Goal: Task Accomplishment & Management: Manage account settings

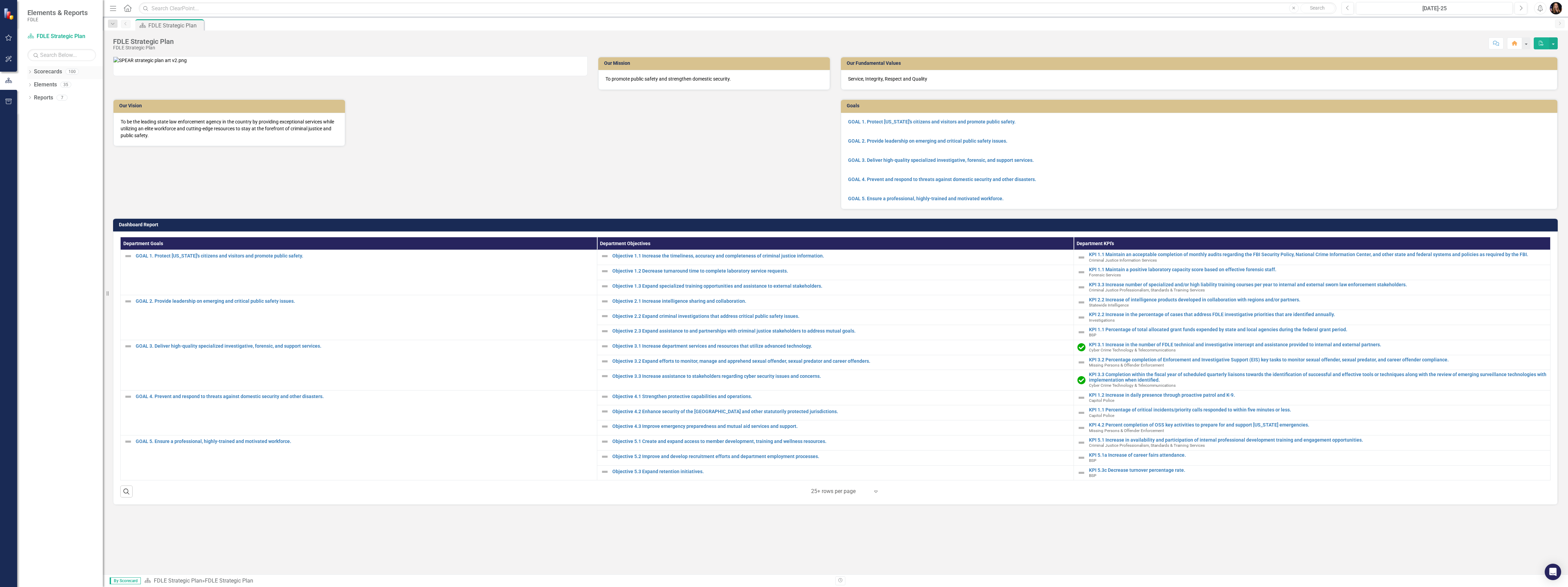
click at [30, 71] on icon "Dropdown" at bounding box center [29, 73] width 5 height 4
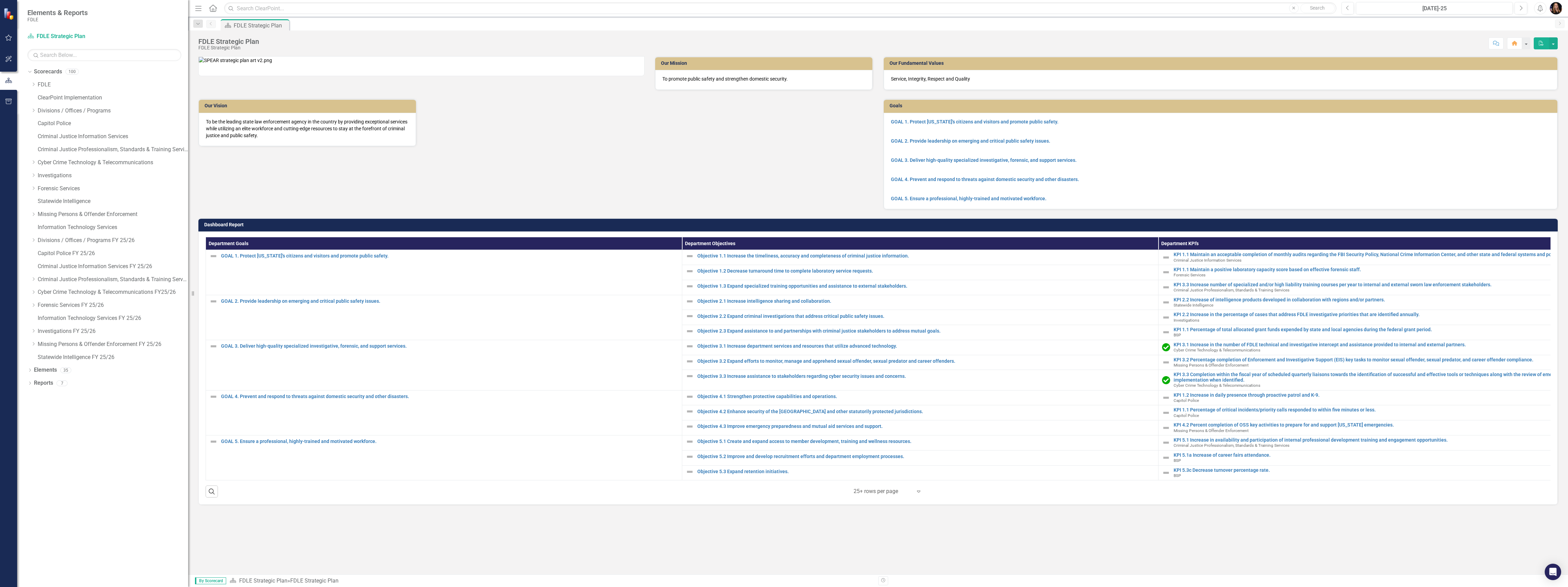
drag, startPoint x: 104, startPoint y: 292, endPoint x: 188, endPoint y: 294, distance: 84.0
click at [188, 294] on div "Resize" at bounding box center [191, 293] width 6 height 587
click at [70, 289] on link "Cyber Crime Technology & Telecommunications FY25/26" at bounding box center [113, 292] width 151 height 8
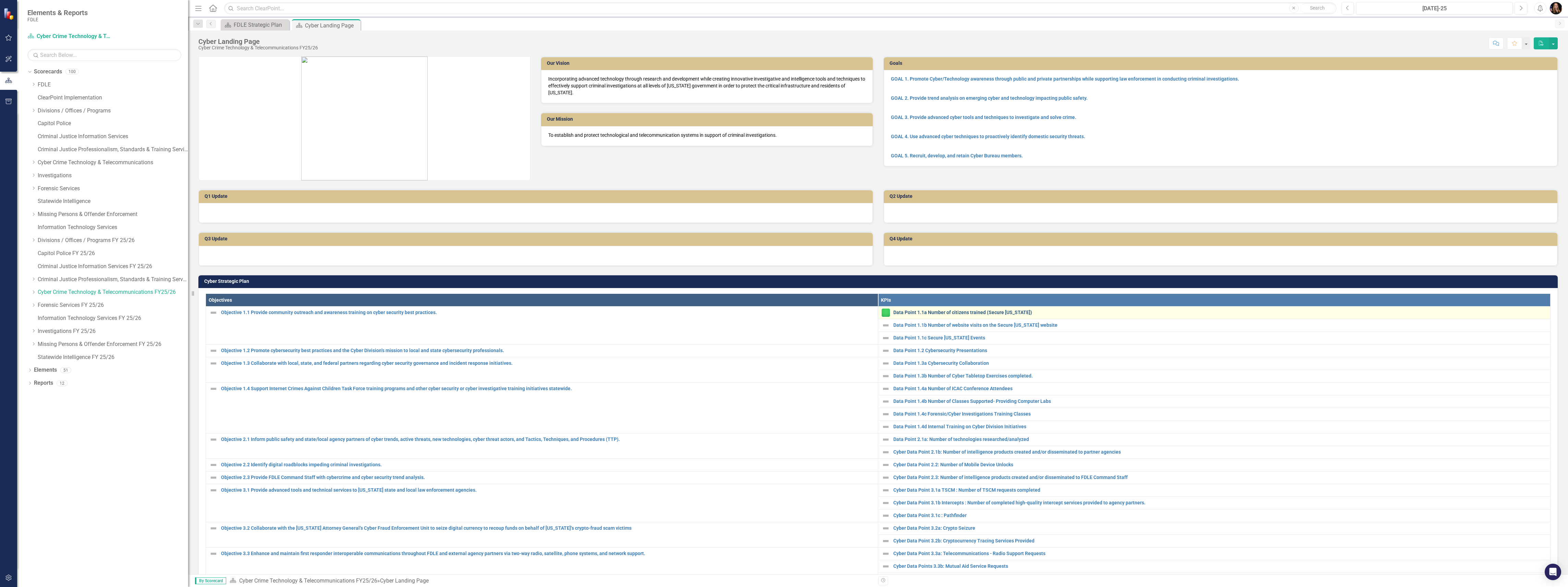
click at [937, 310] on link "Data Point 1.1a Number of citizens trained (Secure [US_STATE])" at bounding box center [1219, 312] width 653 height 6
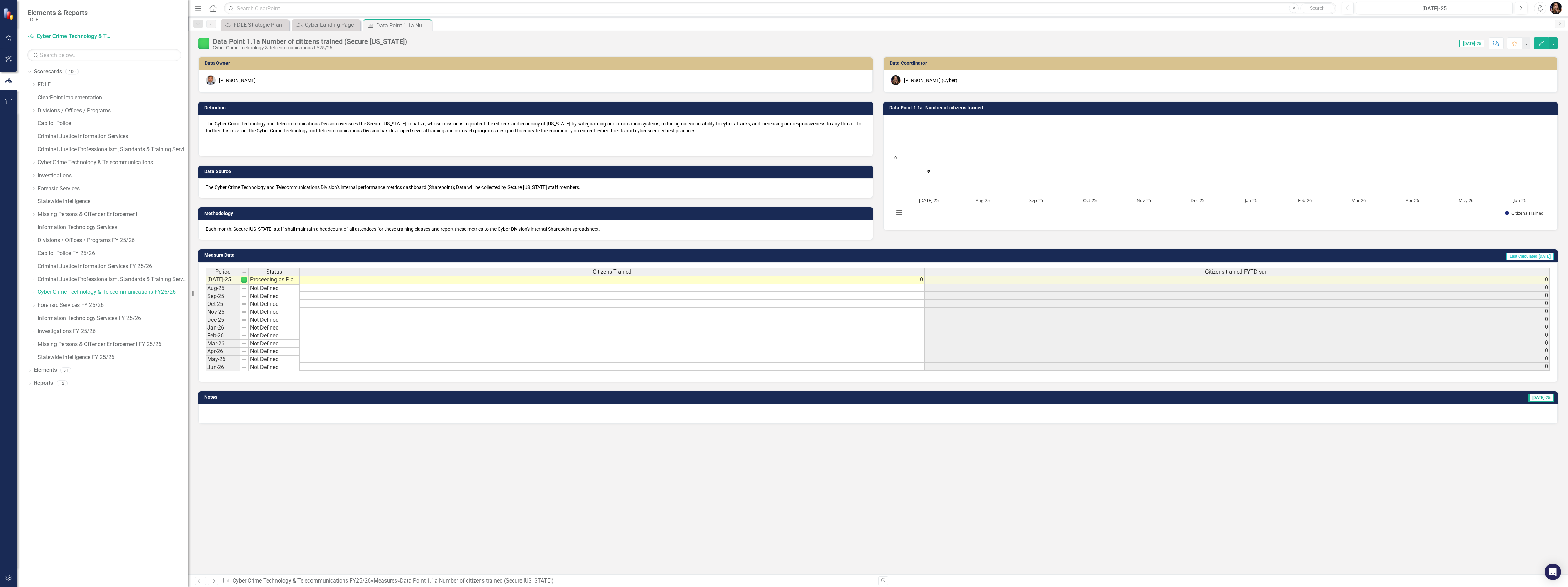
click at [215, 581] on icon "Next" at bounding box center [213, 581] width 6 height 5
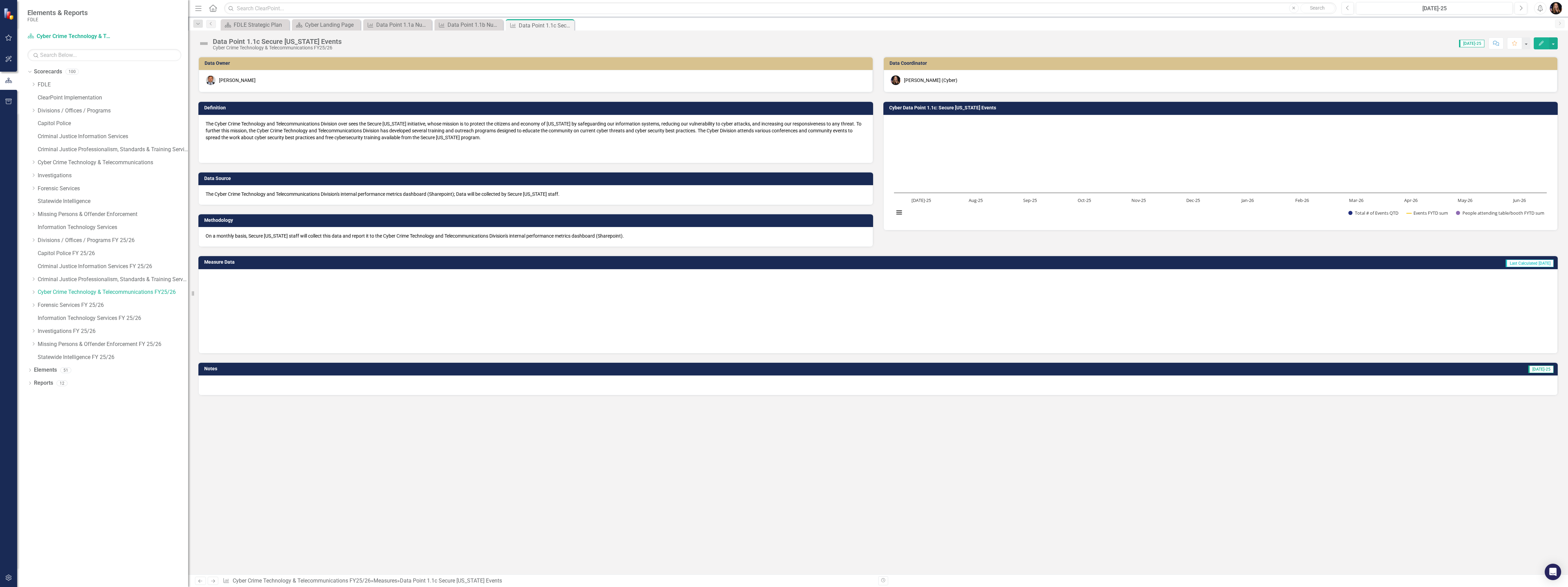
click at [215, 581] on icon "Next" at bounding box center [213, 581] width 6 height 5
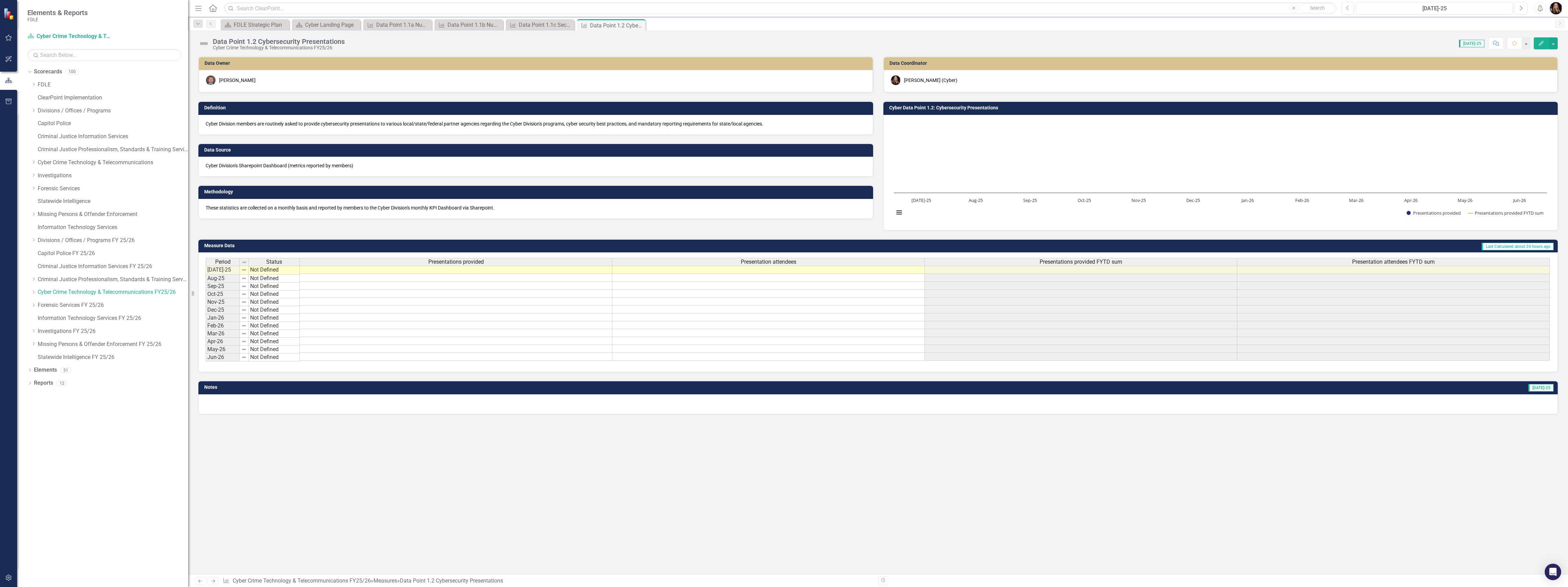
click at [216, 581] on icon "Next" at bounding box center [213, 581] width 6 height 5
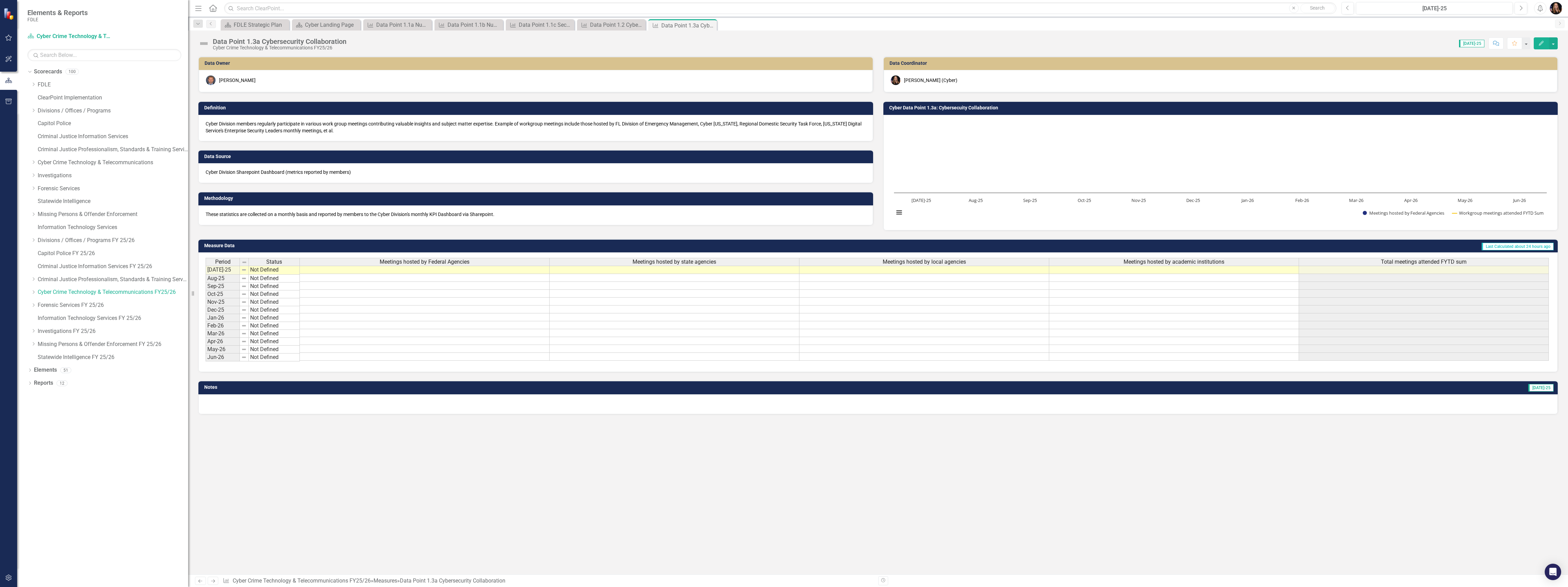
click at [216, 581] on icon "Next" at bounding box center [213, 581] width 6 height 5
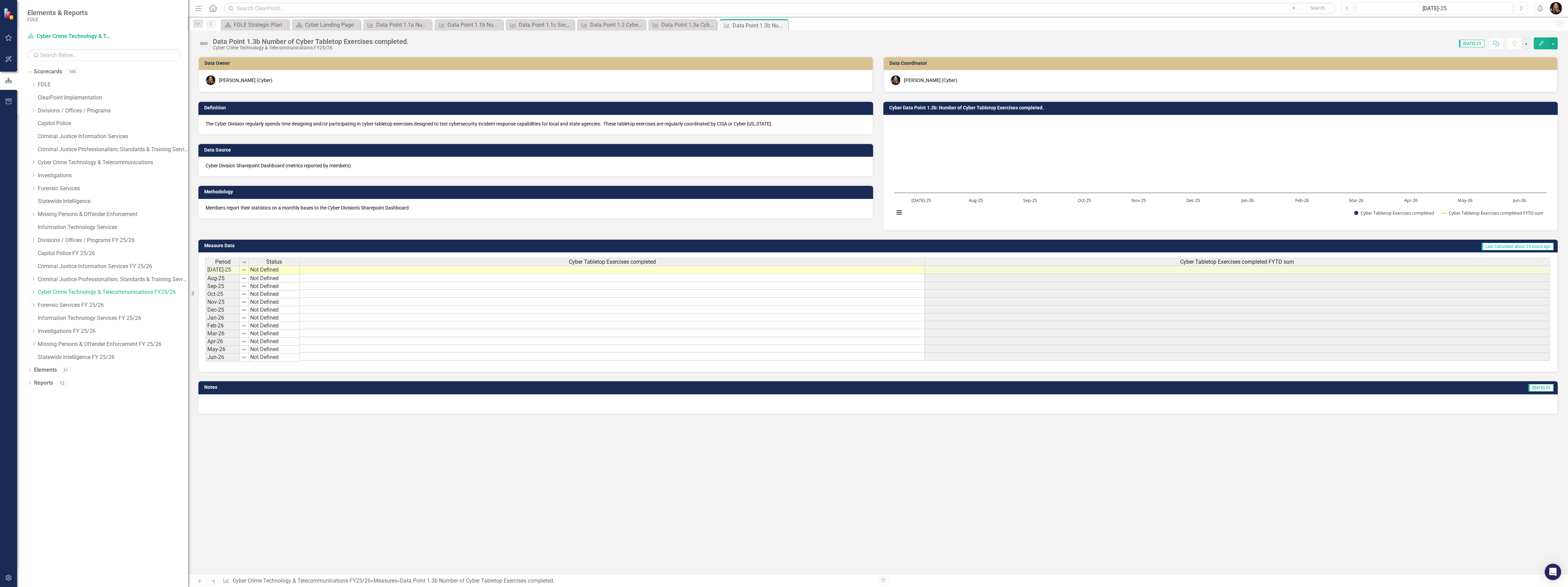
click at [216, 581] on icon "Next" at bounding box center [213, 581] width 6 height 5
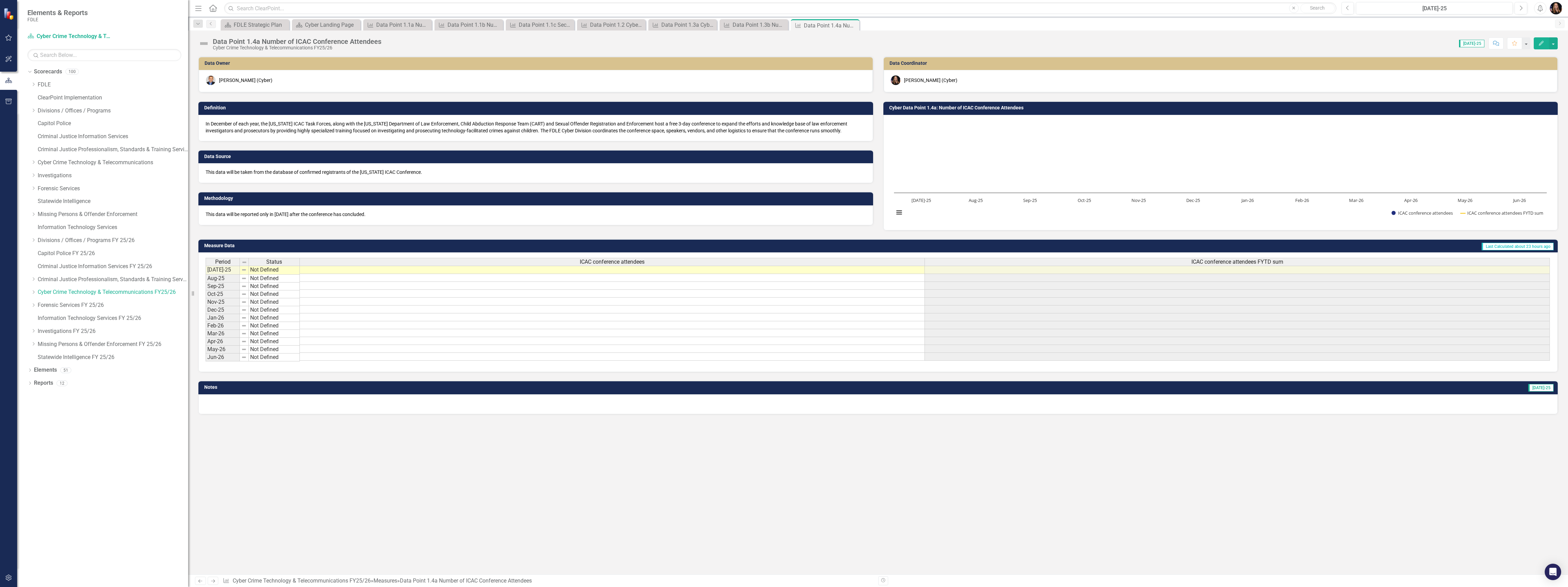
click at [216, 581] on icon "Next" at bounding box center [213, 581] width 6 height 5
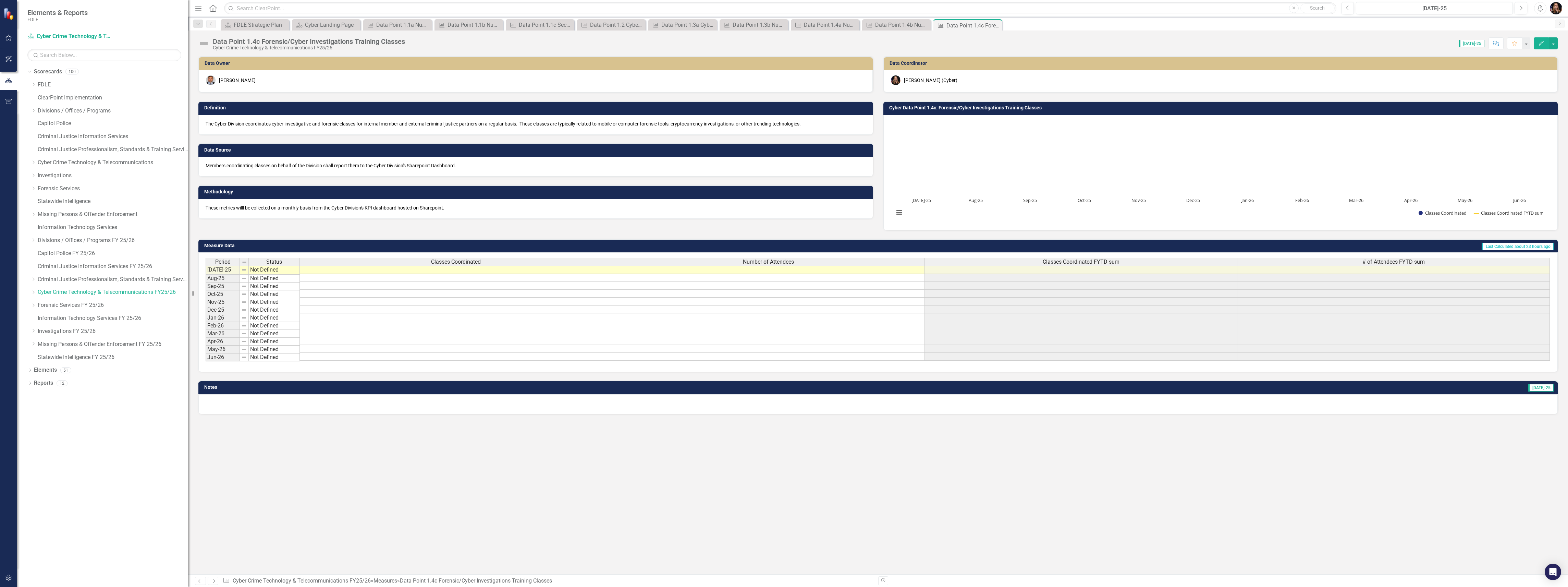
click at [217, 582] on link "Next" at bounding box center [213, 580] width 11 height 8
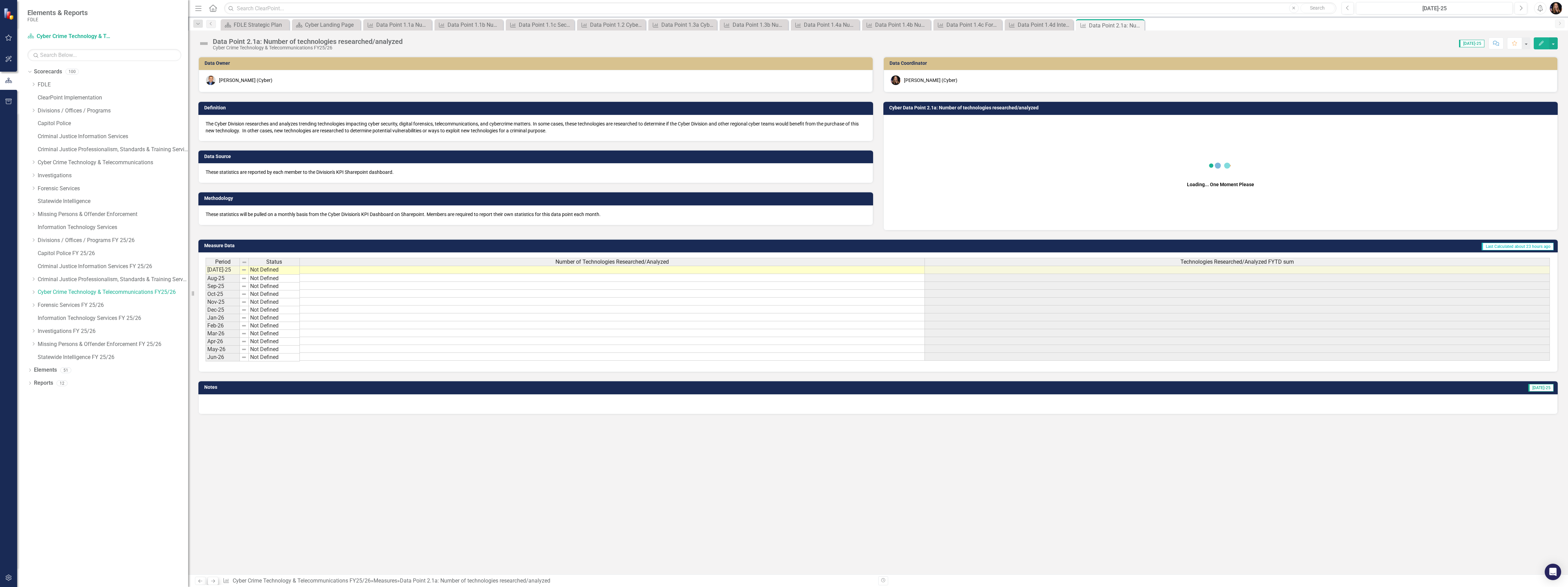
click at [202, 580] on icon "Previous" at bounding box center [200, 581] width 6 height 5
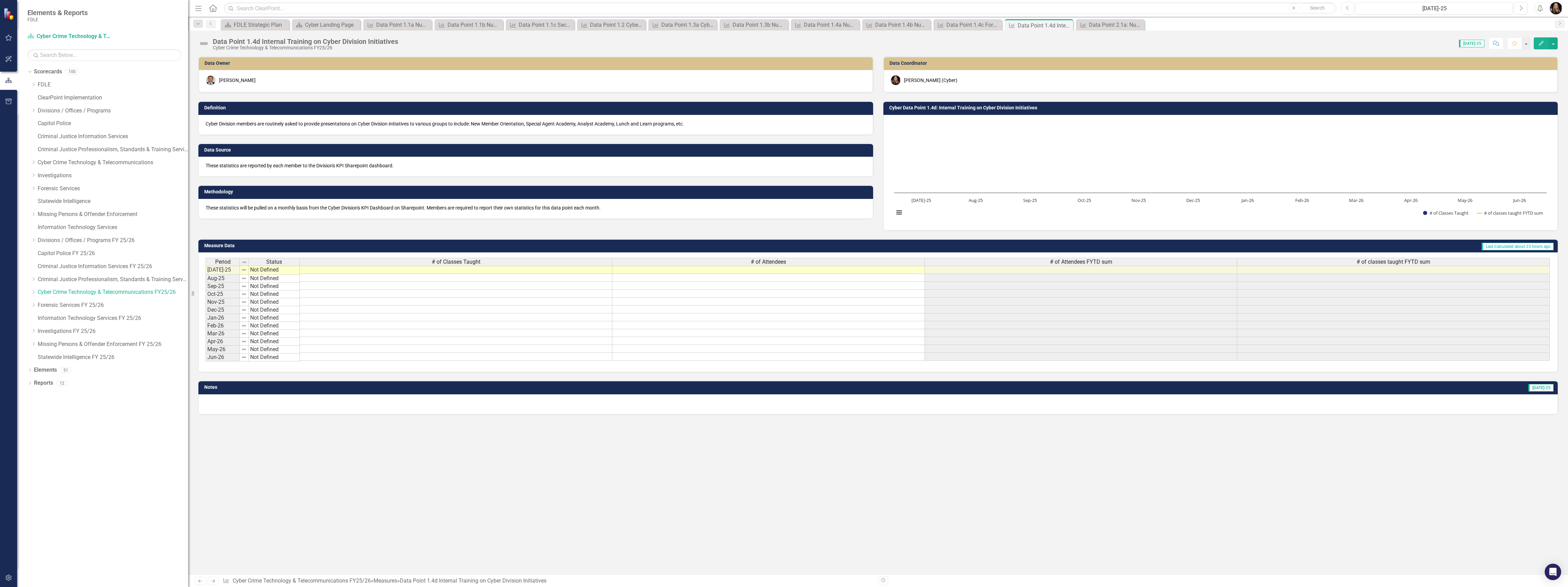
click at [211, 581] on icon "Next" at bounding box center [213, 581] width 6 height 5
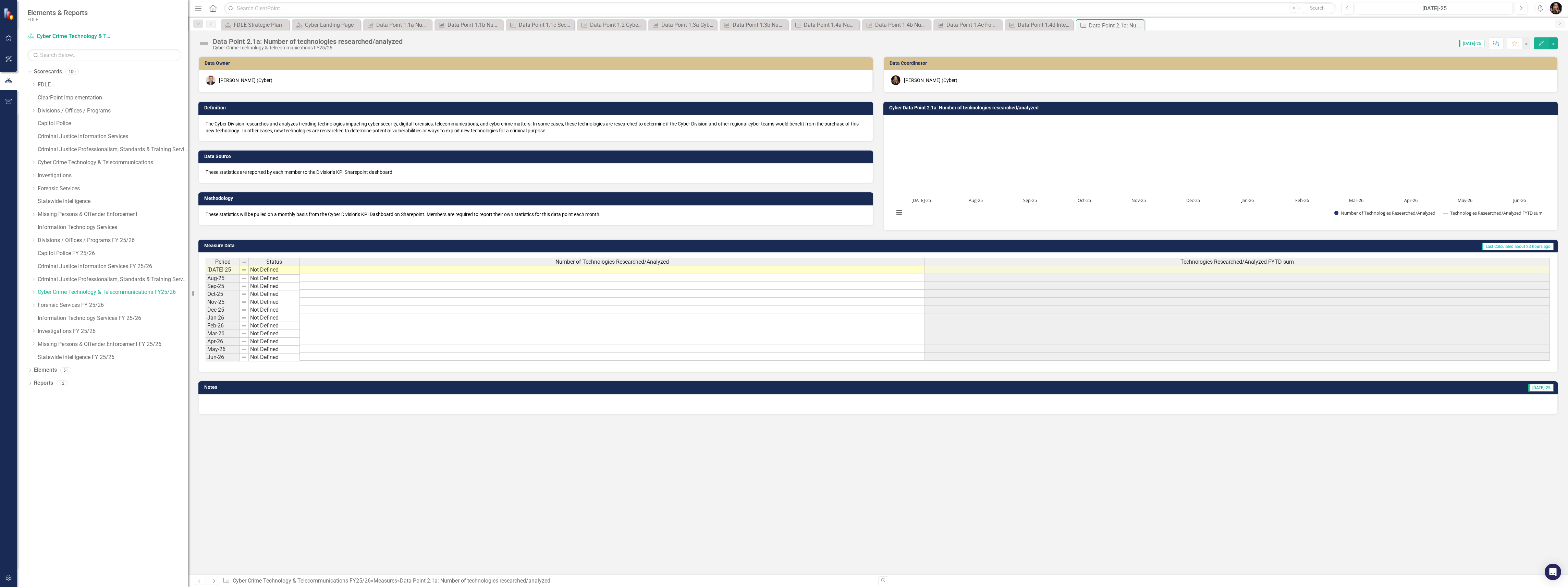
click at [211, 581] on icon "Next" at bounding box center [213, 581] width 6 height 5
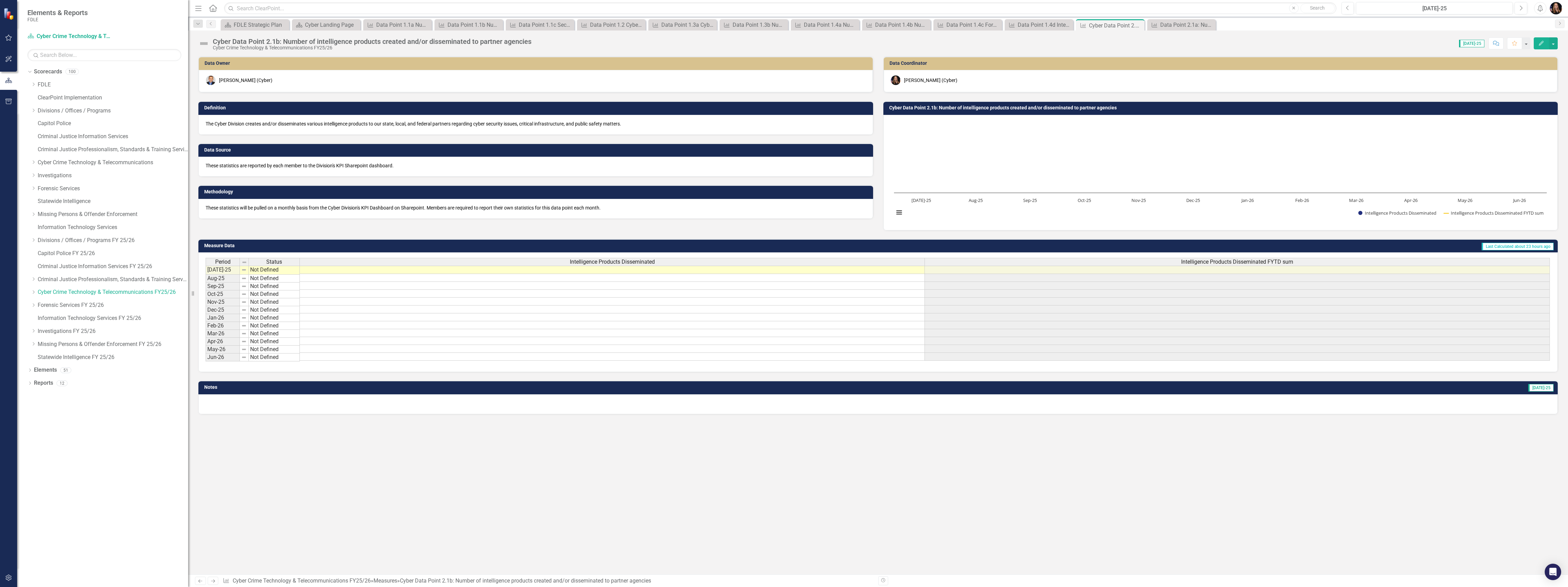
click at [211, 581] on icon "Next" at bounding box center [213, 581] width 6 height 5
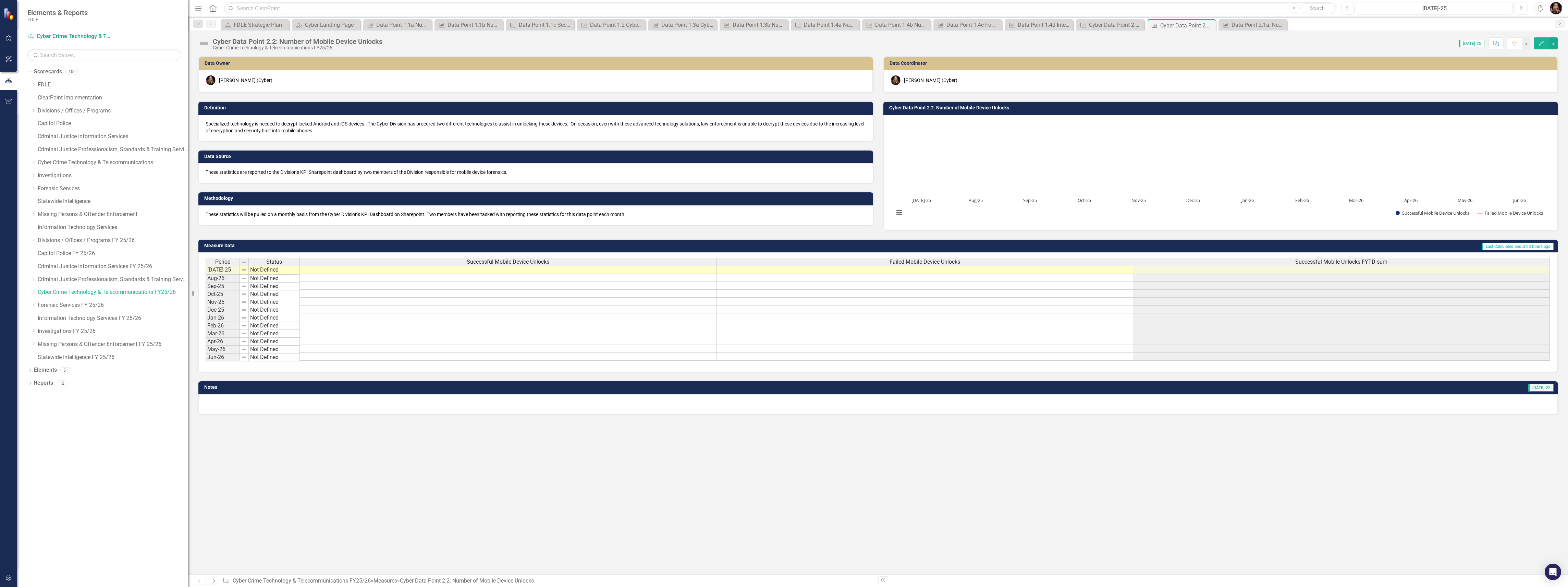
click at [211, 581] on icon "Next" at bounding box center [213, 581] width 6 height 5
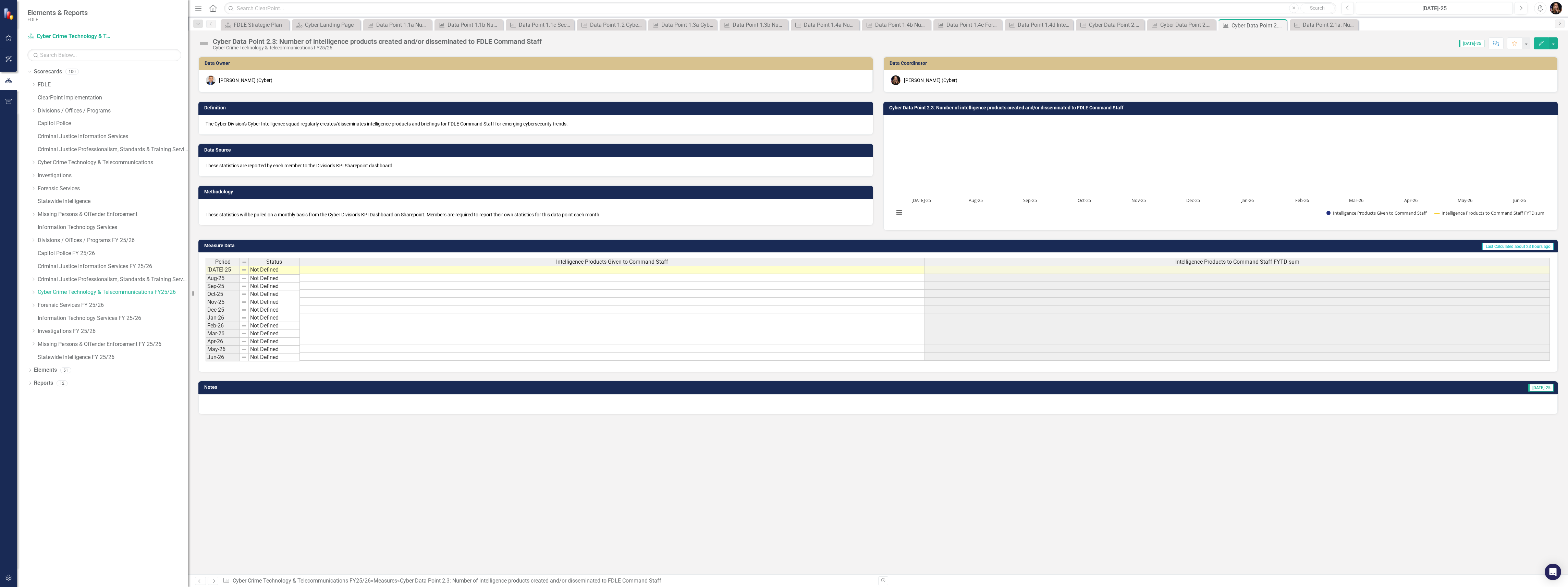
click at [211, 581] on icon "Next" at bounding box center [213, 581] width 6 height 5
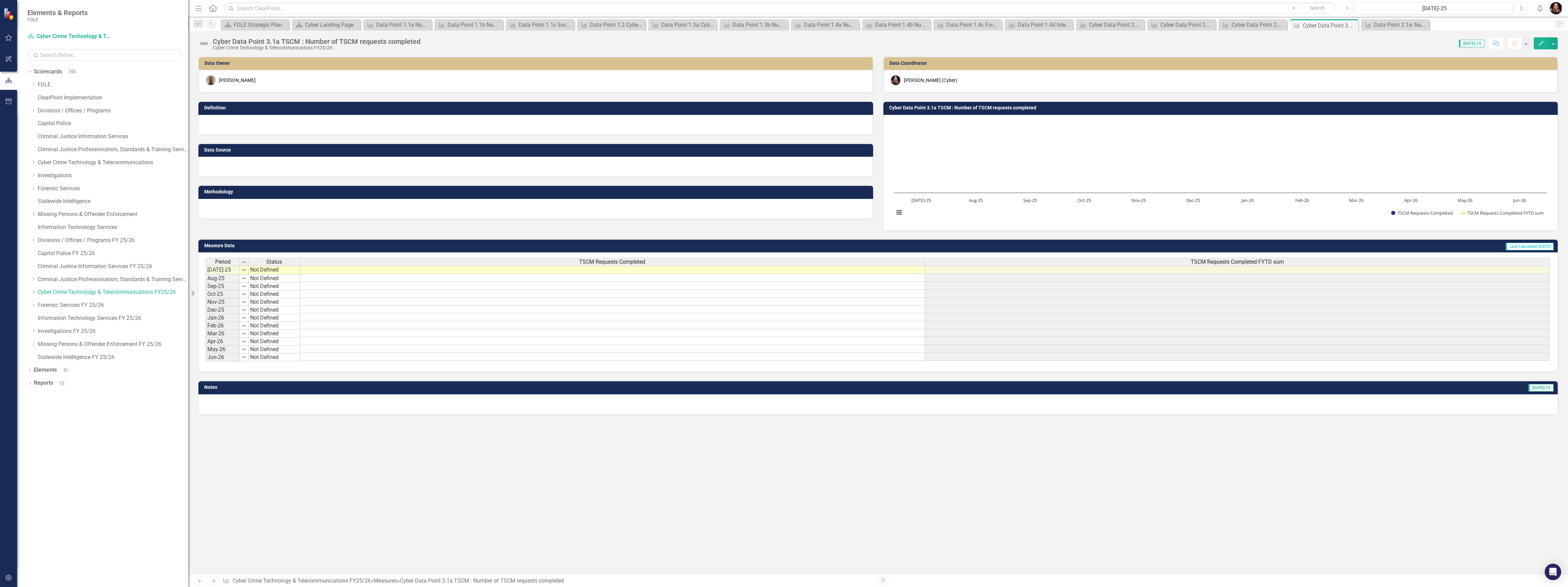
click at [214, 579] on icon "Next" at bounding box center [213, 581] width 6 height 5
click at [213, 579] on icon "Next" at bounding box center [213, 581] width 6 height 5
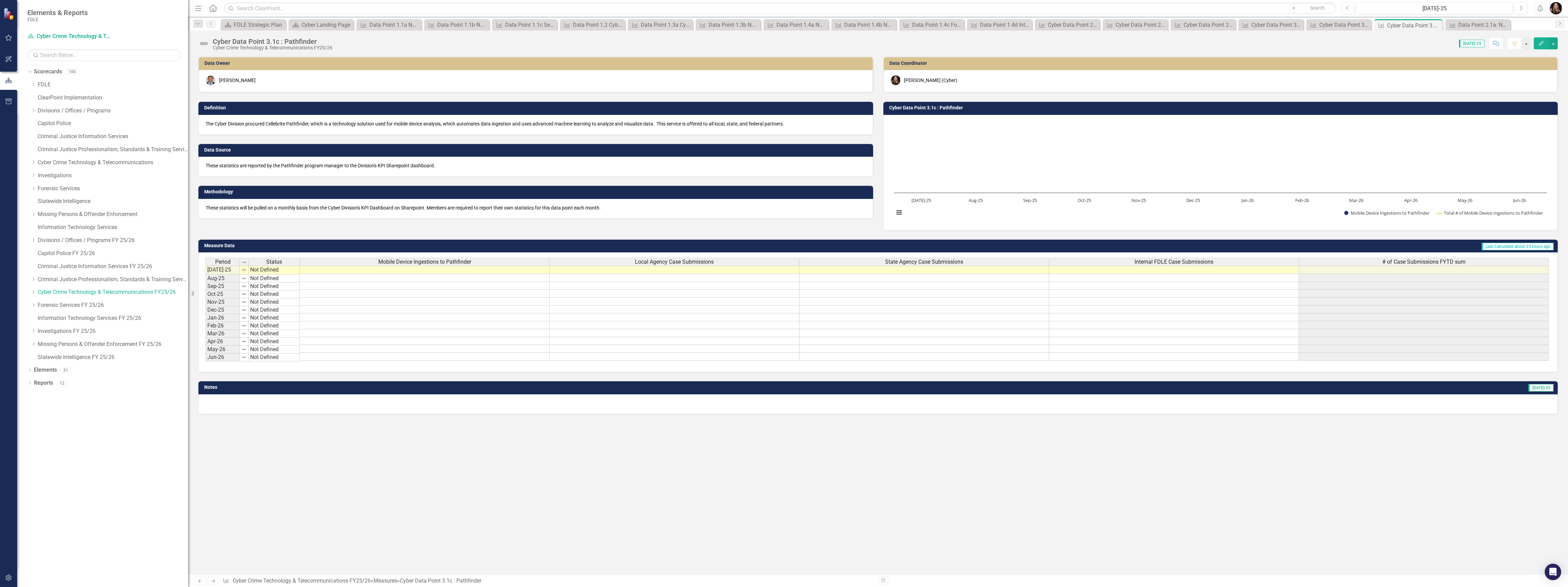
click at [213, 579] on icon "Next" at bounding box center [213, 581] width 6 height 5
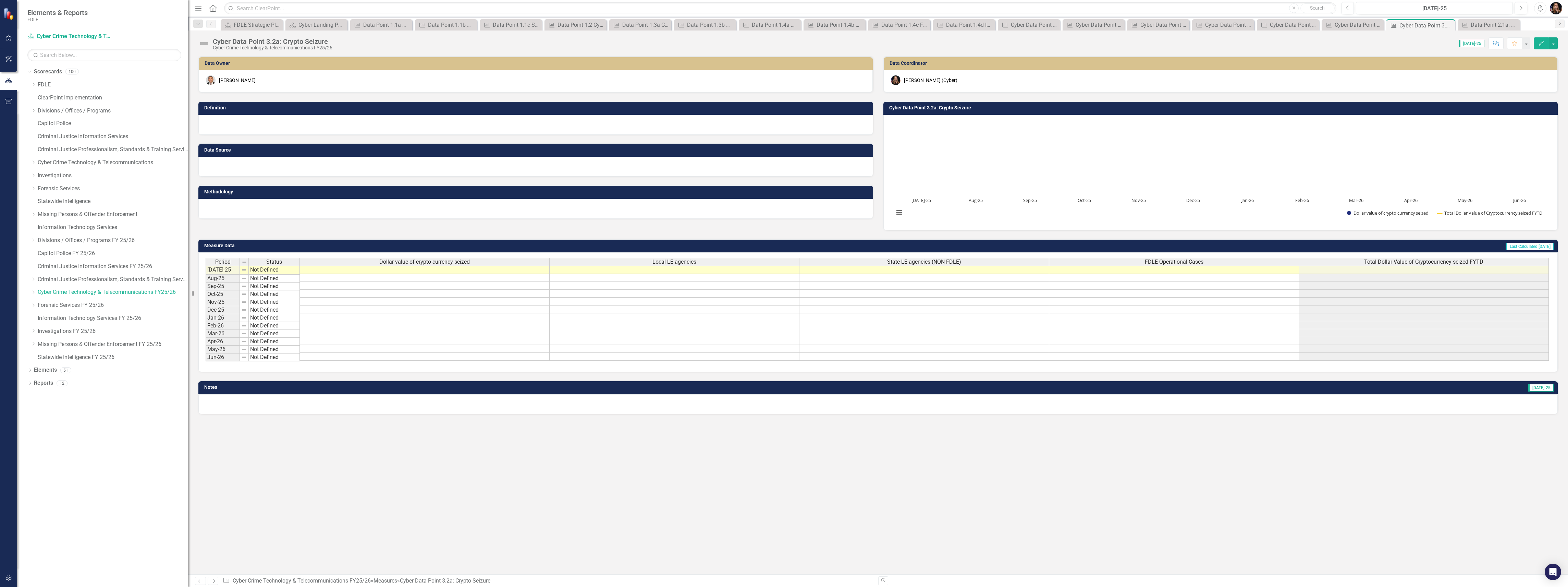
click at [213, 579] on icon "Next" at bounding box center [213, 581] width 6 height 5
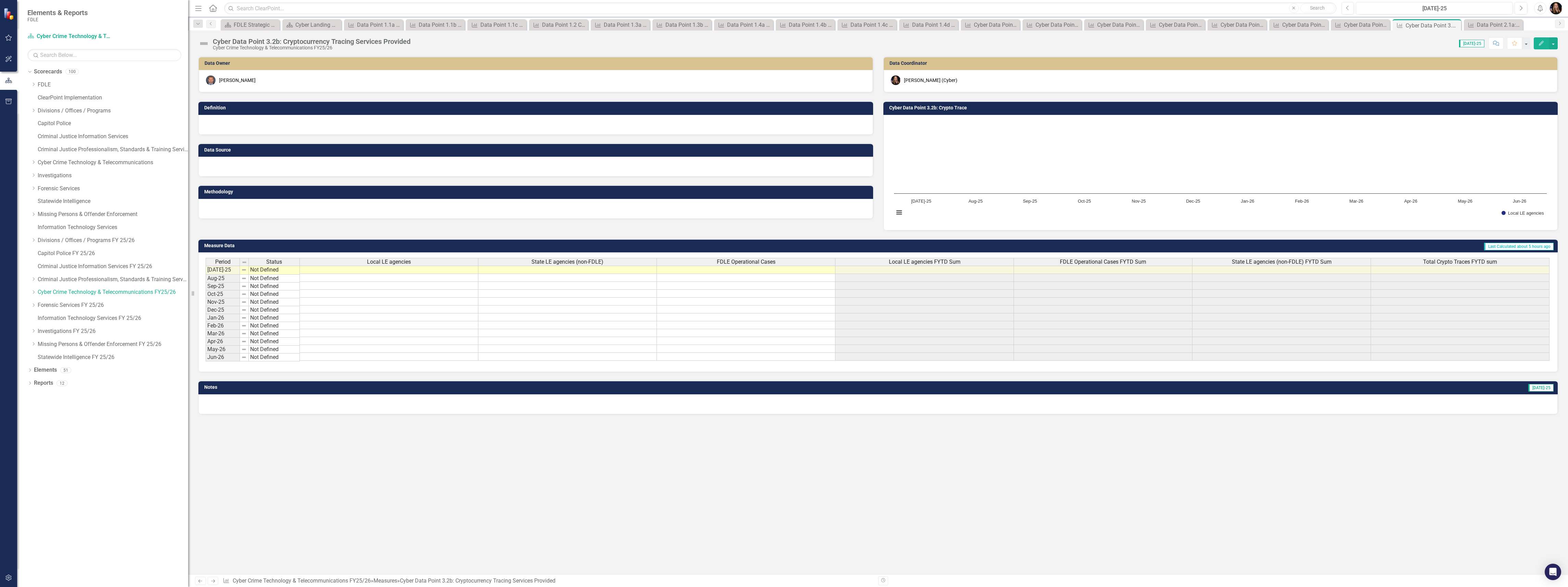
click at [213, 579] on icon "Next" at bounding box center [213, 581] width 6 height 5
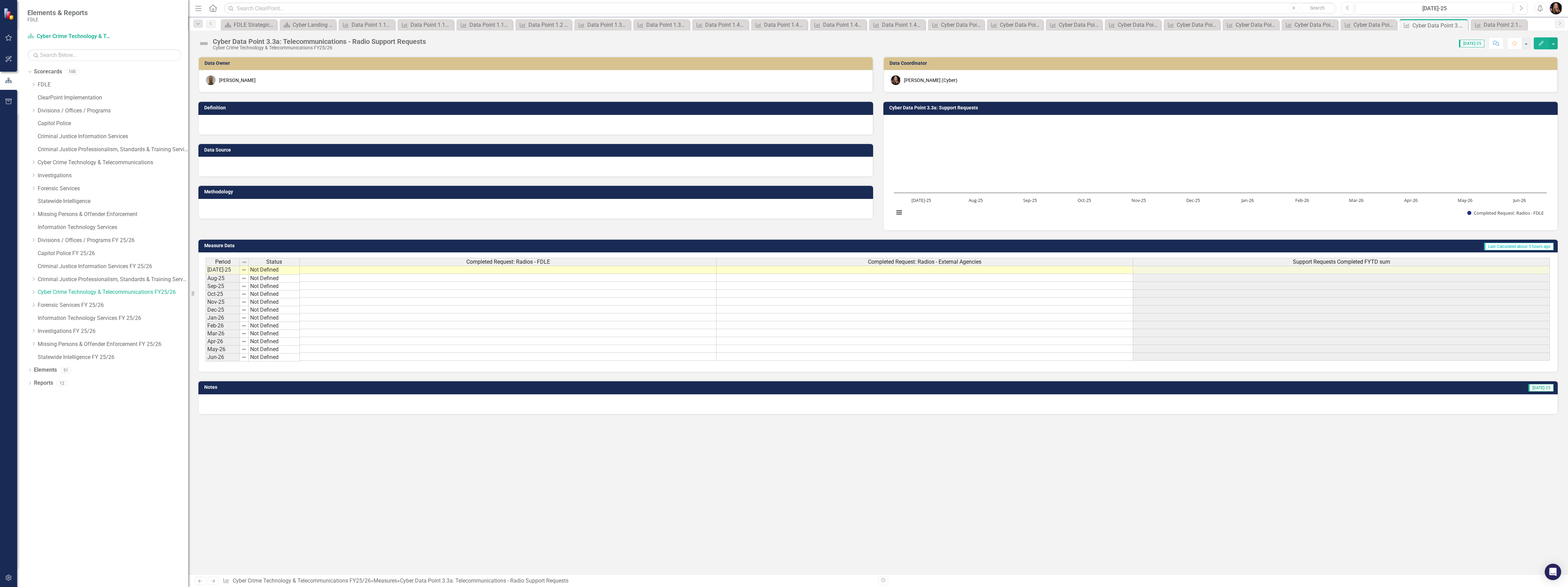
click at [213, 579] on icon "Next" at bounding box center [213, 581] width 6 height 5
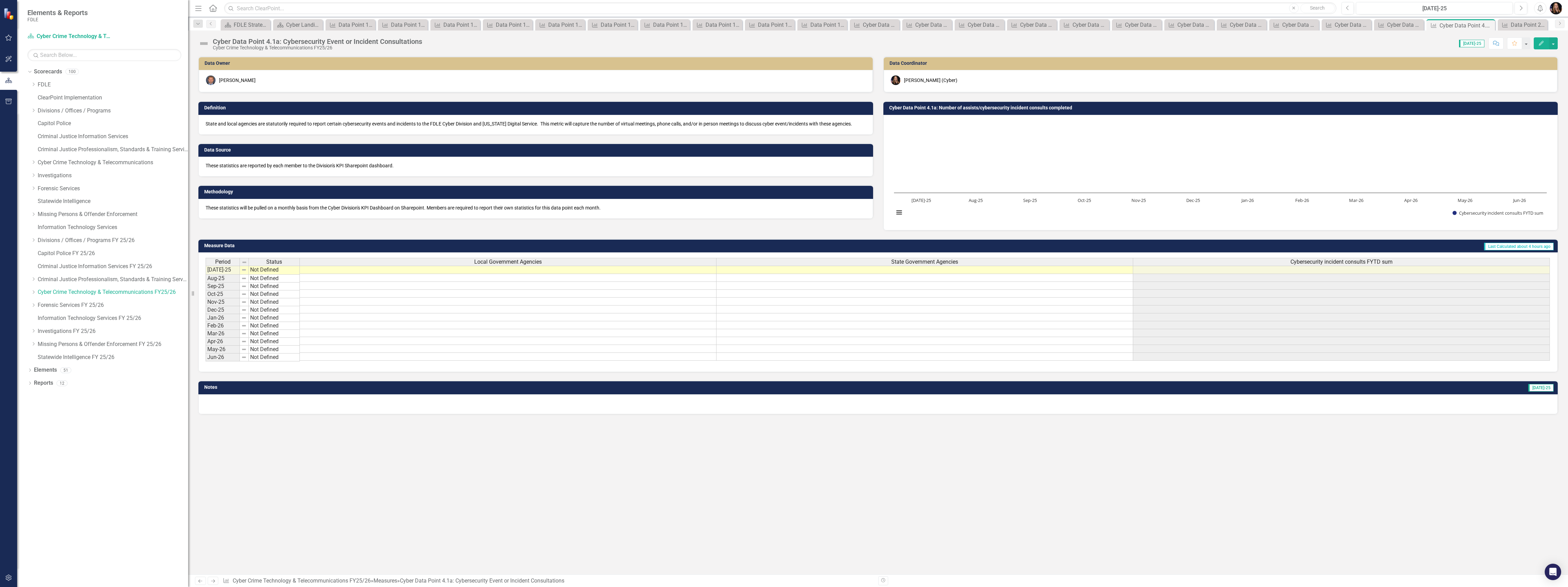
click at [213, 579] on icon "Next" at bounding box center [213, 581] width 6 height 5
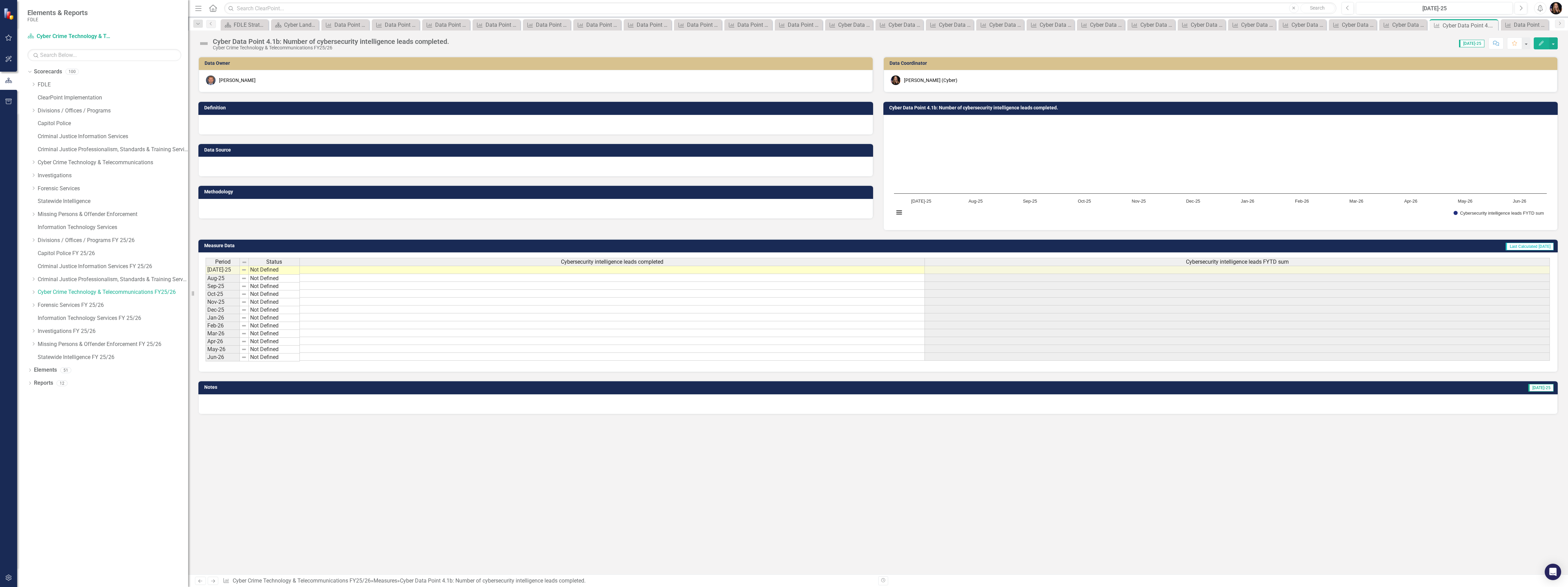
click at [248, 126] on div at bounding box center [536, 125] width 674 height 20
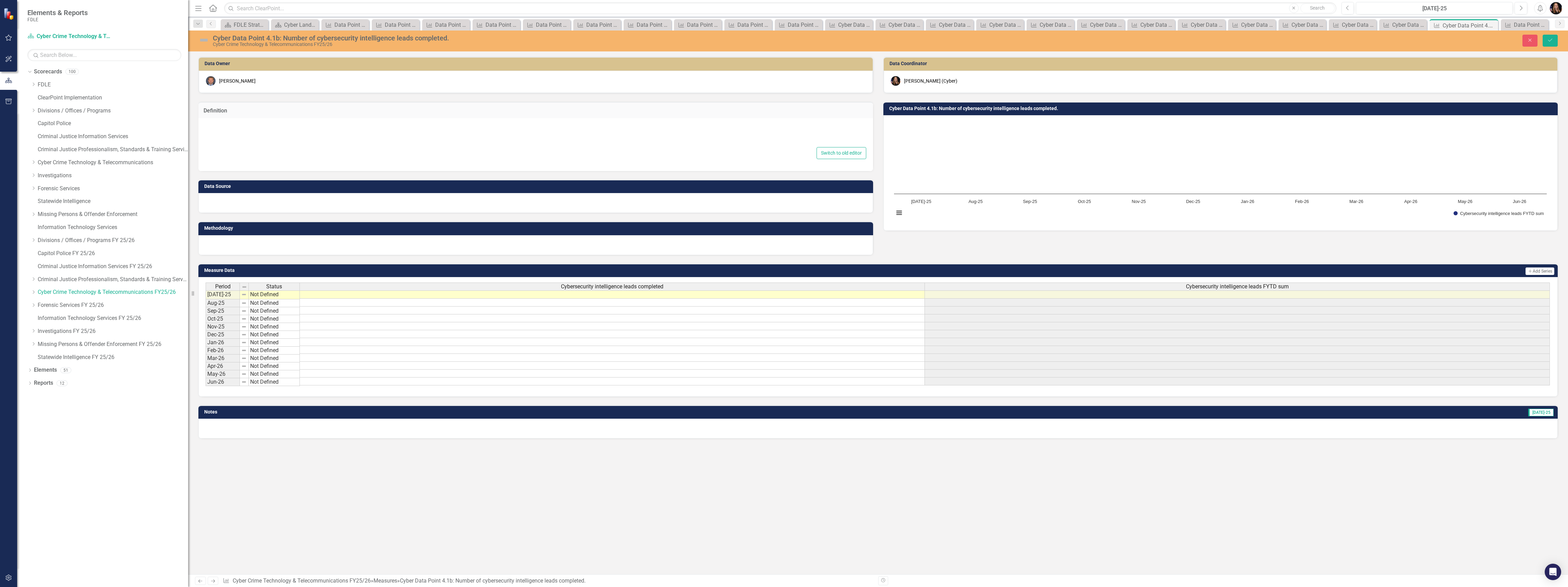
click at [248, 133] on div at bounding box center [536, 134] width 661 height 22
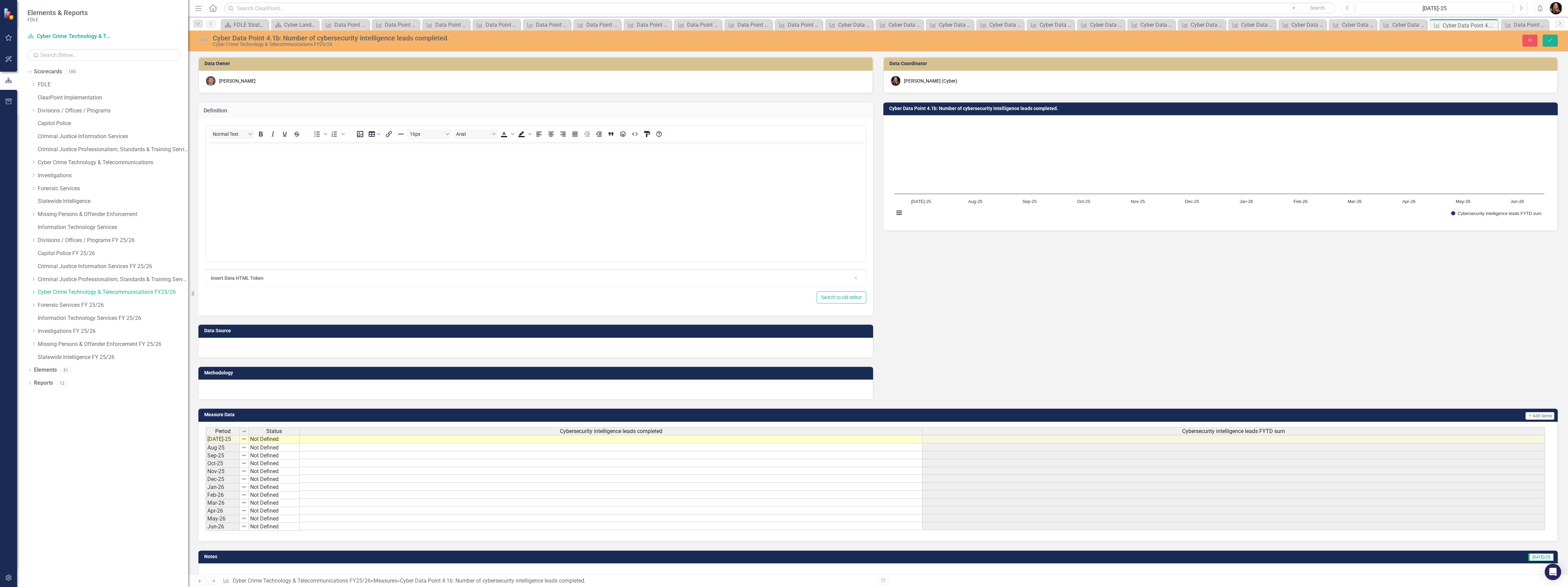
click at [244, 159] on body "Rich Text Area. Press ALT-0 for help." at bounding box center [536, 193] width 660 height 103
click at [557, 149] on p "Sworn members of the FDLE Cyber Division's Network Intrusion team are duly swor…" at bounding box center [536, 147] width 656 height 8
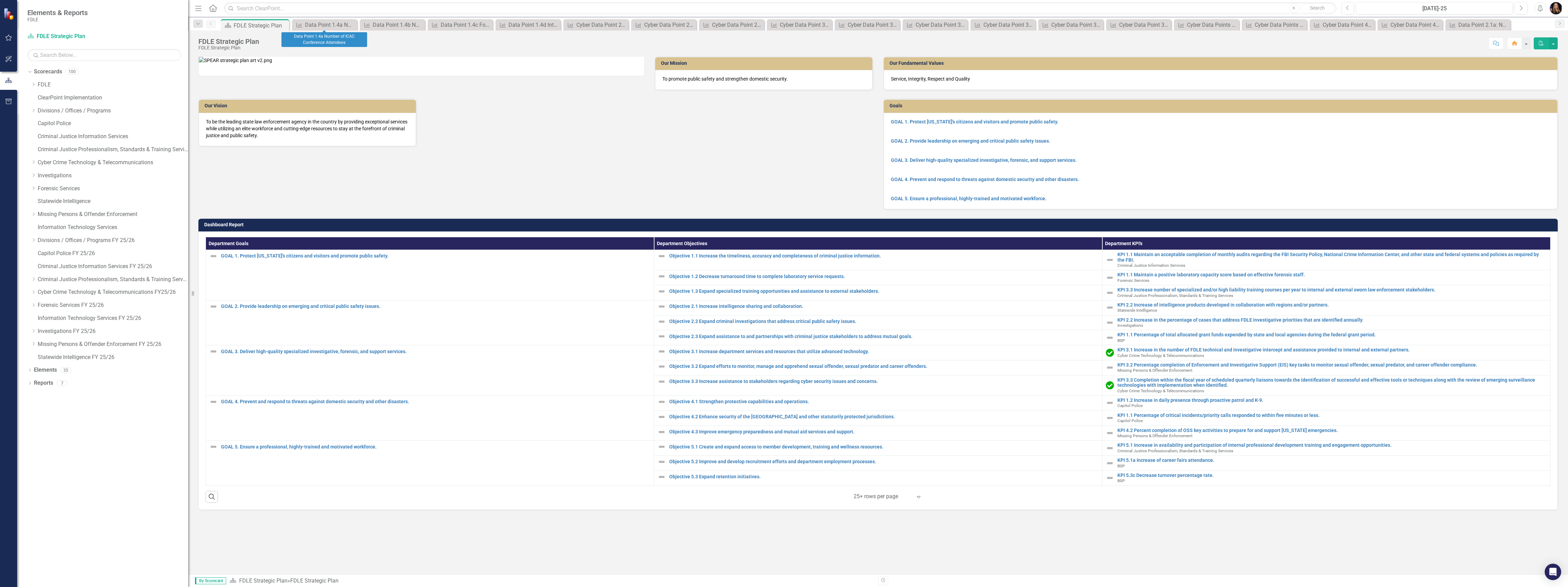
click at [0, 0] on div "Close" at bounding box center [0, 0] width 0 height 0
click at [353, 28] on icon "Close" at bounding box center [354, 25] width 6 height 6
click at [0, 0] on icon "Close" at bounding box center [0, 0] width 0 height 0
click at [353, 27] on icon at bounding box center [355, 25] width 4 height 4
click at [355, 27] on icon "Close" at bounding box center [354, 25] width 6 height 6
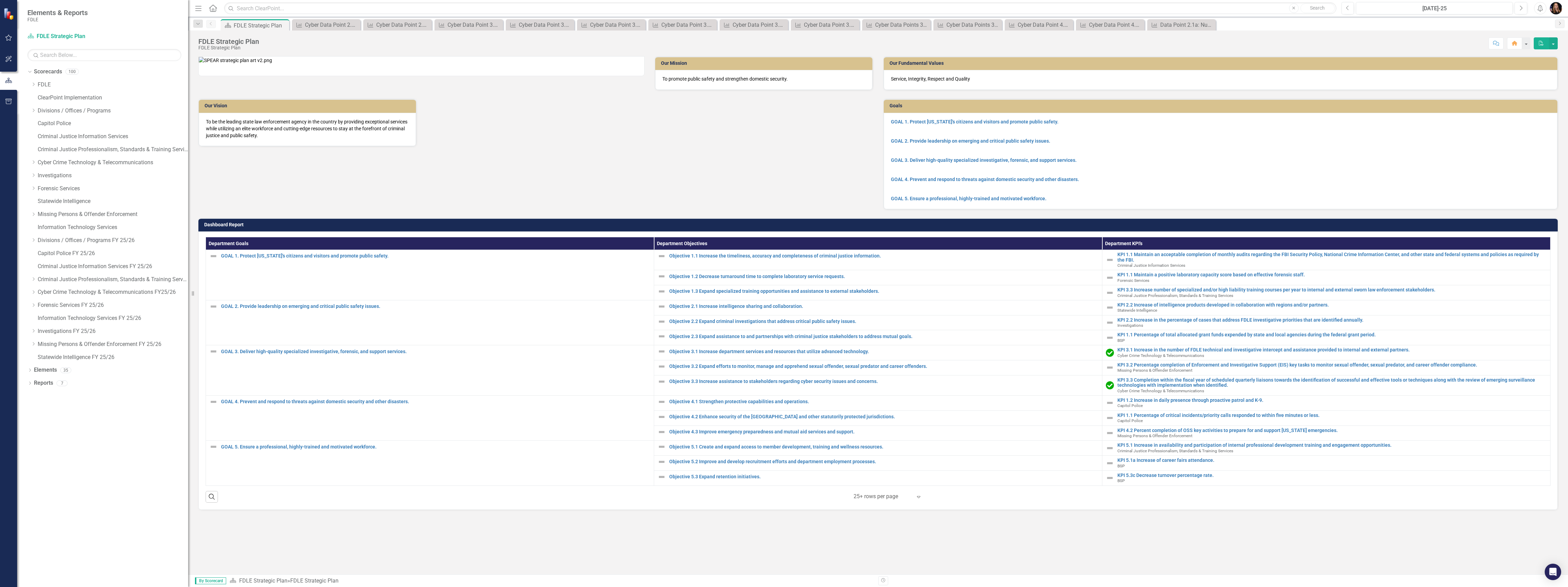
click at [0, 0] on icon "Close" at bounding box center [0, 0] width 0 height 0
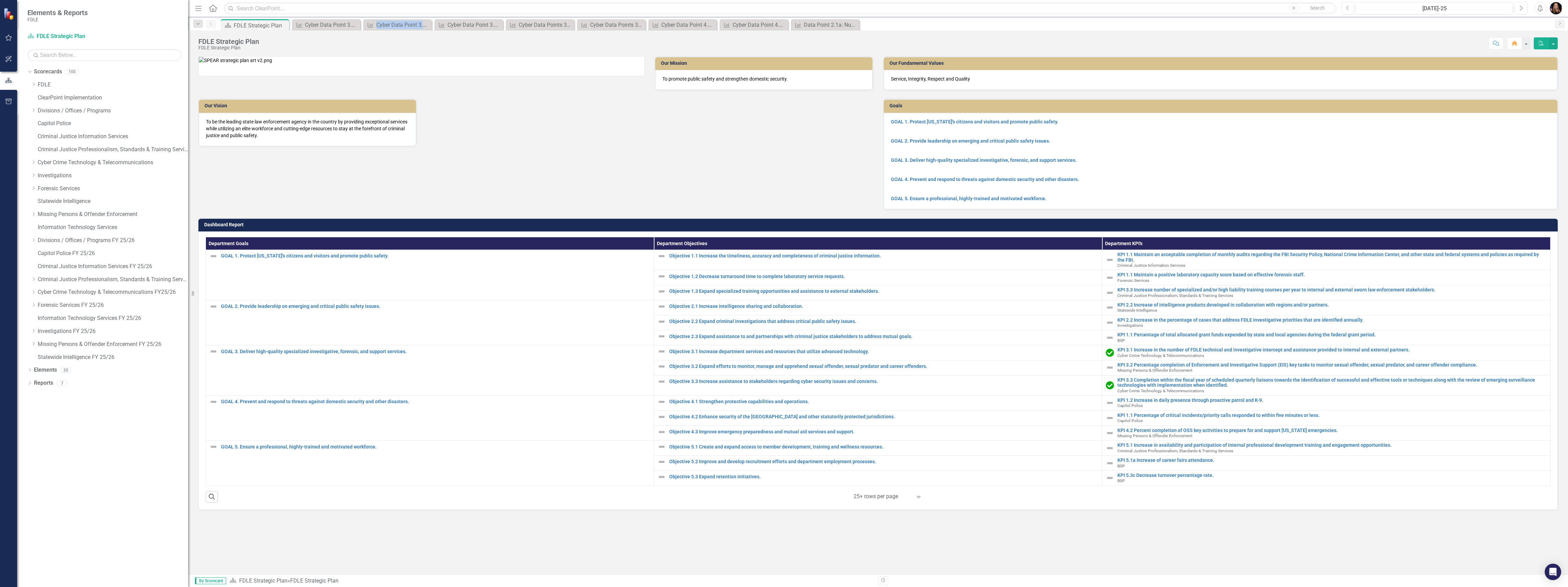
click at [0, 0] on icon "Close" at bounding box center [0, 0] width 0 height 0
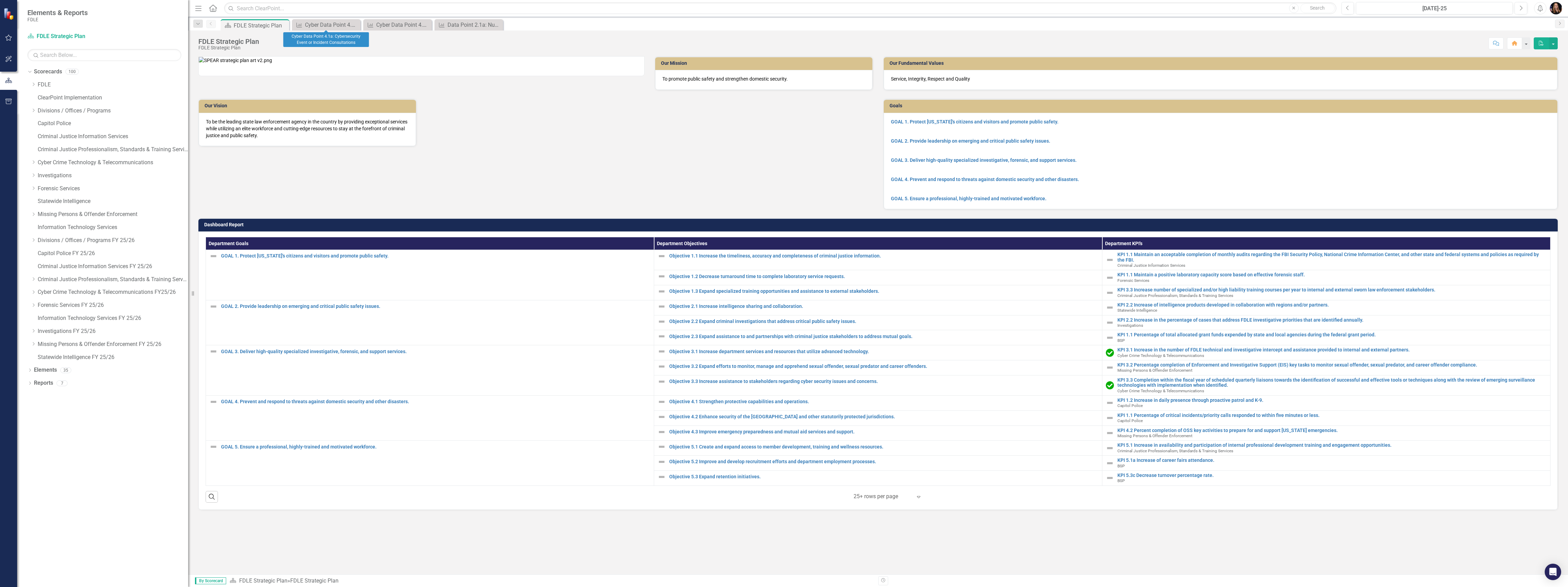
click at [0, 0] on icon "Close" at bounding box center [0, 0] width 0 height 0
click at [320, 24] on div "Data Point 2.1a: Number of technologies researched/analyzed" at bounding box center [327, 24] width 45 height 8
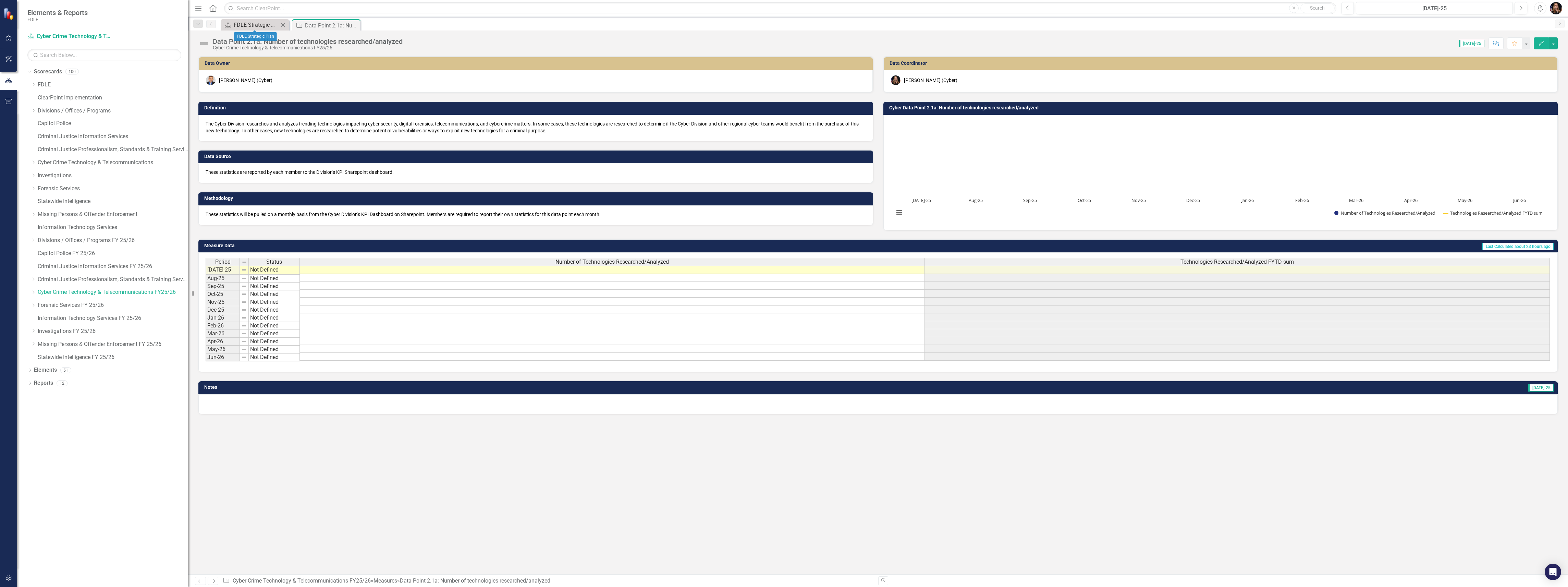
click at [262, 24] on div "FDLE Strategic Plan" at bounding box center [255, 24] width 45 height 8
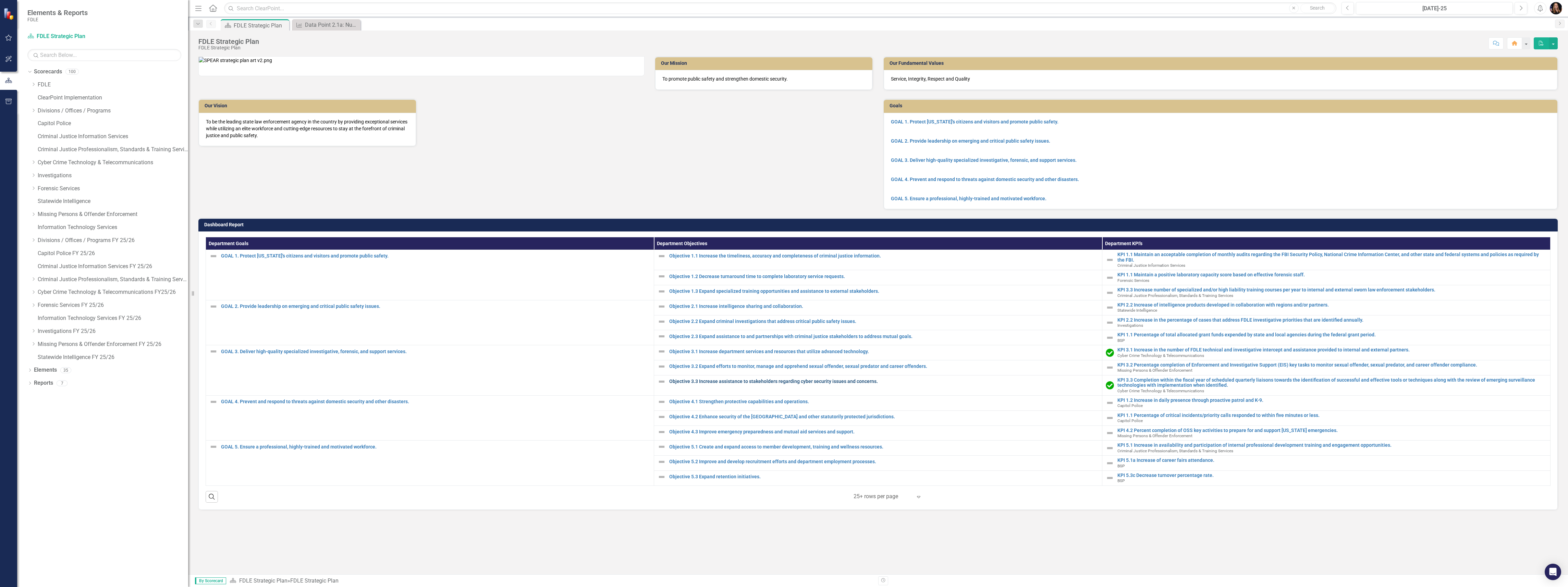
click at [762, 384] on link "Objective 3.3 Increase assistance to stakeholders regarding cyber security issu…" at bounding box center [884, 381] width 429 height 6
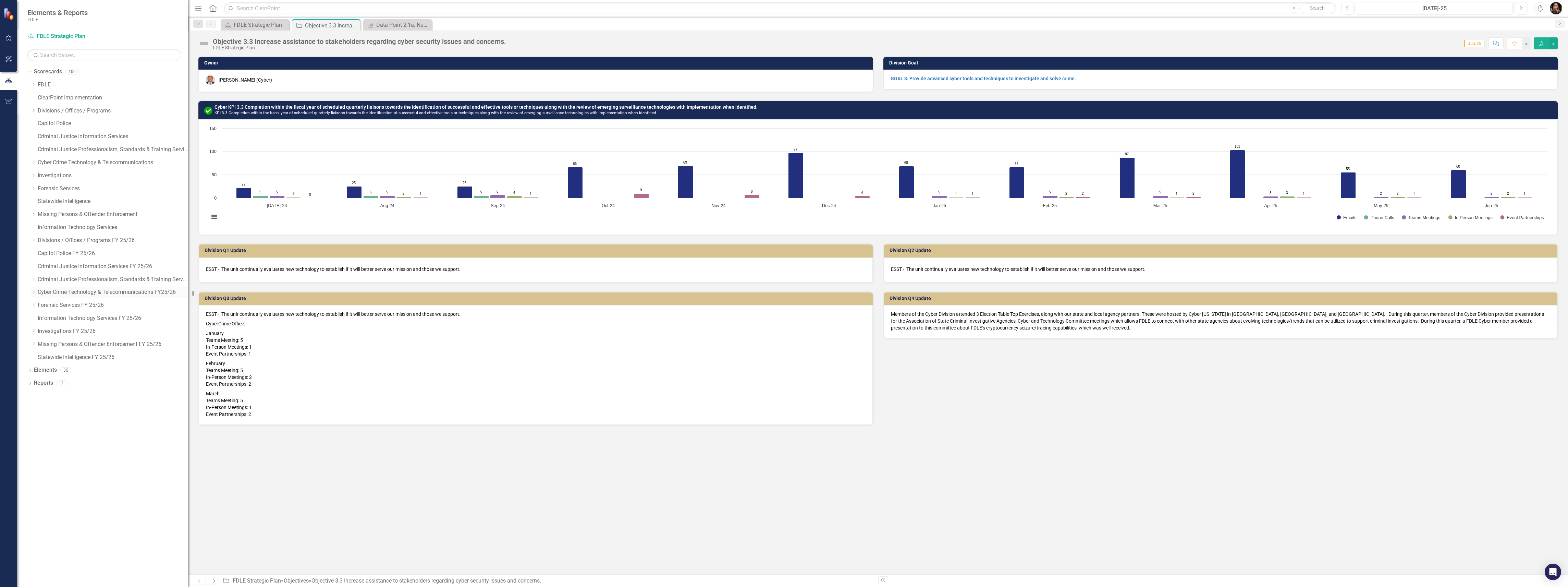
click at [110, 291] on link "Cyber Crime Technology & Telecommunications FY25/26" at bounding box center [113, 292] width 151 height 8
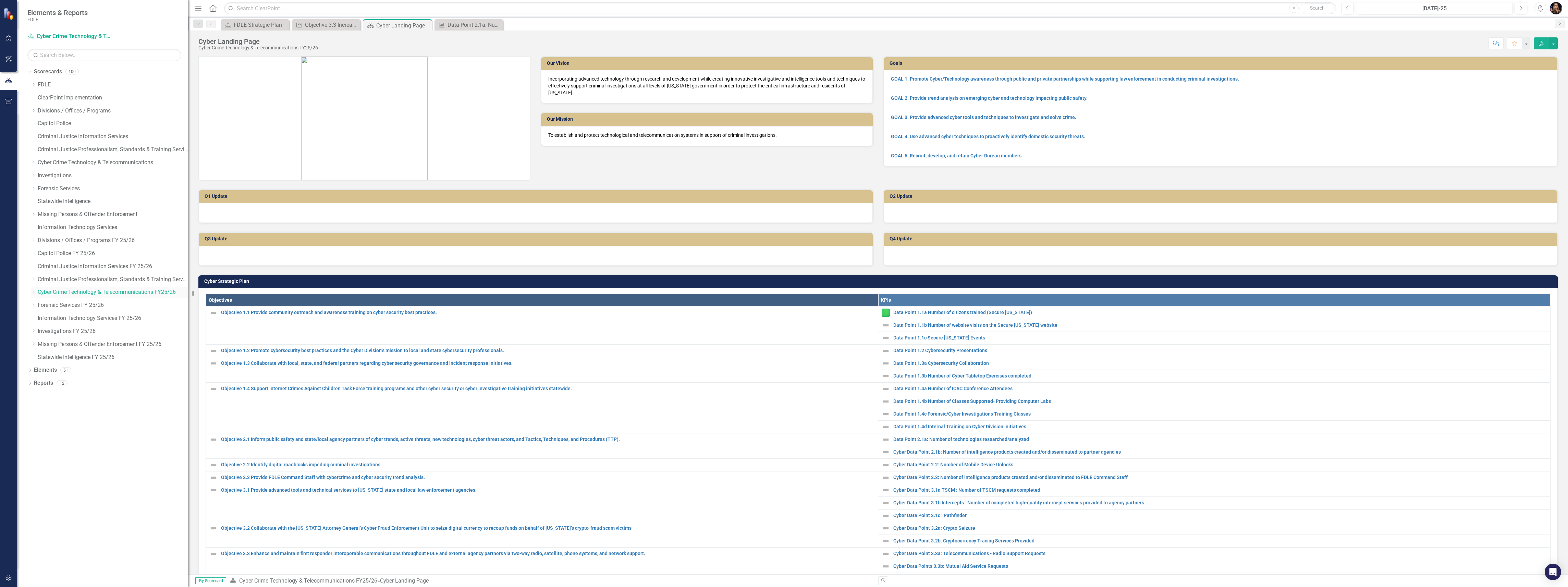
click at [149, 289] on link "Cyber Crime Technology & Telecommunications FY25/26" at bounding box center [113, 292] width 151 height 8
click at [934, 314] on link "Data Point 1.1a Number of citizens trained (Secure [US_STATE])" at bounding box center [1219, 312] width 653 height 6
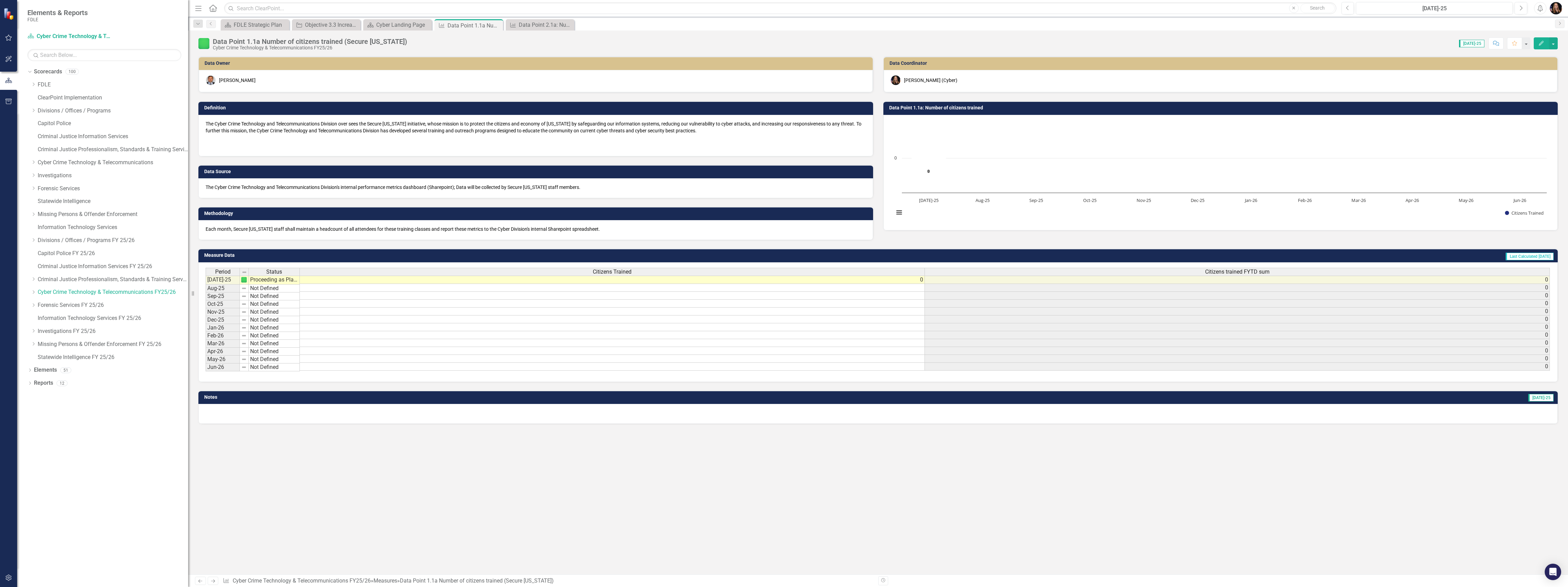
click at [216, 581] on icon "Next" at bounding box center [213, 581] width 6 height 5
click at [216, 581] on icon "Next" at bounding box center [213, 581] width 6 height 5
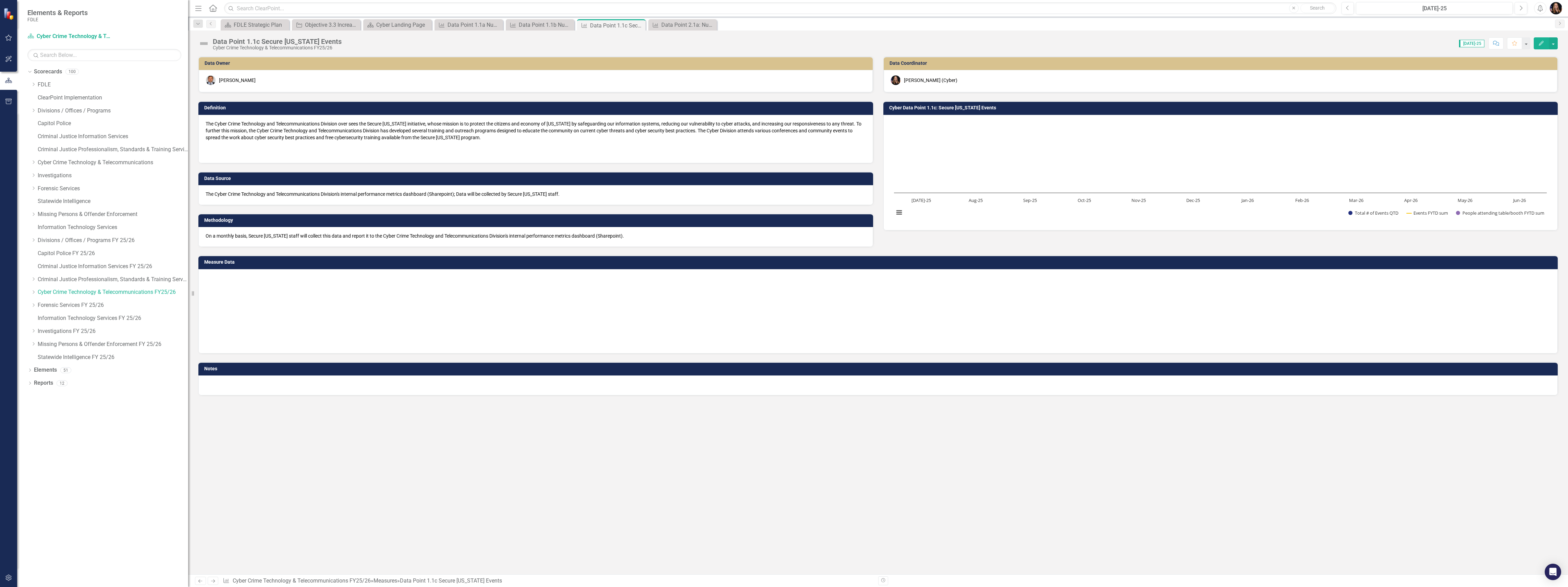
click at [216, 581] on icon "Next" at bounding box center [213, 581] width 6 height 5
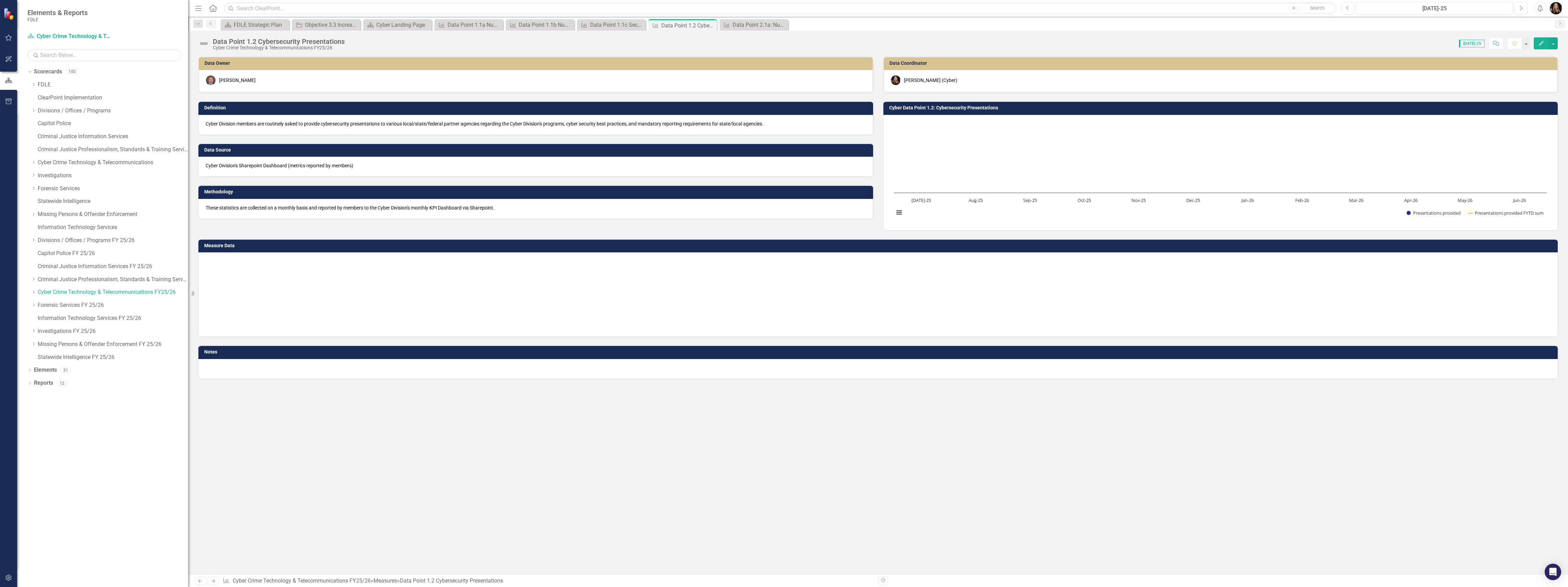
click at [216, 581] on icon "Next" at bounding box center [213, 581] width 6 height 5
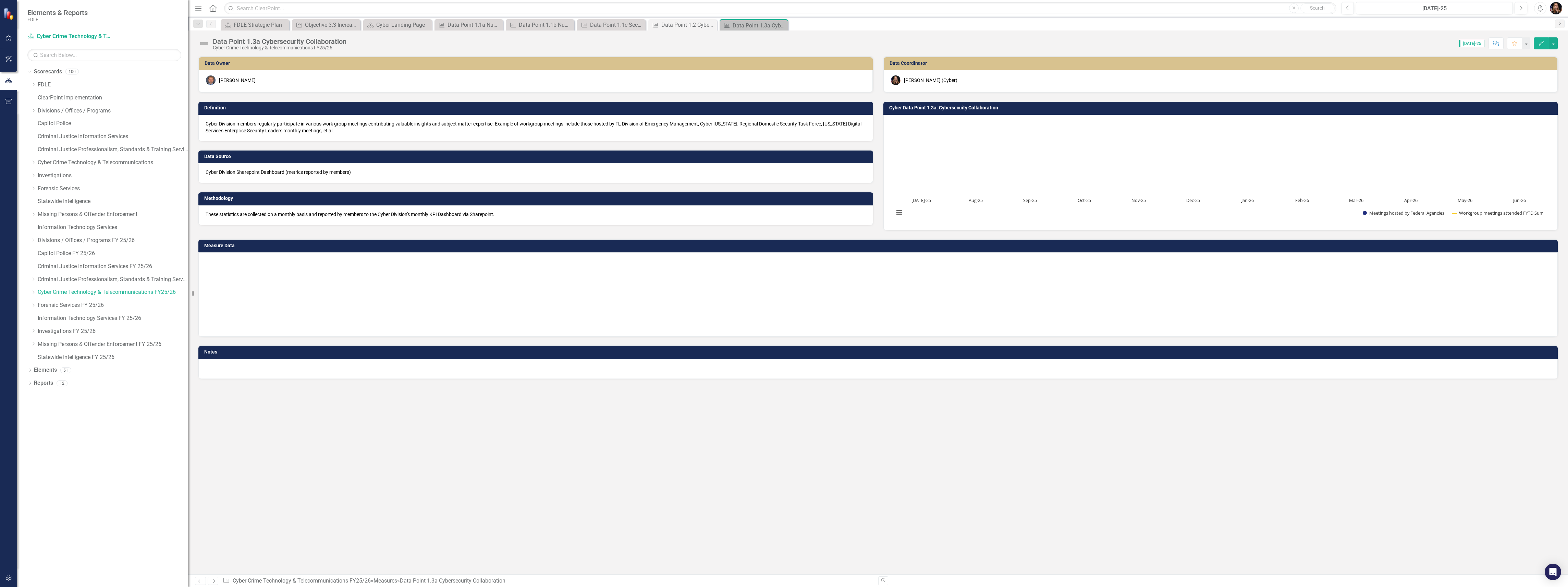
click at [216, 581] on icon "Next" at bounding box center [213, 581] width 6 height 5
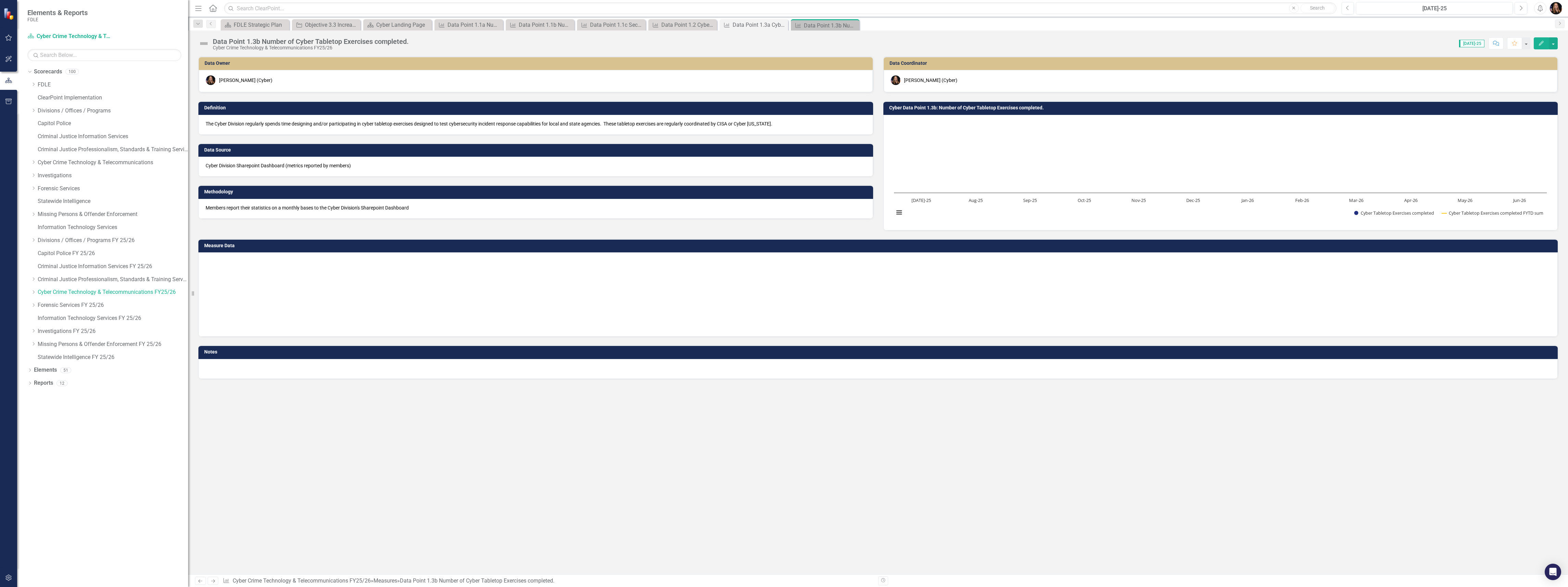
click at [216, 581] on icon "Next" at bounding box center [213, 581] width 6 height 5
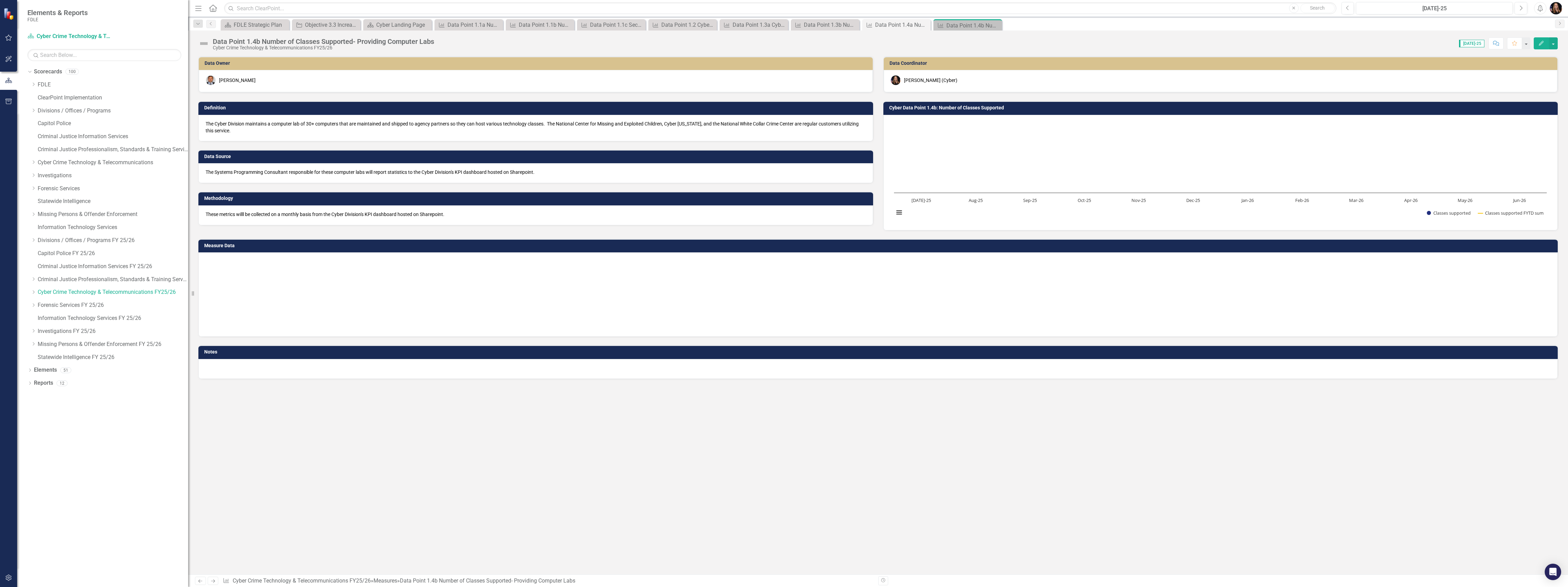
click at [216, 581] on icon "Next" at bounding box center [213, 581] width 6 height 5
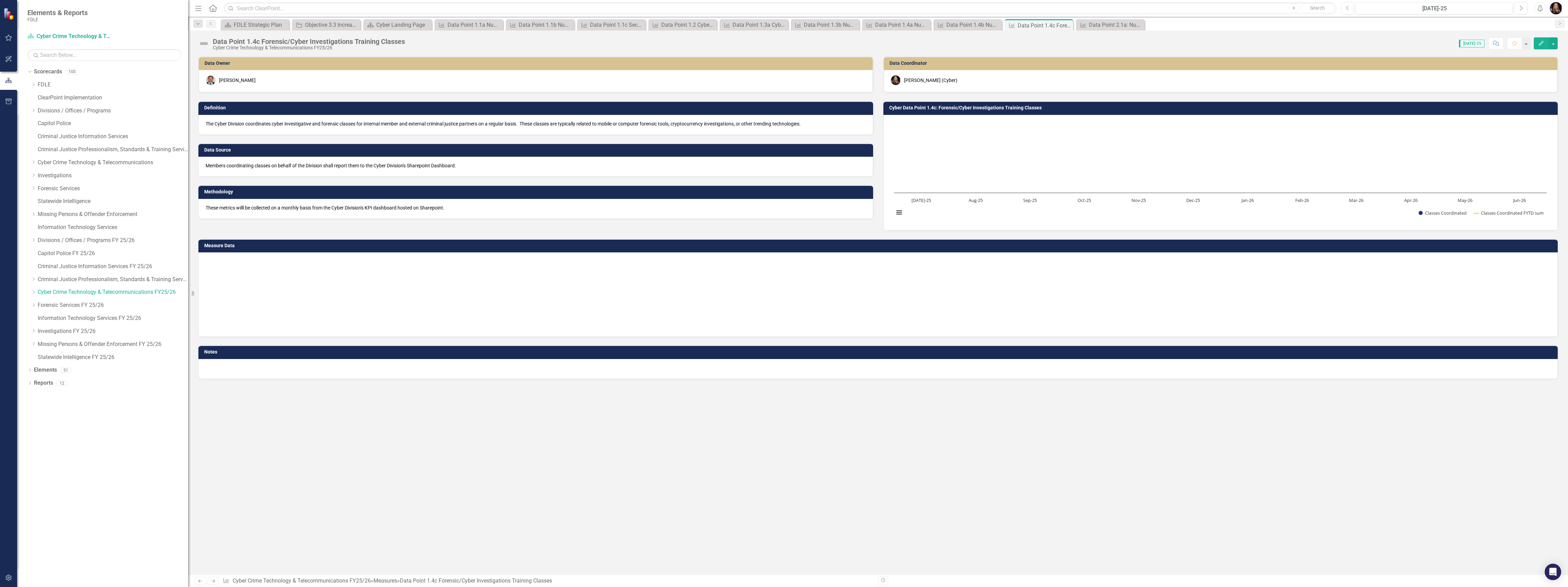
click at [216, 581] on icon "Next" at bounding box center [213, 581] width 6 height 5
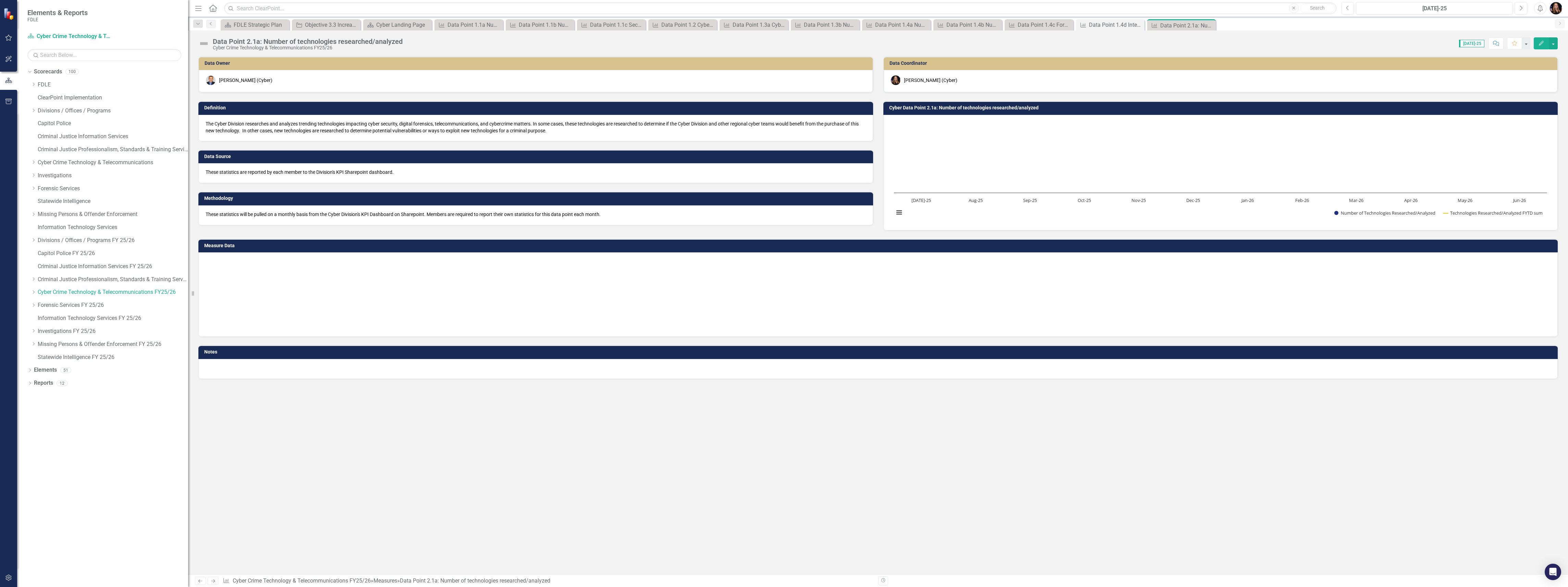
click at [216, 581] on icon "Next" at bounding box center [213, 581] width 6 height 5
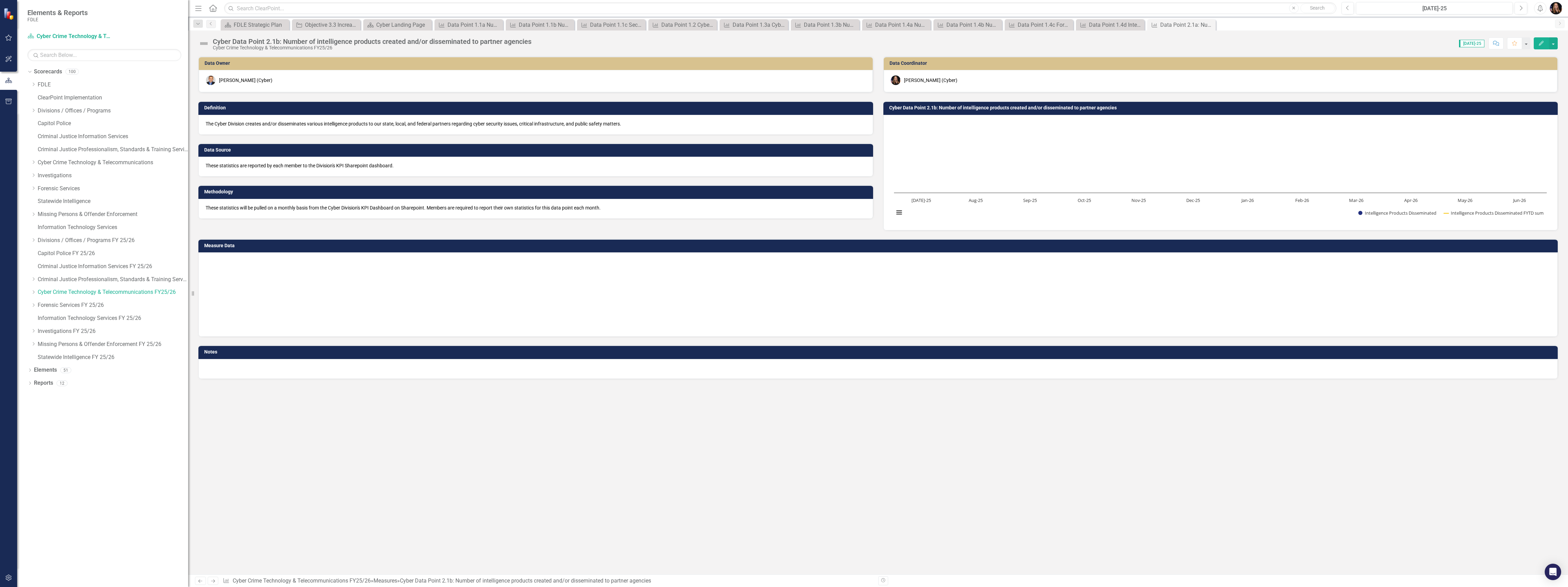
click at [216, 581] on icon "Next" at bounding box center [213, 581] width 6 height 5
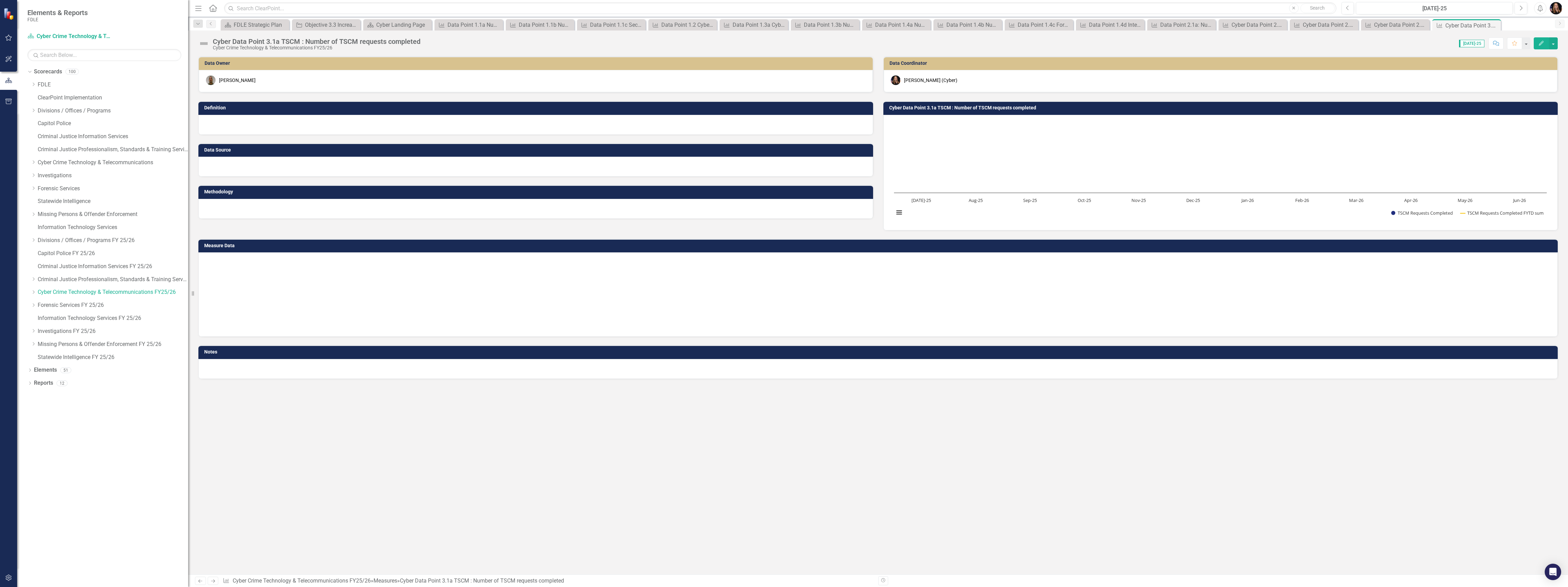
click at [216, 581] on icon "Next" at bounding box center [213, 581] width 6 height 5
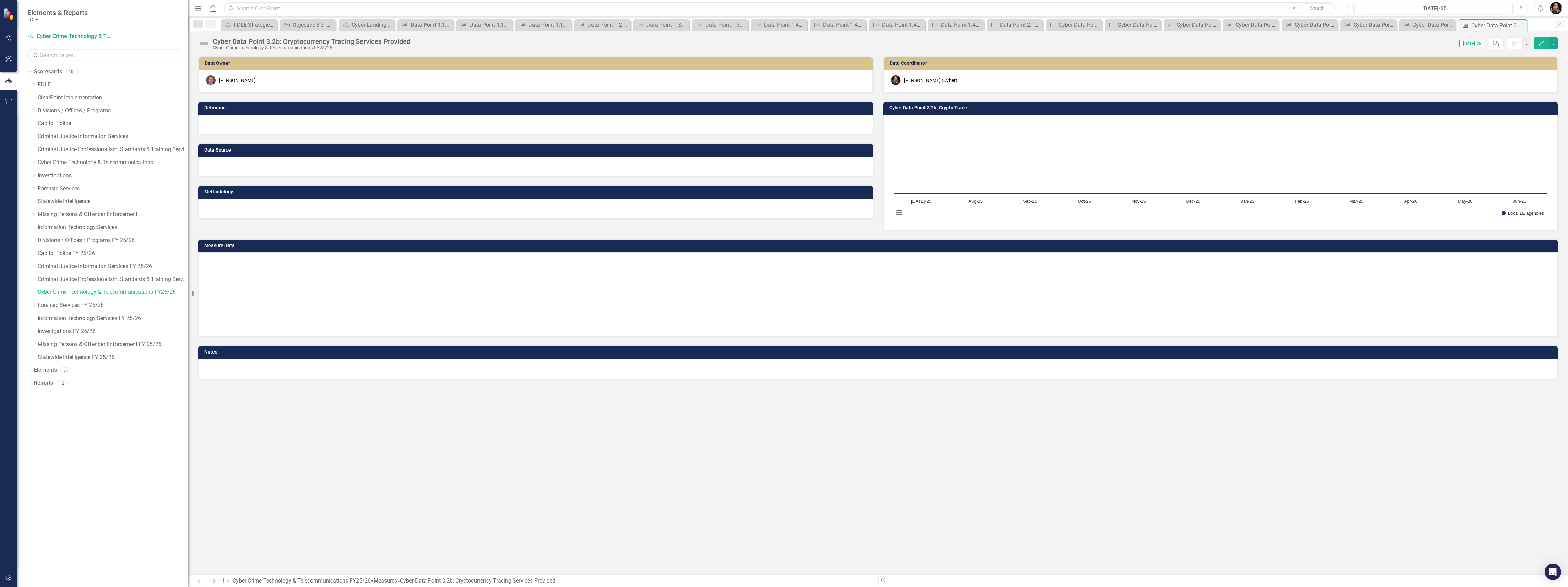
click at [216, 581] on icon "Next" at bounding box center [213, 581] width 6 height 5
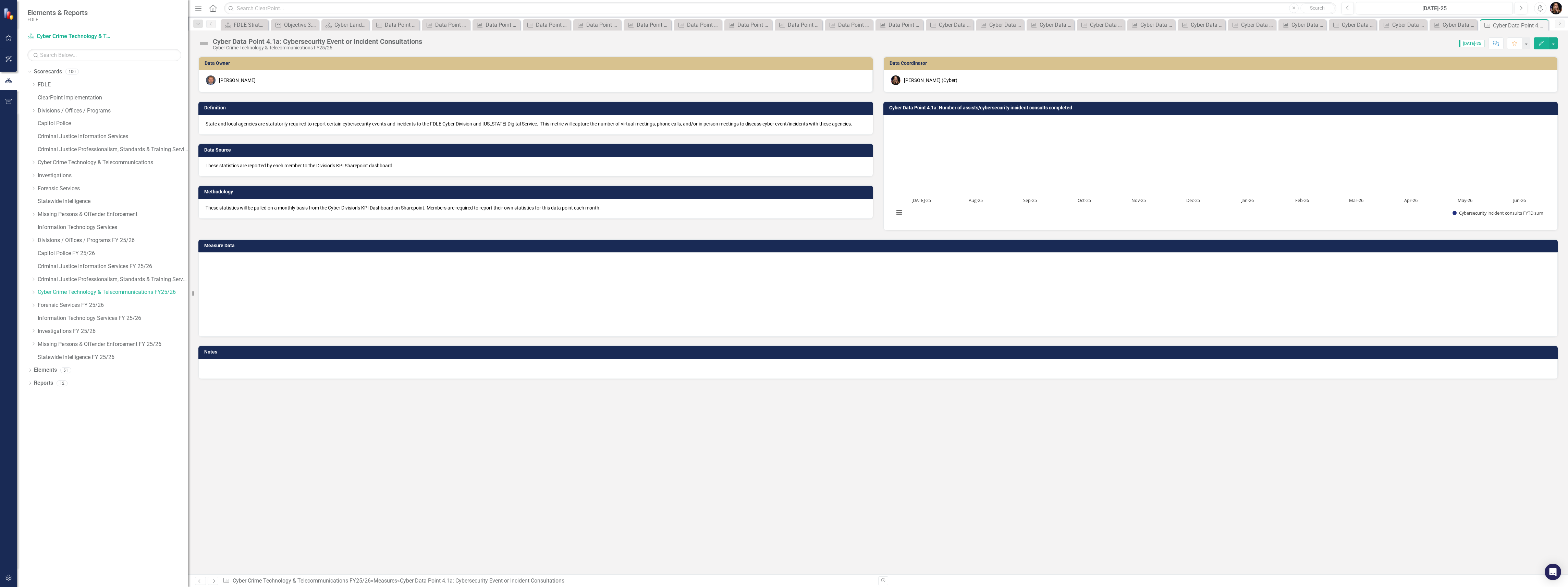
click at [216, 581] on icon "Next" at bounding box center [213, 581] width 6 height 5
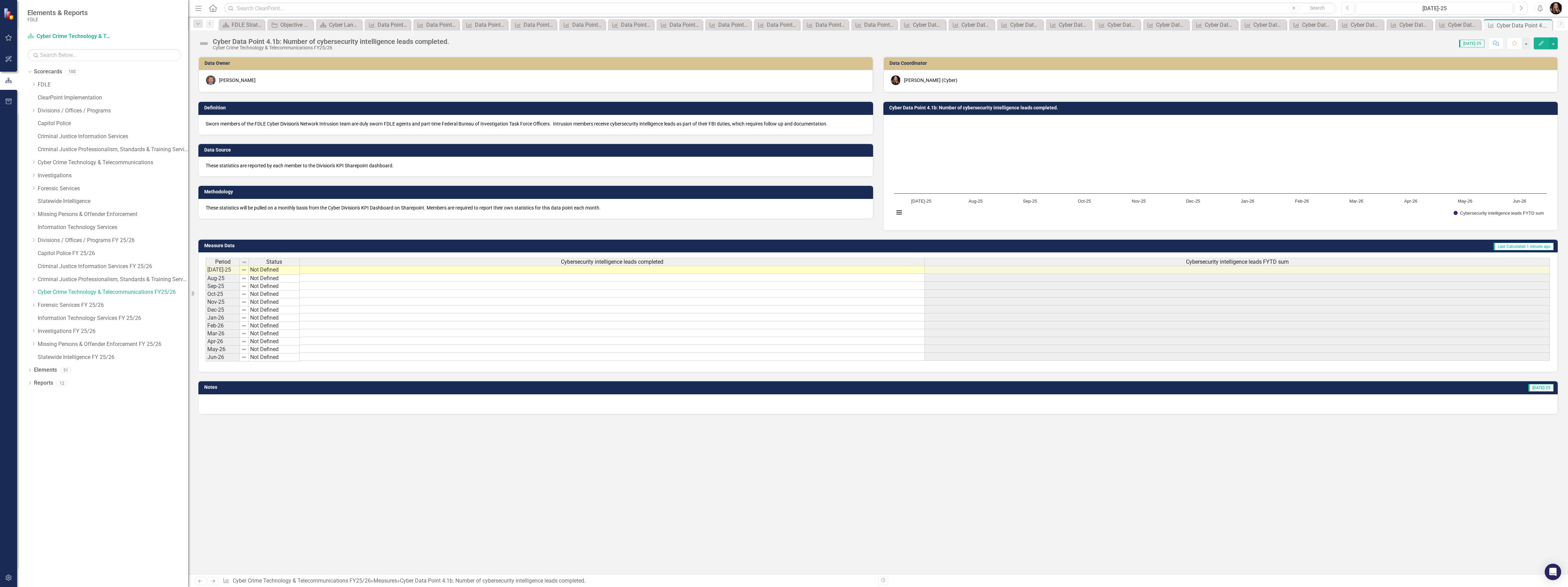
click at [216, 581] on icon "Next" at bounding box center [213, 581] width 6 height 5
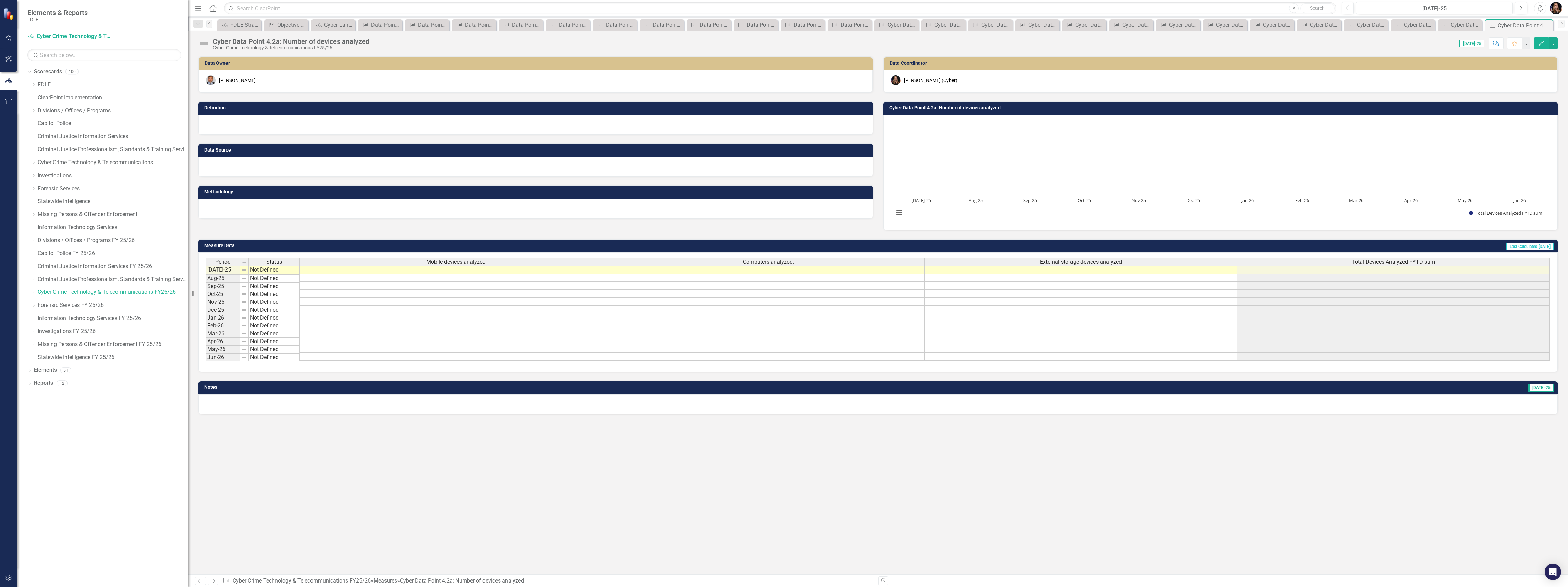
click at [200, 583] on link "Previous" at bounding box center [200, 580] width 11 height 8
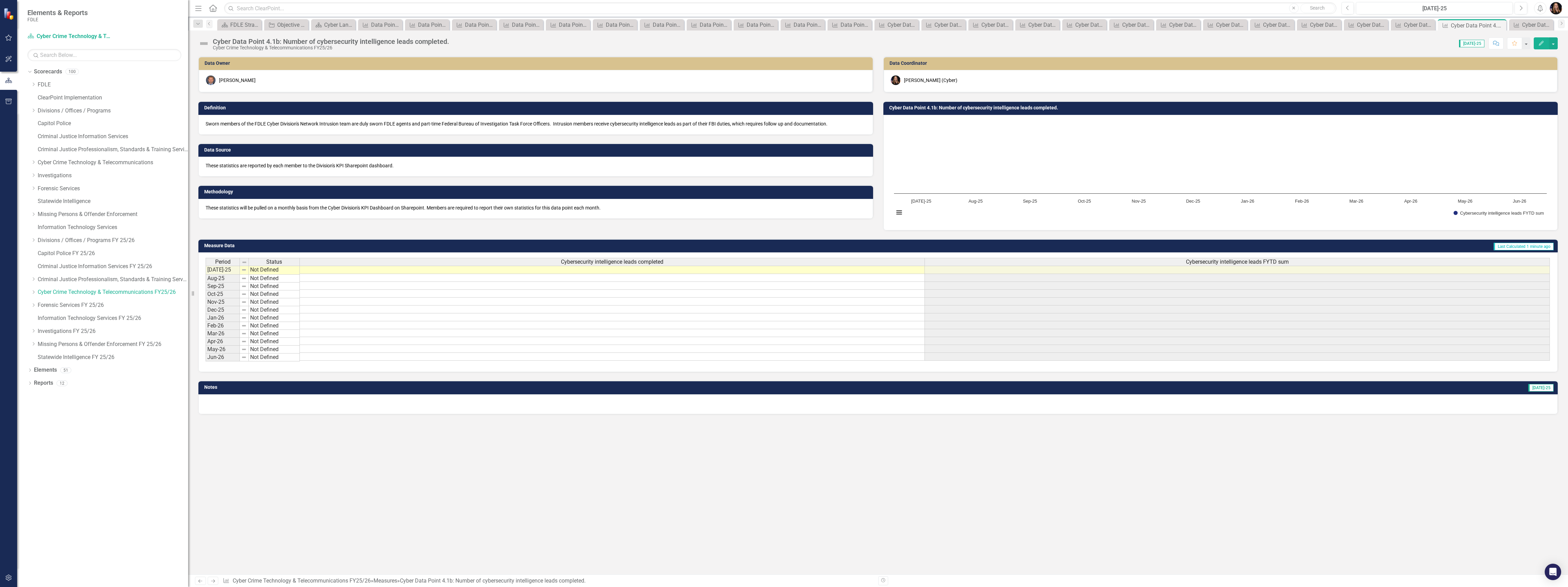
click at [212, 581] on icon "Next" at bounding box center [213, 581] width 6 height 5
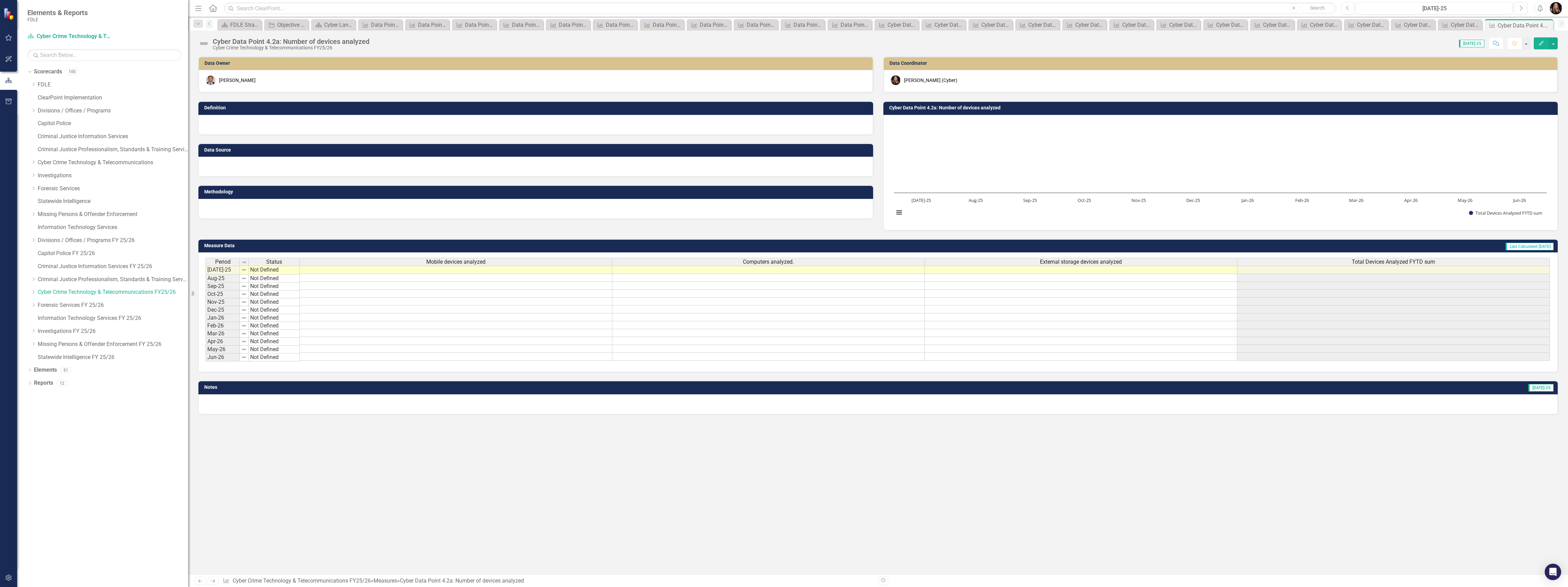
click at [269, 125] on div at bounding box center [536, 125] width 674 height 20
click at [265, 124] on div at bounding box center [536, 125] width 674 height 20
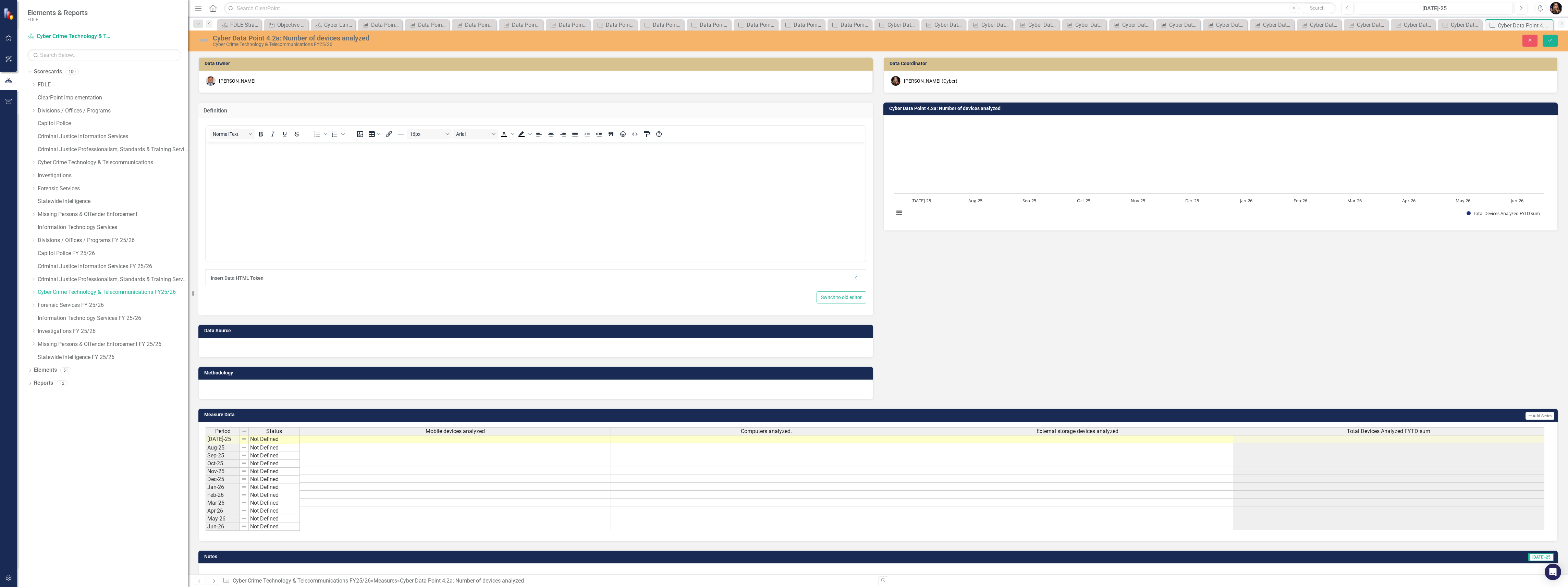
click at [248, 155] on body "Rich Text Area. Press ALT-0 for help." at bounding box center [536, 193] width 660 height 103
click at [271, 149] on p "The Cyber Division has a Digital Forensic Consultant which conducts mobile and …" at bounding box center [536, 147] width 656 height 8
click at [616, 148] on p "The Cyber Division has a full time Digital Forensic Consultant which conducts m…" at bounding box center [536, 147] width 656 height 8
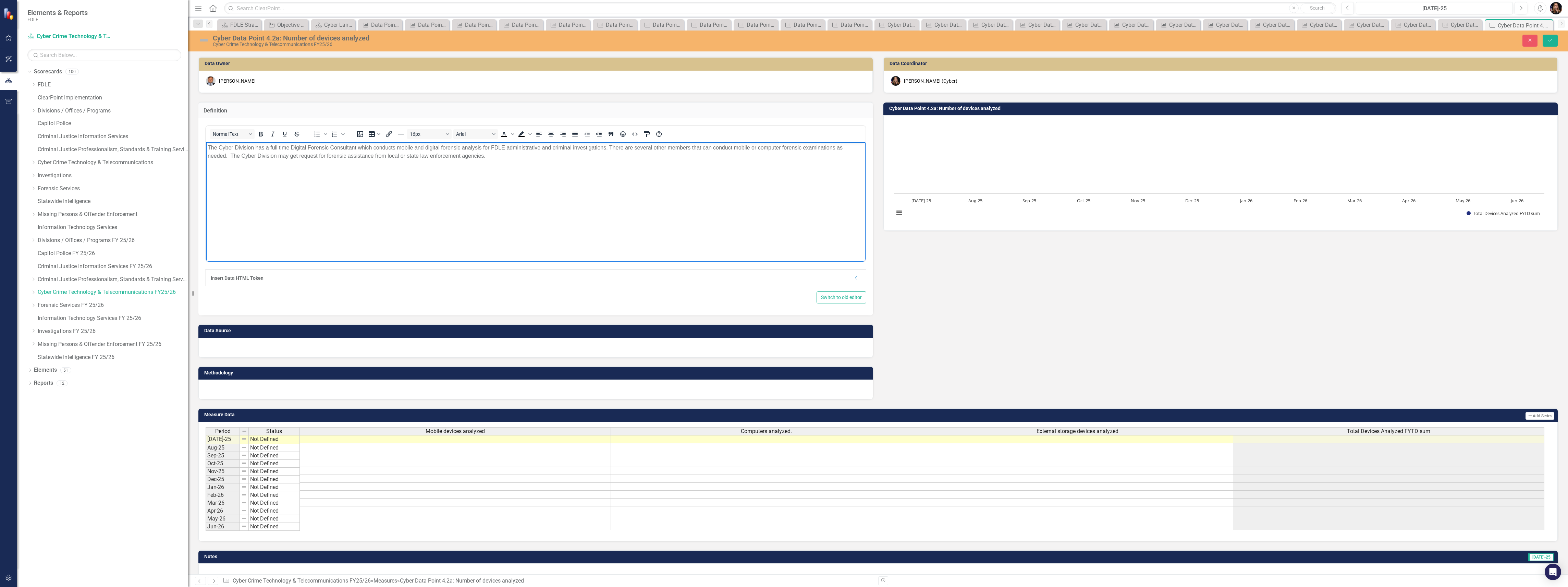
click at [691, 144] on p "The Cyber Division has a full time Digital Forensic Consultant which conducts m…" at bounding box center [536, 152] width 656 height 17
click at [522, 154] on p "The Cyber Division has a full time Digital Forensic Consultant which conducts m…" at bounding box center [536, 152] width 656 height 17
drag, startPoint x: 665, startPoint y: 149, endPoint x: 696, endPoint y: 156, distance: 31.8
click at [665, 148] on p "The Cyber Division has a full time Digital Forensic Consultant which conducts m…" at bounding box center [536, 152] width 656 height 17
drag, startPoint x: 374, startPoint y: 152, endPoint x: 379, endPoint y: 156, distance: 6.4
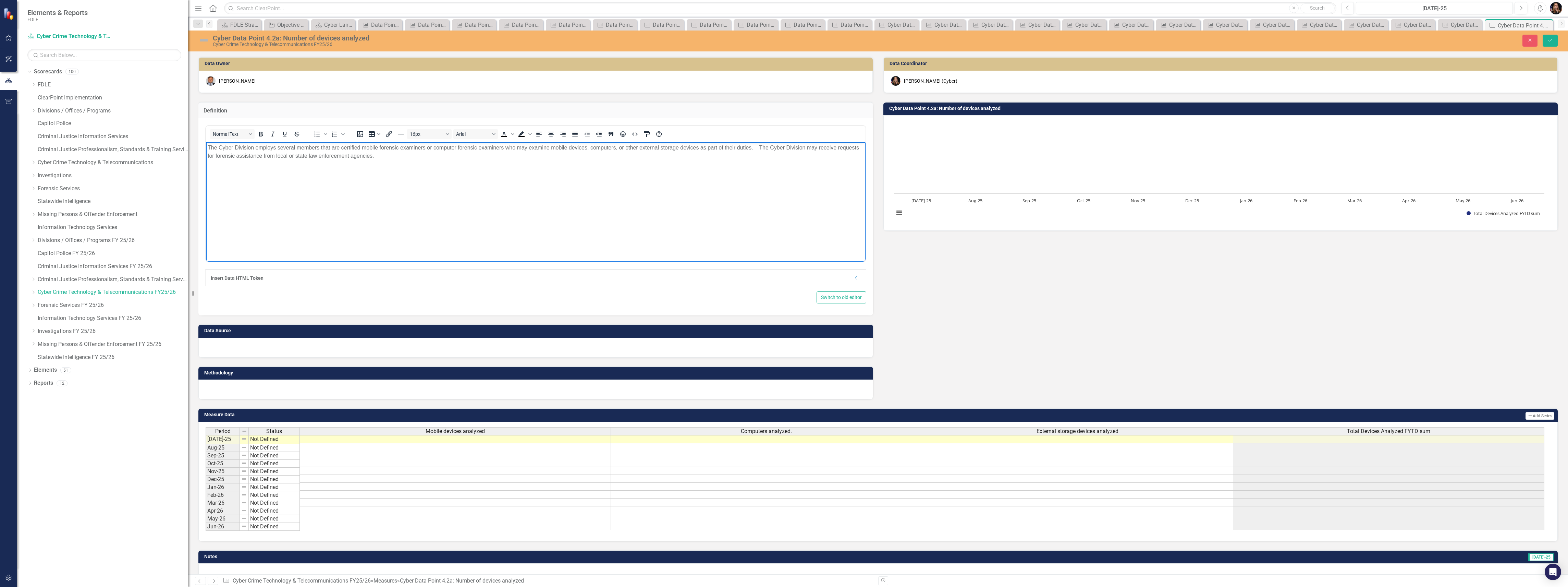
click at [374, 153] on p "The Cyber Division employs several members that are certified mobile forensic e…" at bounding box center [536, 152] width 656 height 17
drag, startPoint x: 756, startPoint y: 154, endPoint x: 739, endPoint y: 166, distance: 20.8
click at [728, 157] on p "The Cyber Division employs several members that are certified mobile forensic e…" at bounding box center [536, 152] width 656 height 17
click at [254, 392] on div at bounding box center [536, 389] width 674 height 20
click at [253, 390] on div at bounding box center [536, 389] width 674 height 20
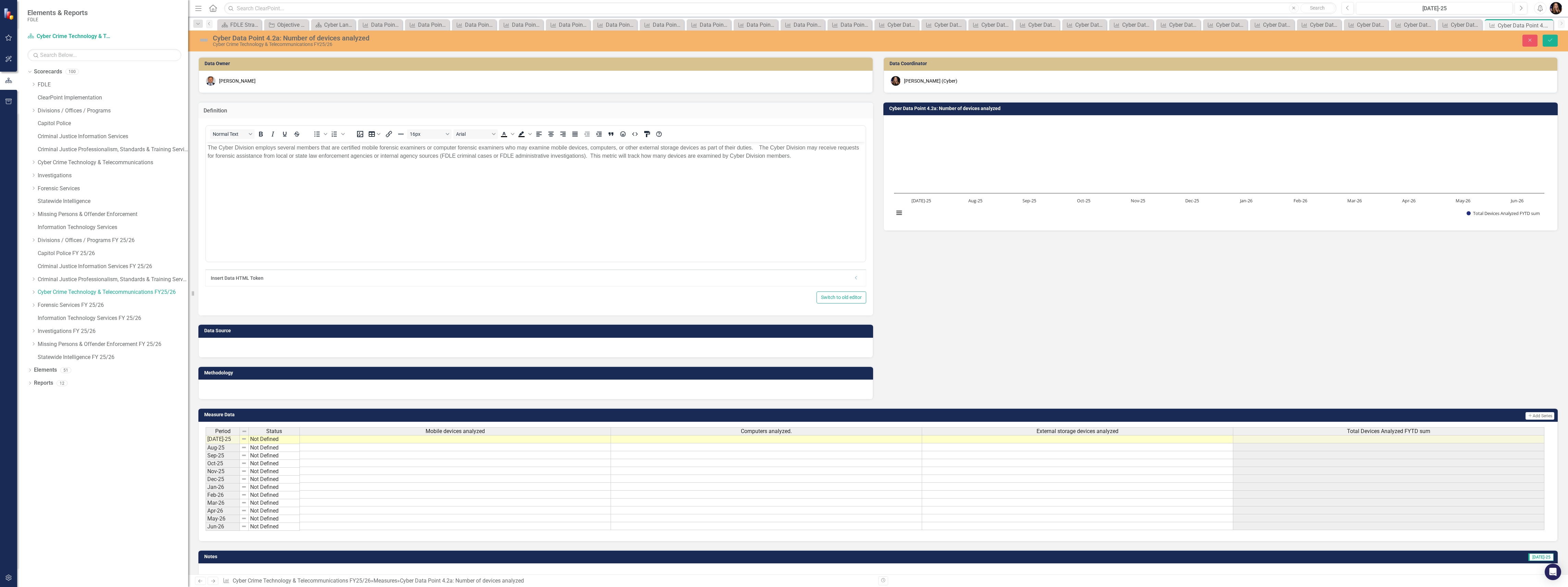
click at [253, 390] on div at bounding box center [536, 389] width 674 height 20
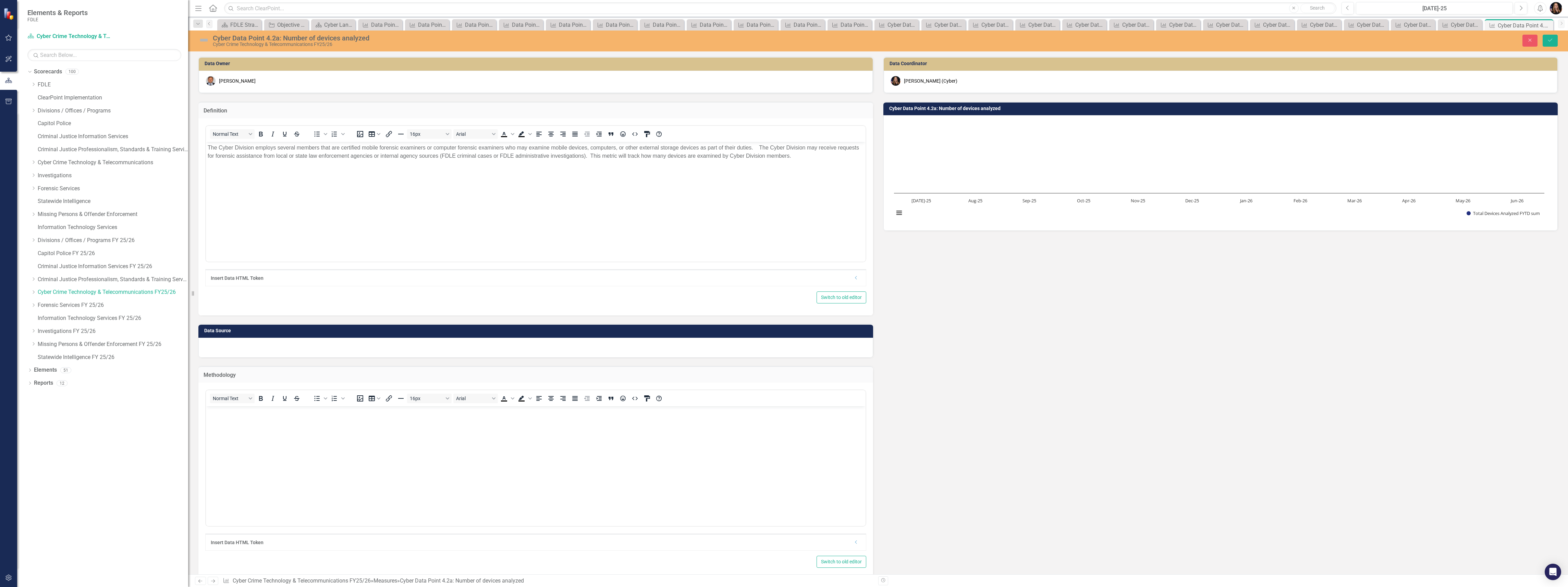
click at [232, 427] on body "Rich Text Area. Press ALT-0 for help." at bounding box center [536, 457] width 660 height 103
drag, startPoint x: 573, startPoint y: 811, endPoint x: 360, endPoint y: 422, distance: 443.5
click at [361, 418] on body "Rich Text Area. Press ALT-0 for help." at bounding box center [536, 457] width 660 height 103
paste body "Rich Text Area. Press ALT-0 for help."
click at [247, 310] on div "Normal Text To open the popup, press Shift+Enter To open the popup, press Shift…" at bounding box center [536, 217] width 674 height 197
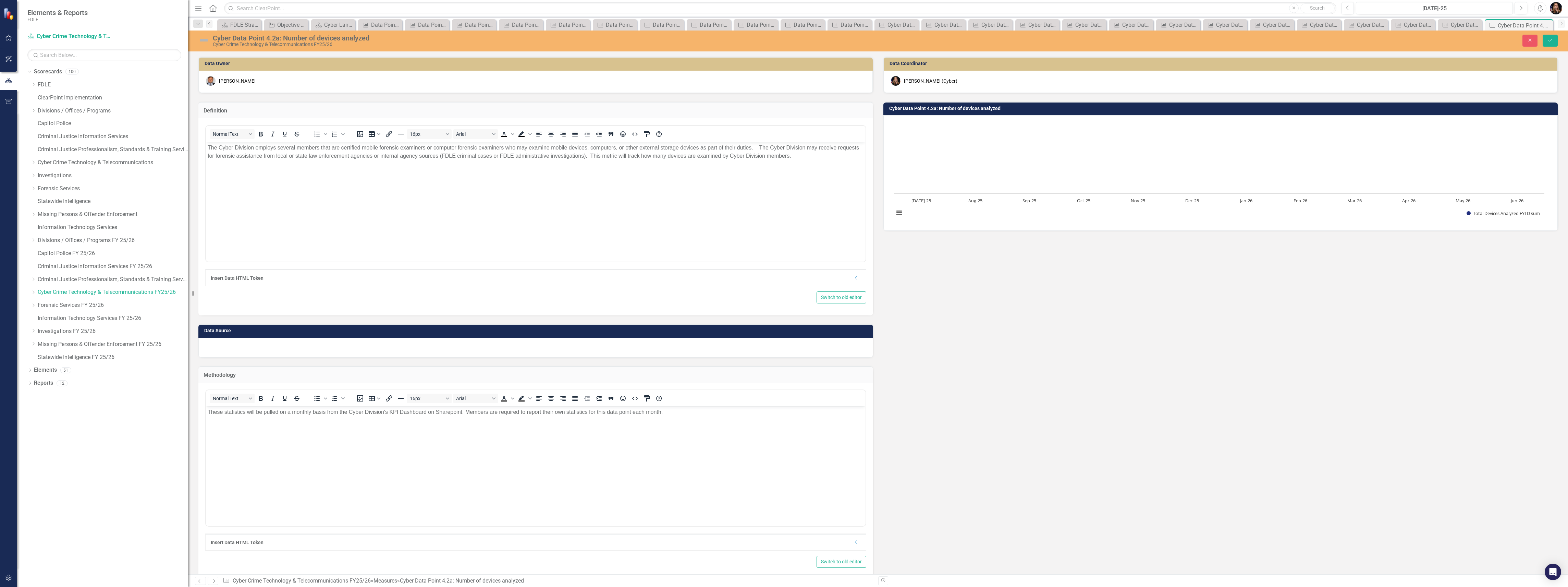
click at [247, 300] on div "Switch to old editor" at bounding box center [536, 297] width 661 height 12
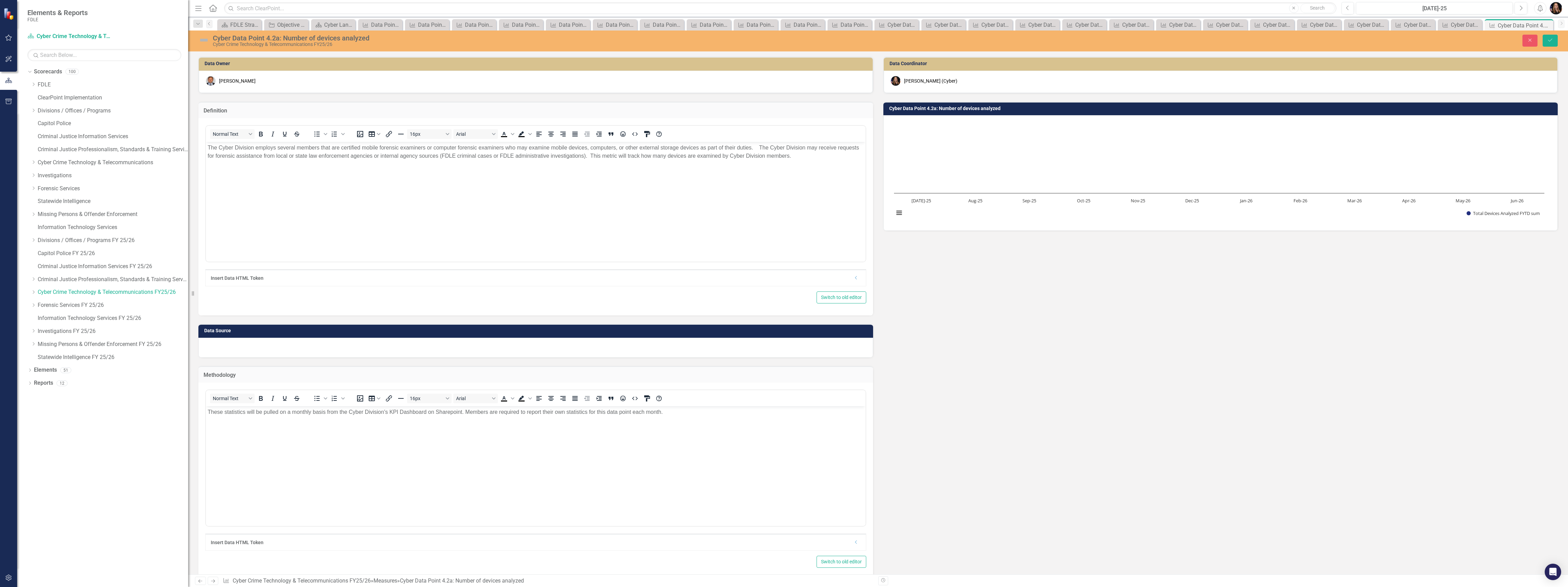
click at [248, 300] on div "Switch to old editor" at bounding box center [536, 297] width 661 height 12
click at [267, 342] on div at bounding box center [536, 347] width 674 height 20
click at [272, 348] on div at bounding box center [536, 347] width 674 height 20
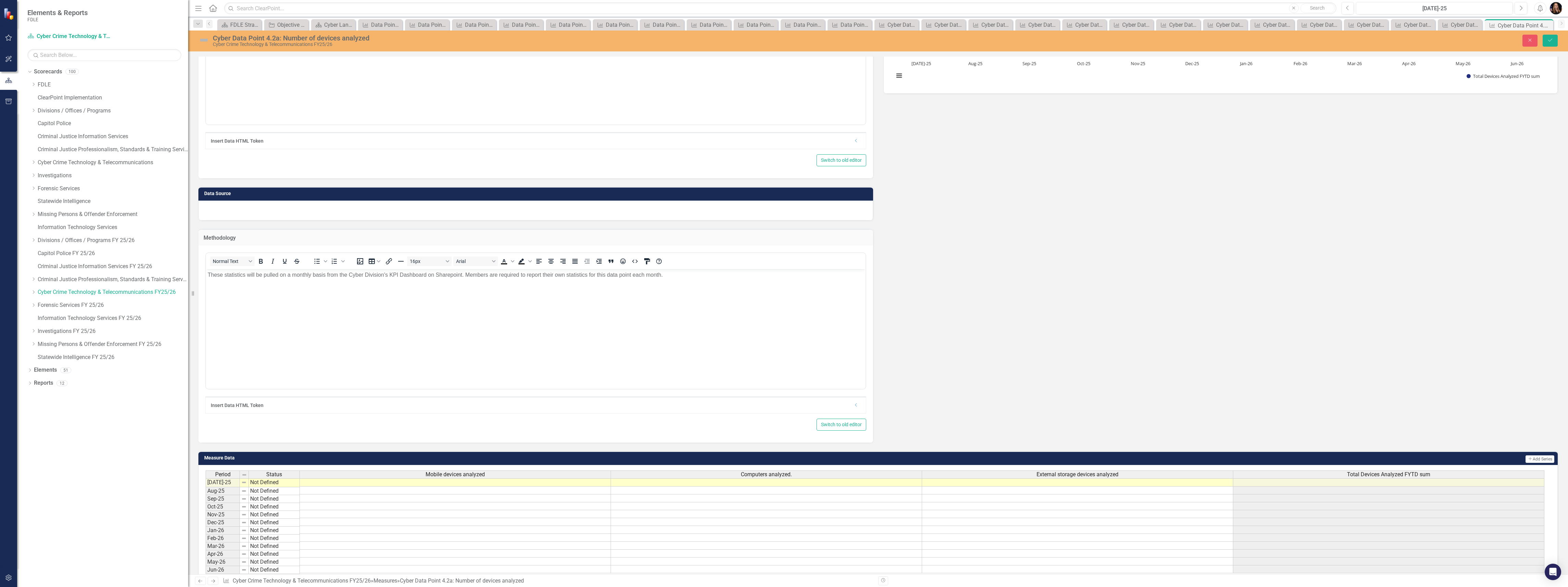
click at [239, 213] on div at bounding box center [536, 210] width 674 height 20
click at [239, 214] on div at bounding box center [536, 210] width 674 height 20
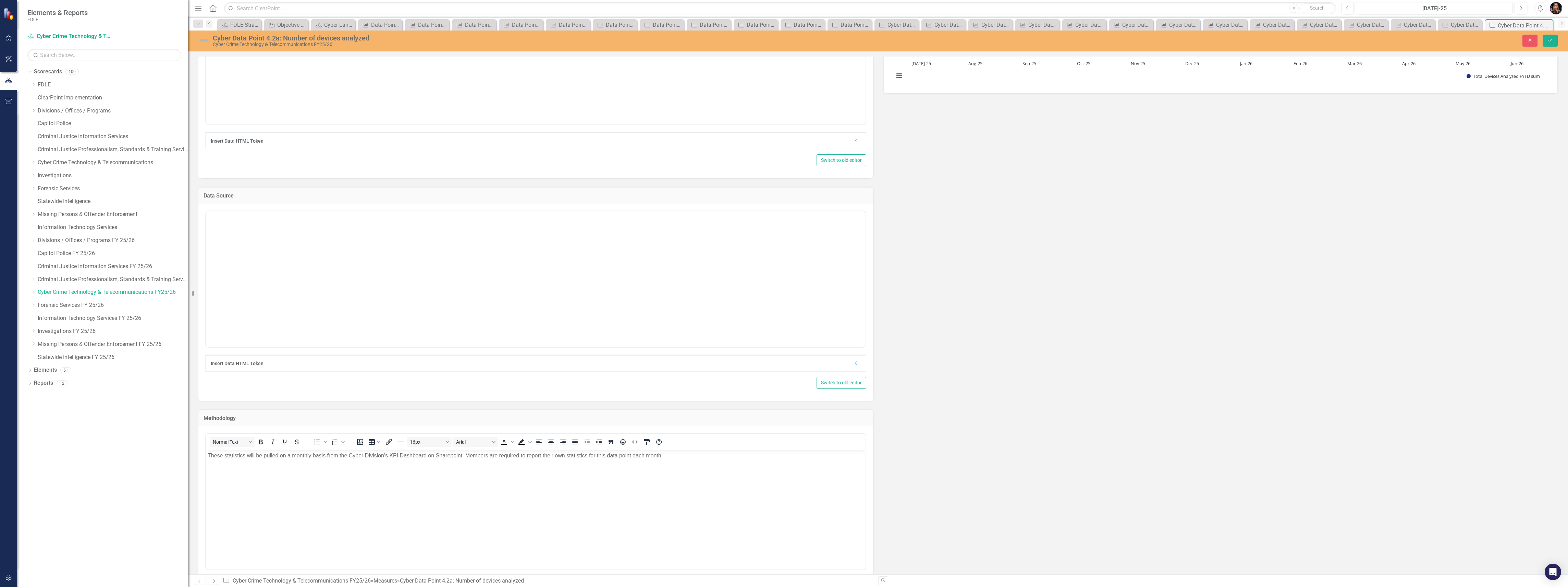
scroll to position [0, 0]
click at [278, 243] on body "Rich Text Area. Press ALT-0 for help." at bounding box center [536, 278] width 660 height 103
drag, startPoint x: 434, startPoint y: 455, endPoint x: 428, endPoint y: 455, distance: 6.0
click at [428, 455] on p "These statistics will be pulled on a monthly basis from the Cyber Division's KP…" at bounding box center [536, 455] width 656 height 8
click at [1554, 40] on button "Save" at bounding box center [1550, 40] width 15 height 12
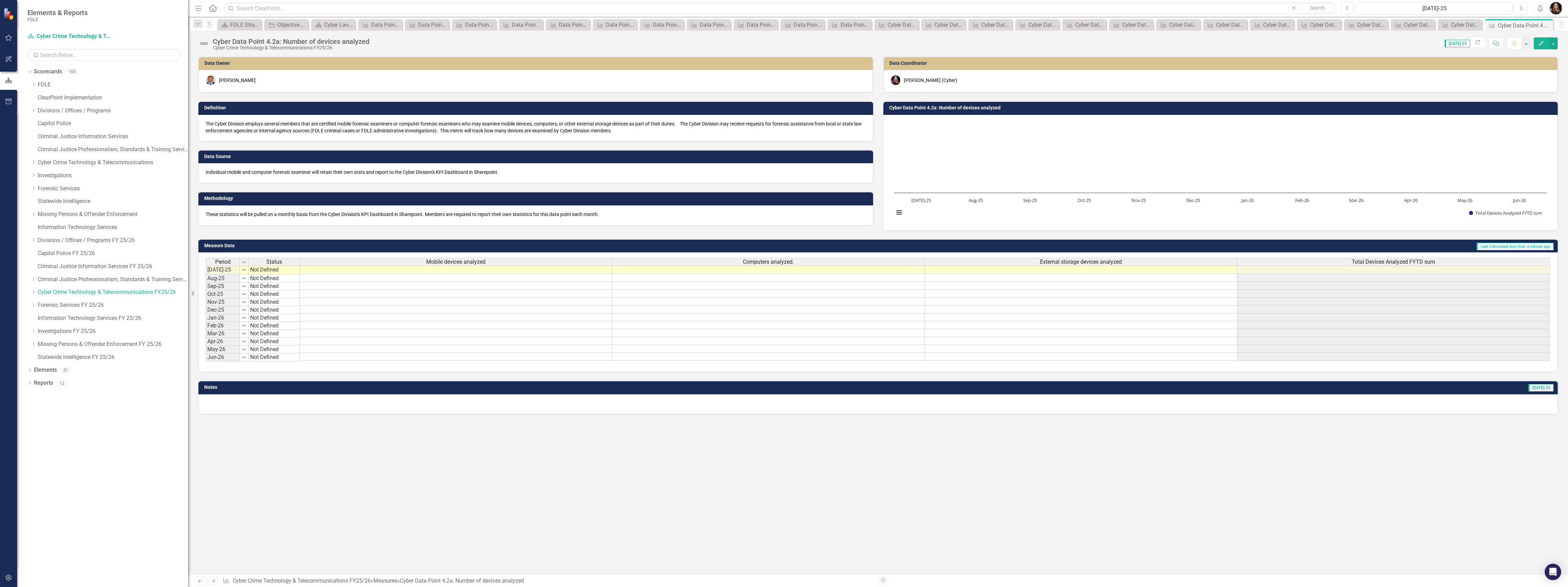
click at [217, 579] on link "Next" at bounding box center [213, 580] width 11 height 8
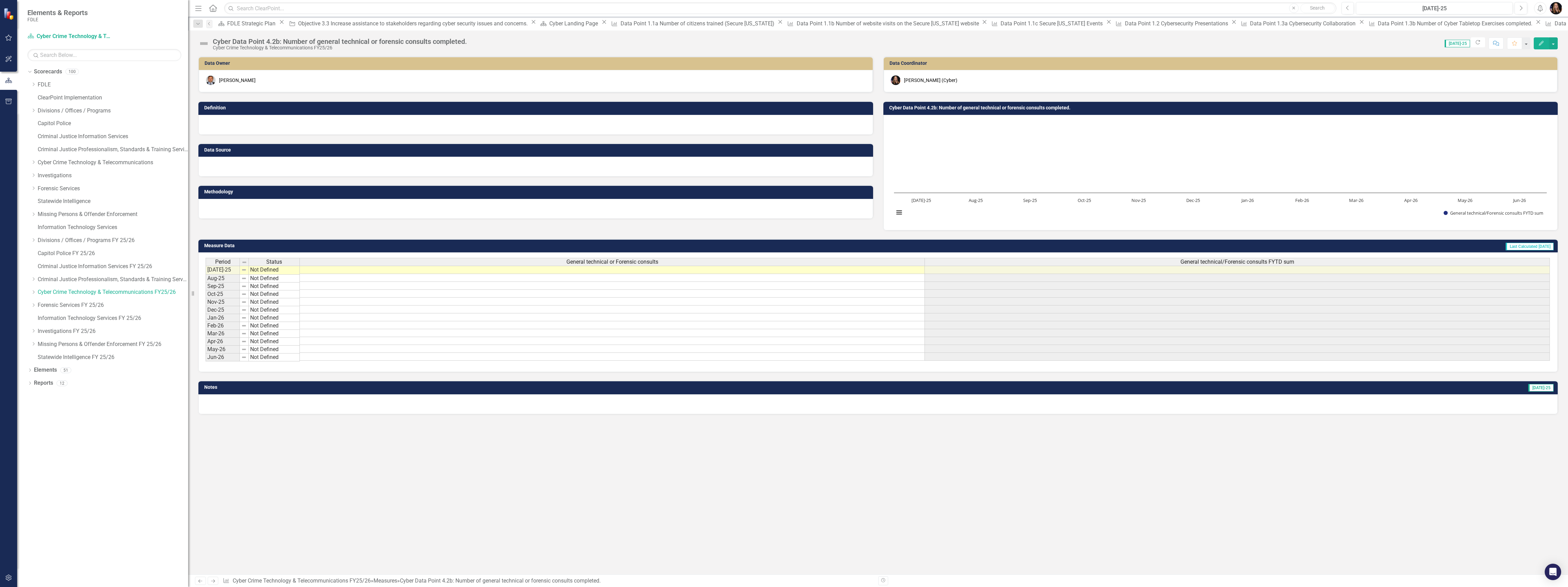
click at [242, 127] on div at bounding box center [536, 125] width 674 height 20
click at [242, 126] on div at bounding box center [536, 125] width 674 height 20
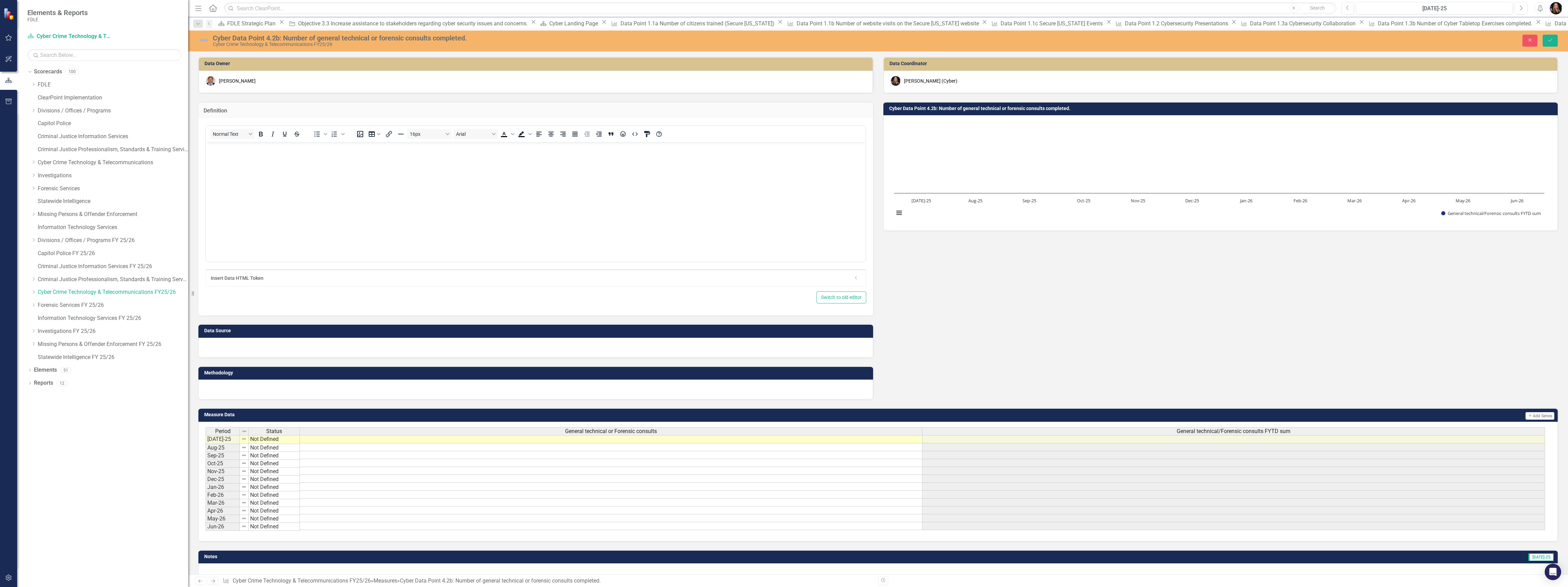
click at [285, 160] on body "Rich Text Area. Press ALT-0 for help." at bounding box center [536, 193] width 660 height 103
click at [357, 147] on p "All units in the Cyber Division receive a multitude of questions for expertise …" at bounding box center [536, 147] width 656 height 8
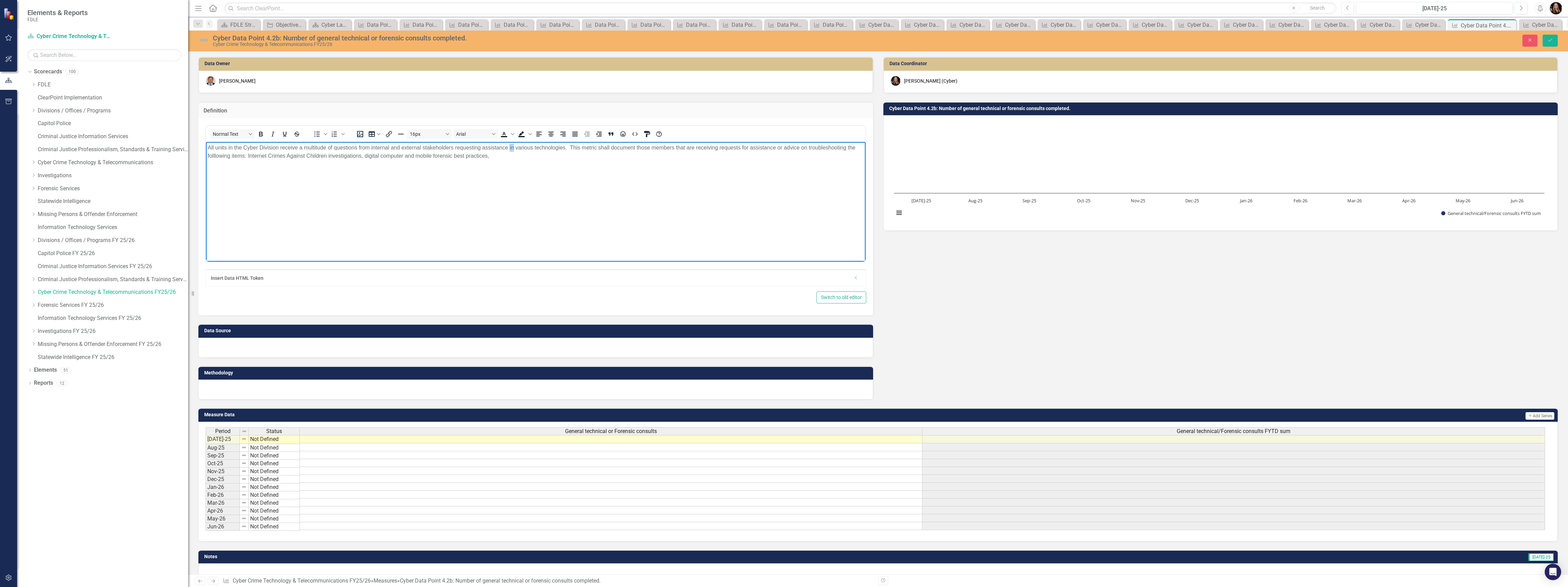
drag, startPoint x: 513, startPoint y: 148, endPoint x: 510, endPoint y: 146, distance: 3.6
click at [510, 146] on p "All units in the Cyber Division receive a multitude of questions from internal …" at bounding box center [536, 152] width 656 height 17
click at [499, 156] on p "All units in the Cyber Division receive a multitude of questions from internal …" at bounding box center [536, 152] width 656 height 17
drag, startPoint x: 453, startPoint y: 154, endPoint x: 460, endPoint y: 167, distance: 14.8
click at [453, 156] on p "All units in the Cyber Division receive a multitude of questions from internal …" at bounding box center [536, 152] width 656 height 17
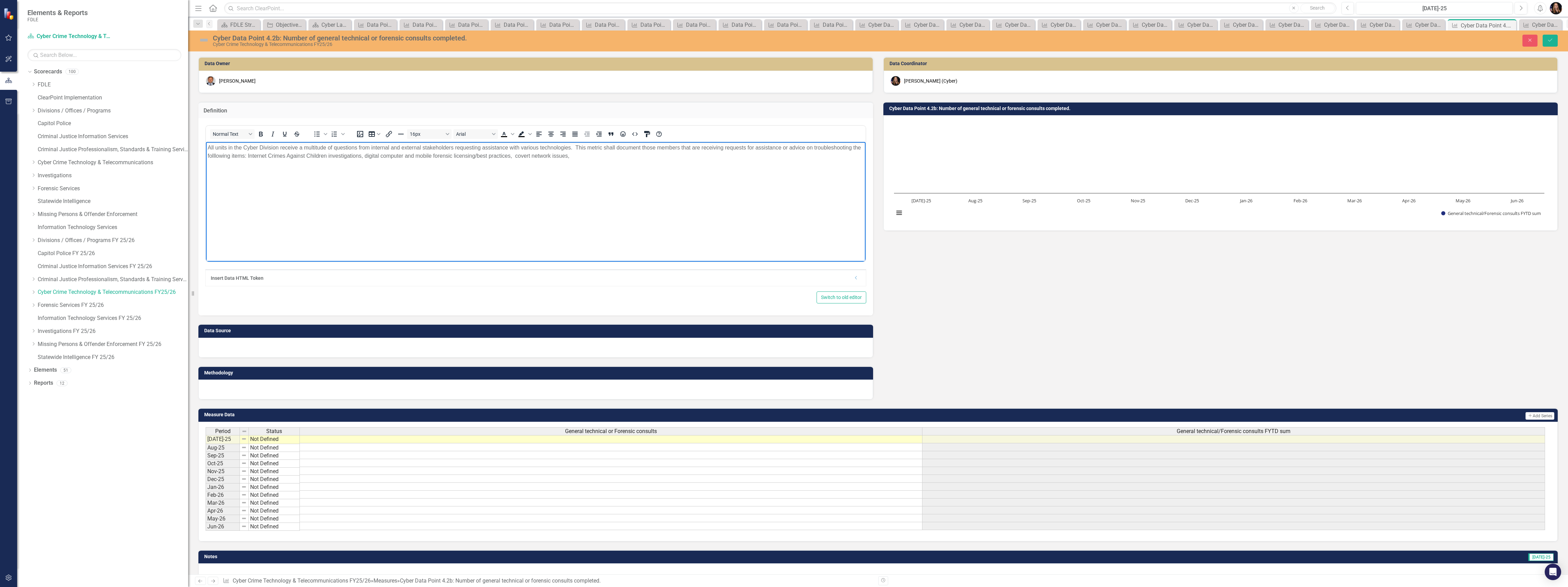
click at [244, 156] on p "All units in the Cyber Division receive a multitude of questions from internal …" at bounding box center [536, 152] width 656 height 17
click at [665, 159] on p "All units in the Cyber Division receive a multitude of questions from internal …" at bounding box center [536, 152] width 656 height 17
drag, startPoint x: 231, startPoint y: 155, endPoint x: 856, endPoint y: 146, distance: 625.1
click at [856, 146] on p "All units in the Cyber Division receive a multitude of questions from internal …" at bounding box center [536, 152] width 656 height 17
click at [809, 155] on p "All units in the Cyber Division receive a multitude of questions from internal …" at bounding box center [536, 152] width 656 height 17
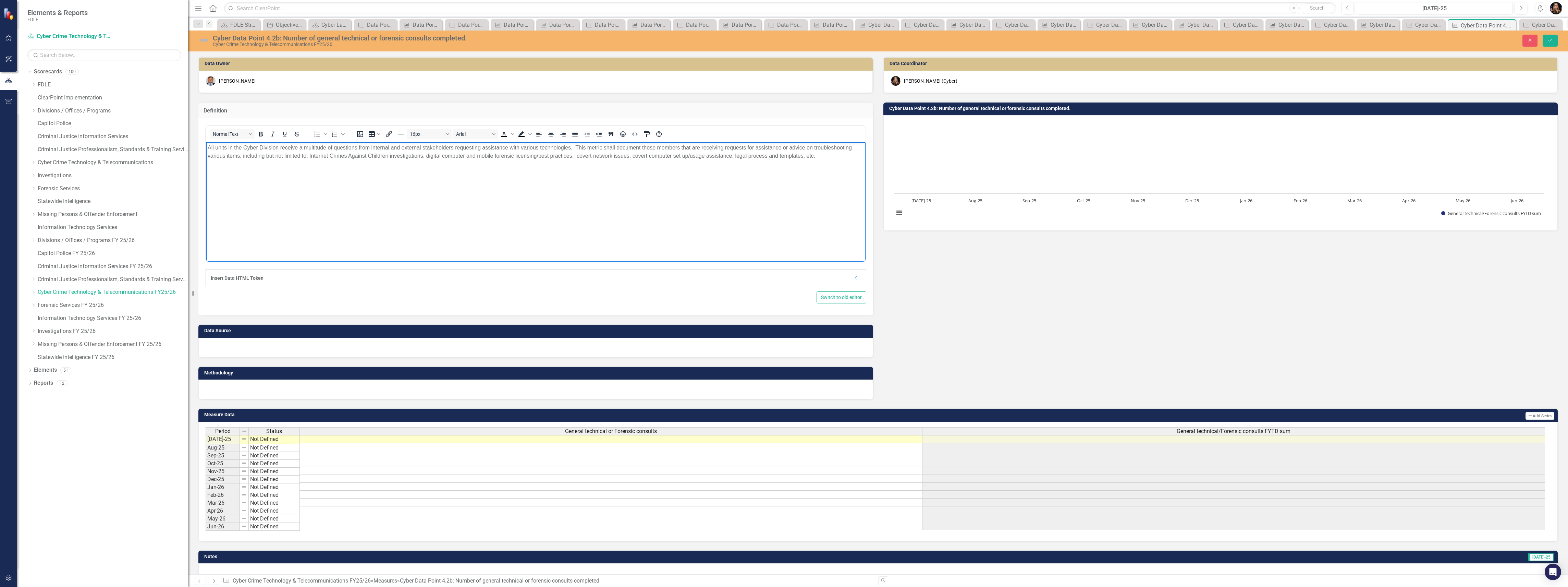
click at [299, 350] on div at bounding box center [536, 347] width 674 height 20
click at [299, 349] on div at bounding box center [536, 347] width 674 height 20
click at [300, 349] on div at bounding box center [536, 347] width 674 height 20
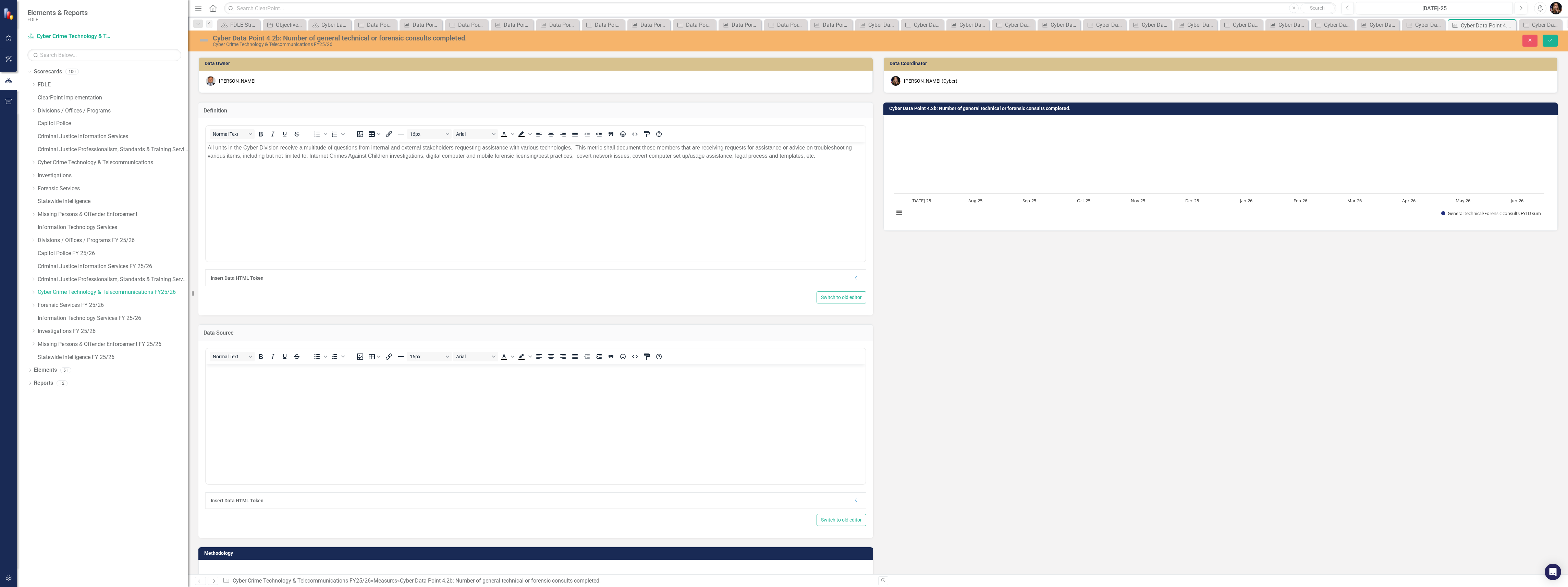
click at [266, 393] on body "Rich Text Area. Press ALT-0 for help." at bounding box center [536, 415] width 660 height 103
paste body "Rich Text Area. Press ALT-0 for help."
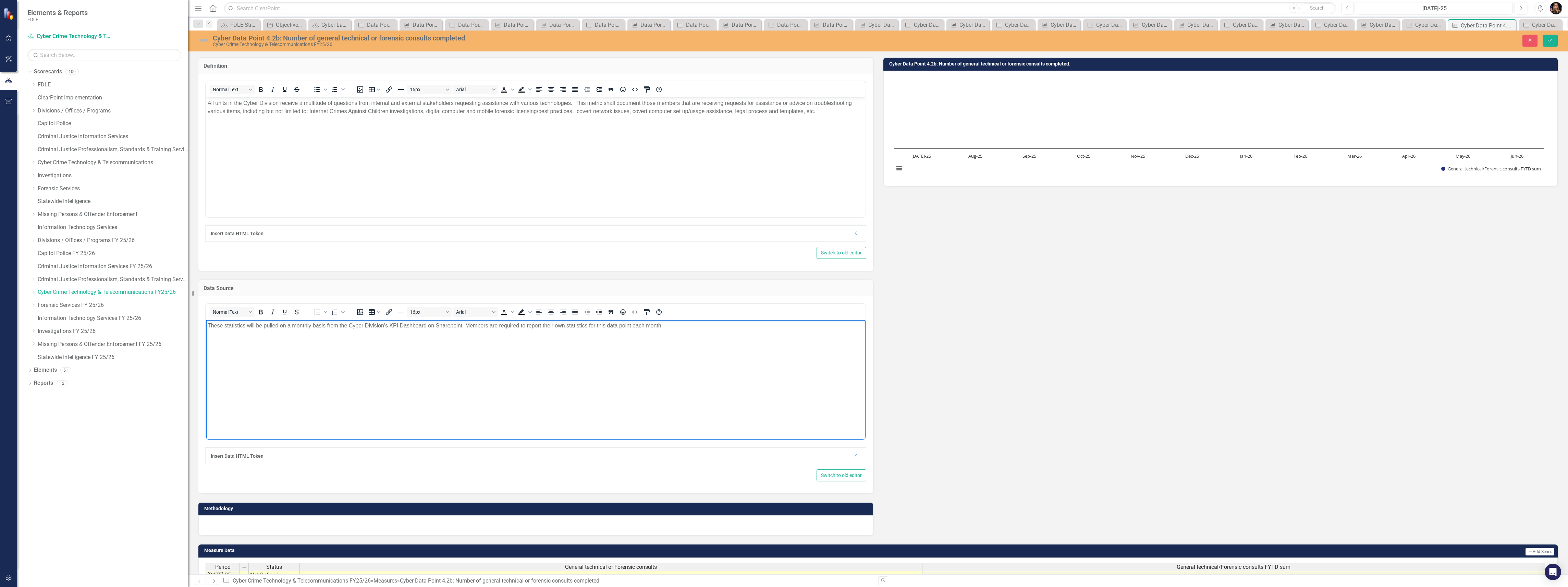
scroll to position [46, 0]
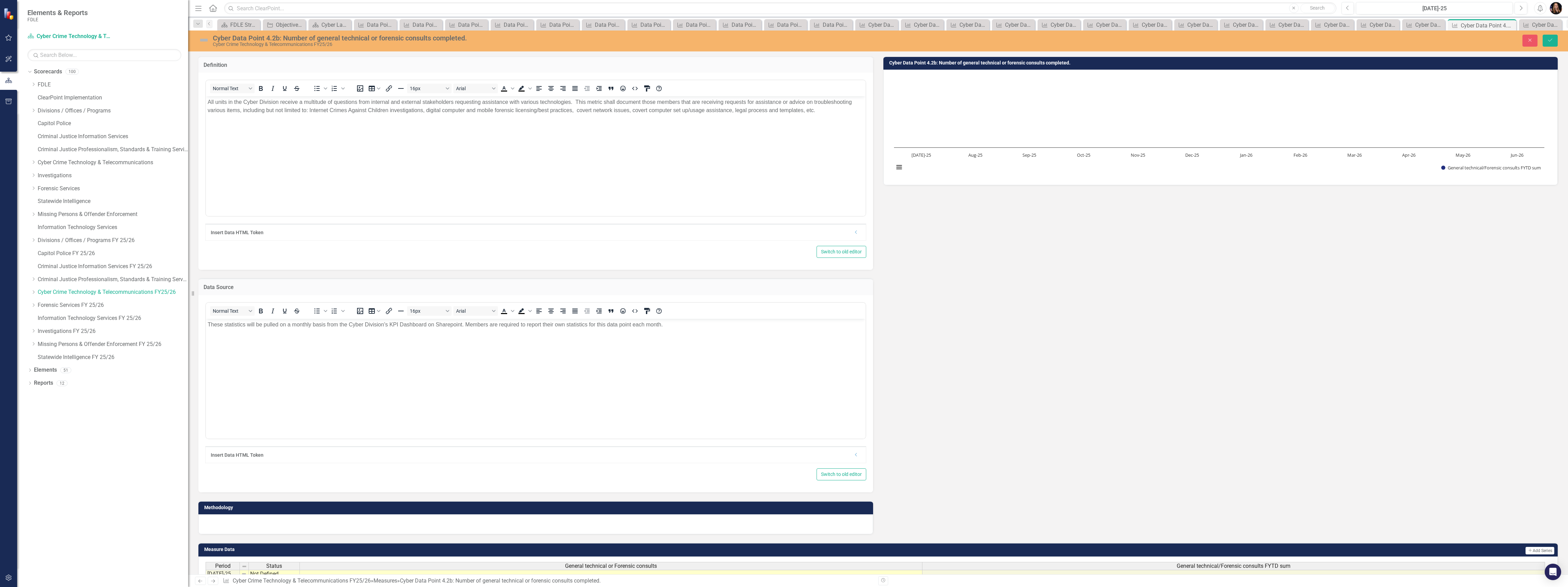
click at [267, 529] on div at bounding box center [536, 525] width 674 height 20
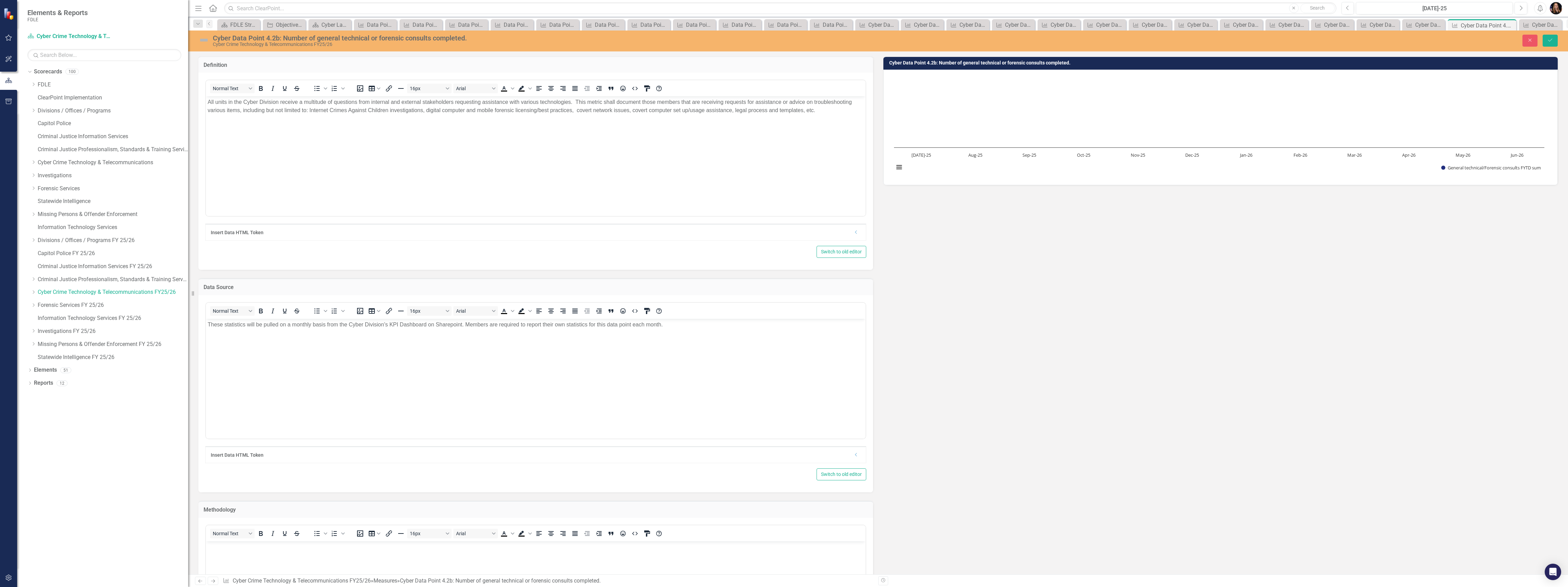
scroll to position [0, 0]
click at [243, 550] on body "Rich Text Area. Press ALT-0 for help." at bounding box center [536, 593] width 660 height 103
paste body "Rich Text Area. Press ALT-0 for help."
drag, startPoint x: 253, startPoint y: 468, endPoint x: 254, endPoint y: 473, distance: 5.1
click at [253, 465] on div "Normal Text To open the popup, press Shift+Enter To open the popup, press Shift…" at bounding box center [536, 390] width 661 height 180
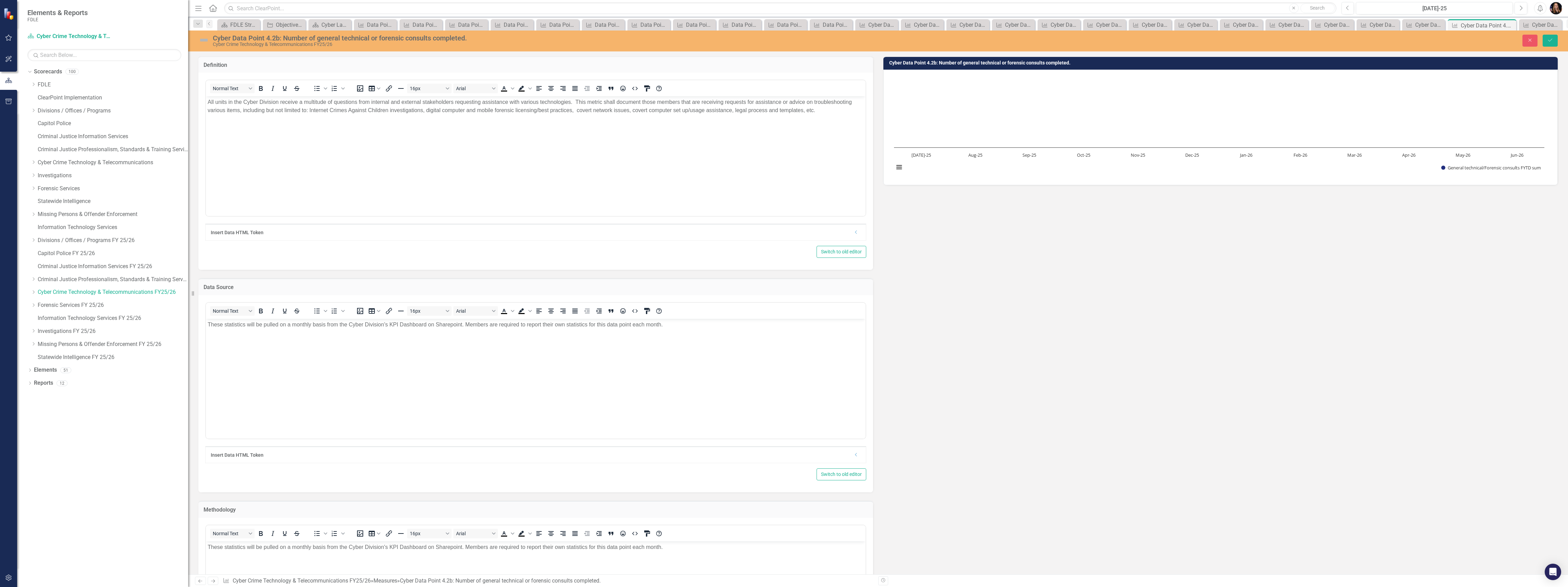
click at [262, 545] on p "These statistics will be pulled on a monthly basis from the Cyber Division's KP…" at bounding box center [536, 546] width 656 height 8
click at [262, 544] on p "These statistics will be pulled on a monthly basis from the Cyber Division's KP…" at bounding box center [536, 546] width 656 height 8
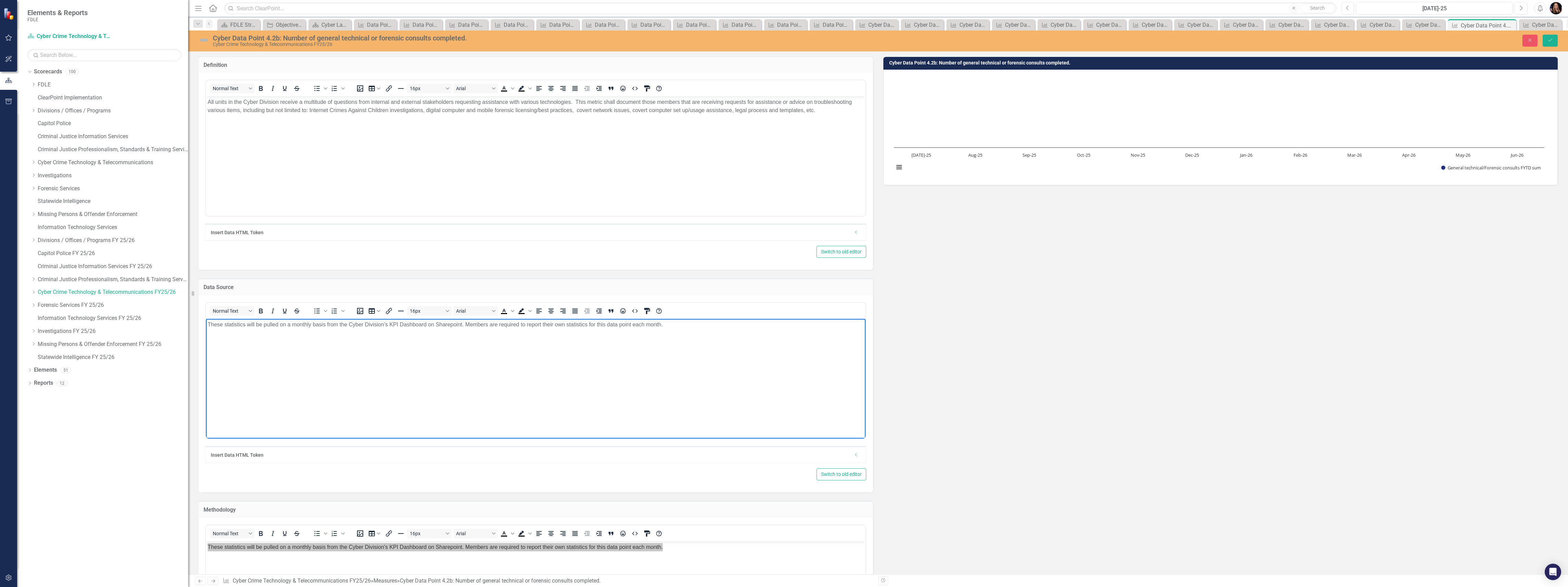
click at [269, 325] on p "These statistics will be pulled on a monthly basis from the Cyber Division's KP…" at bounding box center [536, 323] width 656 height 8
click at [269, 323] on p "These statistics will be pulled on a monthly basis from the Cyber Division's KP…" at bounding box center [536, 323] width 656 height 8
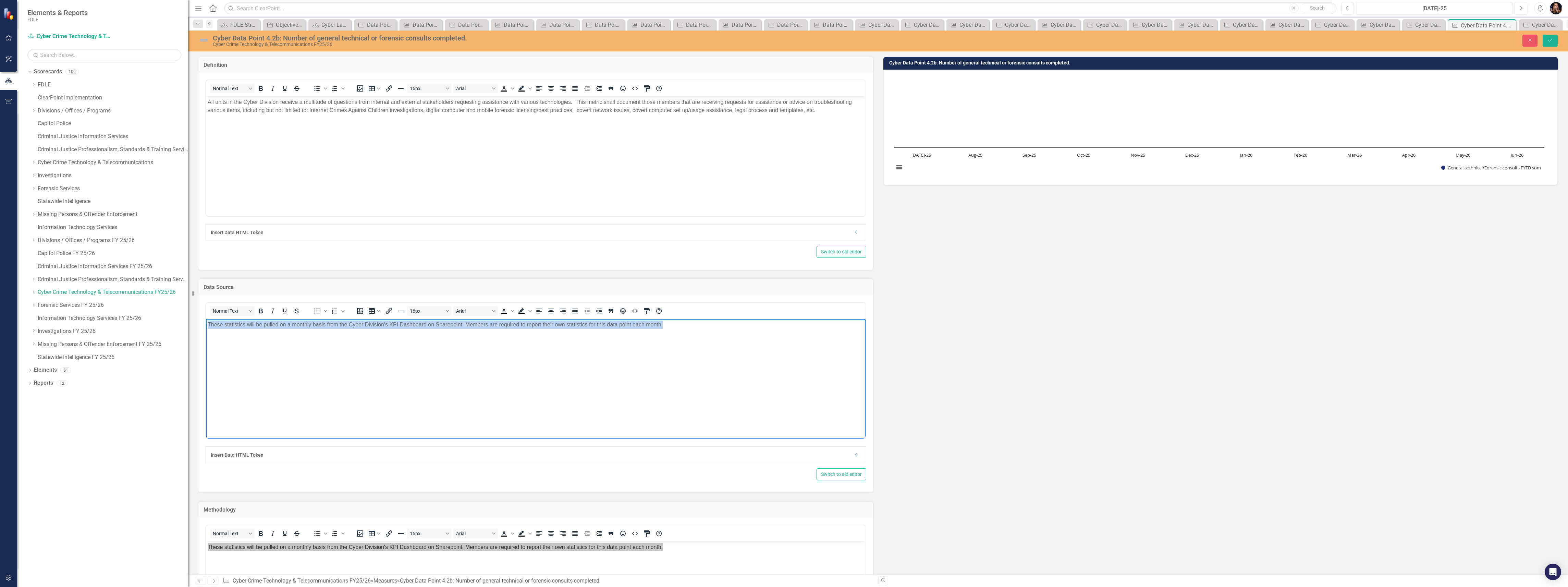
click at [269, 323] on p "These statistics will be pulled on a monthly basis from the Cyber Division's KP…" at bounding box center [536, 323] width 656 height 8
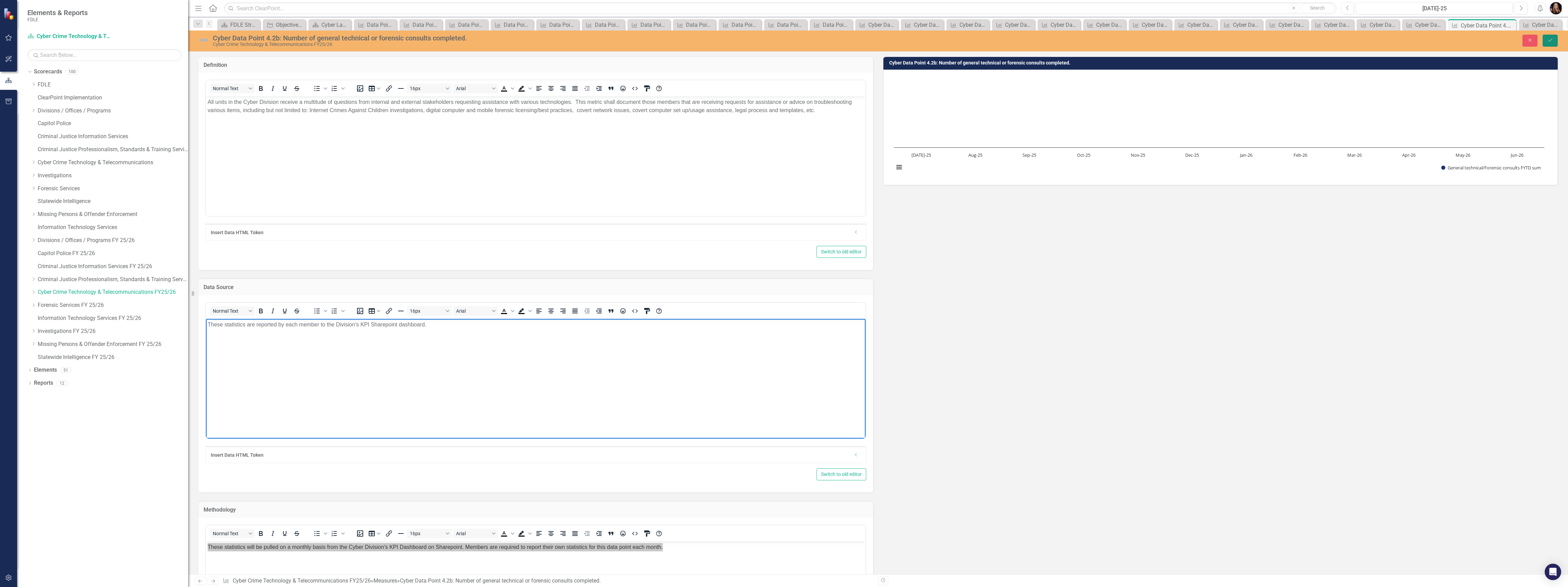
click at [1546, 43] on button "Save" at bounding box center [1550, 40] width 15 height 12
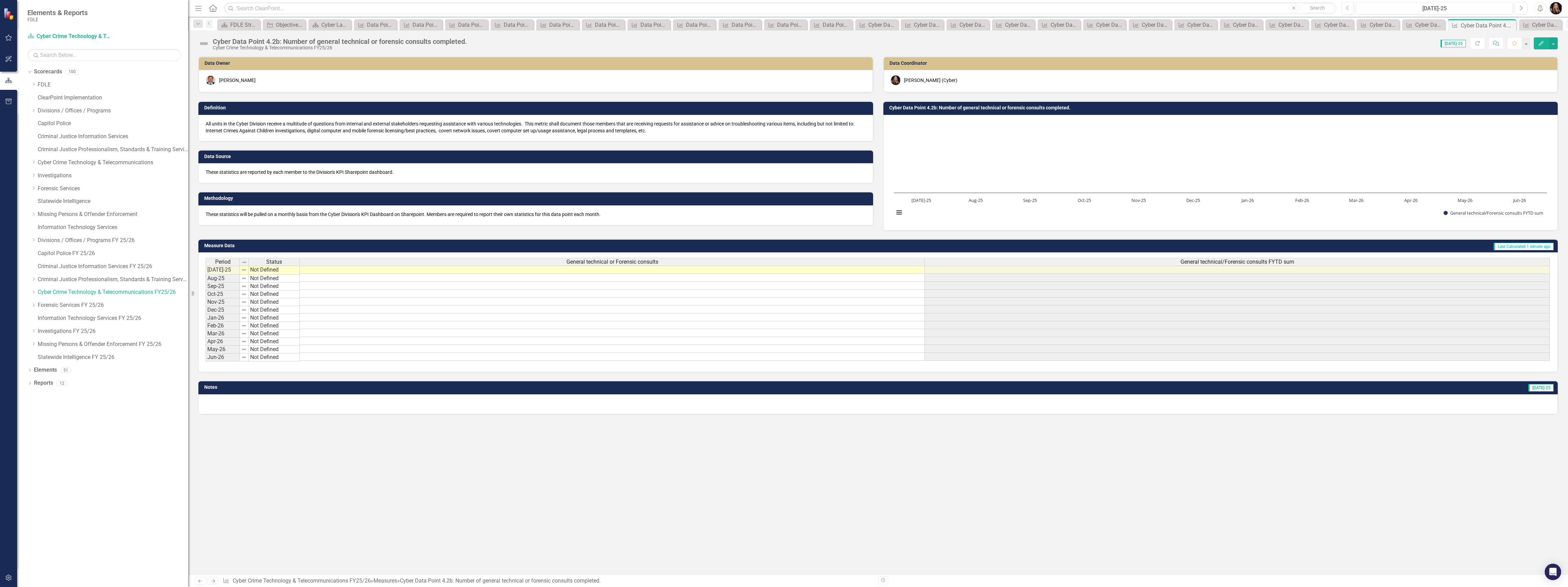
click at [405, 132] on p "All units in the Cyber Division receive a multitude of questions from internal …" at bounding box center [536, 127] width 660 height 14
click at [407, 130] on p "All units in the Cyber Division receive a multitude of questions from internal …" at bounding box center [536, 127] width 660 height 14
click at [213, 579] on icon "Next" at bounding box center [213, 581] width 6 height 5
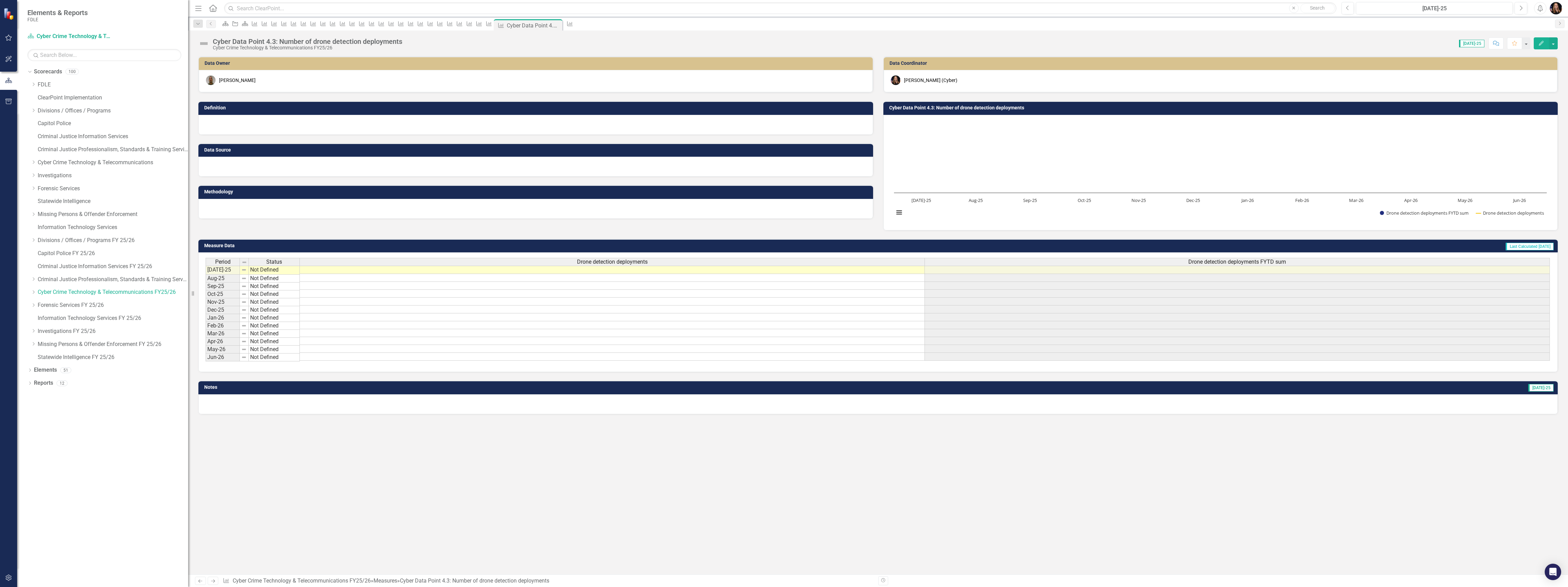
click at [210, 581] on icon "Next" at bounding box center [213, 581] width 6 height 5
click at [223, 124] on div at bounding box center [536, 125] width 674 height 20
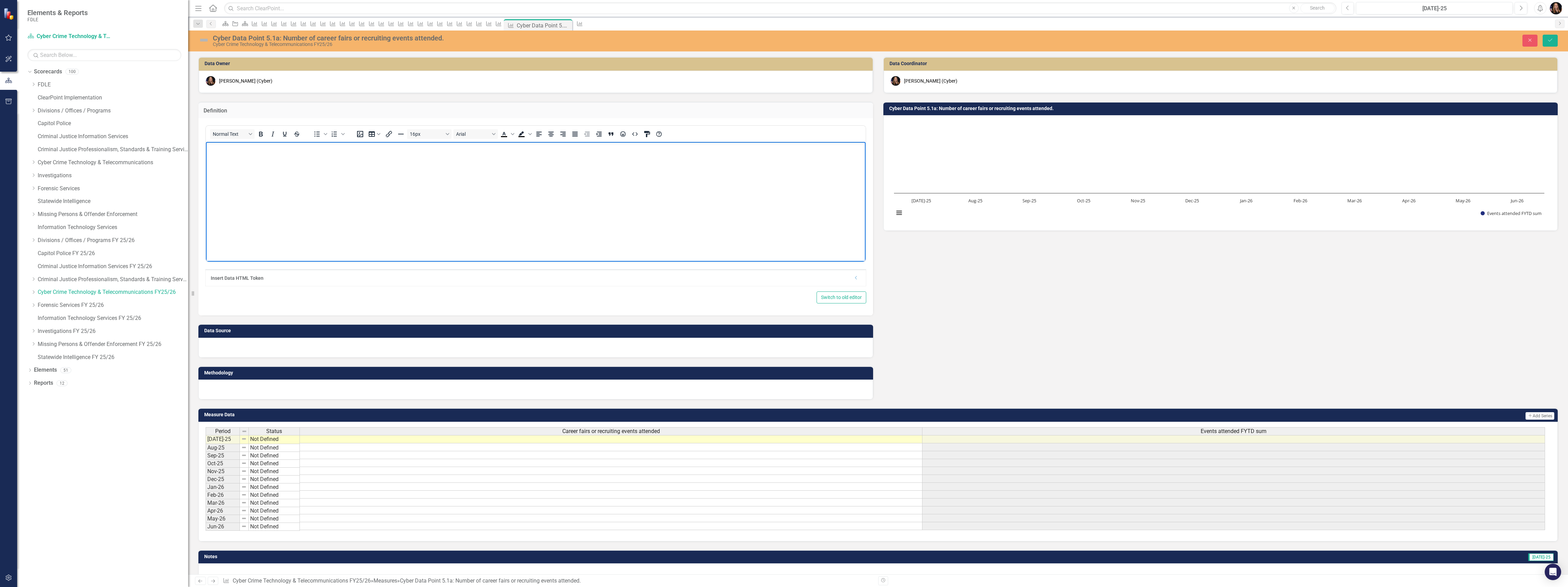
click at [223, 163] on body "Rich Text Area. Press ALT-0 for help." at bounding box center [536, 193] width 660 height 103
click at [231, 350] on div at bounding box center [536, 347] width 674 height 20
click at [231, 353] on div at bounding box center [536, 347] width 674 height 20
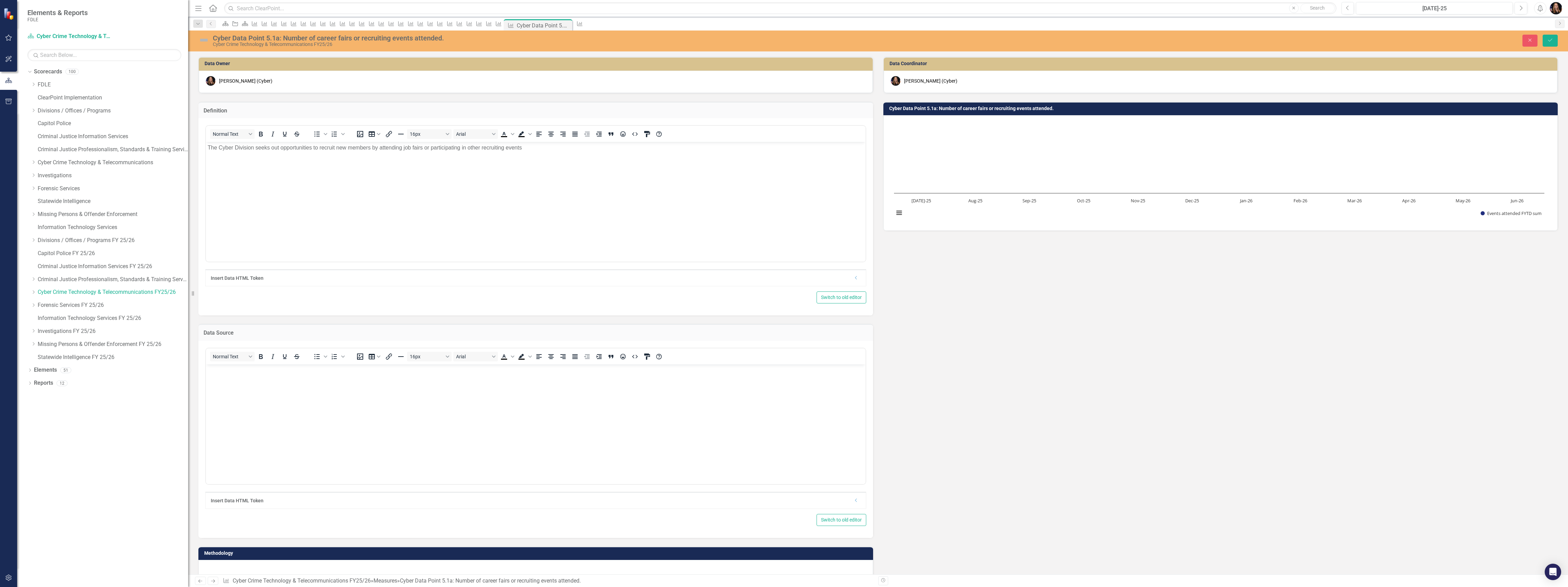
click at [228, 378] on body "Rich Text Area. Press ALT-0 for help." at bounding box center [536, 415] width 660 height 103
click at [329, 495] on div "Insert Data HTML Token Dropdown" at bounding box center [536, 500] width 660 height 17
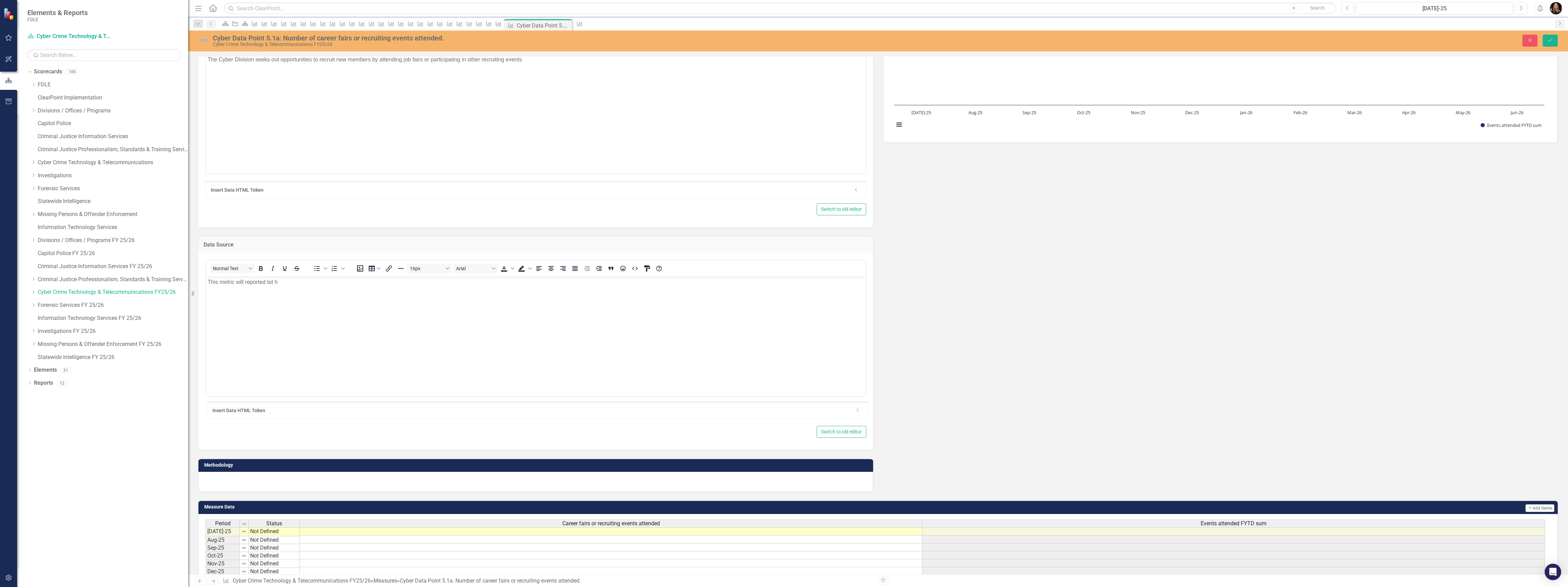
scroll to position [91, 0]
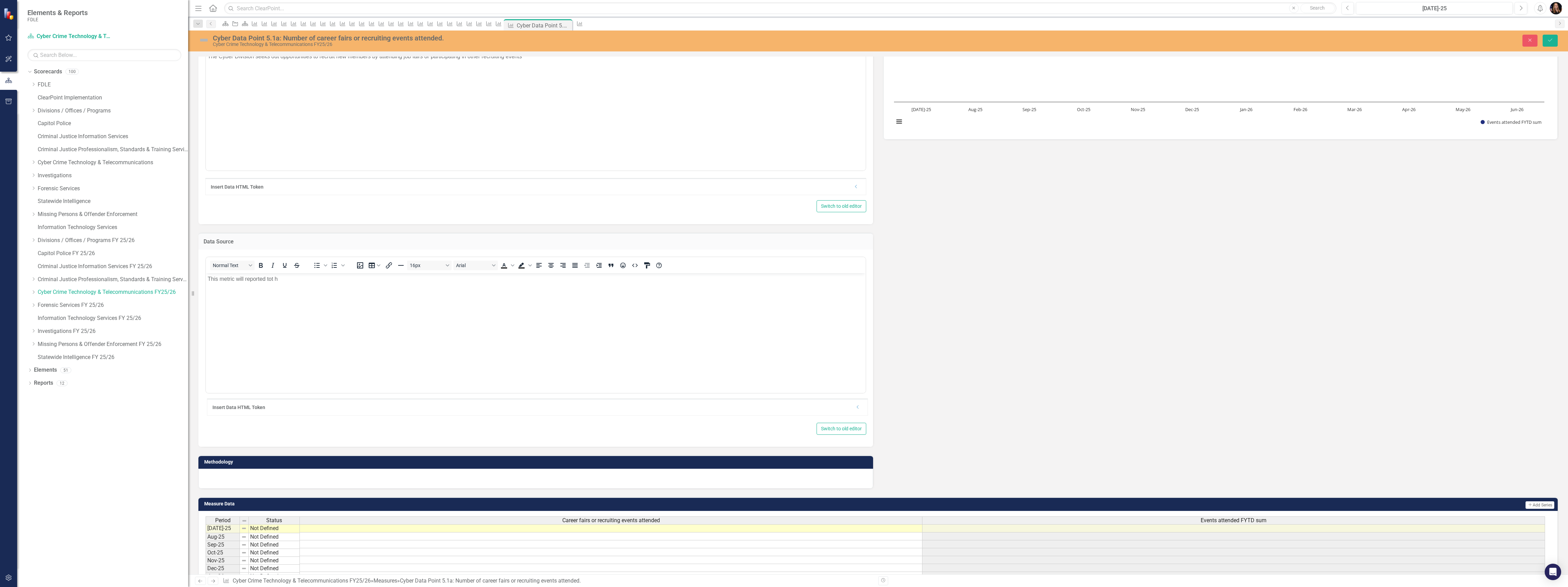
click at [266, 479] on div at bounding box center [536, 479] width 674 height 20
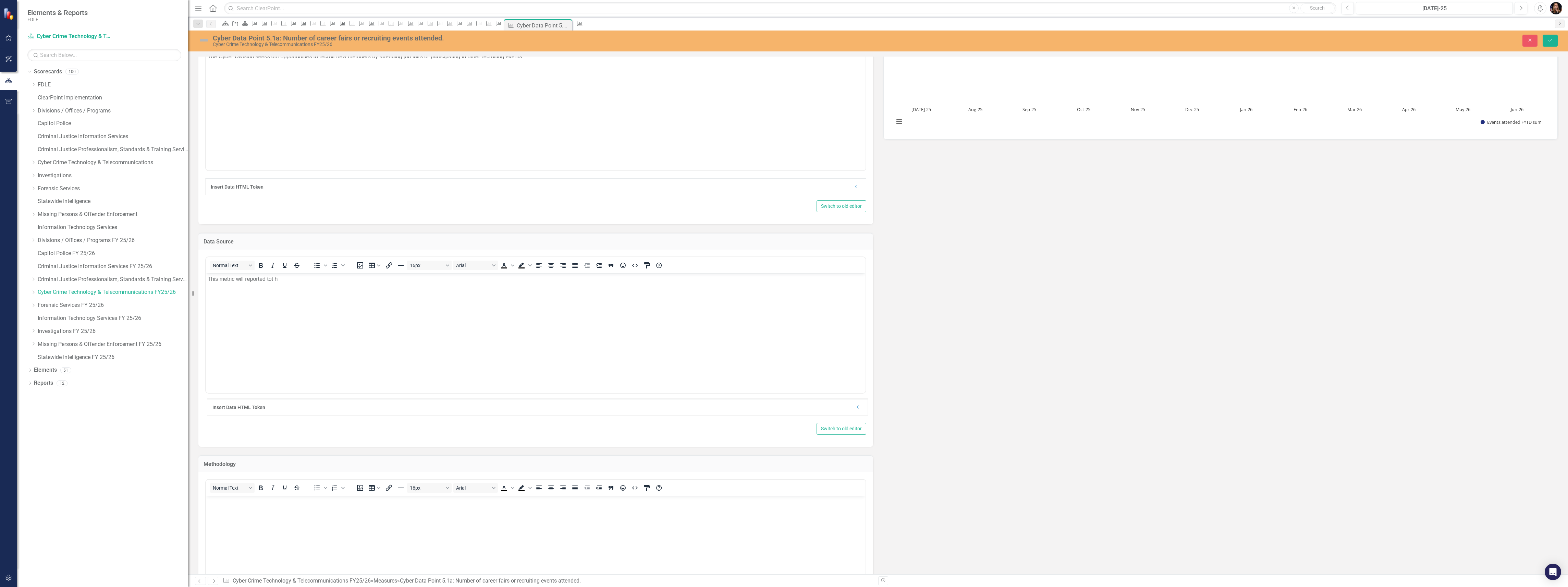
scroll to position [0, 0]
click at [252, 506] on body "Rich Text Area. Press ALT-0 for help." at bounding box center [536, 547] width 660 height 103
paste body "Rich Text Area. Press ALT-0 for help."
drag, startPoint x: 677, startPoint y: 509, endPoint x: 491, endPoint y: 507, distance: 186.0
click at [491, 507] on p "These statistics will be pulled on a monthly basis from the Cyber Division's KP…" at bounding box center [536, 505] width 656 height 17
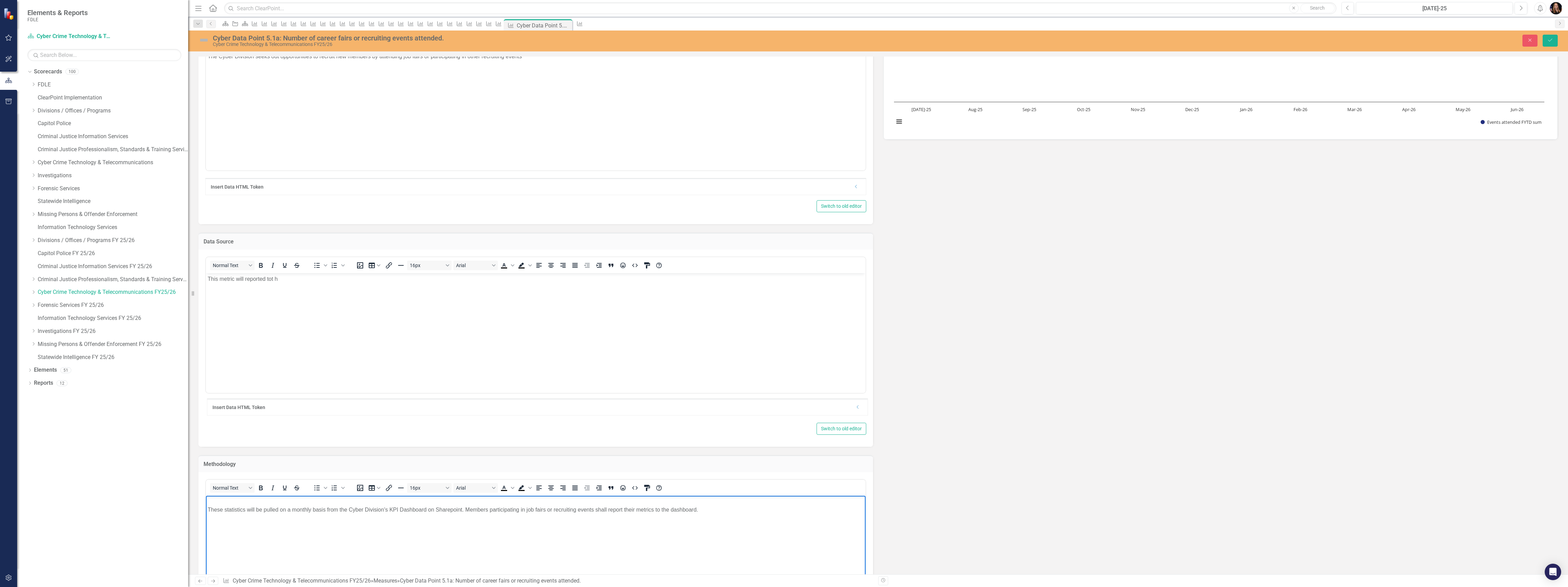
drag, startPoint x: 703, startPoint y: 510, endPoint x: 463, endPoint y: 512, distance: 240.0
click at [463, 512] on p "These statistics will be pulled on a monthly basis from the Cyber Division's KP…" at bounding box center [536, 505] width 656 height 17
copy p "Members participating in job fairs or recruiting events shall report their metr…"
drag, startPoint x: 258, startPoint y: 288, endPoint x: 256, endPoint y: 285, distance: 3.6
click at [257, 288] on body "This metric will reported tot h" at bounding box center [536, 324] width 660 height 103
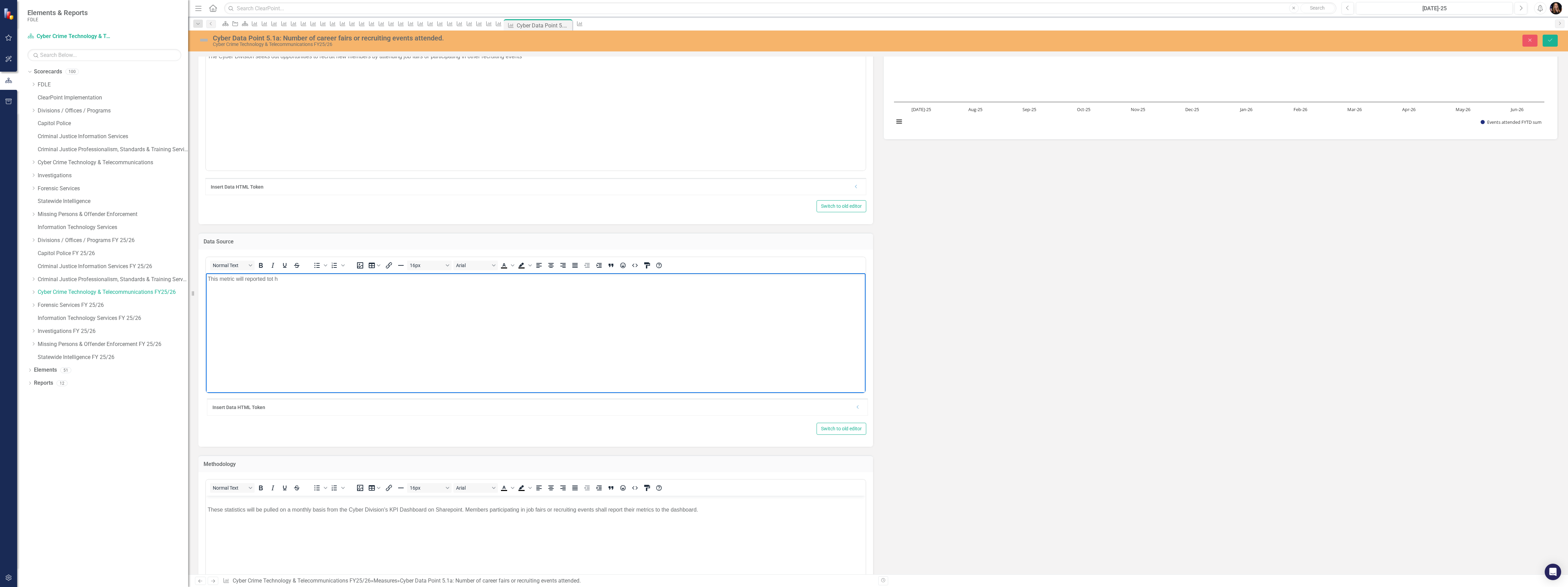
click at [256, 285] on body "This metric will reported tot h" at bounding box center [536, 324] width 660 height 103
click at [255, 285] on body "This metric will reported tot h" at bounding box center [536, 324] width 660 height 103
click at [255, 284] on body "This metric will reported tot h" at bounding box center [536, 324] width 660 height 103
click at [412, 276] on p "Members participating in job fairs or recruiting events shall report their metr…" at bounding box center [536, 278] width 656 height 8
click at [1549, 41] on icon "Save" at bounding box center [1550, 40] width 6 height 5
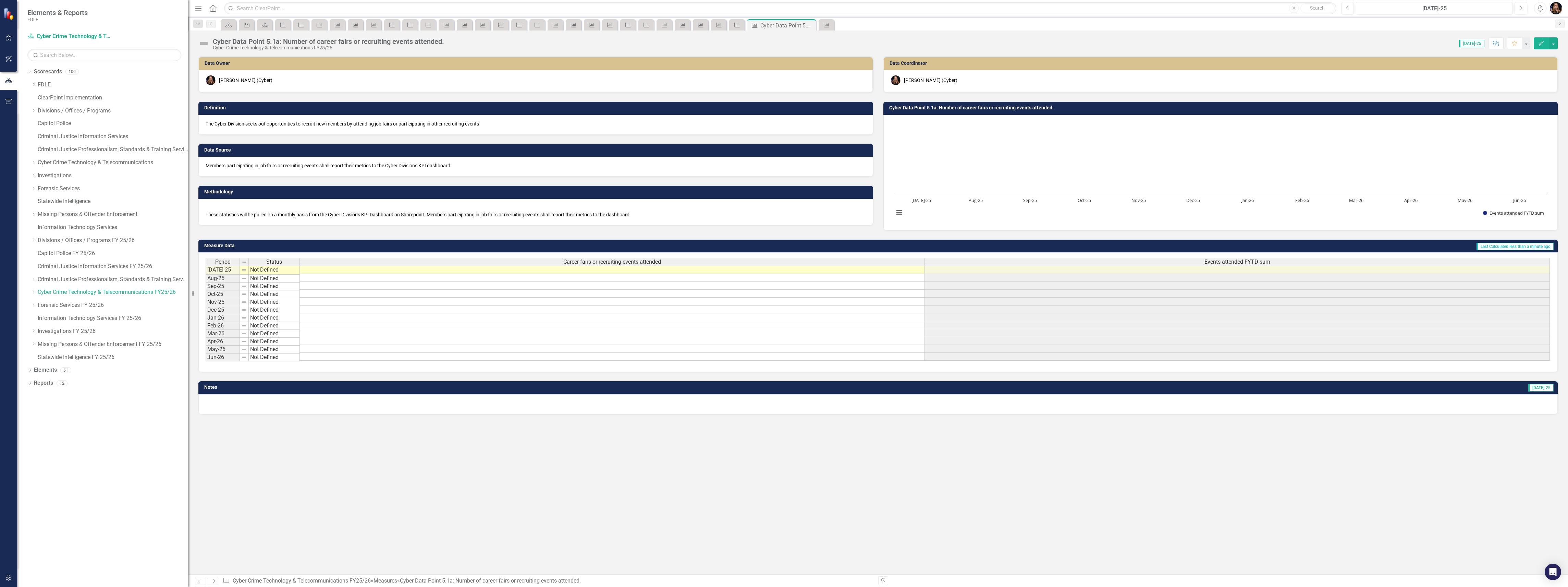
click at [368, 130] on div "The Cyber Division seeks out opportunities to recruit new members by attending …" at bounding box center [536, 125] width 674 height 20
click at [368, 130] on div "The Cyber Division seeks out opportunities to recruit new members by attending …" at bounding box center [536, 125] width 674 height 20
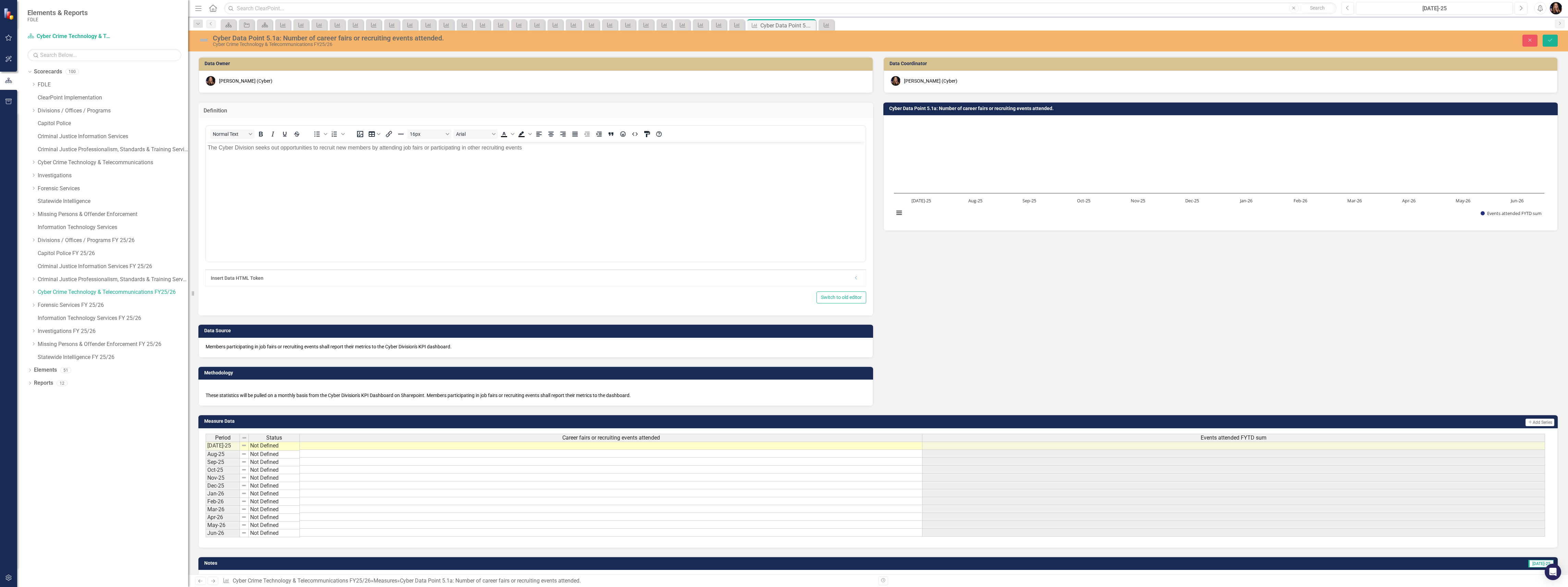
click at [541, 146] on p "The Cyber Division seeks out opportunities to recruit new members by attending …" at bounding box center [536, 147] width 656 height 8
click at [1554, 38] on button "Save" at bounding box center [1550, 40] width 15 height 12
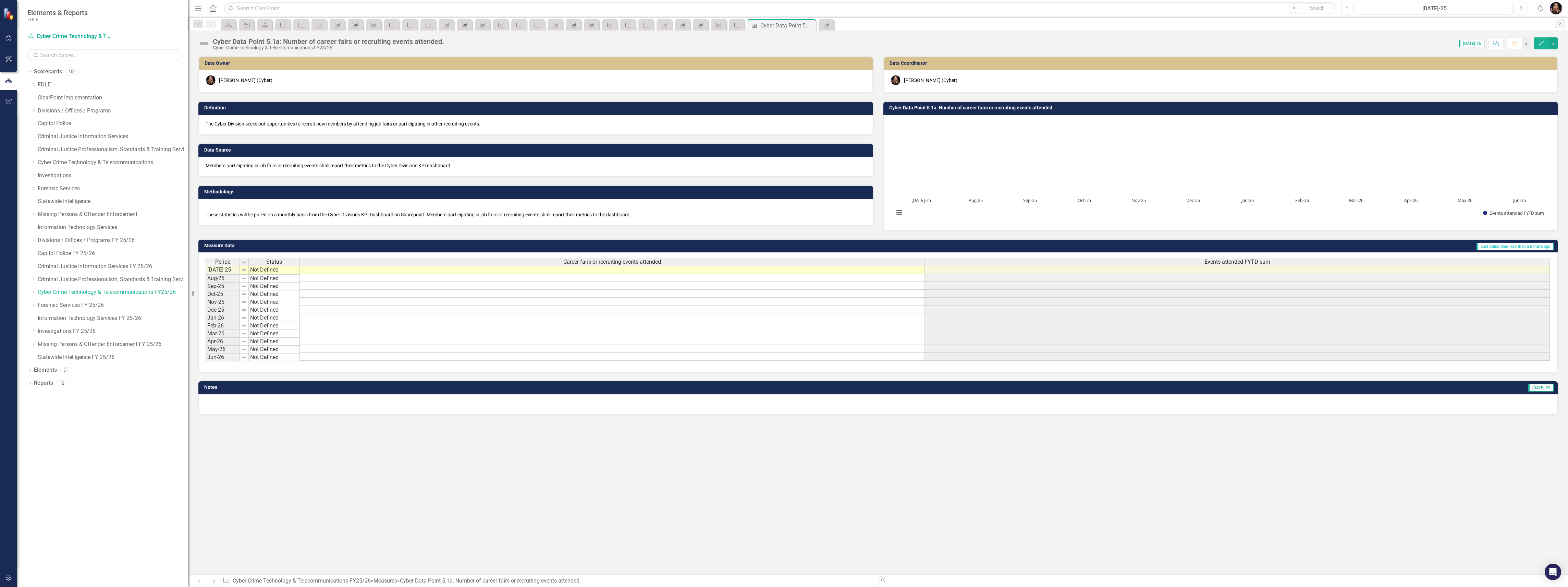
click at [213, 581] on icon "Next" at bounding box center [213, 581] width 6 height 5
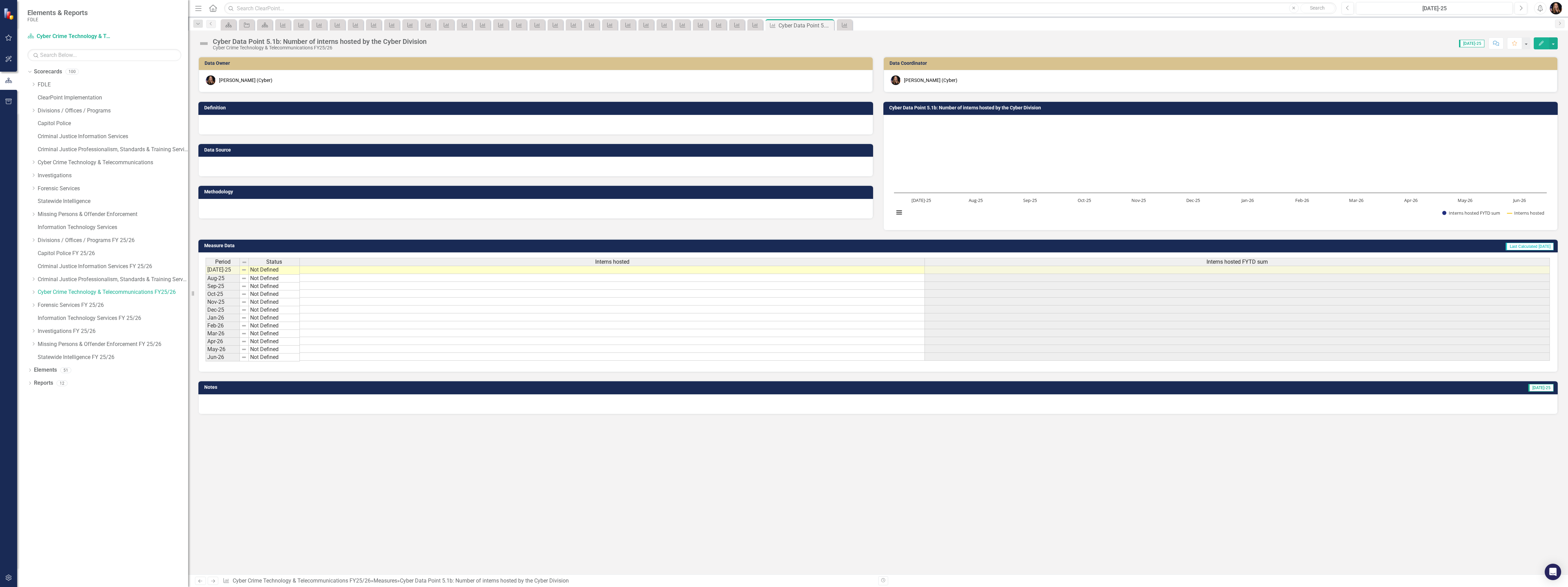
click at [249, 125] on div at bounding box center [536, 125] width 674 height 20
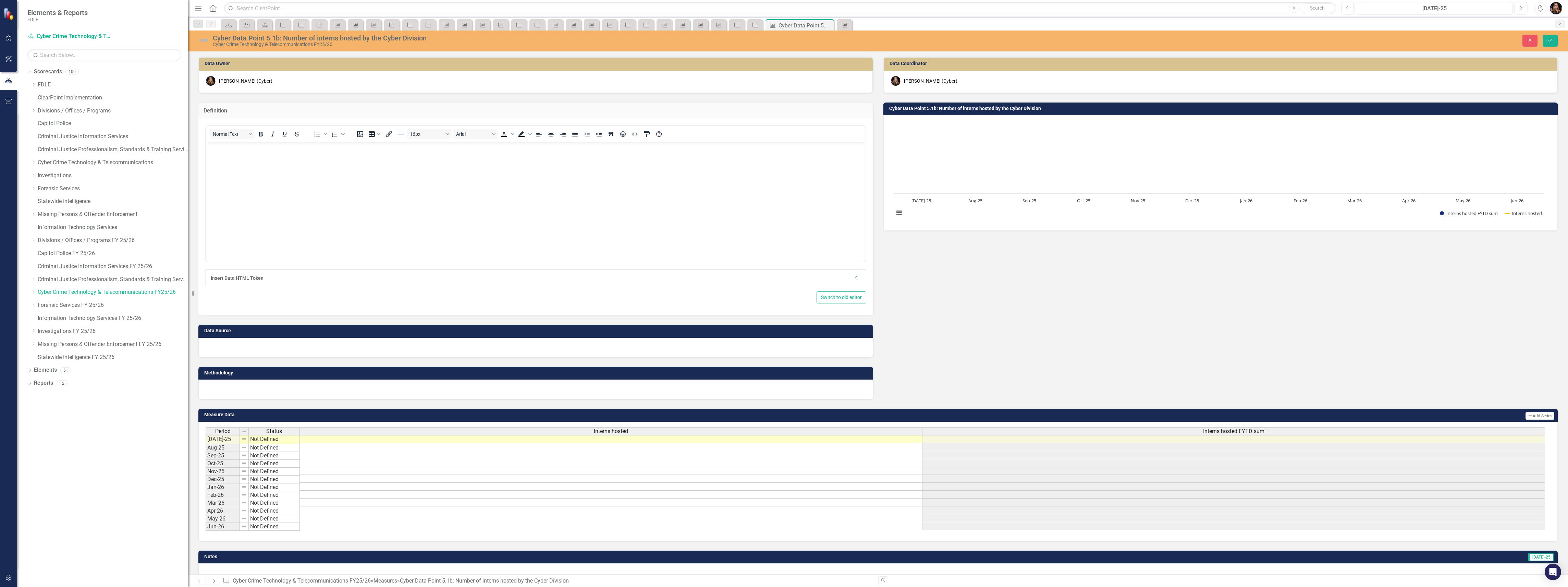
click at [260, 174] on body "Rich Text Area. Press ALT-0 for help." at bounding box center [536, 193] width 660 height 103
click at [301, 150] on p "The Cyber Division actively seeks out interns each semester to shadow the Cyber…" at bounding box center [536, 147] width 656 height 8
click at [326, 148] on p "The Cyber Division actively seeks out 1-2 interns each semester to shadow the C…" at bounding box center [536, 147] width 656 height 8
click at [550, 147] on p "The Cyber Division actively seeks out 1-2 interns with a Cybersecurity or foren…" at bounding box center [536, 147] width 656 height 8
click at [226, 349] on div at bounding box center [536, 347] width 674 height 20
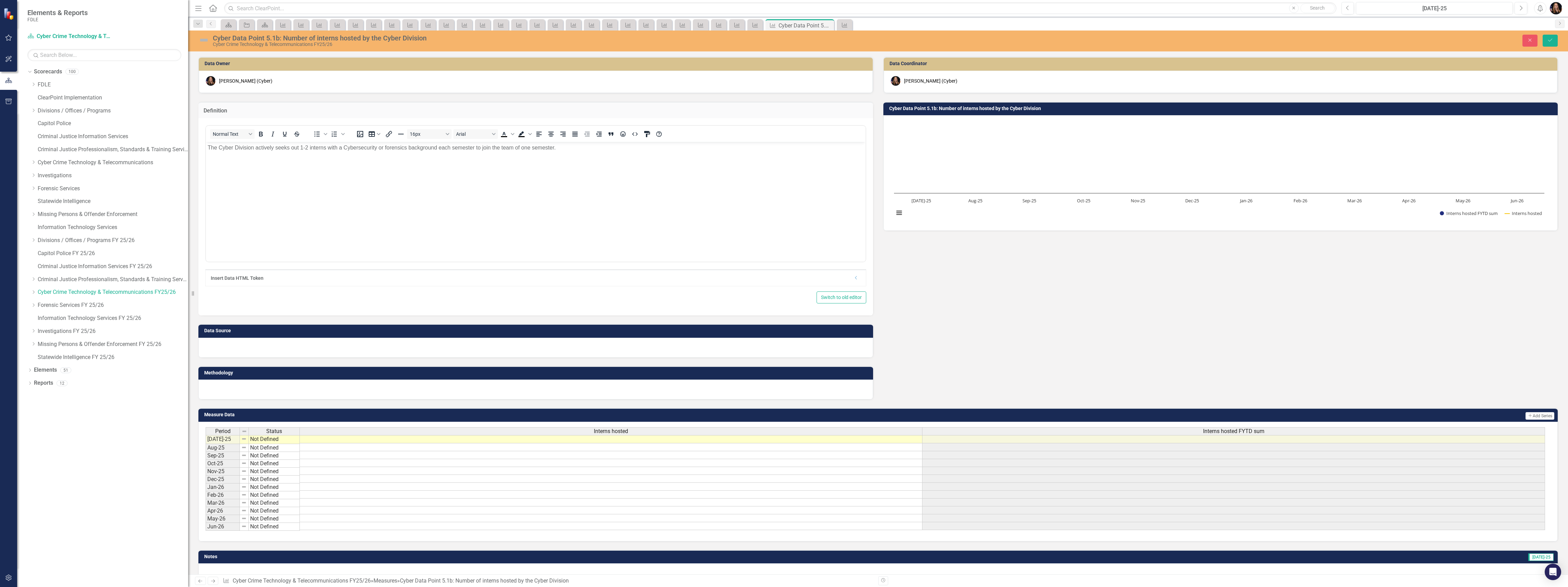
click at [227, 349] on div at bounding box center [536, 347] width 674 height 20
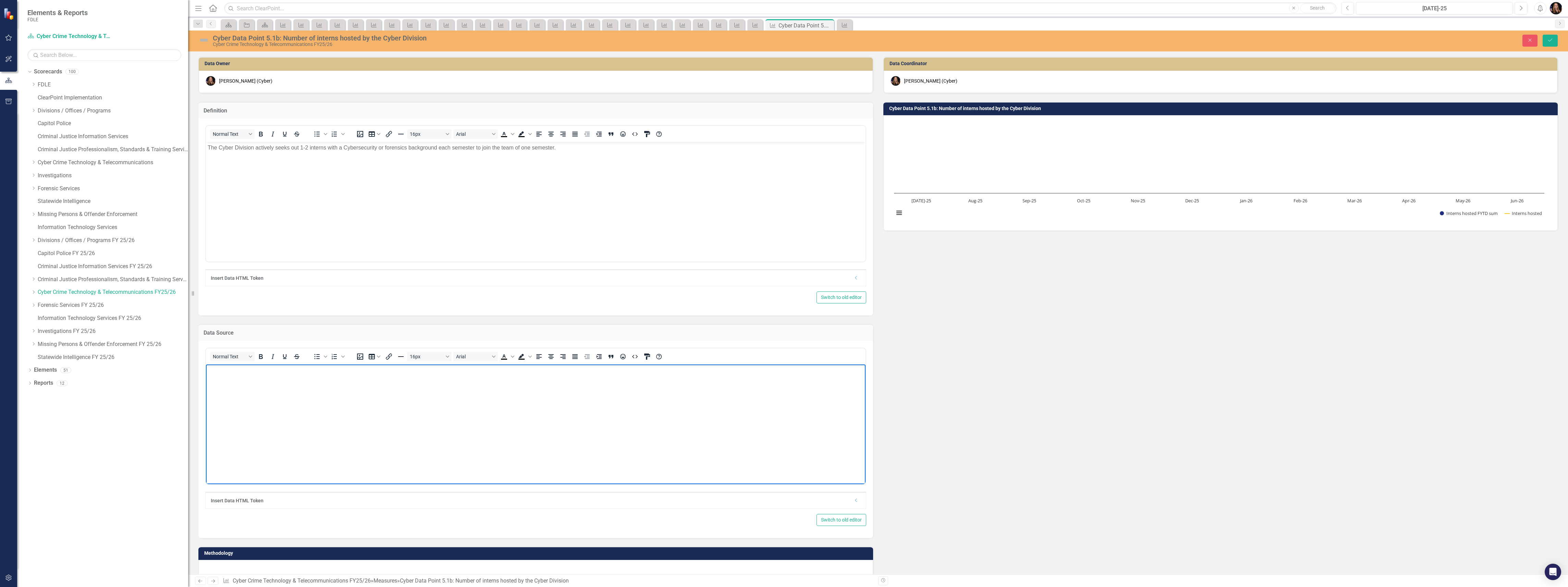
click at [229, 380] on body "Rich Text Area. Press ALT-0 for help." at bounding box center [536, 415] width 660 height 103
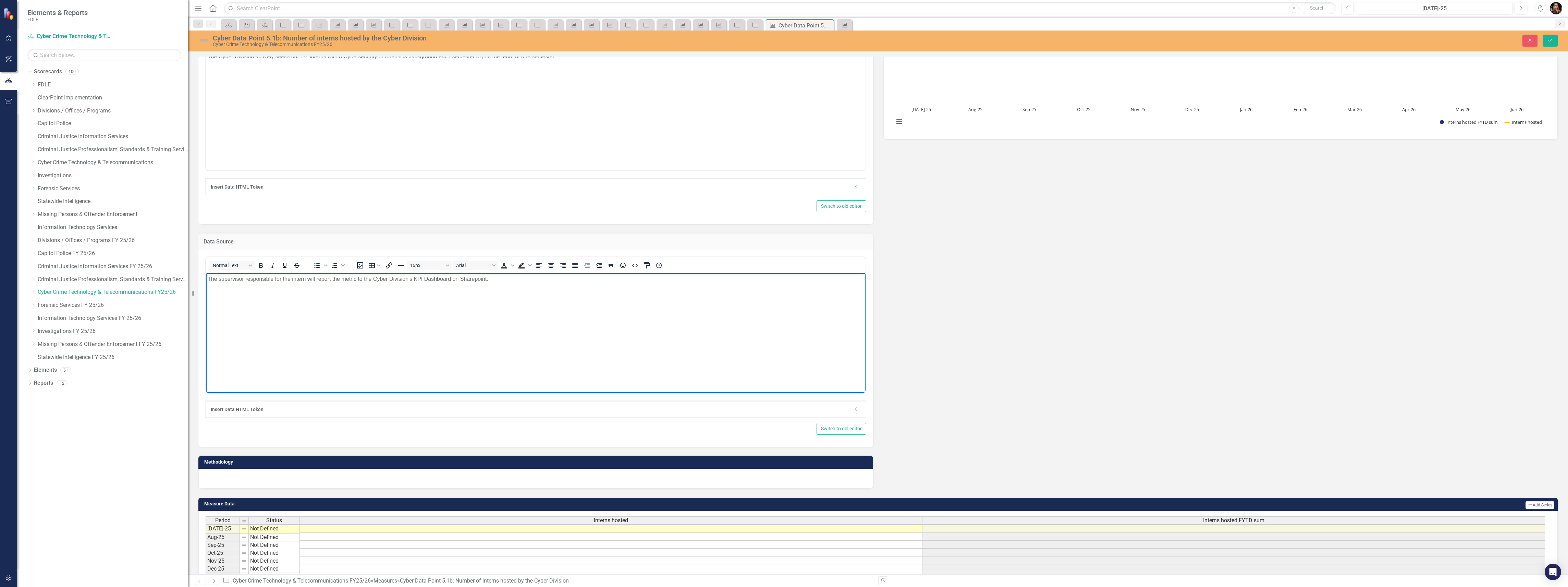
scroll to position [1, 0]
click at [223, 474] on div at bounding box center [536, 479] width 674 height 20
click at [224, 474] on div at bounding box center [536, 479] width 674 height 20
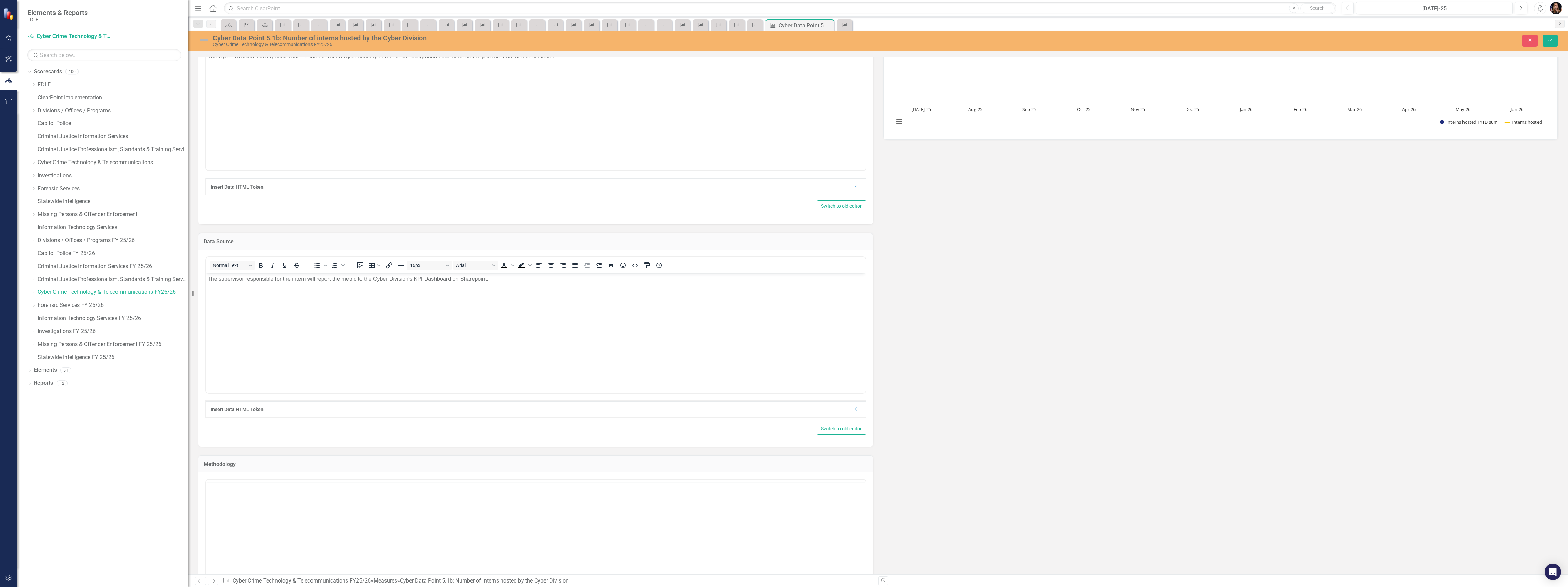
scroll to position [0, 0]
click at [233, 518] on body "Rich Text Area. Press ALT-0 for help." at bounding box center [536, 547] width 660 height 103
click at [237, 512] on body "Rich Text Area. Press ALT-0 for help." at bounding box center [536, 547] width 660 height 103
click at [238, 506] on body "Rich Text Area. Press ALT-0 for help." at bounding box center [536, 547] width 660 height 103
drag, startPoint x: 667, startPoint y: 502, endPoint x: 471, endPoint y: 501, distance: 196.0
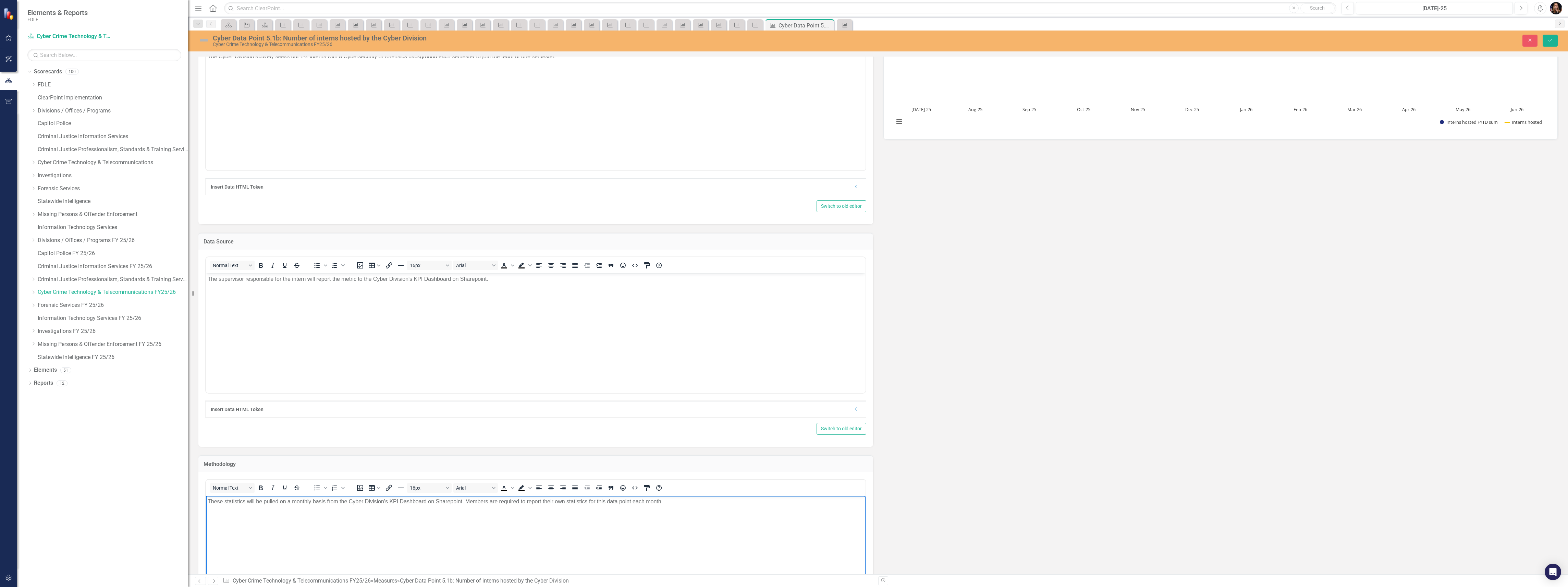
click at [471, 501] on p "These statistics will be pulled on a monthly basis from the Cyber Division's KP…" at bounding box center [536, 501] width 656 height 8
drag, startPoint x: 313, startPoint y: 500, endPoint x: 290, endPoint y: 500, distance: 23.0
click at [290, 500] on p "These statistics will be pulled on a monthly basis from the Cyber Division's KP…" at bounding box center [536, 501] width 656 height 8
click at [349, 531] on body "These statistics will be pulled on a monthly basis from the Cyber Division's KP…" at bounding box center [536, 547] width 660 height 103
drag, startPoint x: 680, startPoint y: 504, endPoint x: 466, endPoint y: 506, distance: 214.0
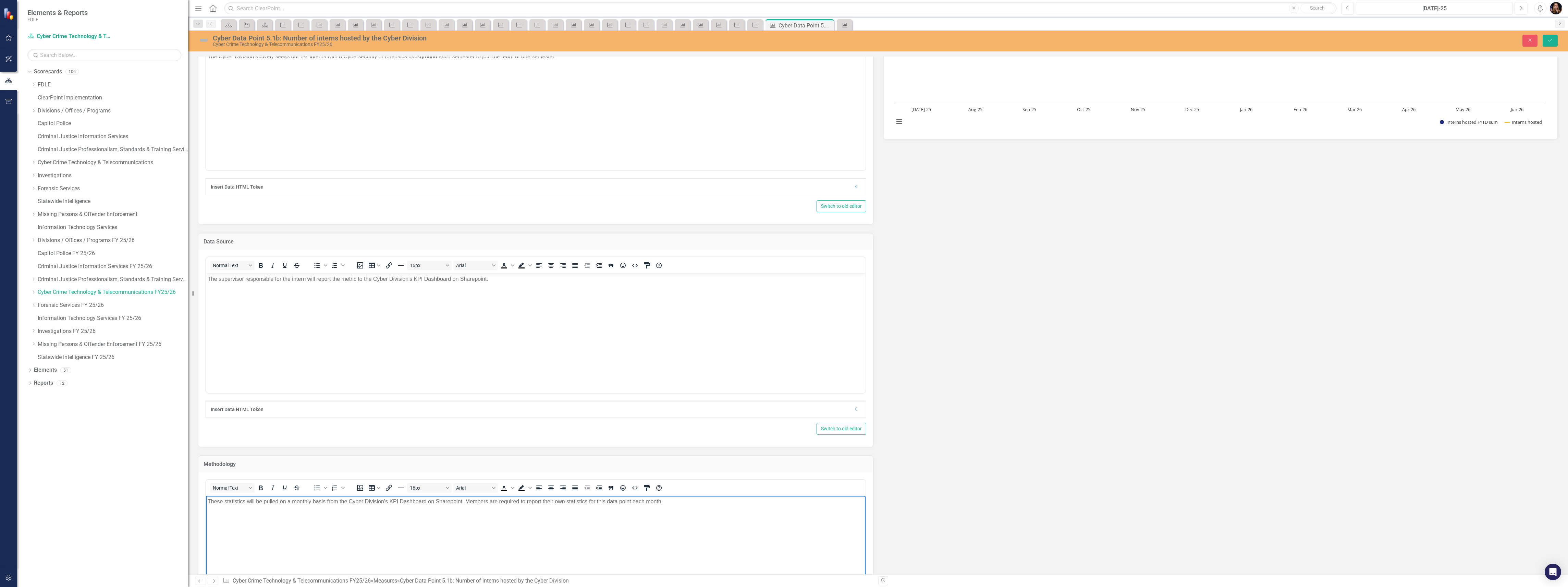
click at [466, 506] on body "These statistics will be pulled on a monthly basis from the Cyber Division's KP…" at bounding box center [536, 547] width 660 height 103
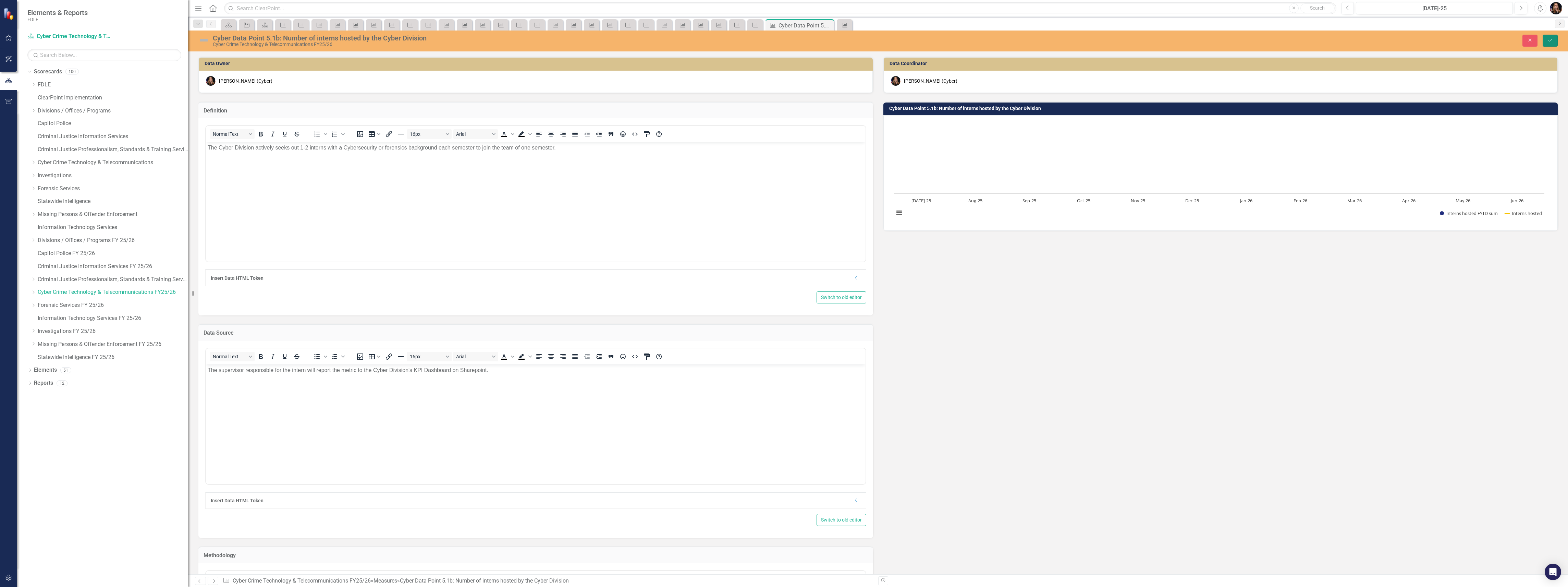
click at [1545, 39] on button "Save" at bounding box center [1550, 40] width 15 height 12
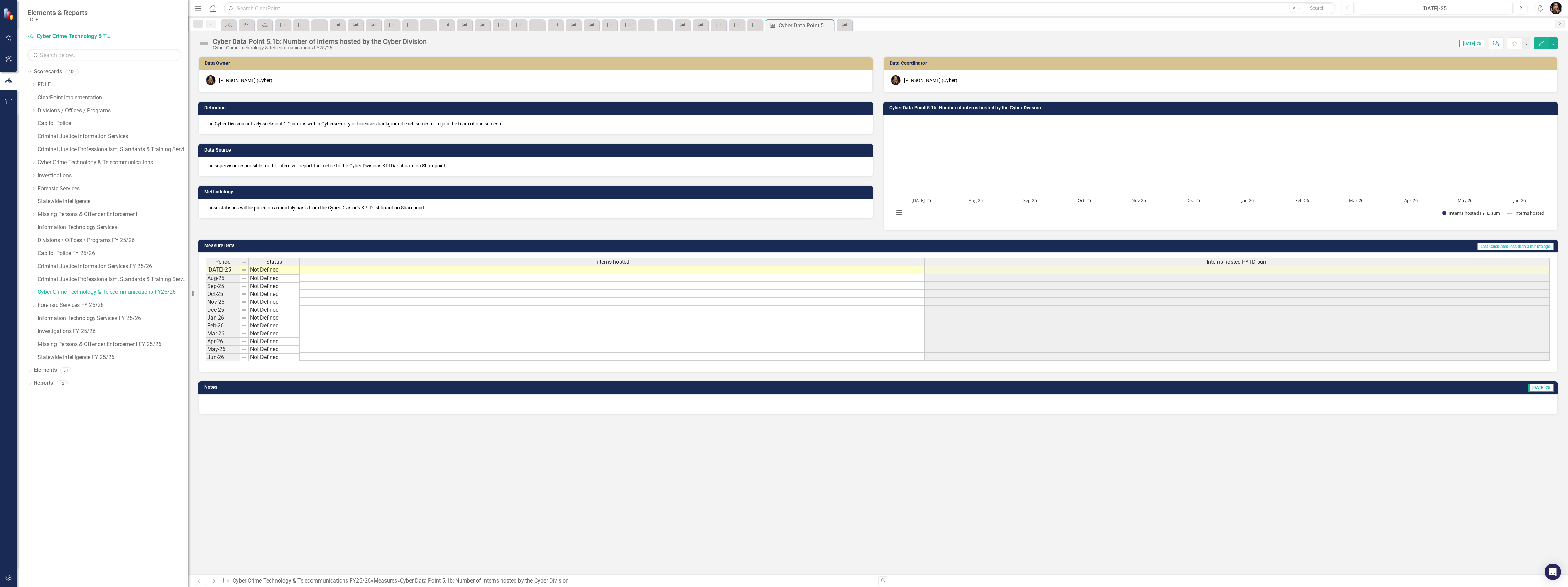
click at [355, 126] on p "The Cyber Division actively seeks out 1-2 interns with a Cybersecurity or foren…" at bounding box center [536, 123] width 660 height 6
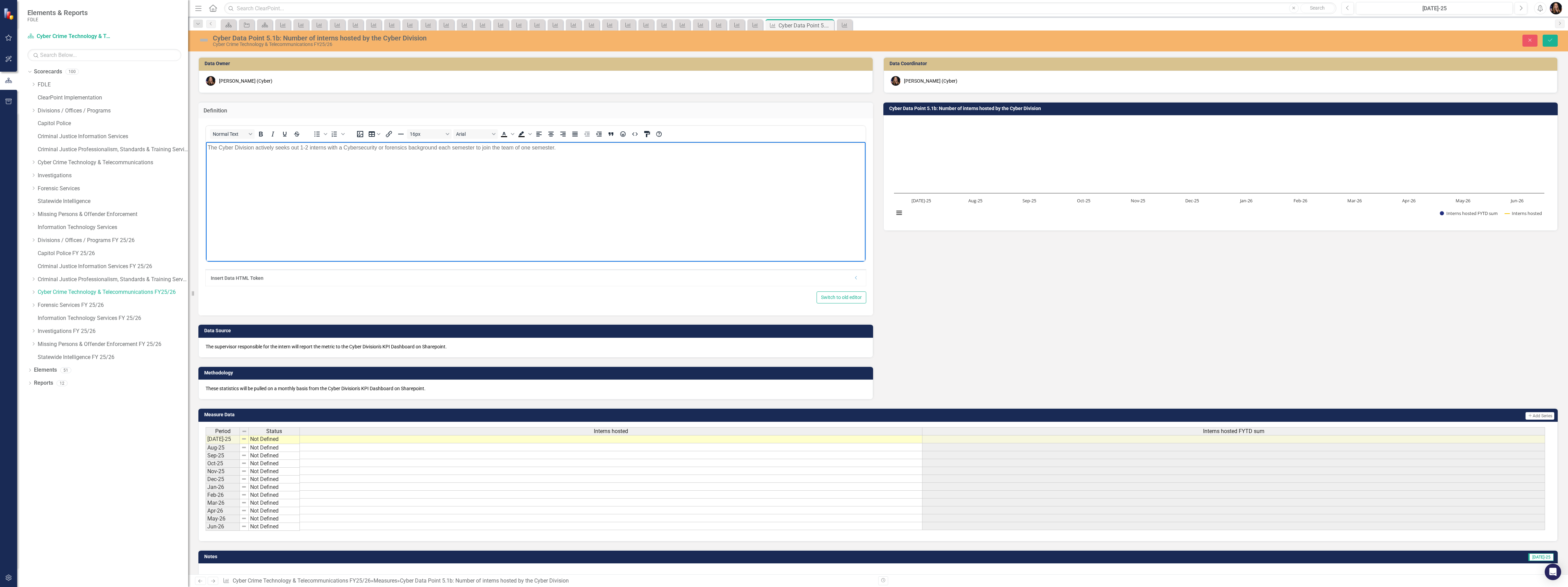
click at [573, 149] on p "The Cyber Division actively seeks out 1-2 interns with a Cybersecurity or foren…" at bounding box center [536, 147] width 656 height 8
click at [829, 147] on p "The Cyber Division actively seeks out 1-2 interns with a Cybersecurity or foren…" at bounding box center [536, 152] width 656 height 17
click at [847, 147] on p "The Cyber Division actively seeks out 1-2 interns with a Cybersecurity or foren…" at bounding box center [536, 152] width 656 height 17
drag, startPoint x: 728, startPoint y: 148, endPoint x: 674, endPoint y: 144, distance: 54.1
click at [667, 147] on p "The Cyber Division actively seeks out 1-2 interns with a Cybersecurity or foren…" at bounding box center [536, 152] width 656 height 17
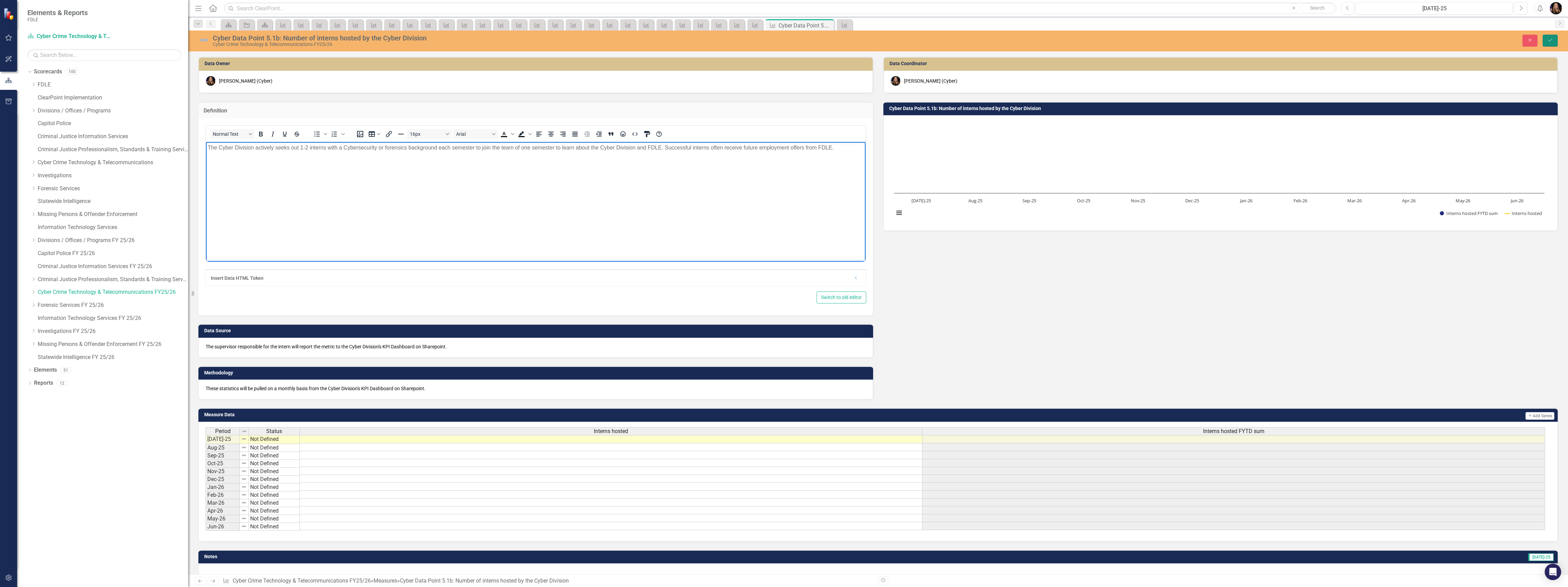
click at [1550, 37] on button "Save" at bounding box center [1550, 40] width 15 height 12
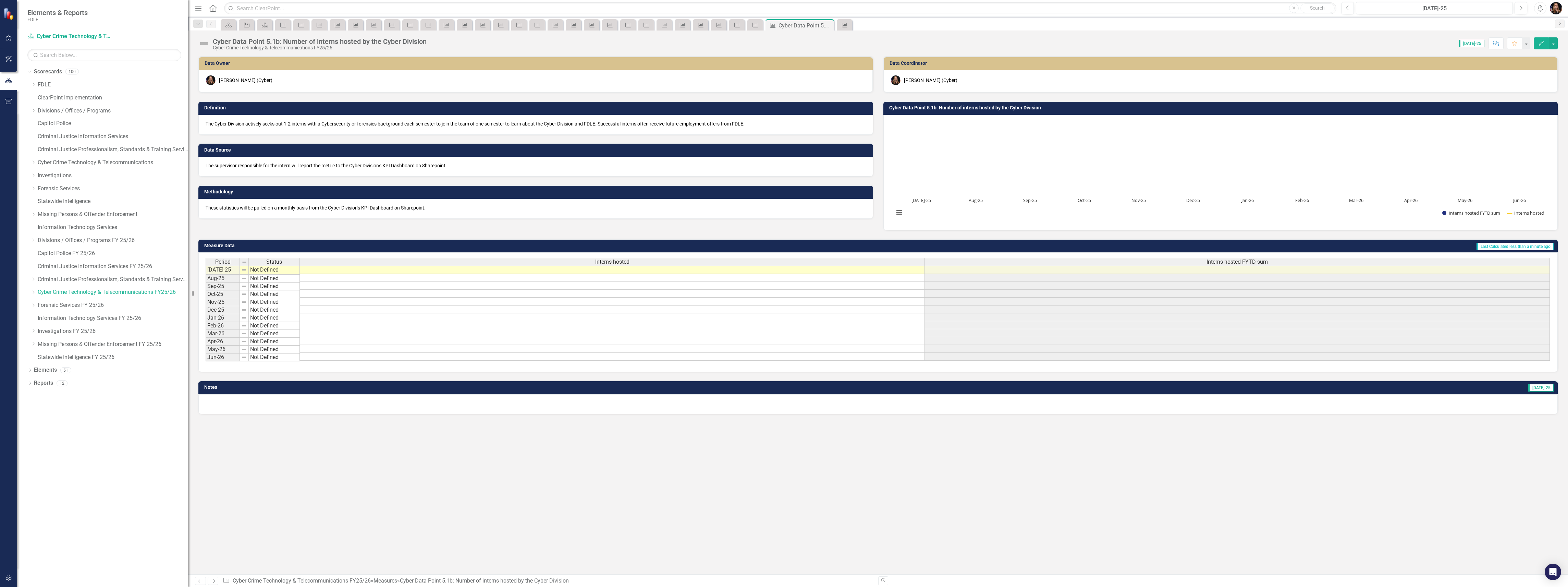
click at [276, 169] on div "The supervisor responsible for the intern will report the metric to the Cyber D…" at bounding box center [536, 166] width 674 height 20
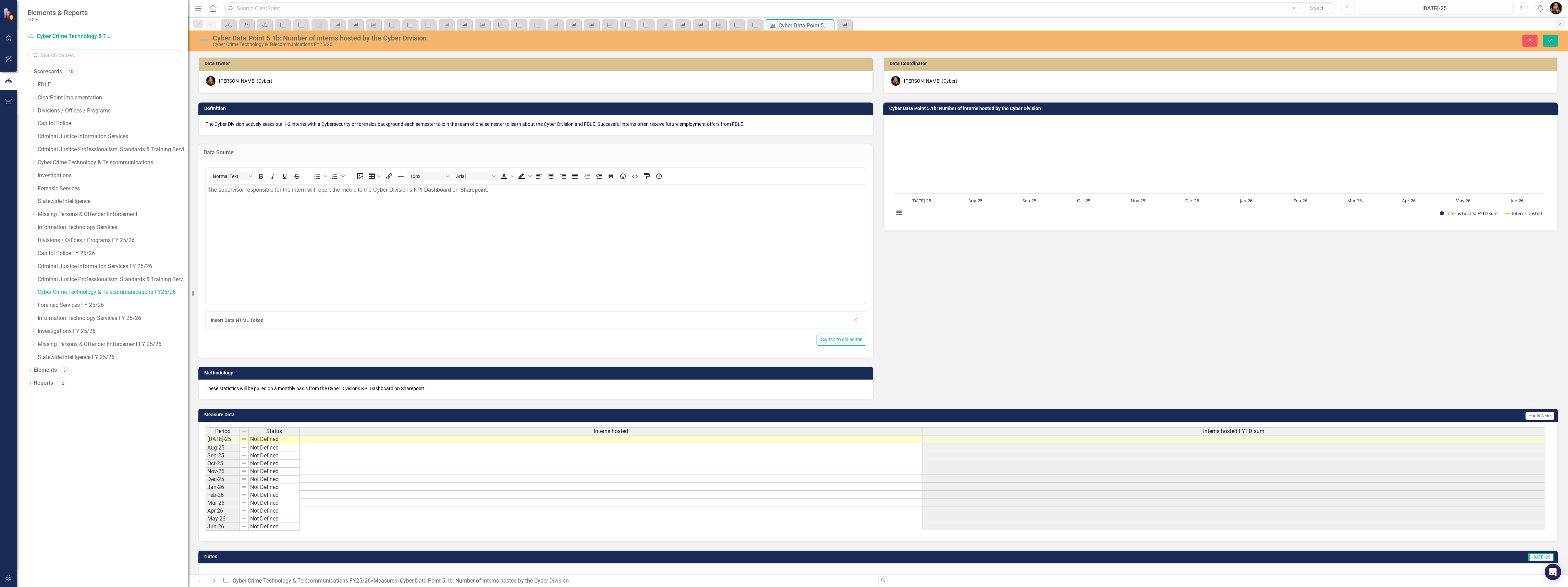
click at [305, 187] on p "The supervisor responsible for the intern will report the metric to the Cyber D…" at bounding box center [536, 189] width 656 height 8
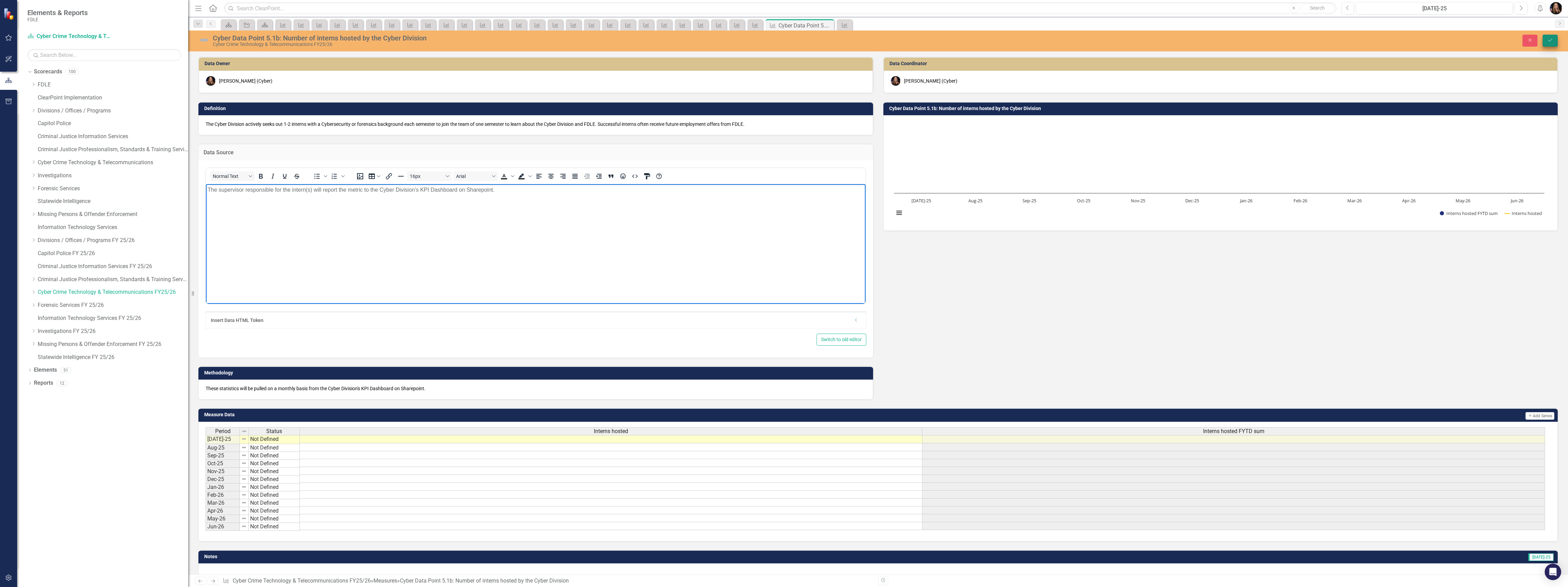
drag, startPoint x: 1566, startPoint y: 39, endPoint x: 1551, endPoint y: 41, distance: 15.1
click at [1562, 40] on div "Close Save" at bounding box center [1280, 40] width 575 height 12
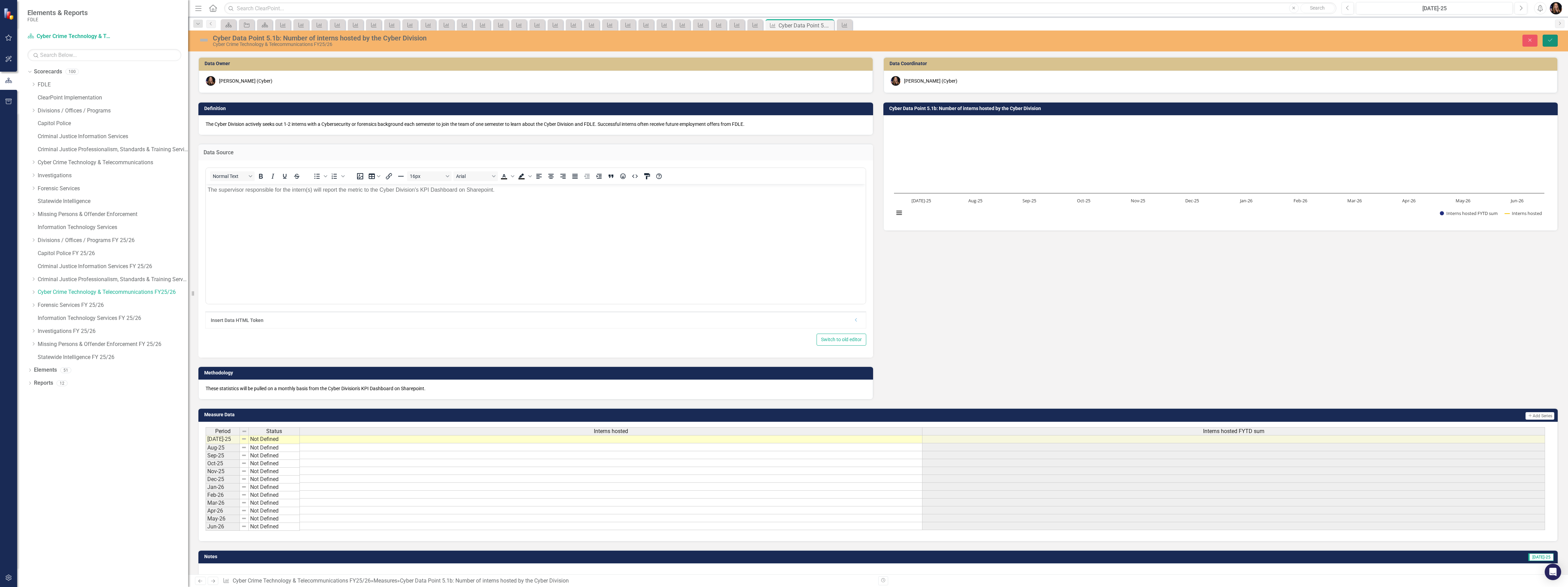
click at [1548, 41] on icon "Save" at bounding box center [1550, 40] width 6 height 5
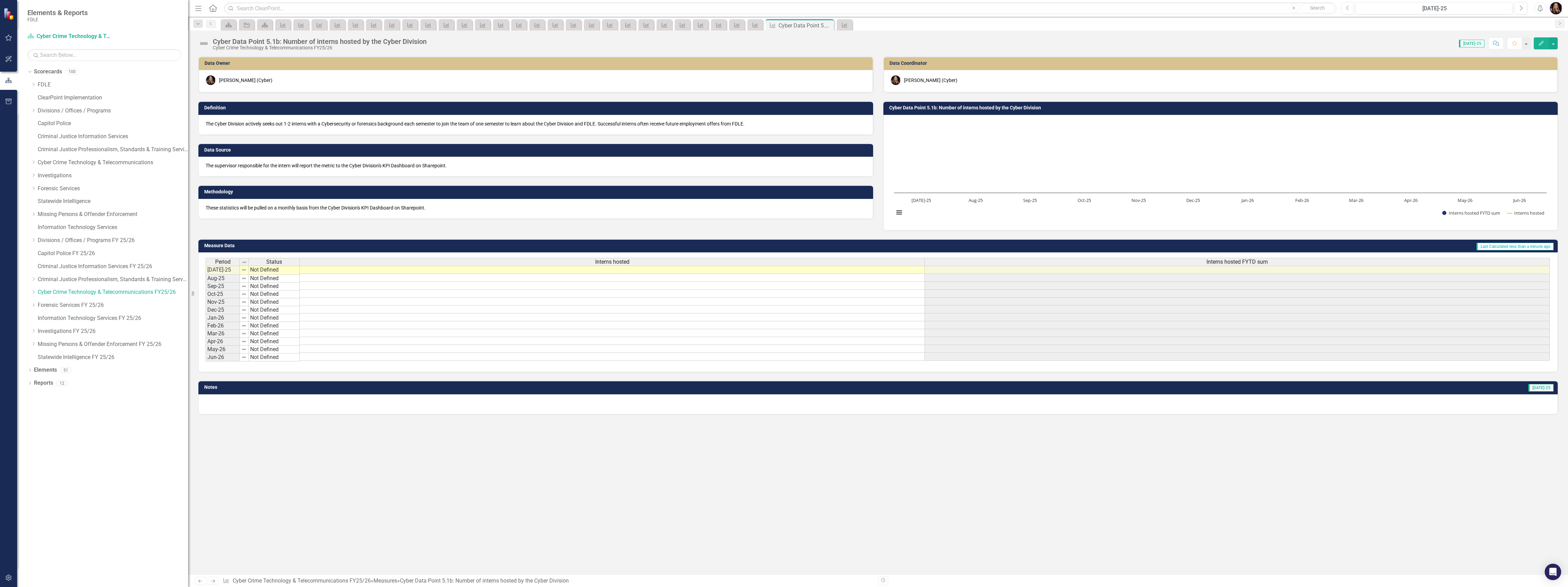
click at [216, 580] on icon "Next" at bounding box center [213, 581] width 6 height 5
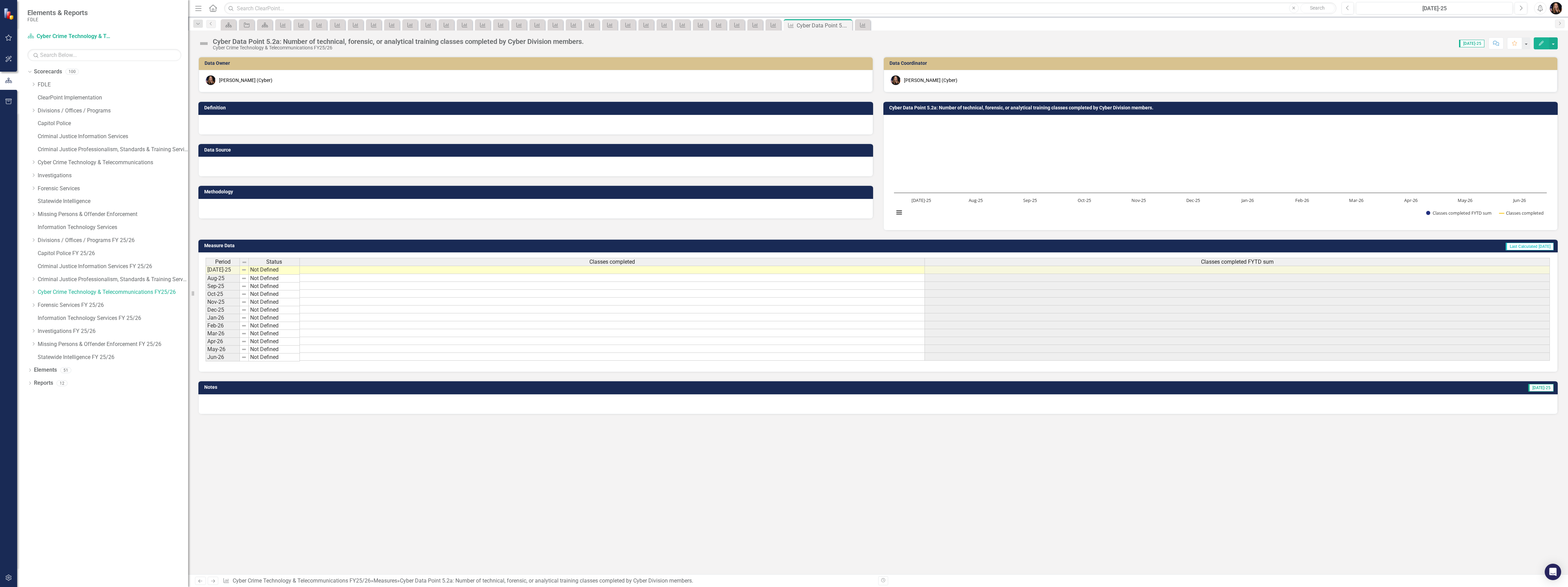
click at [290, 209] on div at bounding box center [536, 209] width 674 height 20
click at [292, 210] on div at bounding box center [536, 209] width 674 height 20
click at [289, 213] on div at bounding box center [536, 209] width 674 height 20
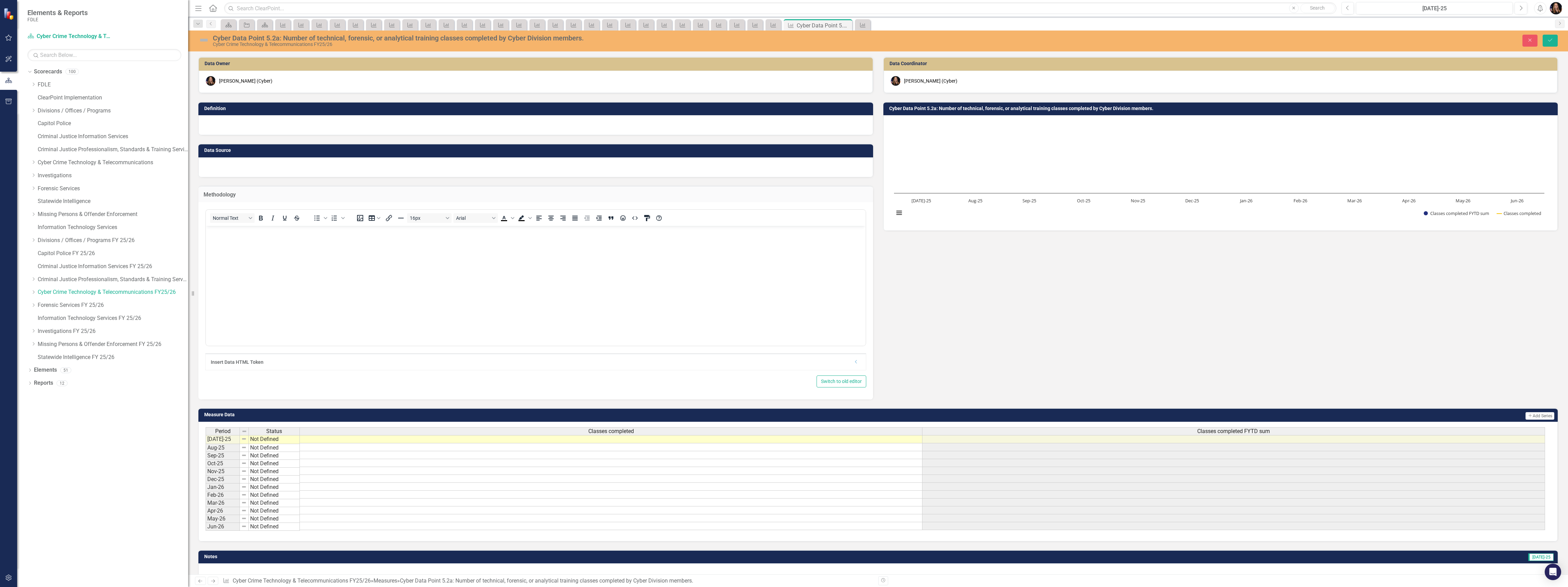
click at [243, 281] on body "Rich Text Area. Press ALT-0 for help." at bounding box center [536, 277] width 660 height 103
paste body "Rich Text Area. Press ALT-0 for help."
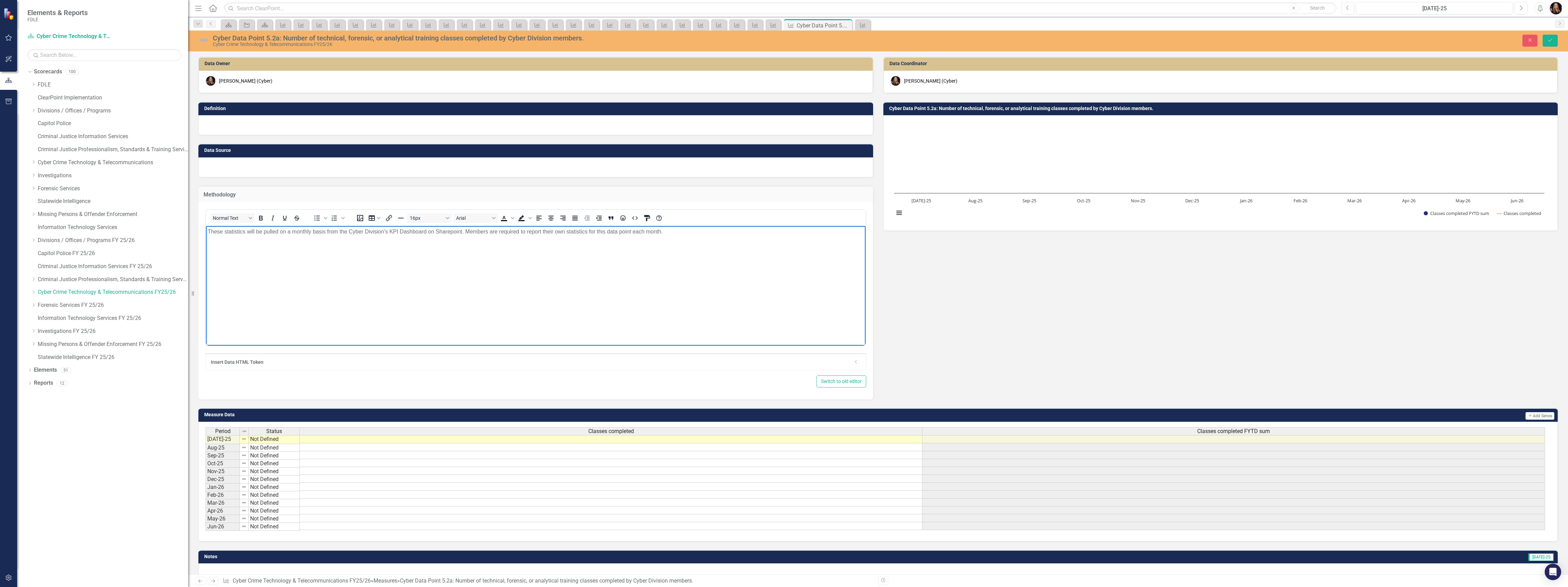
click at [236, 167] on div at bounding box center [536, 167] width 674 height 20
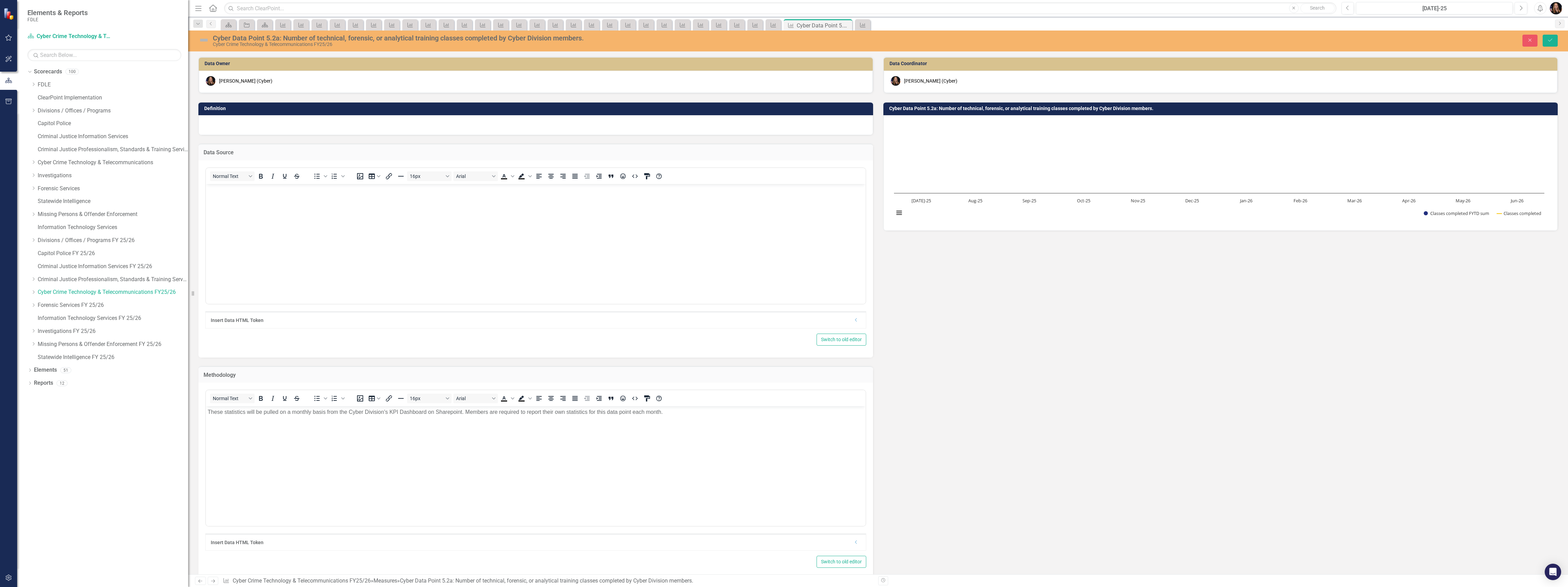
click at [237, 198] on body "Rich Text Area. Press ALT-0 for help." at bounding box center [536, 235] width 660 height 103
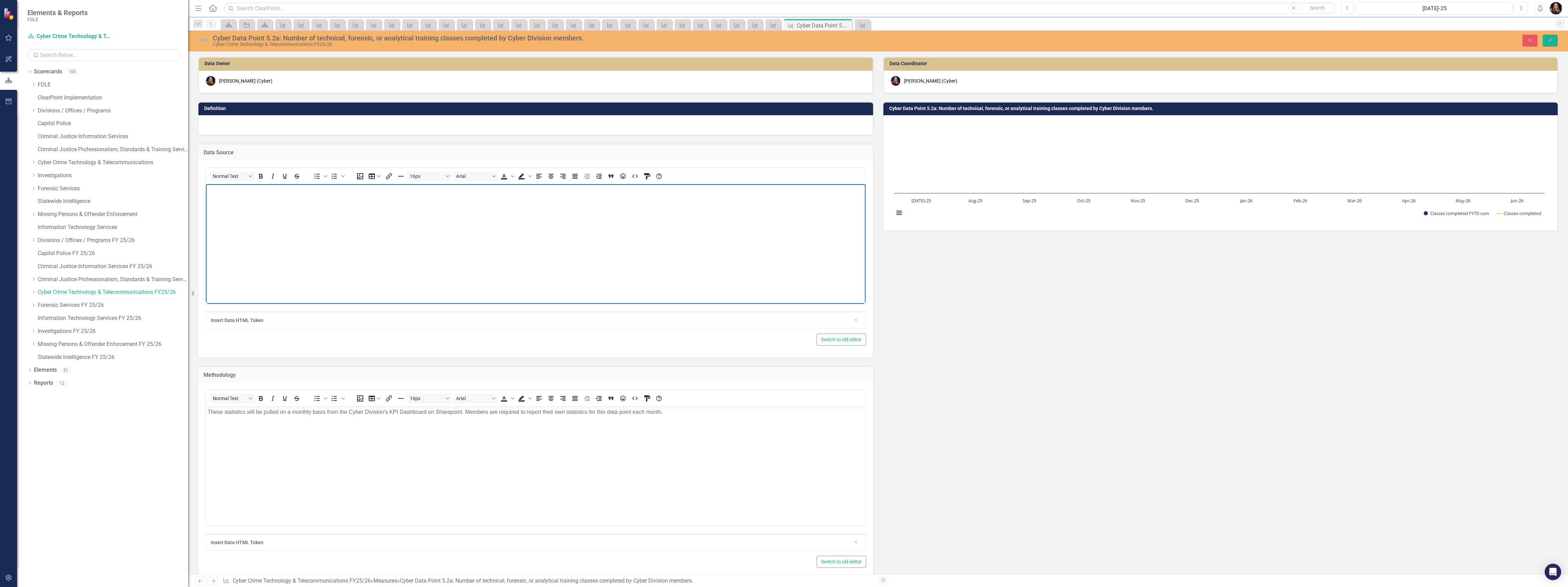
click at [346, 222] on body "Rich Text Area. Press ALT-0 for help." at bounding box center [536, 235] width 660 height 103
paste body "Rich Text Area. Press ALT-0 for help."
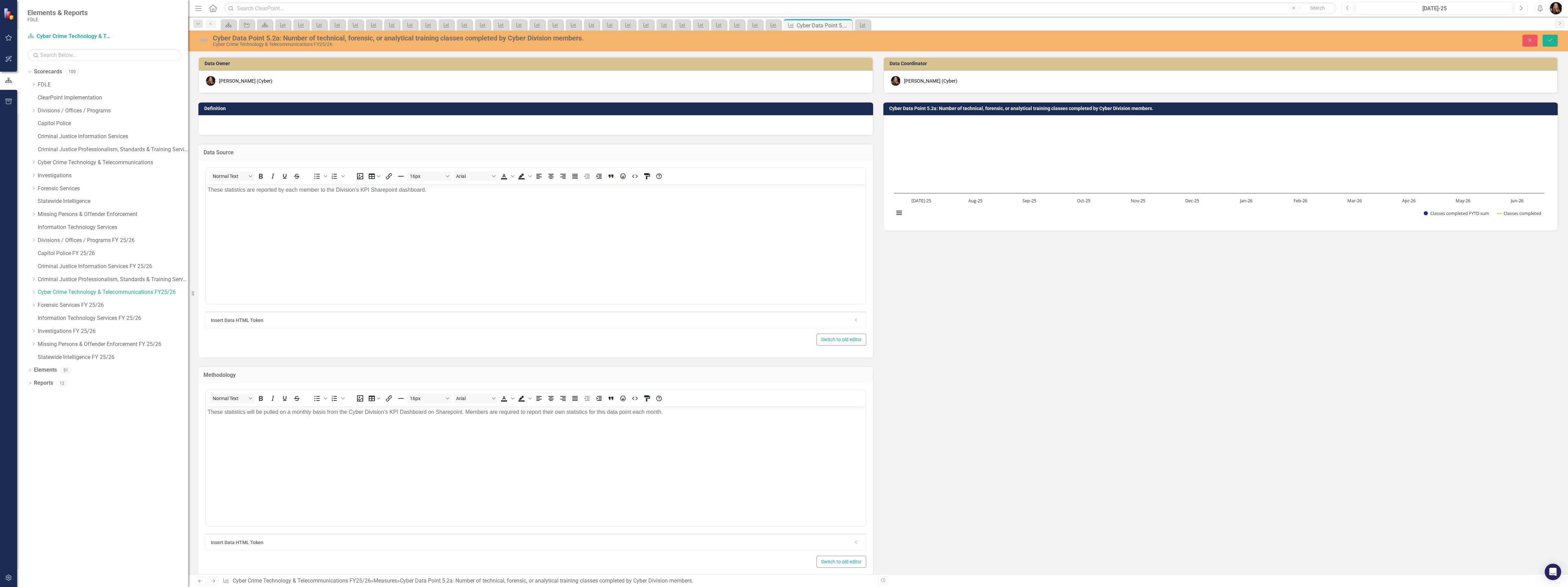
click at [256, 125] on div at bounding box center [536, 125] width 674 height 20
click at [257, 126] on div at bounding box center [536, 125] width 674 height 20
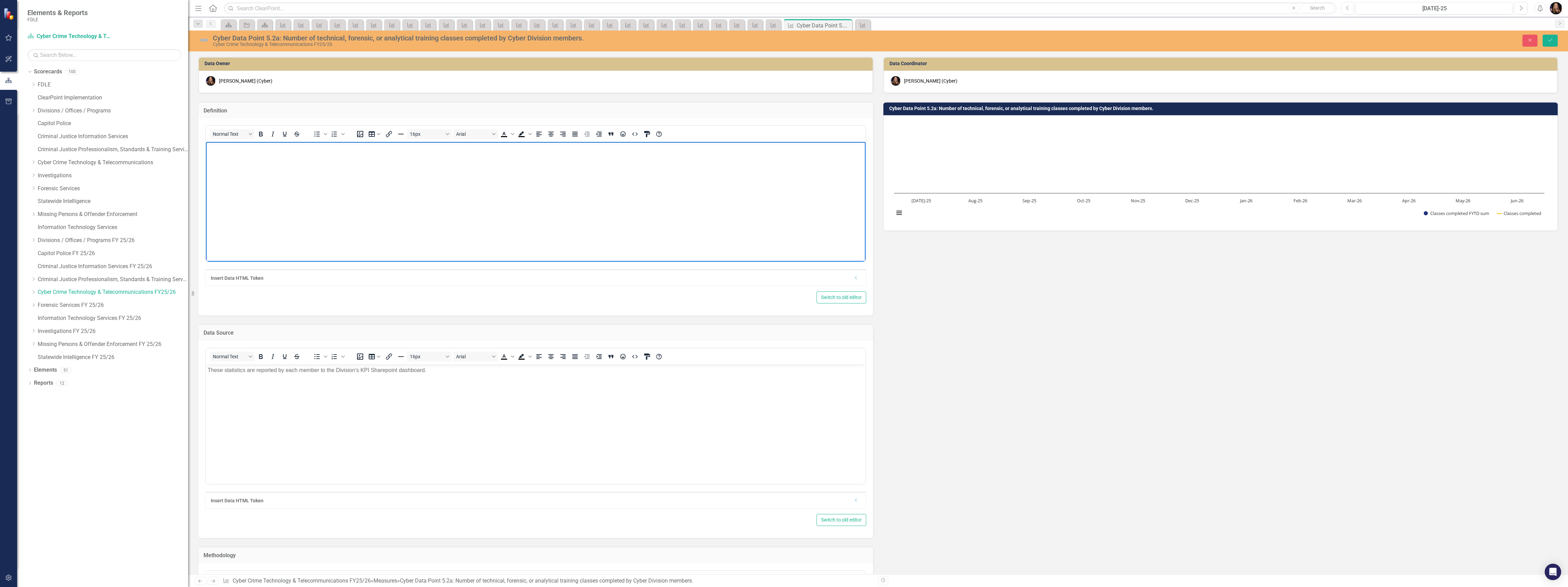
click at [252, 172] on body "Rich Text Area. Press ALT-0 for help." at bounding box center [536, 193] width 660 height 103
click at [268, 146] on p "The Cyber Division often coordinates various technical, forensic, and/or analyt…" at bounding box center [536, 147] width 656 height 8
drag, startPoint x: 299, startPoint y: 147, endPoint x: 258, endPoint y: 146, distance: 41.0
click at [258, 146] on p "The Cyber Division often coordinates various technical, forensic, and/or analyt…" at bounding box center [536, 147] width 656 height 8
click at [253, 148] on p "The Cyber Division often coordinates various technical, forensic, and/or analyt…" at bounding box center [536, 147] width 656 height 8
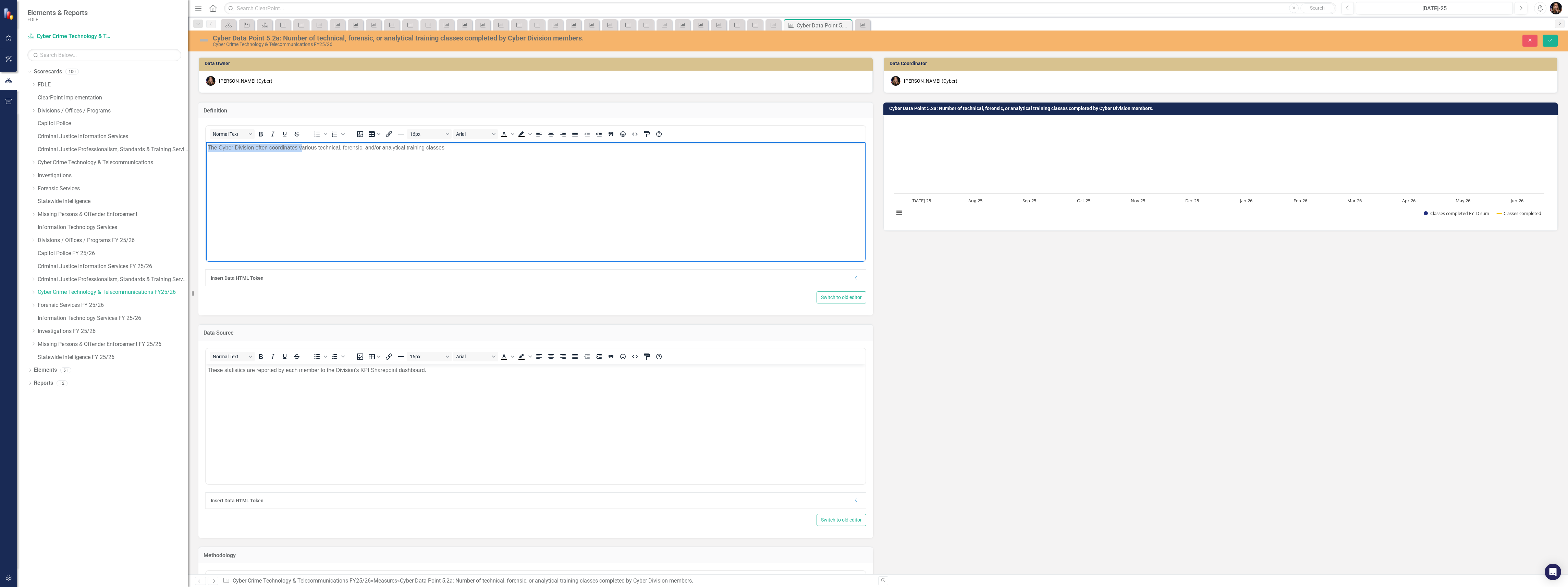
drag, startPoint x: 301, startPoint y: 149, endPoint x: 187, endPoint y: 152, distance: 114.0
click at [206, 152] on html "The Cyber Division often coordinates various technical, forensic, and/or analyt…" at bounding box center [536, 193] width 660 height 103
click at [468, 143] on p "All Cyber Division members receive various technical, forensic, and/or analytic…" at bounding box center [536, 147] width 656 height 8
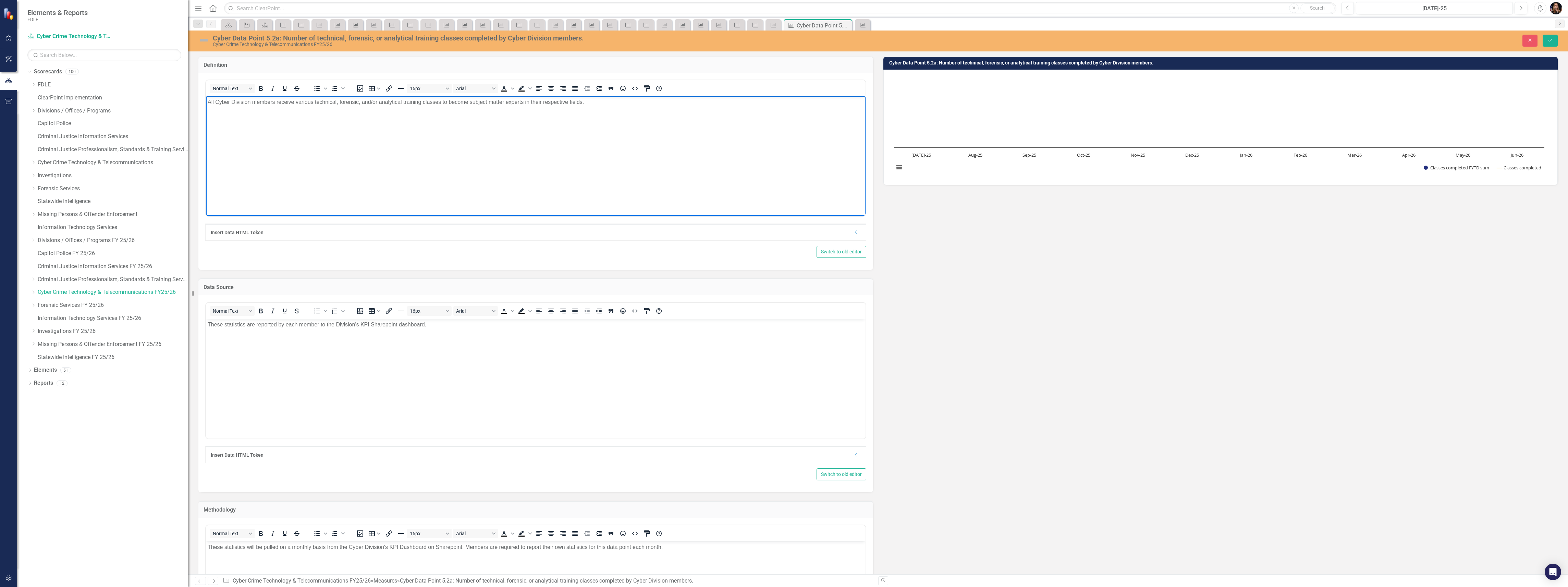
scroll to position [137, 0]
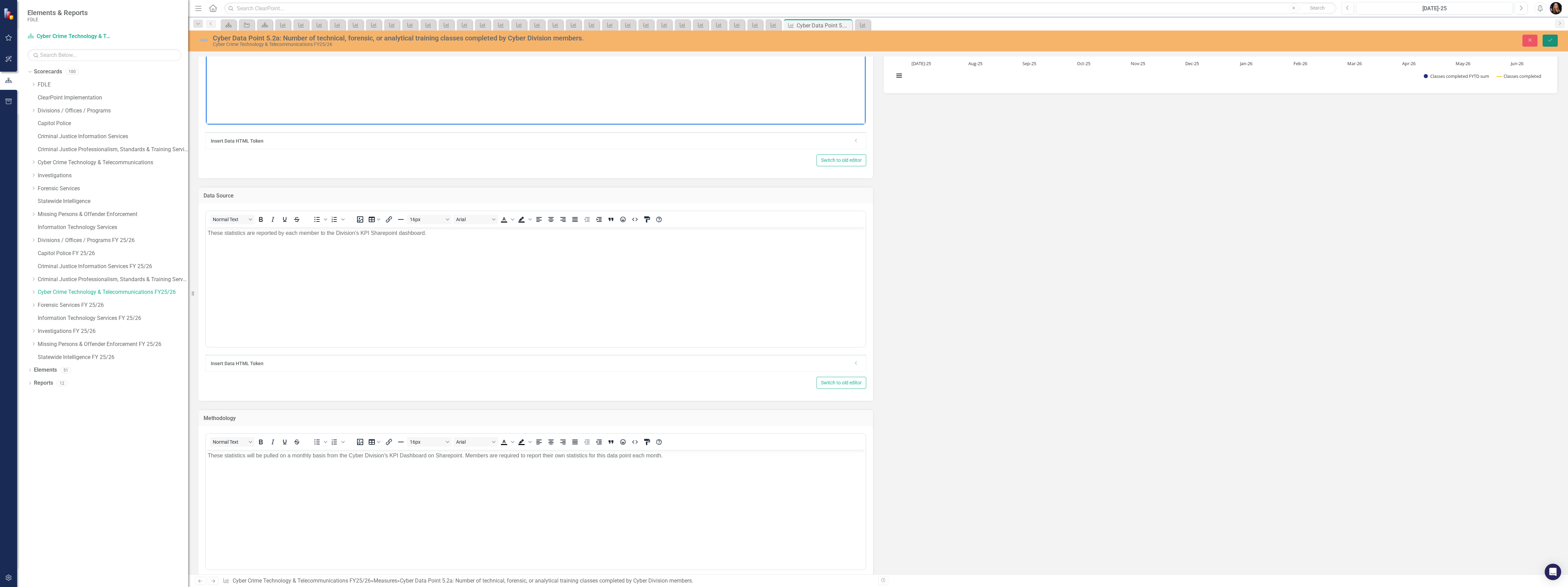
click at [1551, 42] on icon "Save" at bounding box center [1550, 40] width 6 height 5
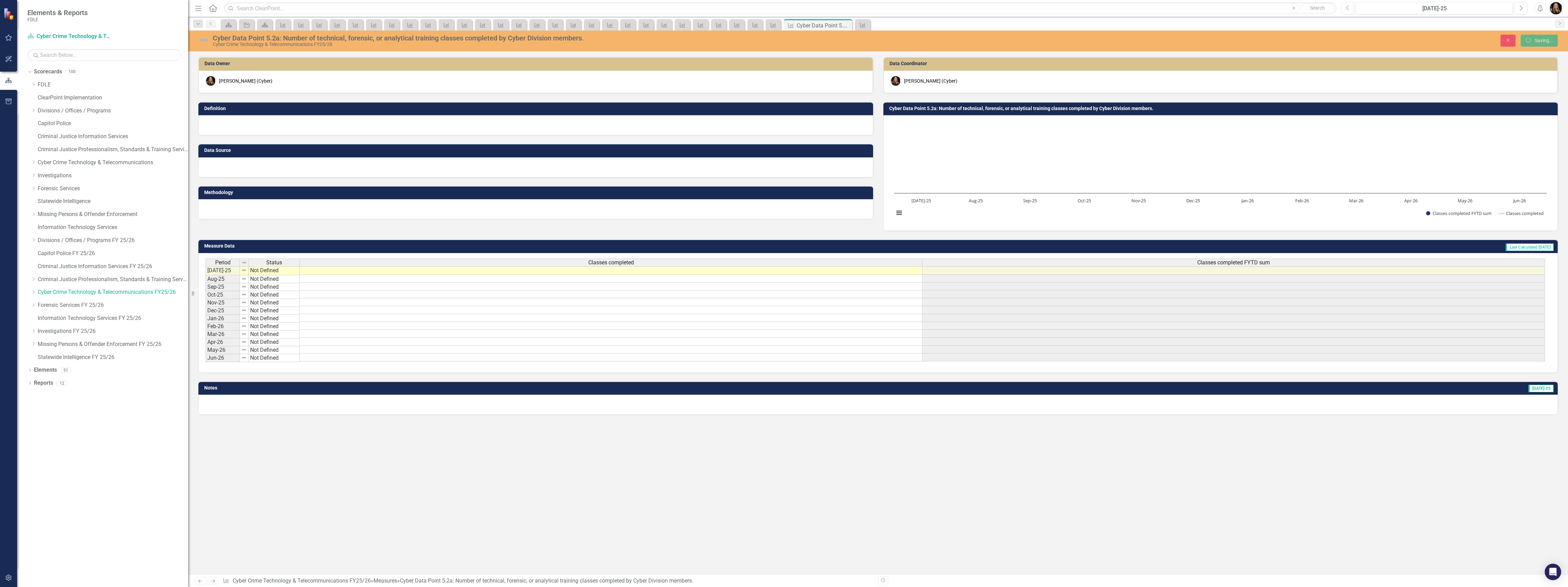
scroll to position [0, 0]
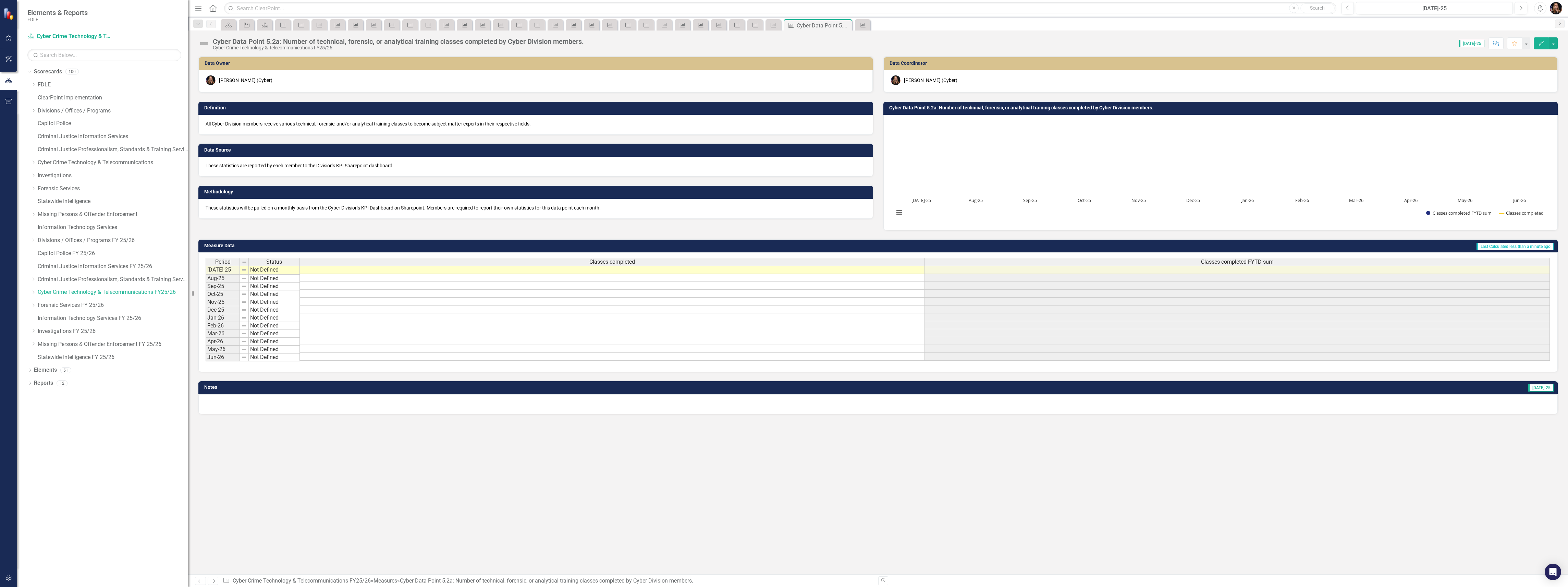
click at [209, 582] on link "Next" at bounding box center [213, 580] width 11 height 8
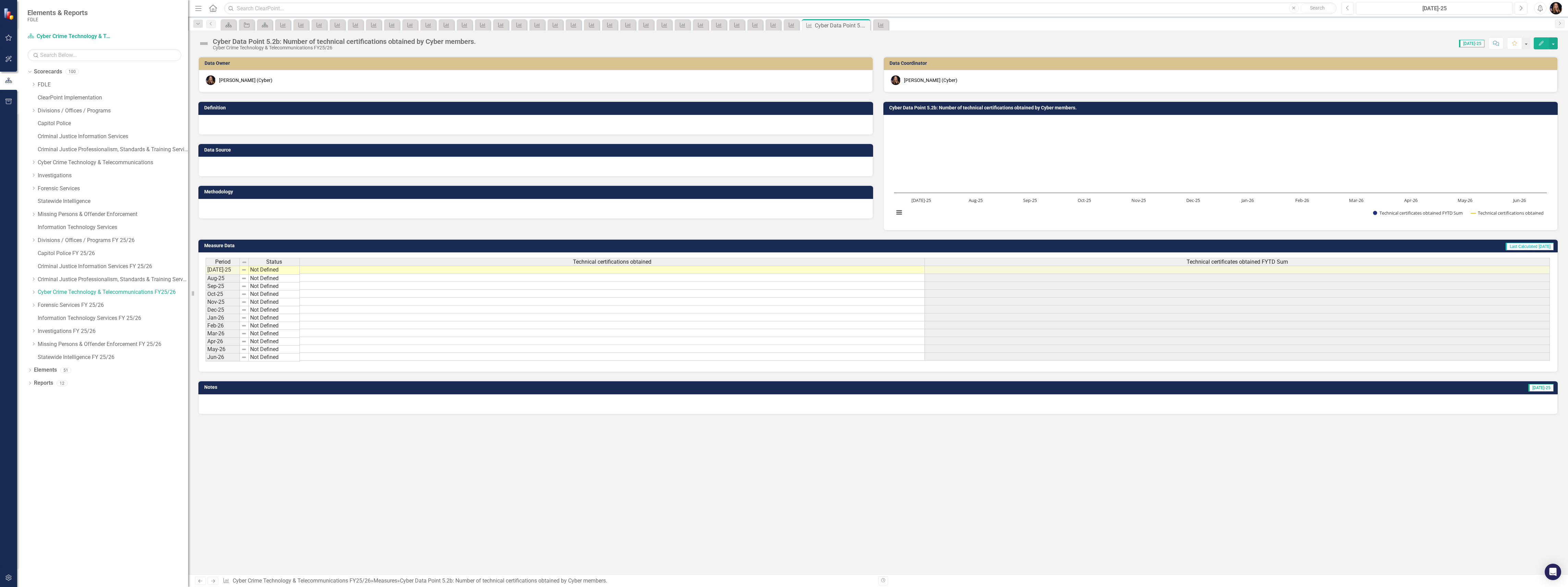
click at [279, 132] on div at bounding box center [536, 125] width 674 height 20
click at [280, 132] on div at bounding box center [536, 125] width 674 height 20
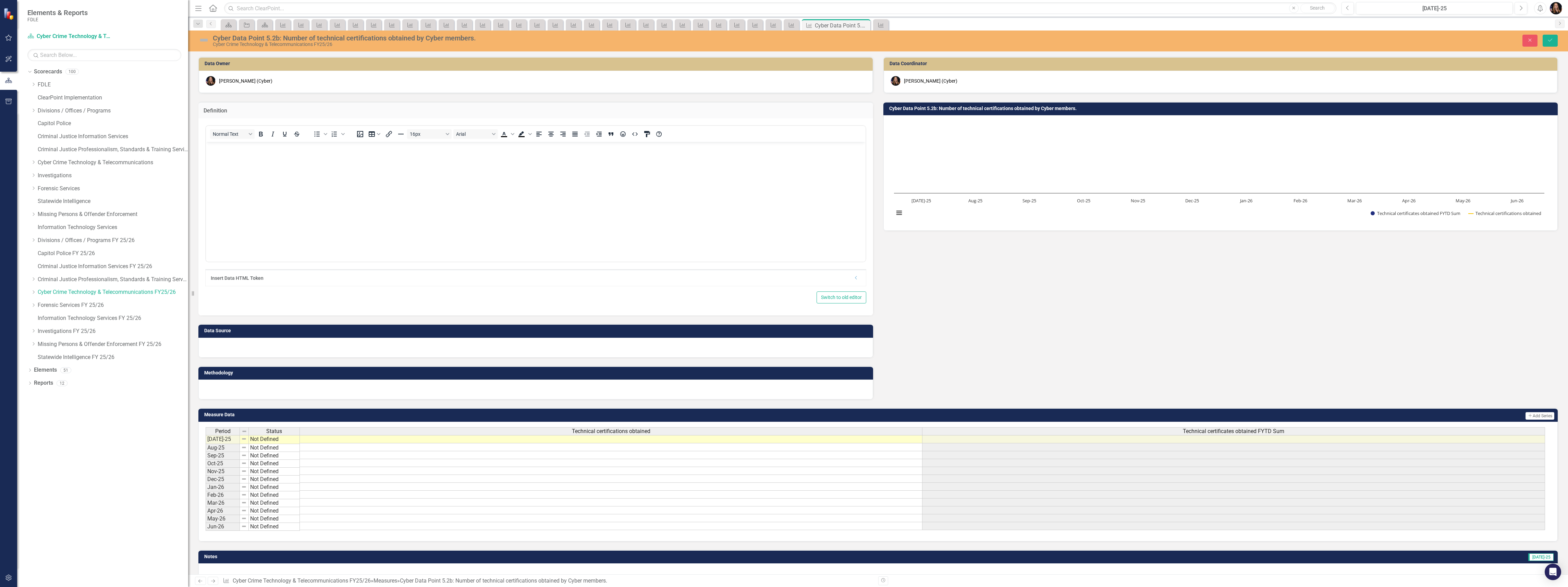
click at [270, 162] on body "Rich Text Area. Press ALT-0 for help." at bounding box center [536, 193] width 660 height 103
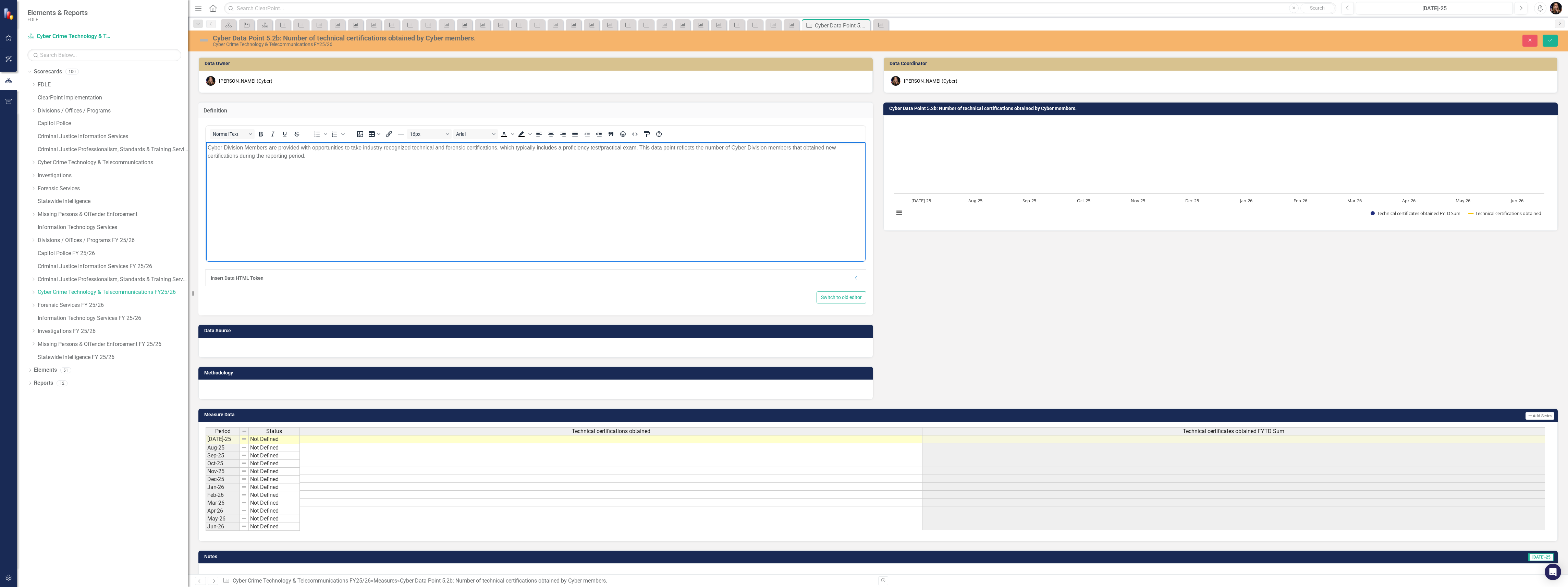
drag, startPoint x: 263, startPoint y: 395, endPoint x: 264, endPoint y: 391, distance: 4.1
click at [263, 395] on div at bounding box center [536, 389] width 674 height 20
click at [264, 390] on div at bounding box center [536, 389] width 674 height 20
click at [257, 395] on div at bounding box center [536, 389] width 674 height 20
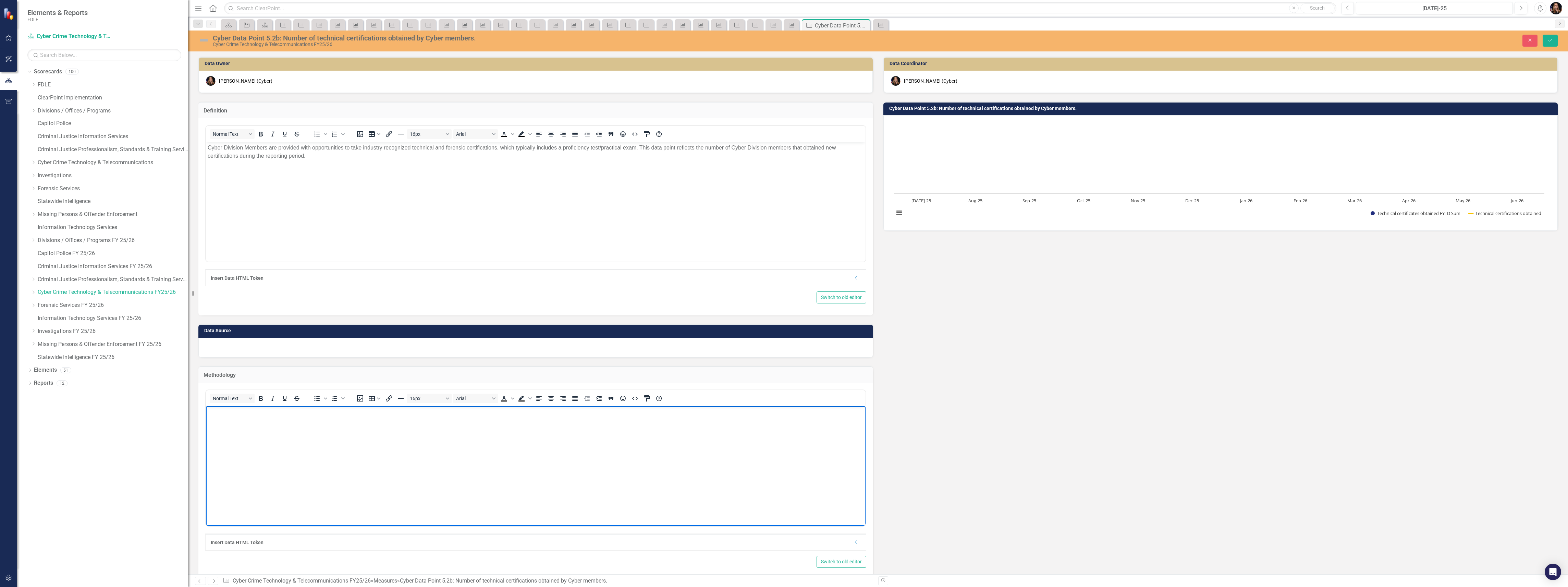
click at [248, 425] on body "Rich Text Area. Press ALT-0 for help." at bounding box center [536, 457] width 660 height 103
paste body "Rich Text Area. Press ALT-0 for help."
click at [254, 349] on div at bounding box center [536, 347] width 674 height 20
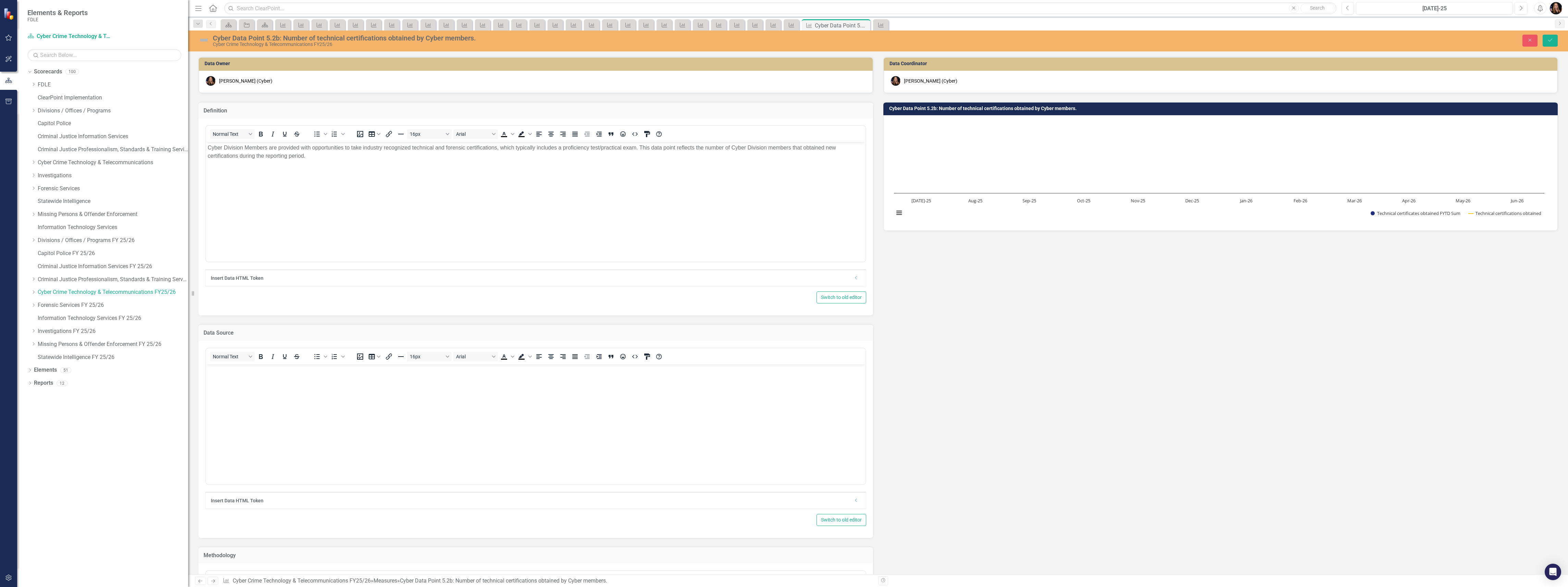
click at [245, 394] on body "Rich Text Area. Press ALT-0 for help." at bounding box center [536, 415] width 660 height 103
paste body "Rich Text Area. Press ALT-0 for help."
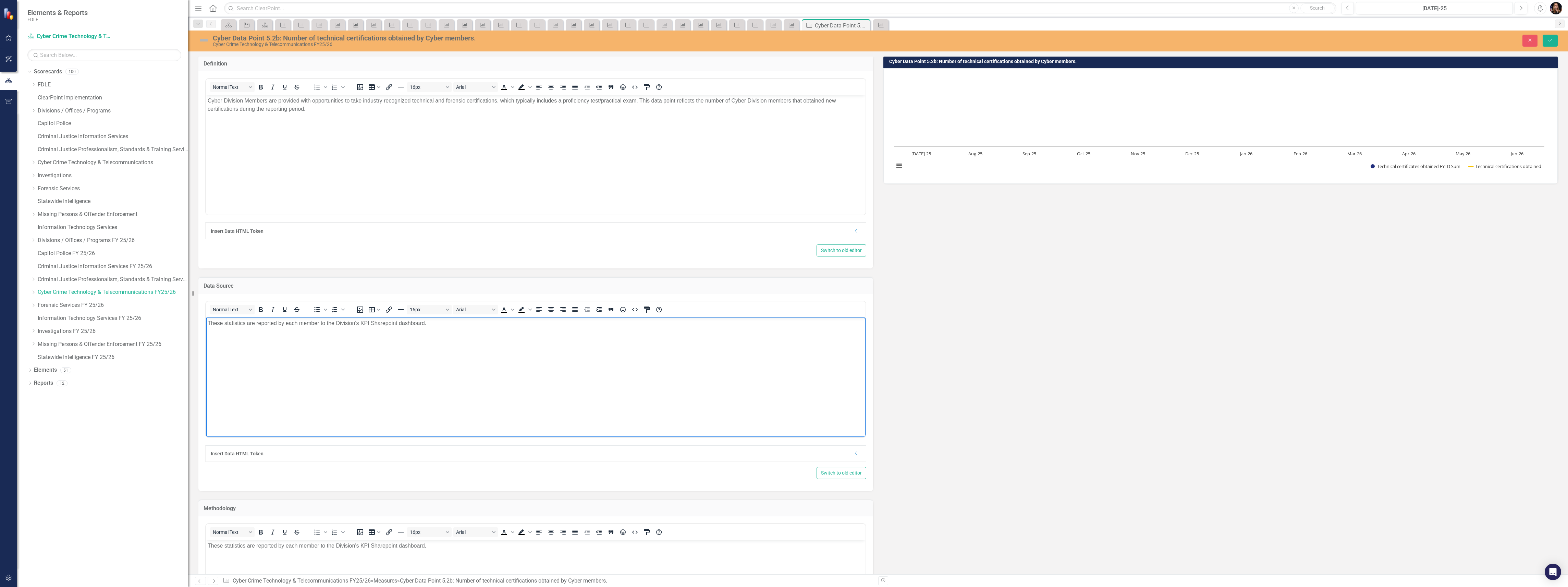
scroll to position [91, 0]
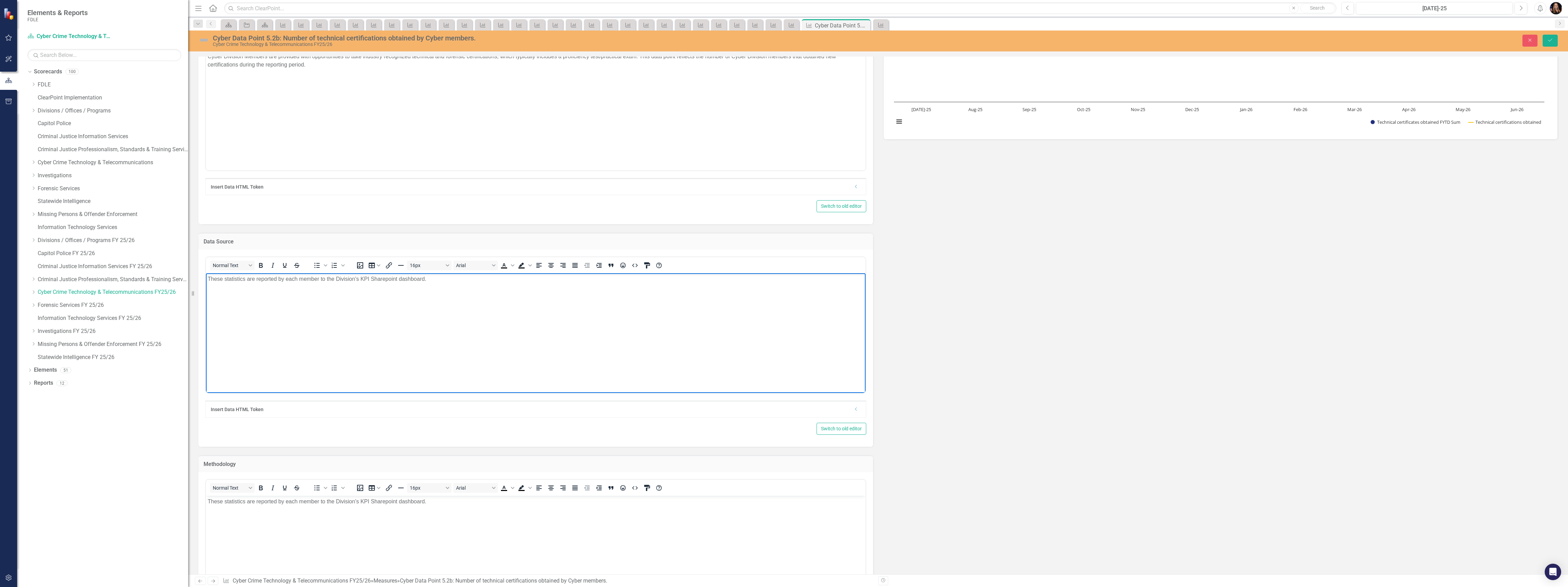
click at [312, 445] on div "Normal Text To open the popup, press Shift+Enter To open the popup, press Shift…" at bounding box center [536, 348] width 674 height 197
click at [245, 528] on body "These statistics are reported by each member to the Division's KPI Sharepoint d…" at bounding box center [536, 547] width 660 height 103
click at [243, 501] on p "These statistics are reported by each member to the Division's KPI Sharepoint d…" at bounding box center [536, 501] width 656 height 8
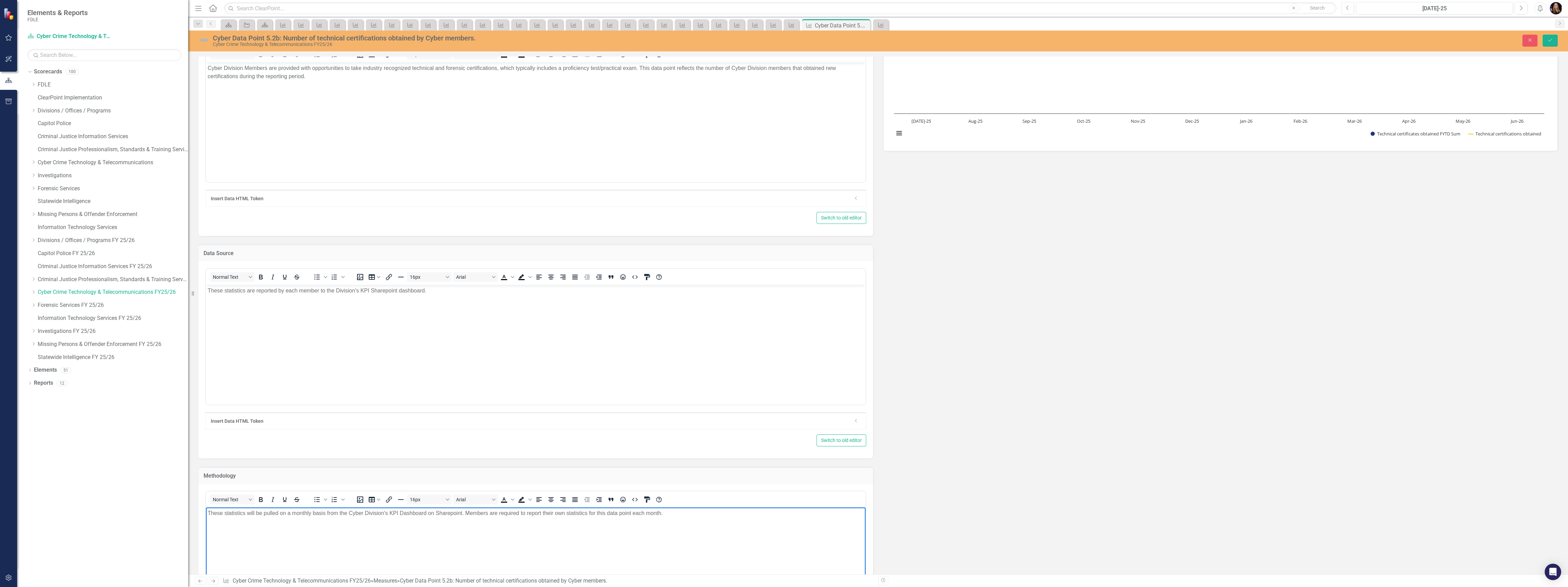
scroll to position [0, 0]
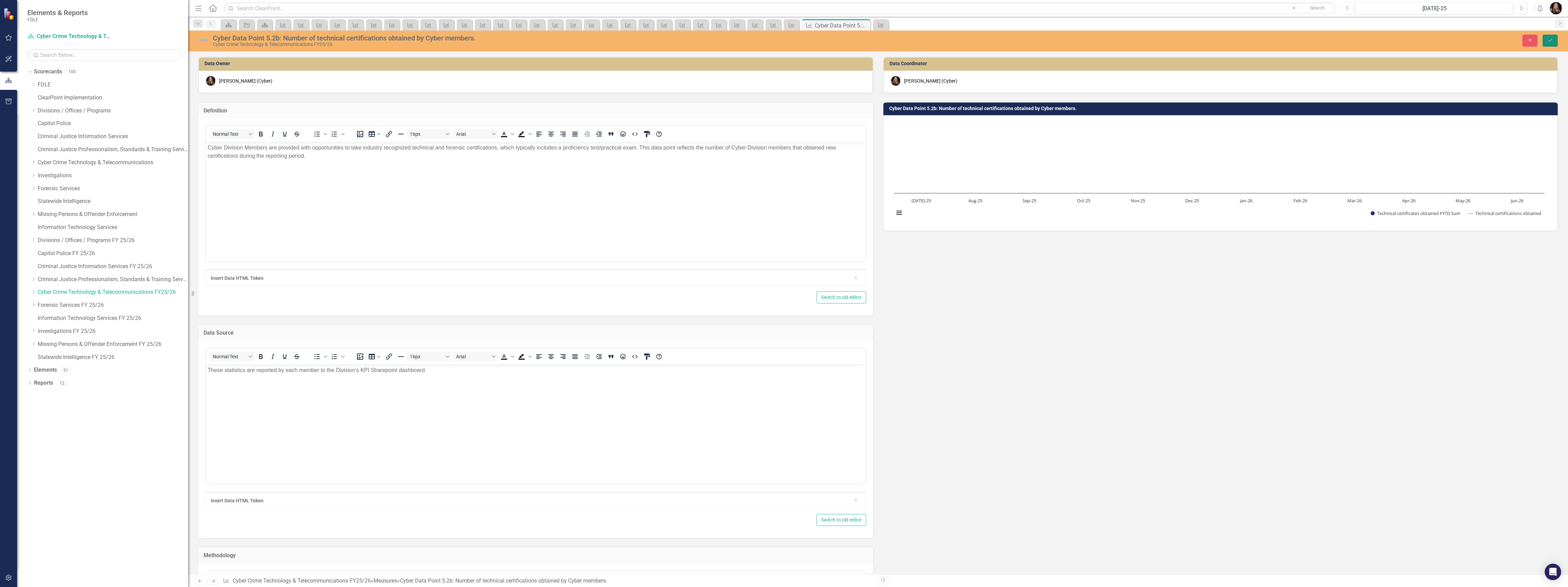
click at [1553, 42] on icon "Save" at bounding box center [1550, 40] width 6 height 5
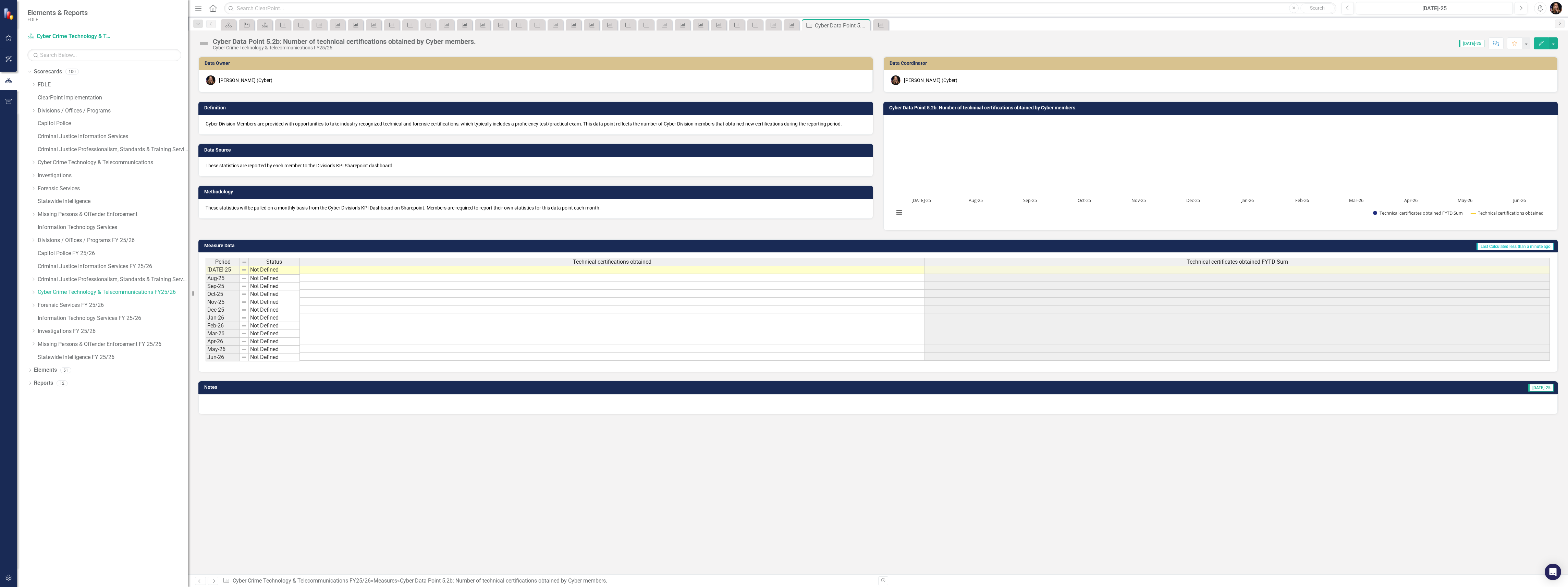
click at [212, 581] on icon "Next" at bounding box center [213, 581] width 6 height 5
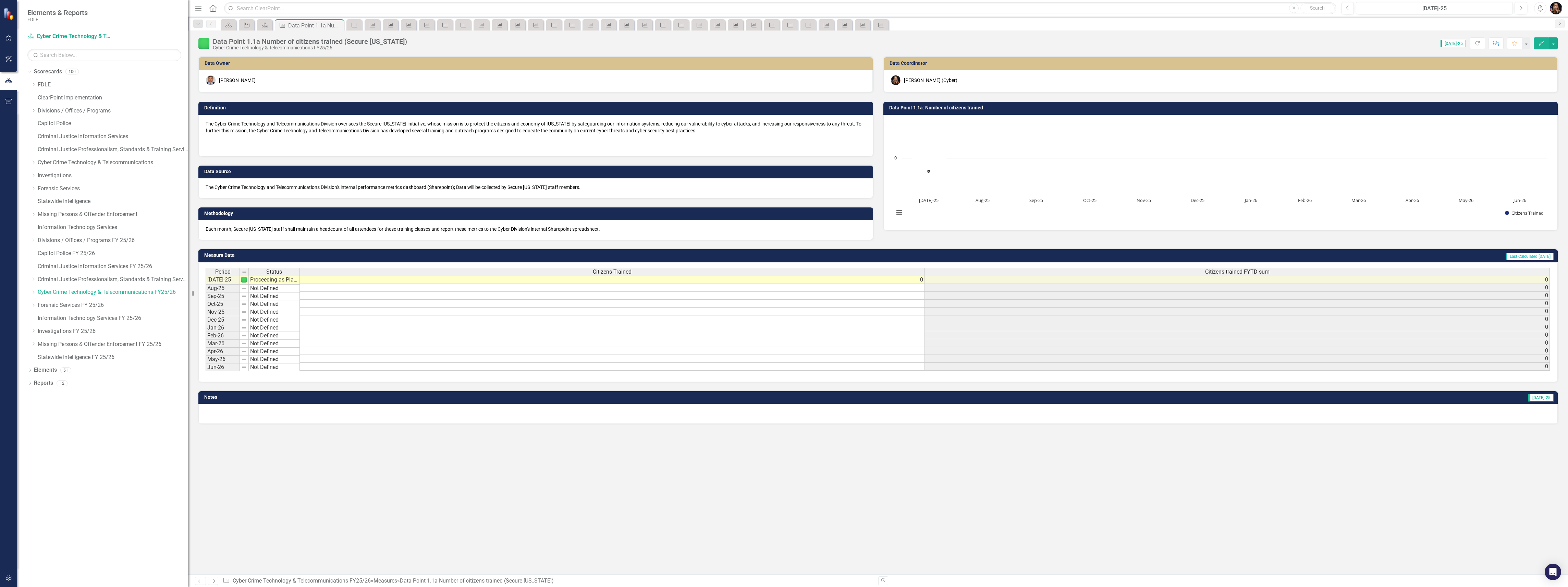
click at [214, 581] on icon "Next" at bounding box center [213, 581] width 6 height 5
click at [458, 26] on div "Measure" at bounding box center [462, 24] width 9 height 8
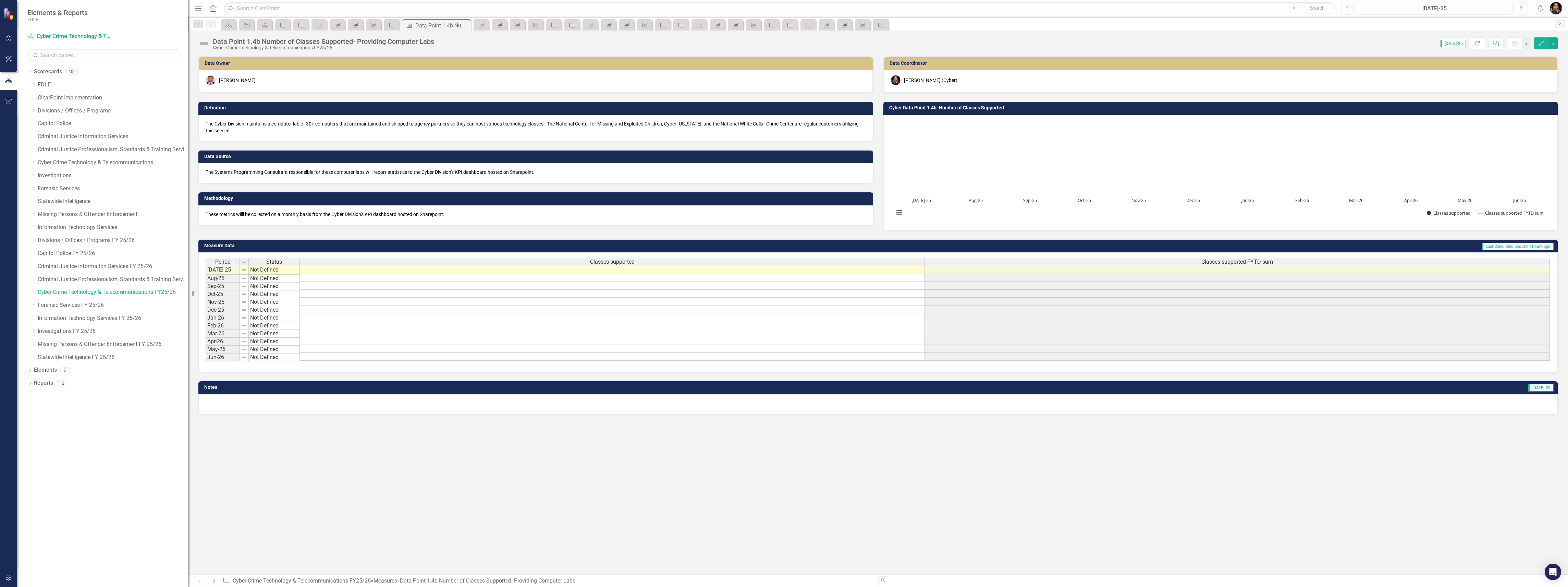
click at [574, 27] on icon "Measure" at bounding box center [571, 25] width 6 height 6
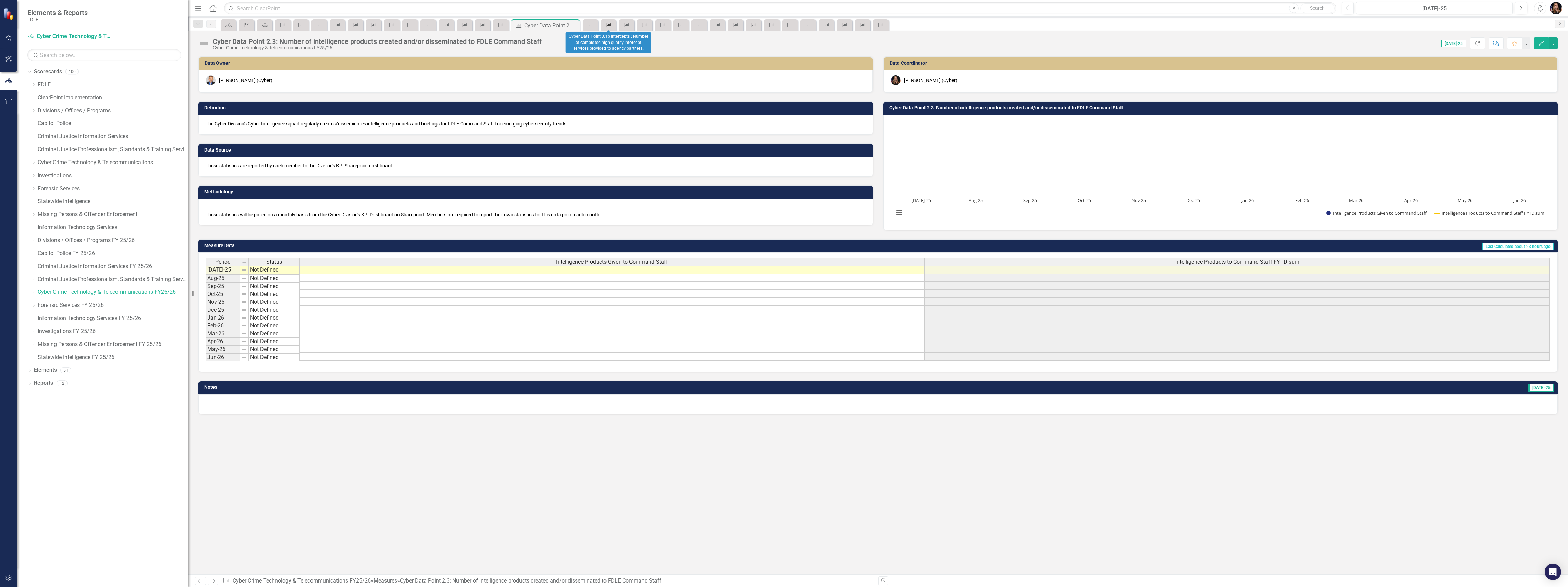
click at [606, 28] on icon "Measure" at bounding box center [608, 25] width 6 height 6
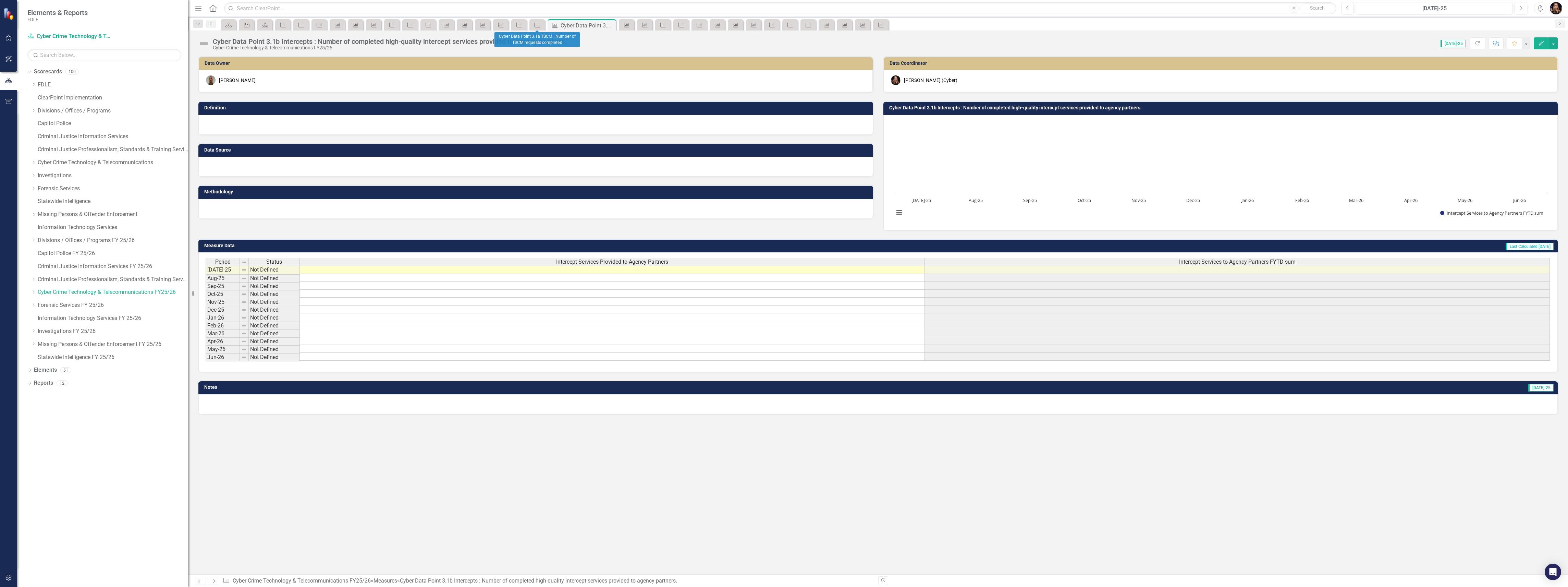
click at [541, 22] on link "Measure" at bounding box center [536, 24] width 12 height 8
click at [244, 124] on div at bounding box center [536, 125] width 674 height 20
click at [244, 125] on div at bounding box center [536, 125] width 674 height 20
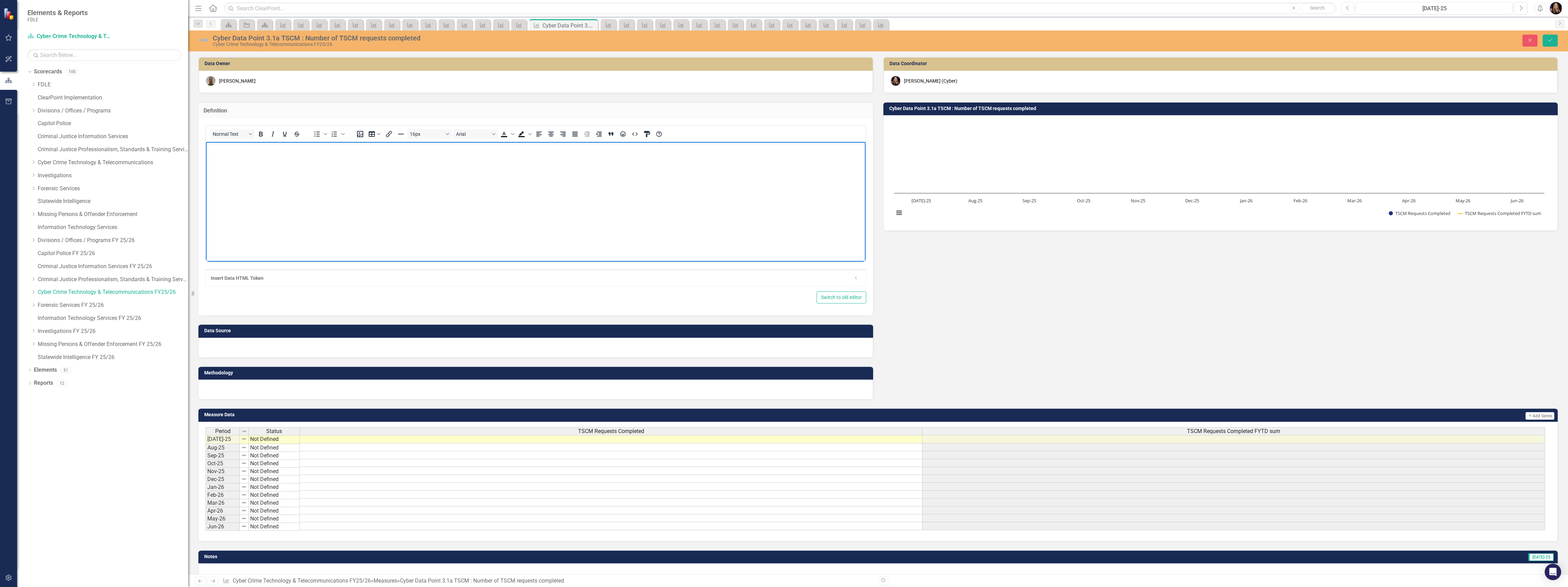
click at [254, 164] on body "Rich Text Area. Press ALT-0 for help." at bounding box center [536, 193] width 660 height 103
drag, startPoint x: 379, startPoint y: 156, endPoint x: 197, endPoint y: 147, distance: 182.2
click at [206, 147] on html "Cyber Data Point 3.1a TSCM : Number of TSCM requests completed Description: Tec…" at bounding box center [536, 193] width 660 height 103
drag, startPoint x: 240, startPoint y: 162, endPoint x: 403, endPoint y: 294, distance: 209.7
click at [206, 152] on html "Description: Technical Surveillance Countermeasure (TSCM) operations are perfor…" at bounding box center [536, 193] width 660 height 103
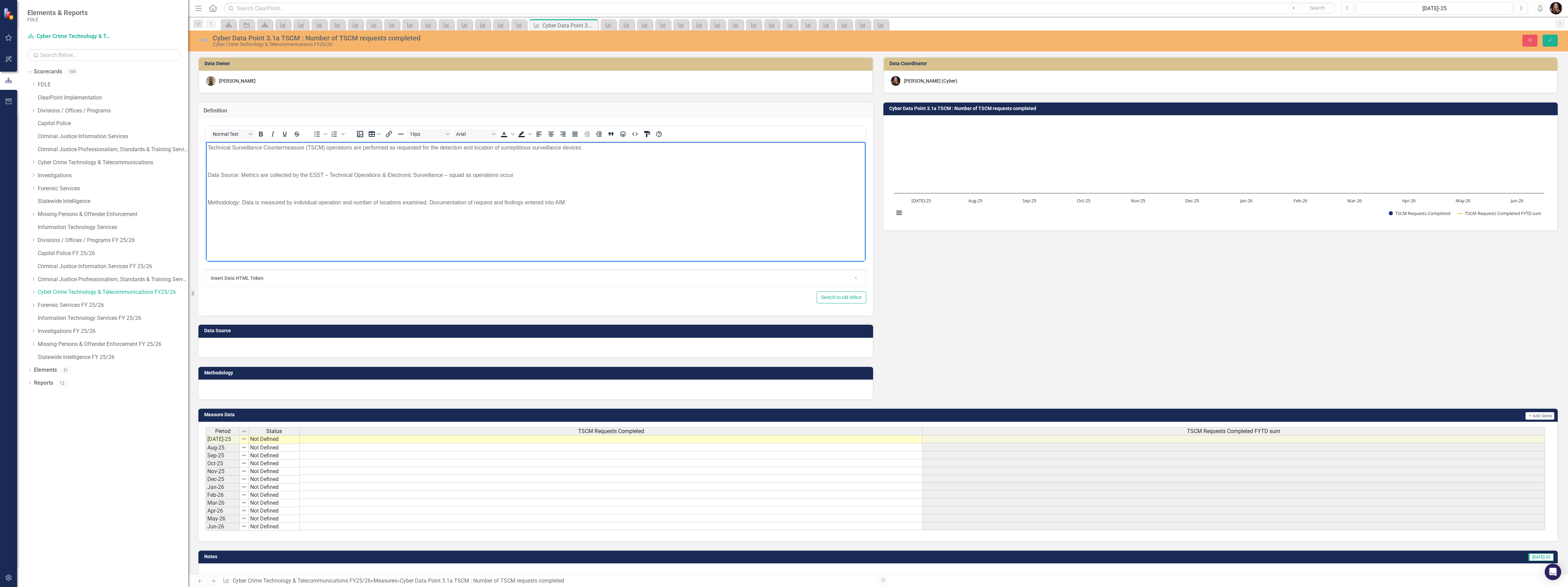
click at [421, 144] on p "Technical Surveillance Countermeasure (TSCM) operations are performed as reques…" at bounding box center [536, 147] width 656 height 8
drag, startPoint x: 502, startPoint y: 171, endPoint x: 204, endPoint y: 173, distance: 298.0
click at [206, 173] on html "Technical Surveillance Countermeasure (TSCM) operations are performed as reques…" at bounding box center [536, 193] width 660 height 103
copy p "Data Source: Metrics are collected by the ESST – Technical Operations & Electro…"
click at [259, 349] on div at bounding box center [536, 347] width 674 height 20
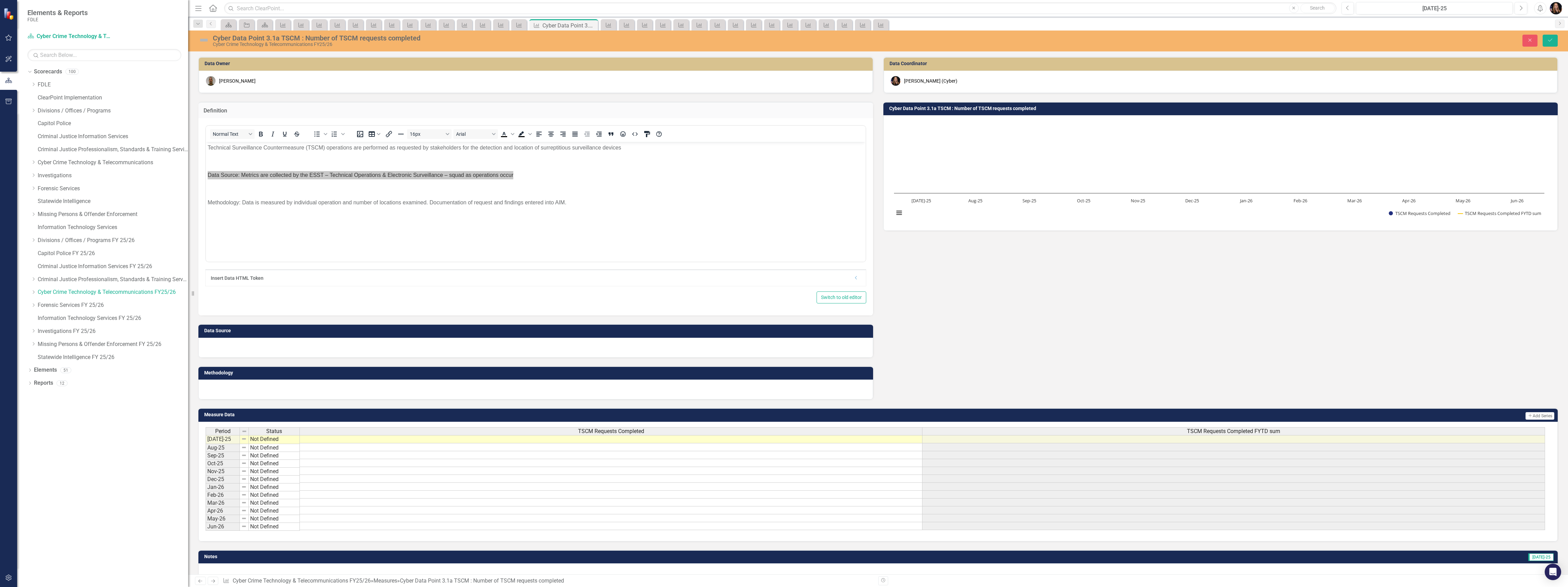
click at [259, 349] on div at bounding box center [536, 347] width 674 height 20
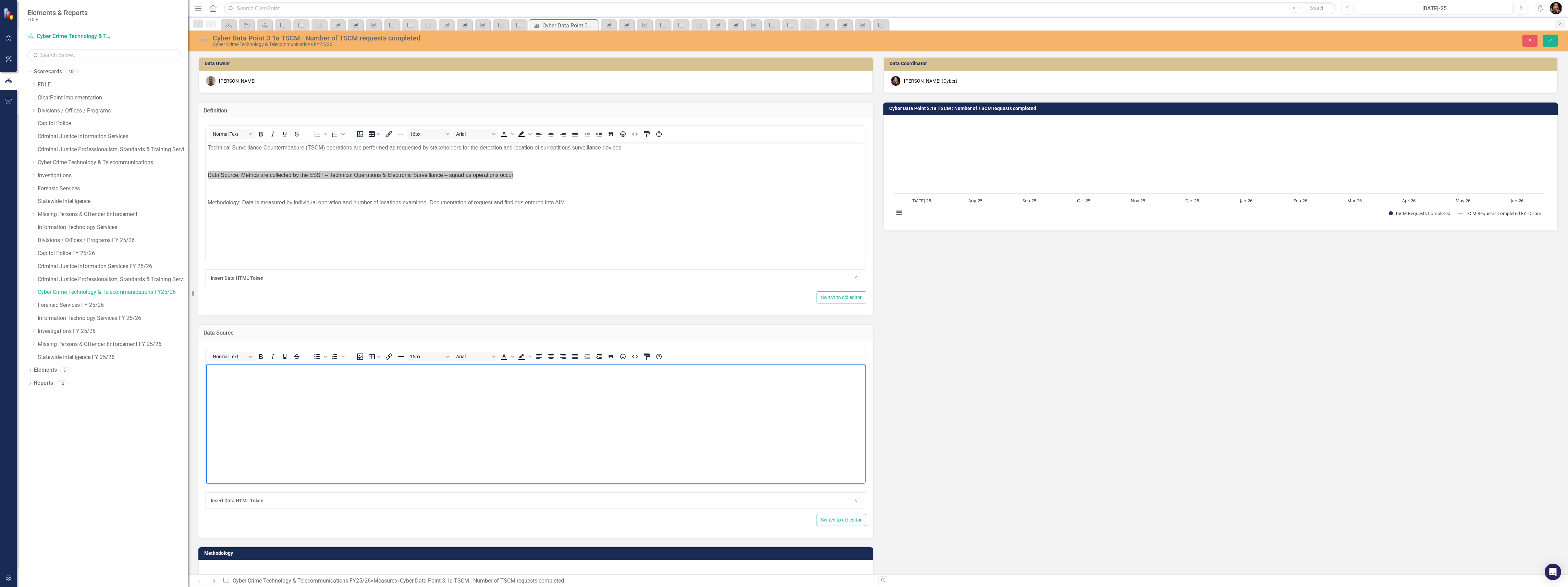
click at [252, 380] on body "Rich Text Area. Press ALT-0 for help." at bounding box center [536, 415] width 660 height 103
paste body "Rich Text Area. Press ALT-0 for help."
drag, startPoint x: 241, startPoint y: 369, endPoint x: 167, endPoint y: 366, distance: 74.1
click at [206, 366] on html "Data Source: Metrics are collected by the ESST – Technical Operations & Electro…" at bounding box center [536, 415] width 660 height 103
drag, startPoint x: 295, startPoint y: 369, endPoint x: 275, endPoint y: 370, distance: 20.0
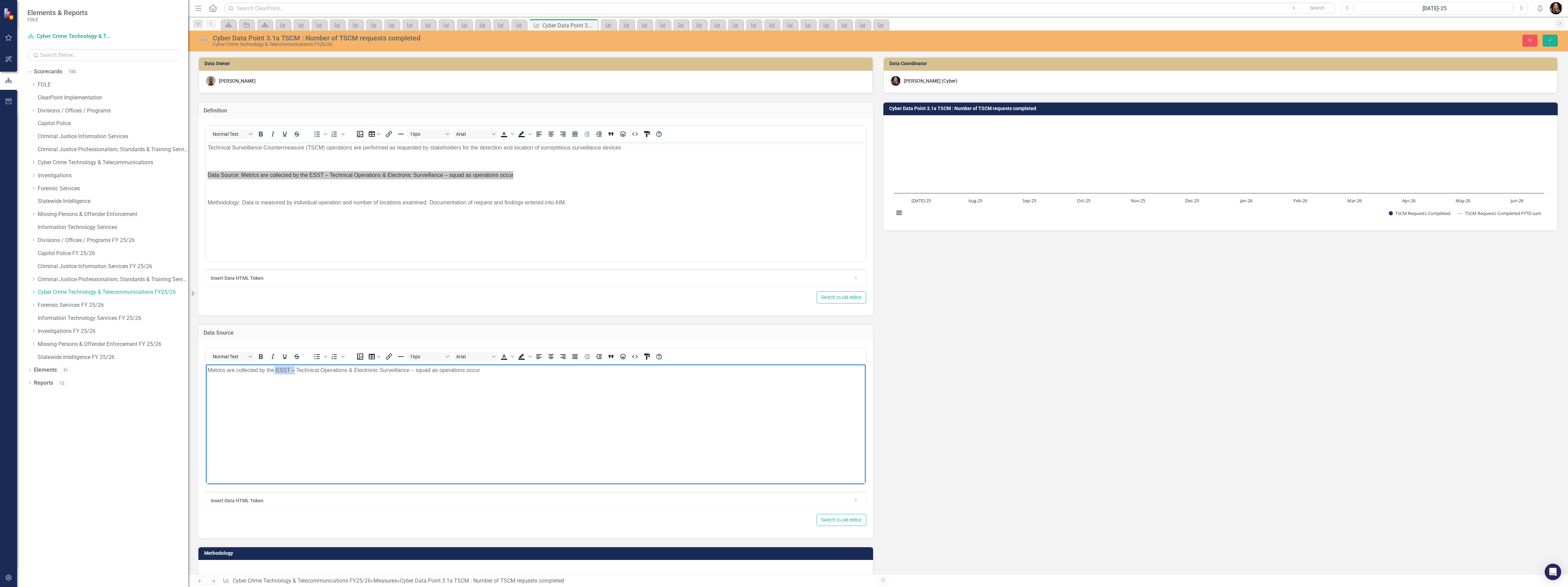
click at [275, 370] on p "Metrics are collected by the ESST – Technical Operations & Electronic Surveilla…" at bounding box center [536, 369] width 656 height 8
drag, startPoint x: 487, startPoint y: 375, endPoint x: 484, endPoint y: 372, distance: 4.2
click at [485, 375] on body "Metrics are collected by the Cyber Division (Technical Operations & Electronic …" at bounding box center [536, 415] width 660 height 103
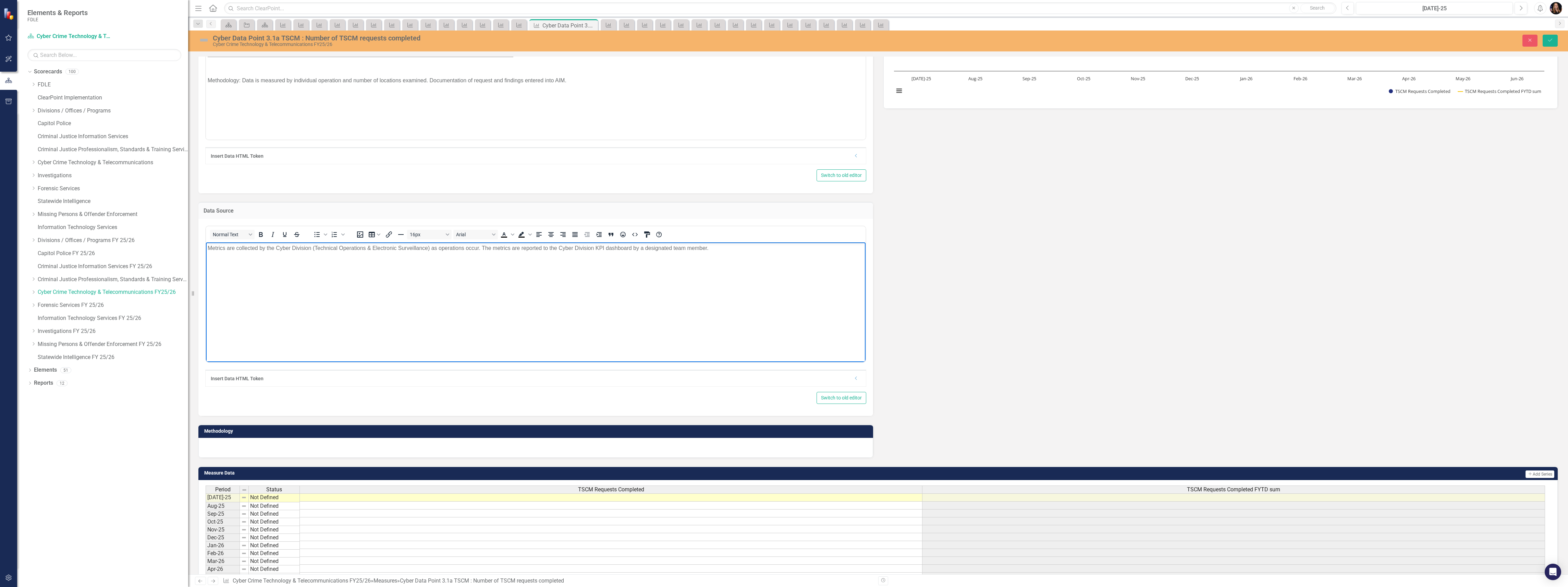
scroll to position [137, 0]
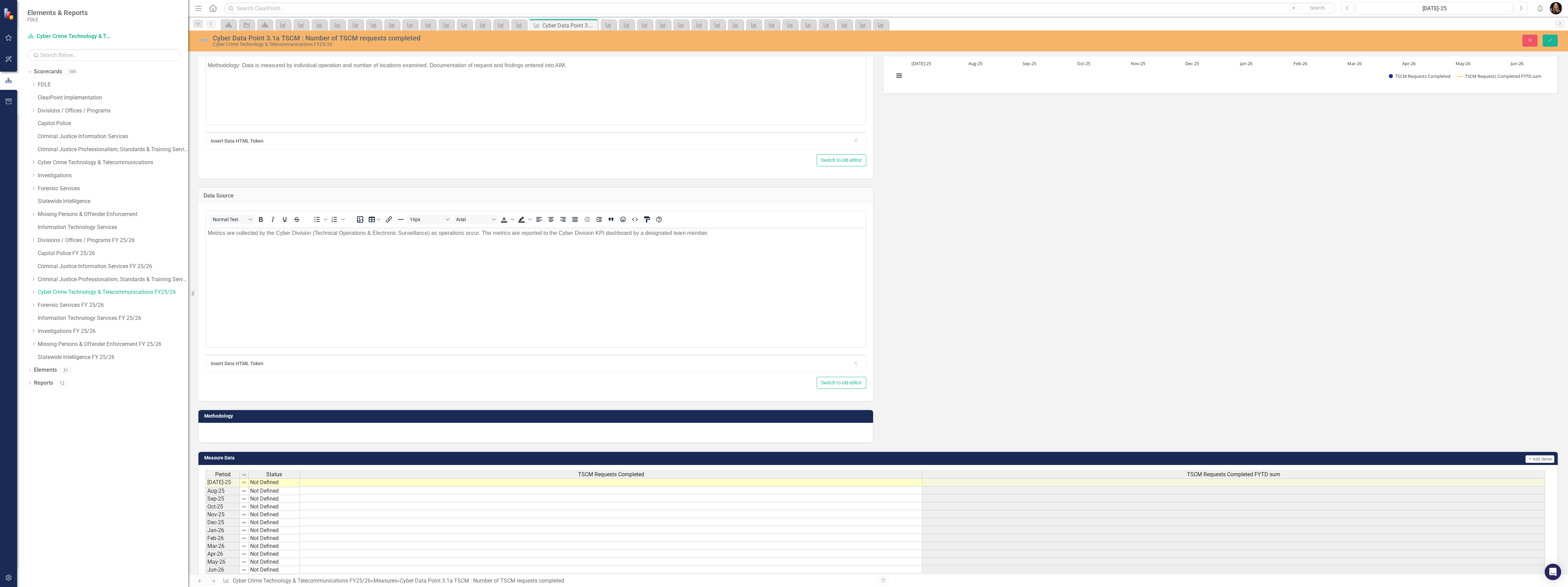
click at [250, 439] on div at bounding box center [536, 433] width 674 height 20
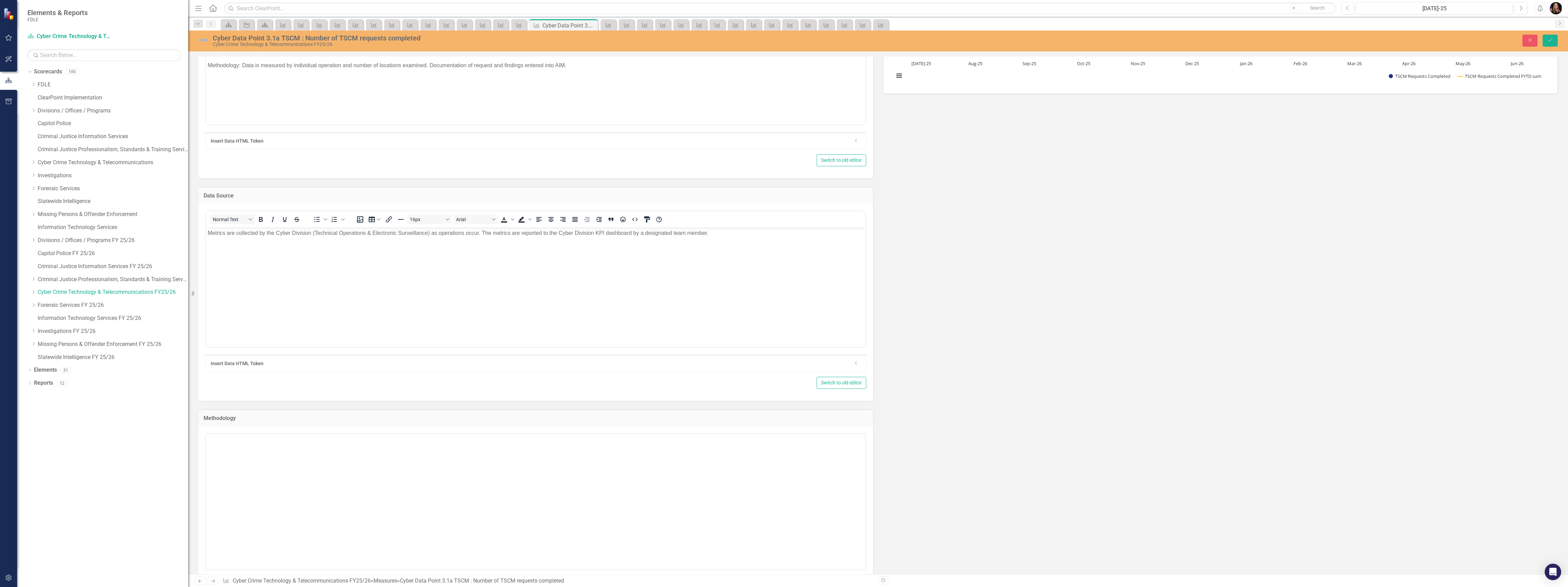
scroll to position [0, 0]
click at [233, 464] on body "Rich Text Area. Press ALT-0 for help." at bounding box center [536, 501] width 660 height 103
click at [281, 454] on p "Rich Text Area. Press ALT-0 for help." at bounding box center [536, 455] width 656 height 8
paste body "Rich Text Area. Press ALT-0 for help."
click at [243, 470] on body "Rich Text Area. Press ALT-0 for help." at bounding box center [536, 501] width 660 height 103
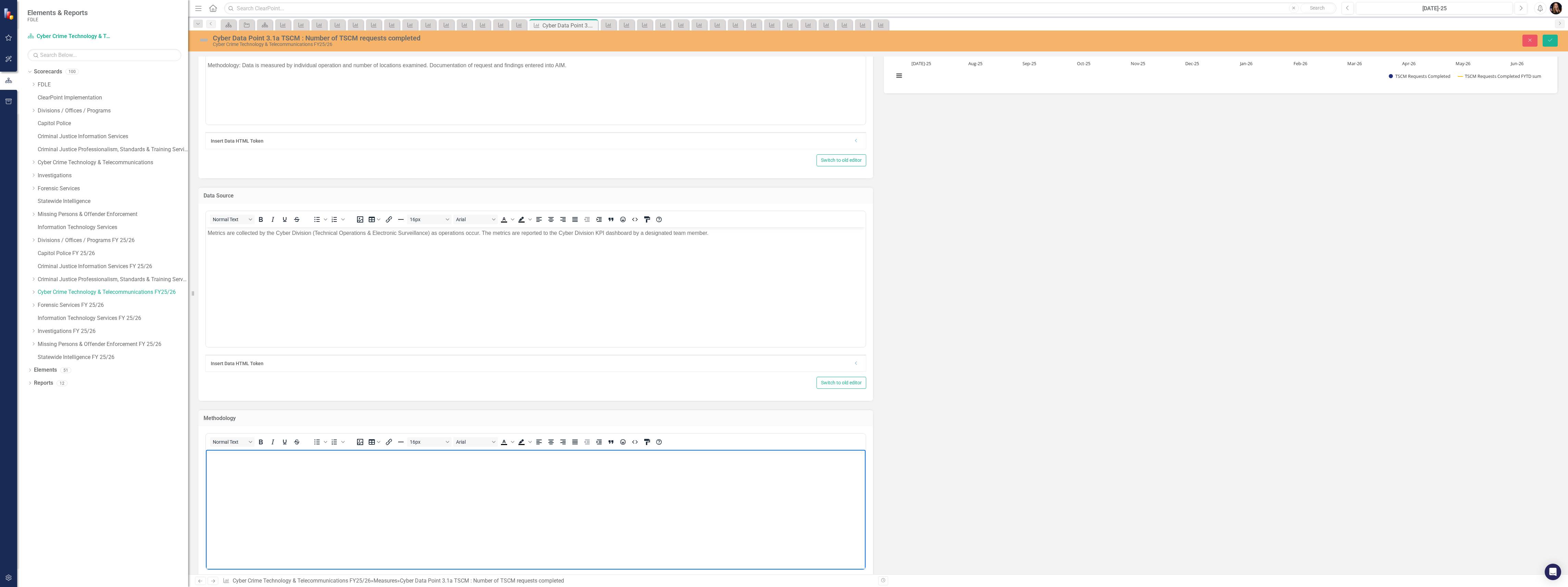
click at [224, 461] on body "Rich Text Area. Press ALT-0 for help." at bounding box center [536, 501] width 660 height 103
click at [306, 456] on p "Data is collected and reported monthly." at bounding box center [536, 455] width 656 height 8
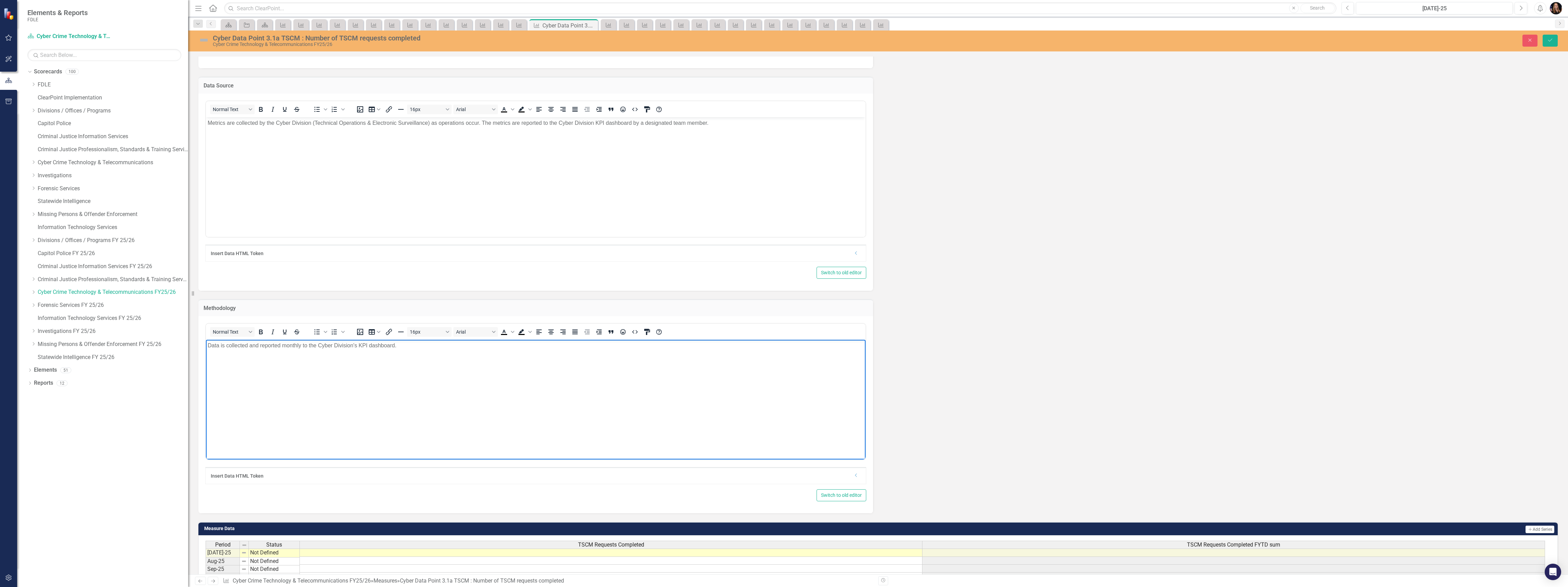
scroll to position [320, 0]
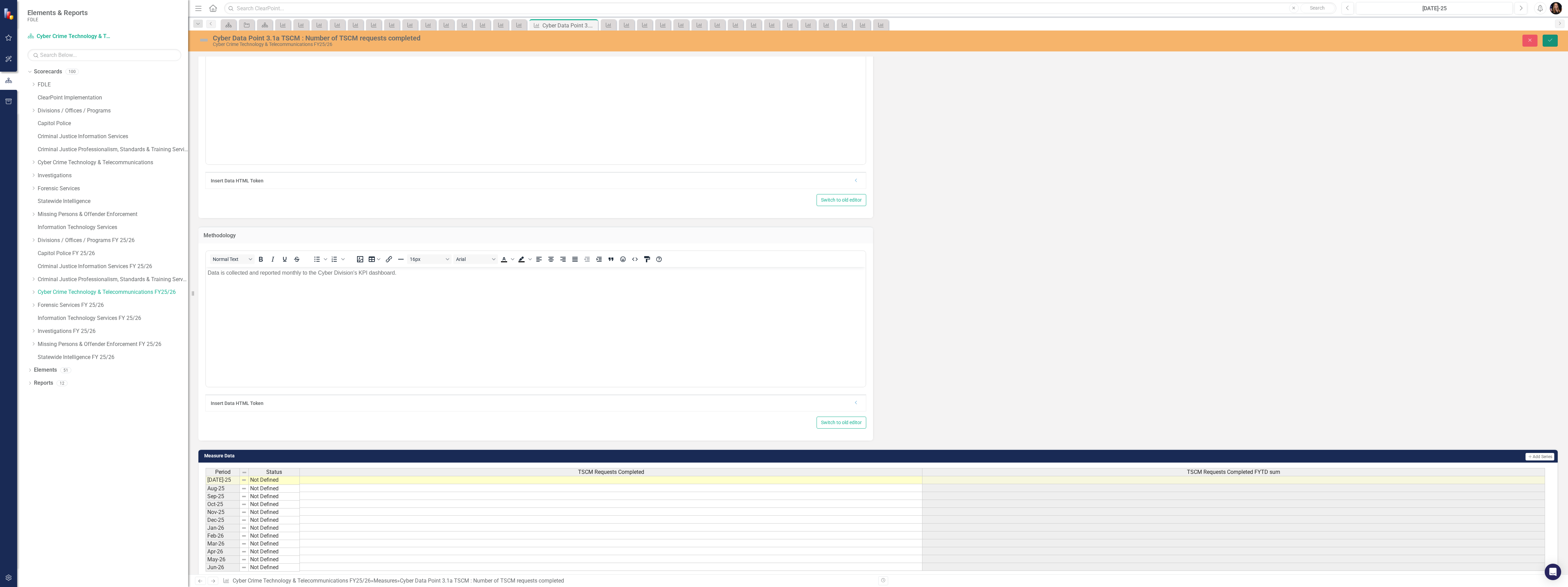
click at [1550, 44] on button "Save" at bounding box center [1550, 40] width 15 height 12
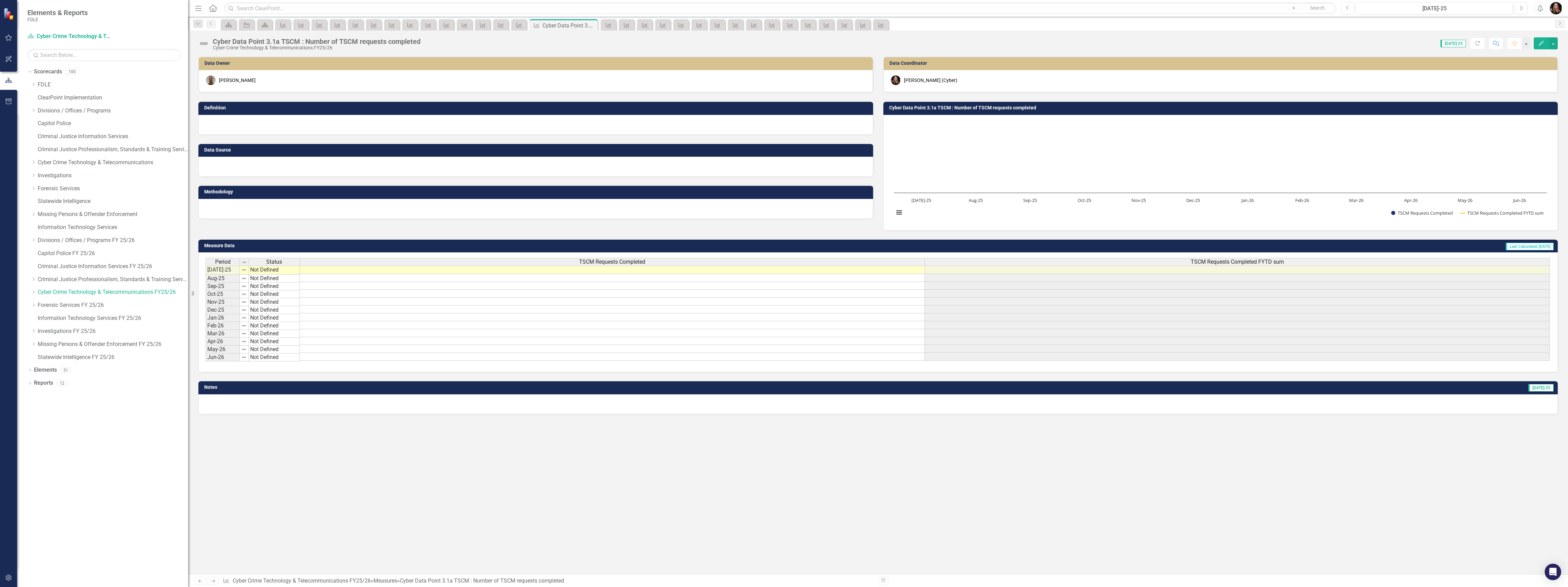
click at [213, 580] on icon "Next" at bounding box center [213, 581] width 6 height 5
click at [243, 127] on div at bounding box center [536, 125] width 674 height 20
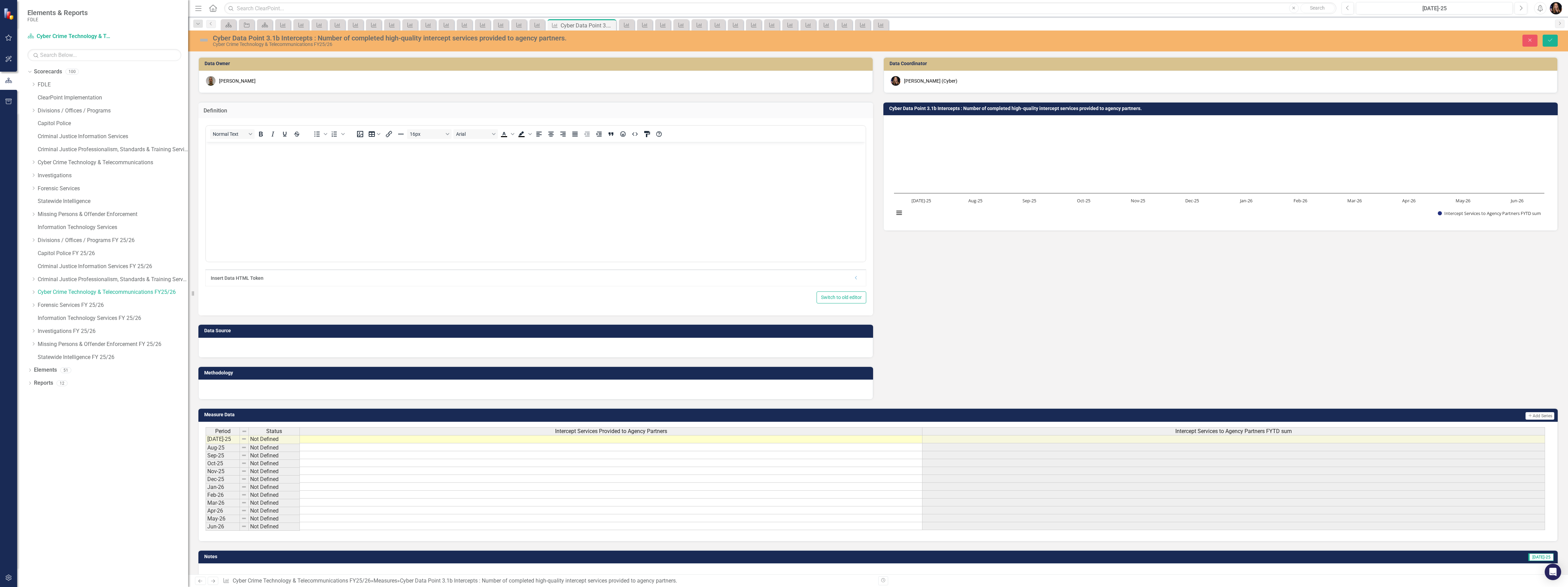
click at [254, 163] on body "Rich Text Area. Press ALT-0 for help." at bounding box center [536, 193] width 660 height 103
drag, startPoint x: 497, startPoint y: 149, endPoint x: 424, endPoint y: 146, distance: 73.1
click at [424, 146] on p "FDLE provides wire intercept services to any federal, state, and or local agenc…" at bounding box center [536, 147] width 656 height 8
click at [243, 344] on div at bounding box center [536, 347] width 674 height 20
click at [243, 347] on div at bounding box center [536, 347] width 674 height 20
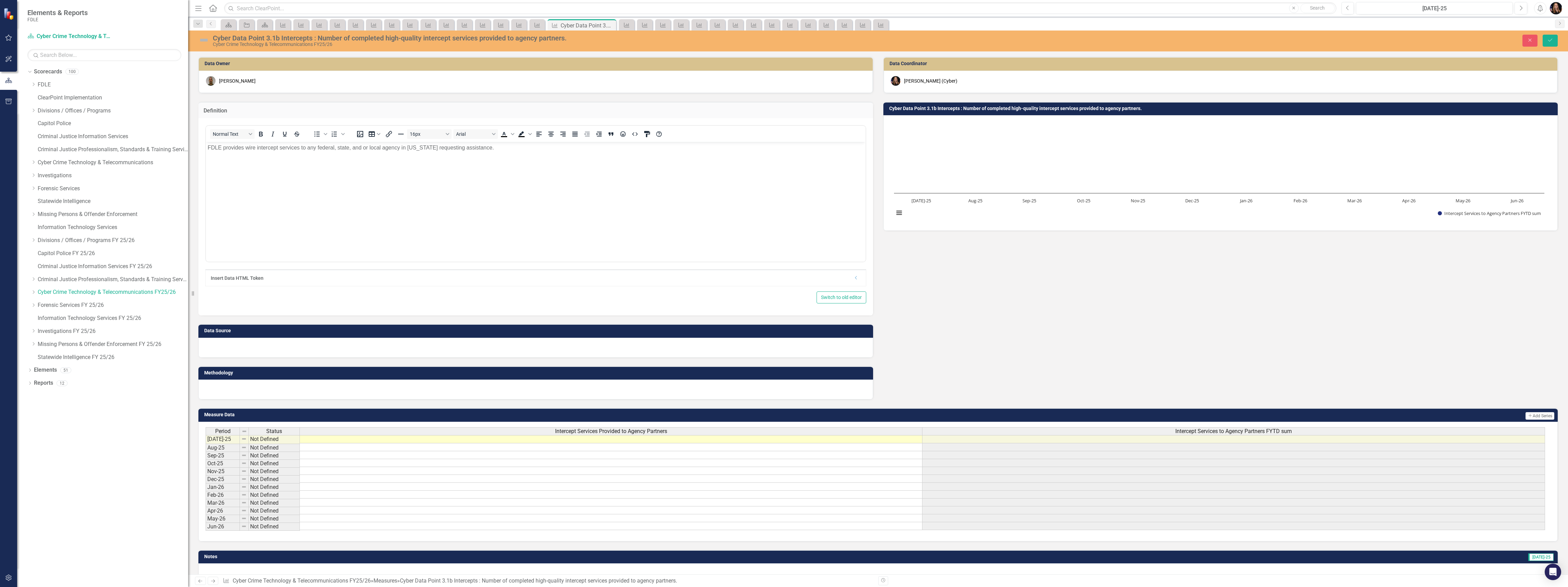
click at [243, 350] on div at bounding box center [536, 347] width 674 height 20
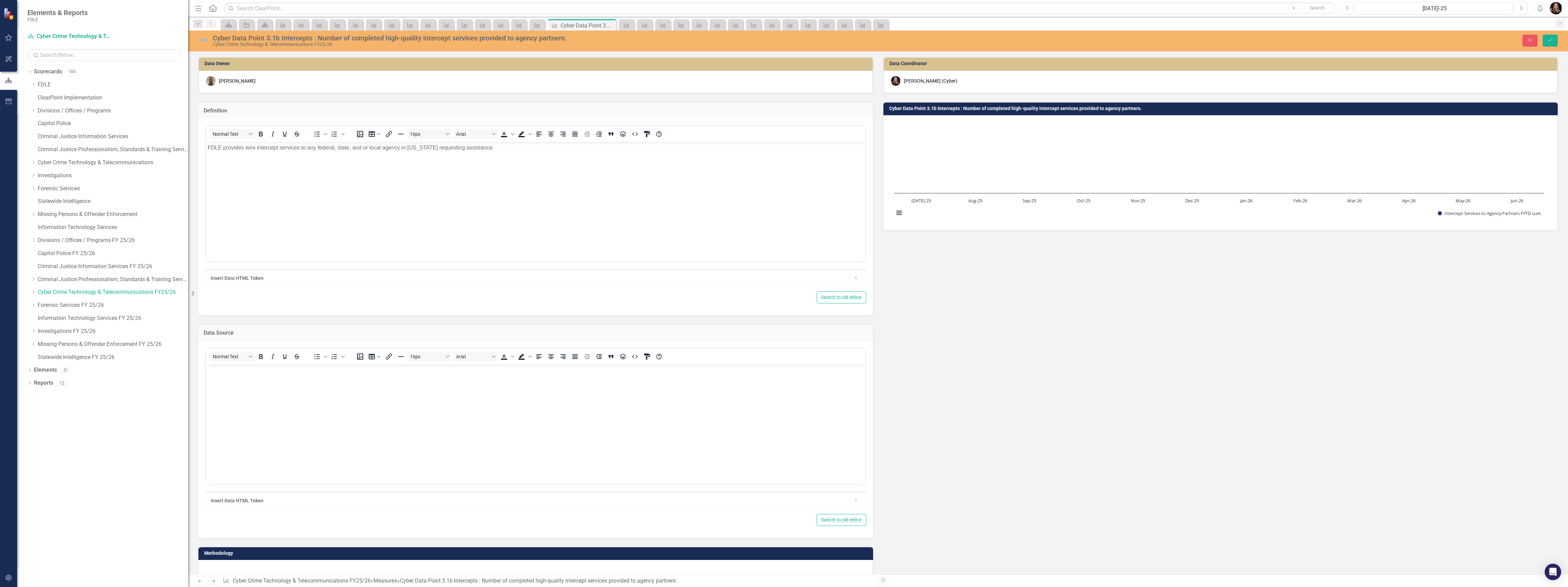
click at [233, 378] on body "Rich Text Area. Press ALT-0 for help." at bounding box center [536, 415] width 660 height 103
click at [276, 414] on body "Rich Text Area. Press ALT-0 for help." at bounding box center [536, 415] width 660 height 103
drag, startPoint x: 295, startPoint y: 368, endPoint x: 276, endPoint y: 367, distance: 19.0
click at [276, 367] on p "Metrics are collected by the ESST – Technical Operations & Electronic Surveilla…" at bounding box center [536, 369] width 656 height 8
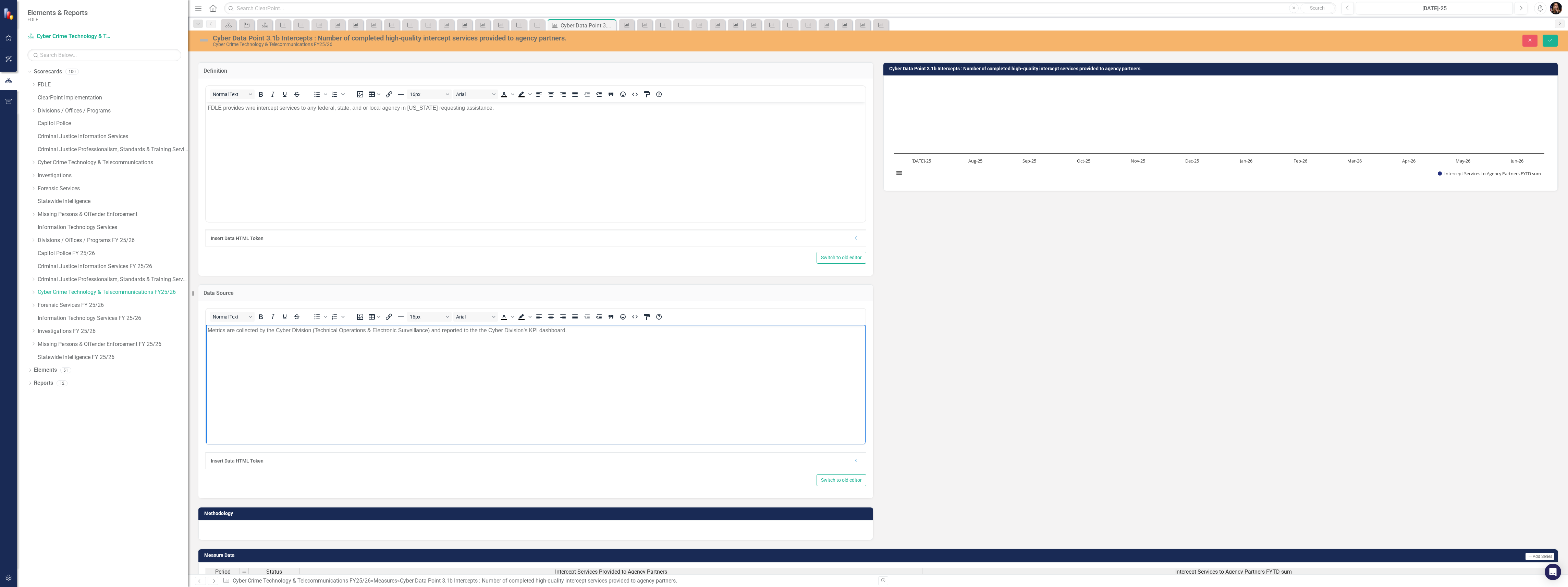
scroll to position [91, 0]
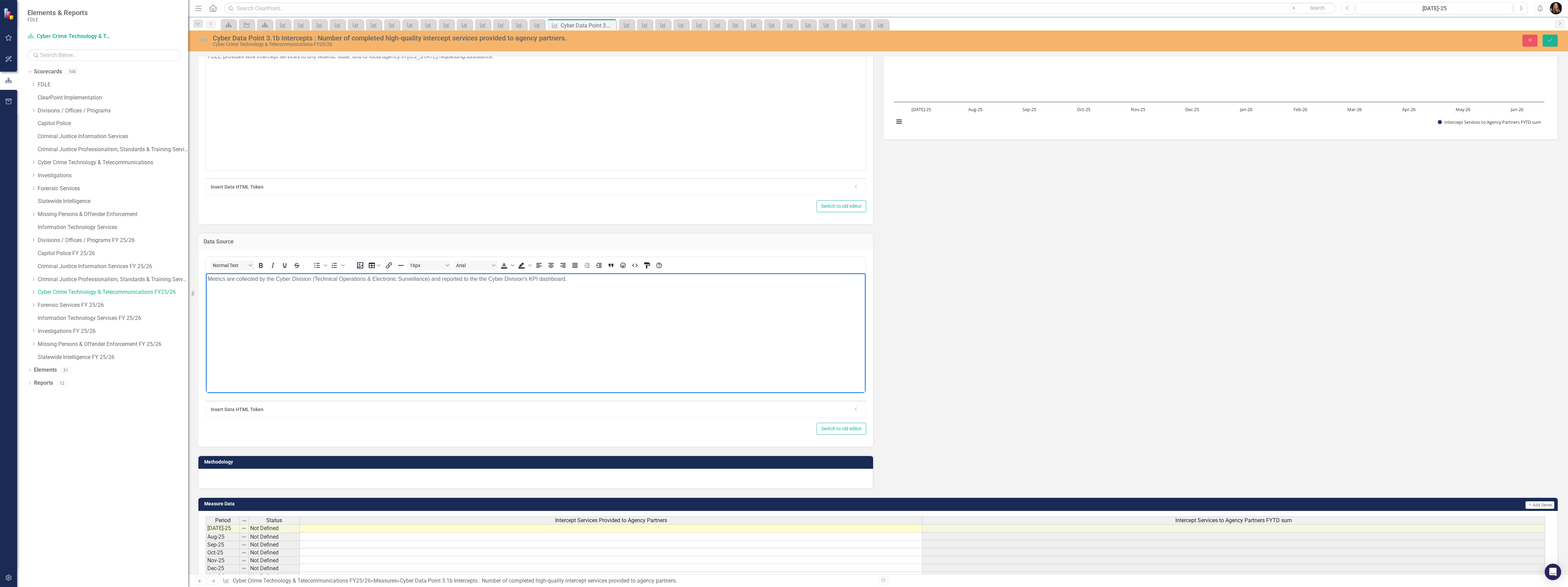
click at [214, 479] on div at bounding box center [536, 479] width 674 height 20
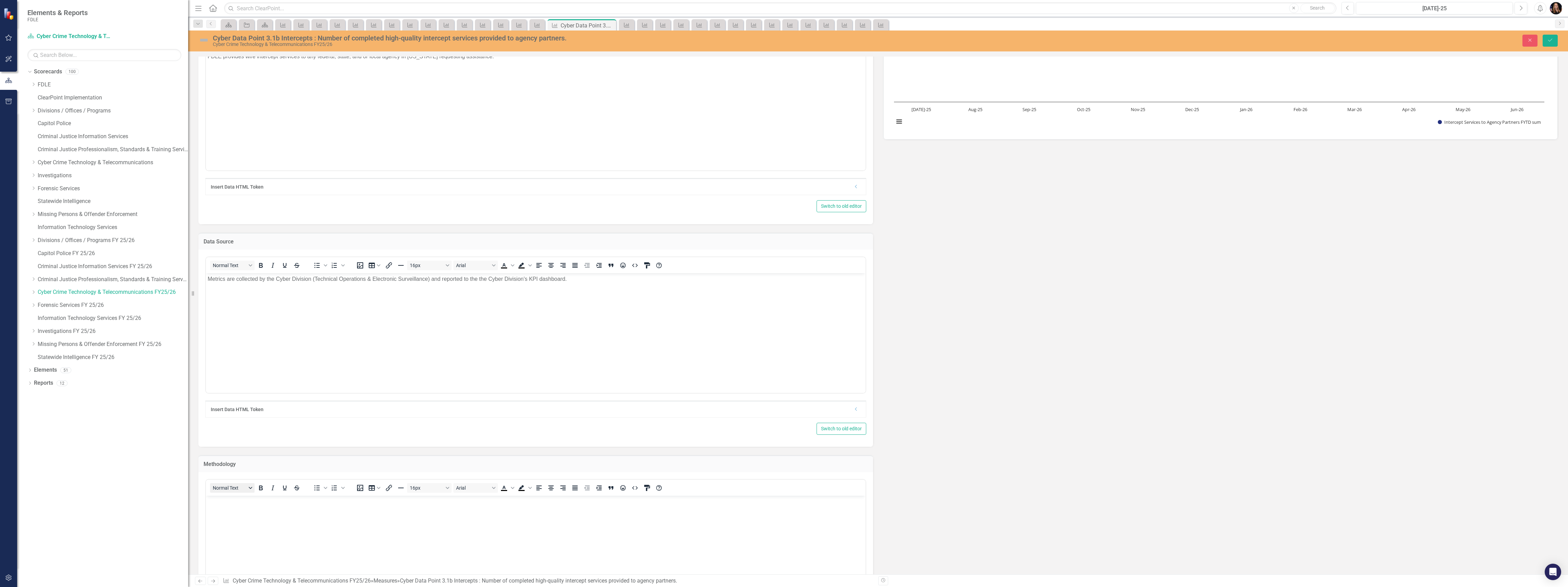
scroll to position [0, 0]
click at [216, 514] on body "Rich Text Area. Press ALT-0 for help." at bounding box center [536, 547] width 660 height 103
click at [1545, 44] on button "Save" at bounding box center [1550, 40] width 15 height 12
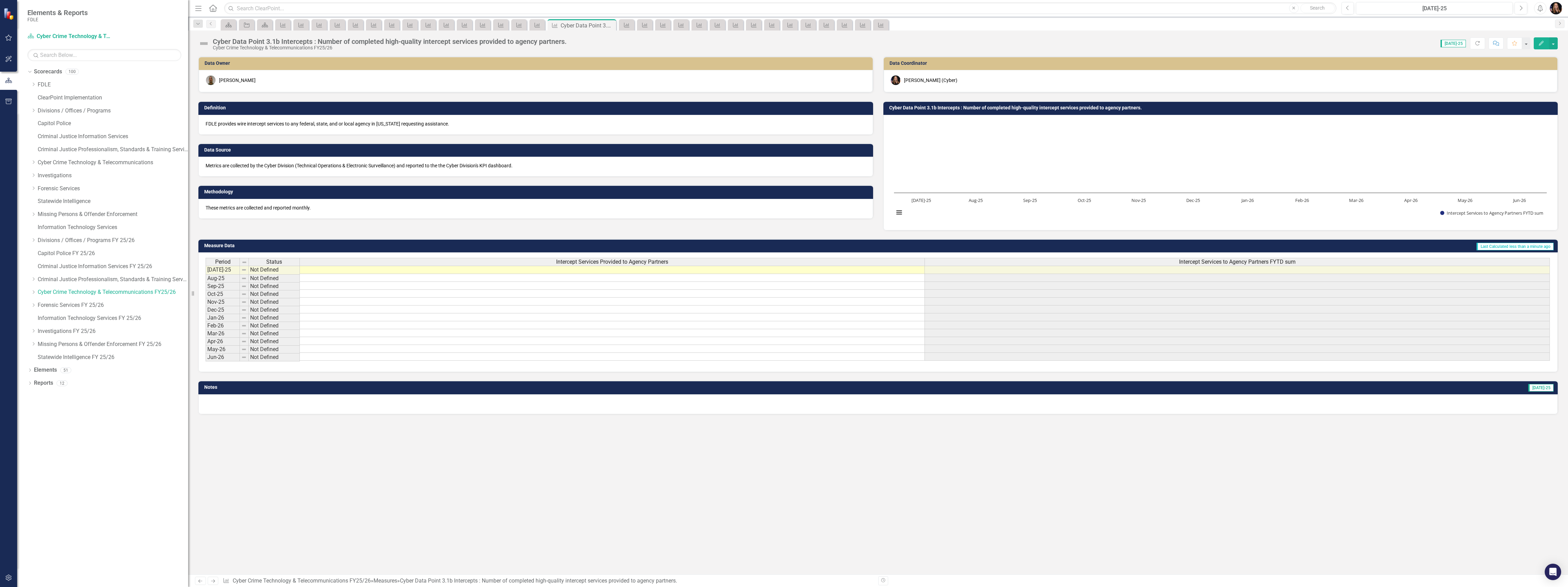
drag, startPoint x: 649, startPoint y: 490, endPoint x: 648, endPoint y: 486, distance: 4.1
click at [649, 489] on div "Data Owner Kyle Kelly Definition FDLE provides wire intercept services to any f…" at bounding box center [878, 315] width 1380 height 518
click at [215, 581] on icon "Next" at bounding box center [213, 581] width 6 height 5
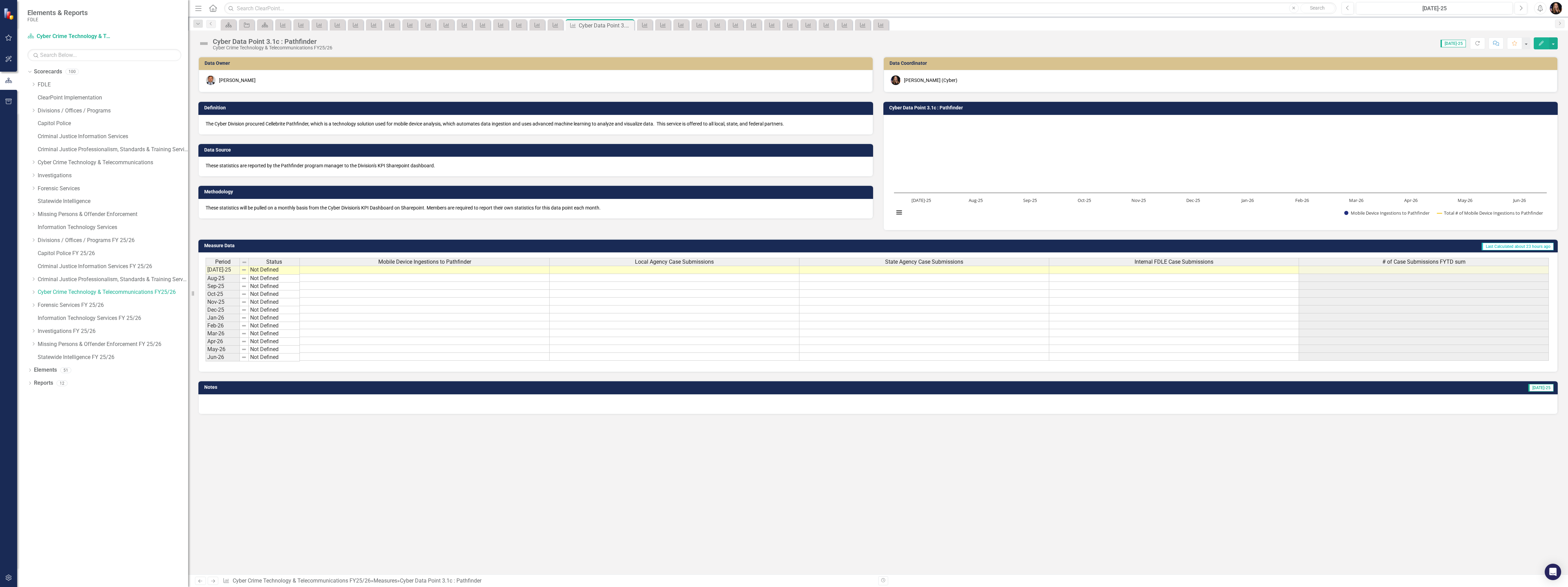
click at [215, 581] on icon "Next" at bounding box center [213, 581] width 6 height 5
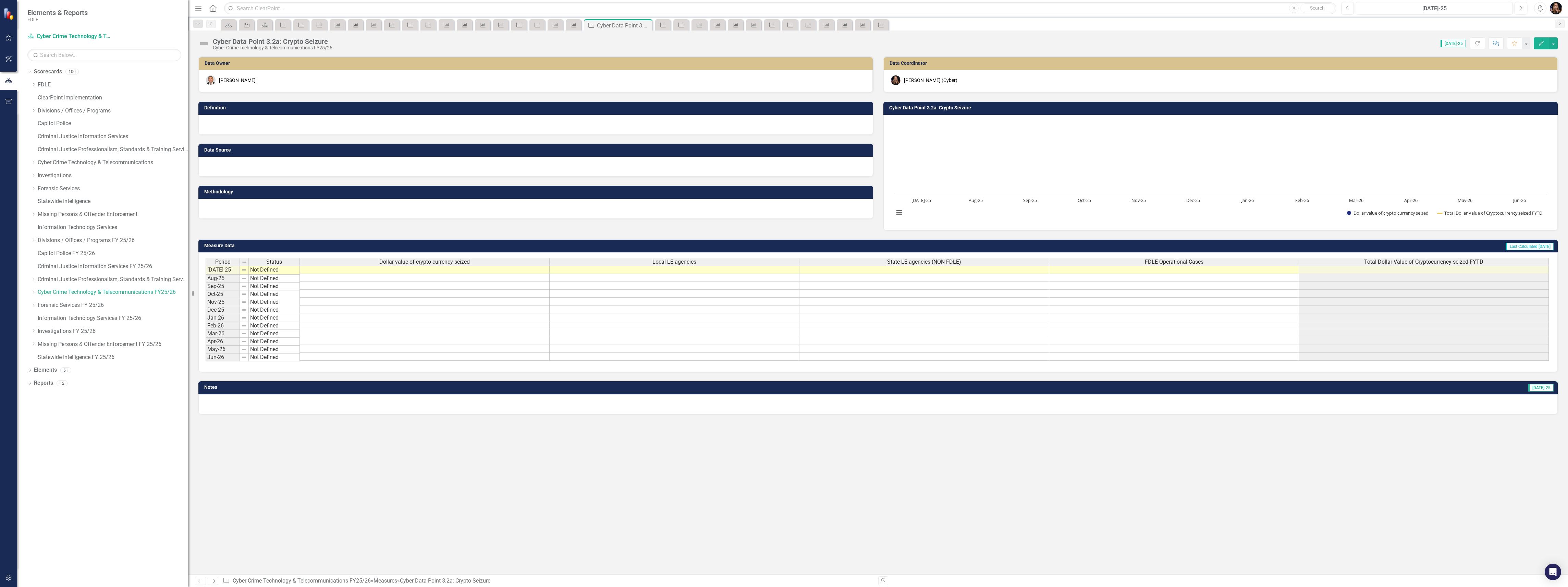
click at [262, 124] on div at bounding box center [536, 125] width 674 height 20
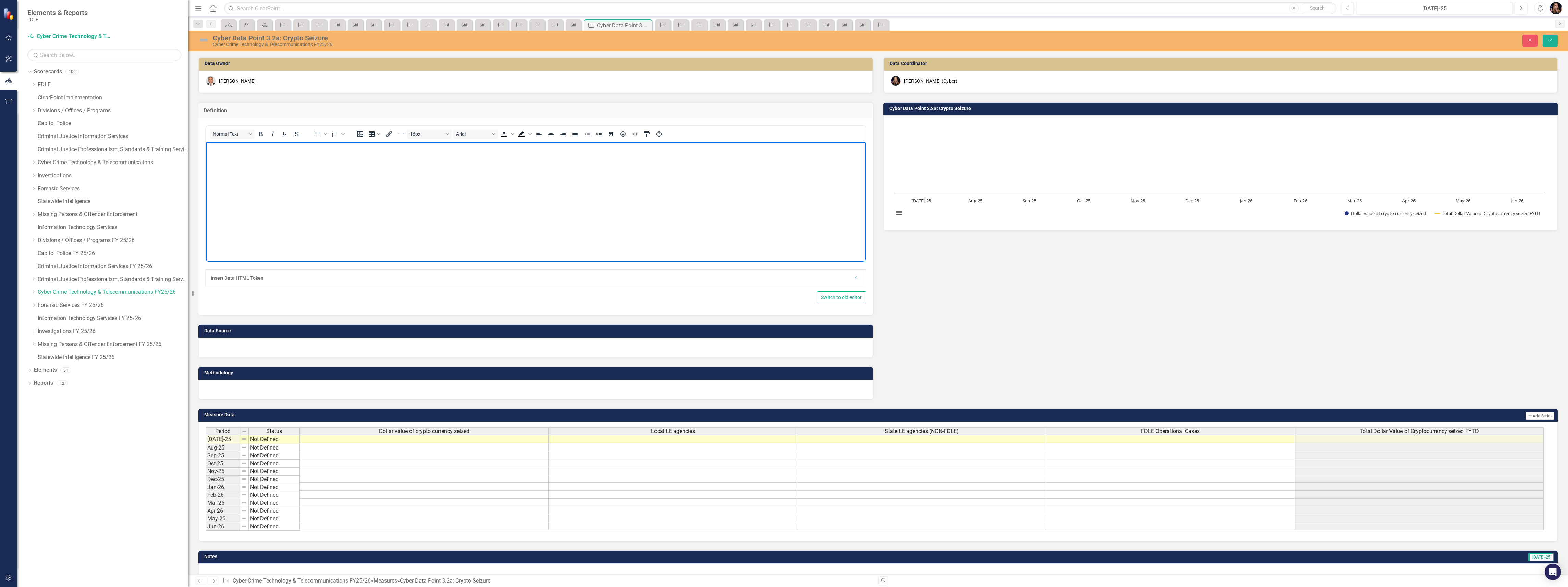
click at [285, 176] on body "Rich Text Area. Press ALT-0 for help." at bounding box center [536, 193] width 660 height 103
click at [295, 347] on div at bounding box center [536, 347] width 674 height 20
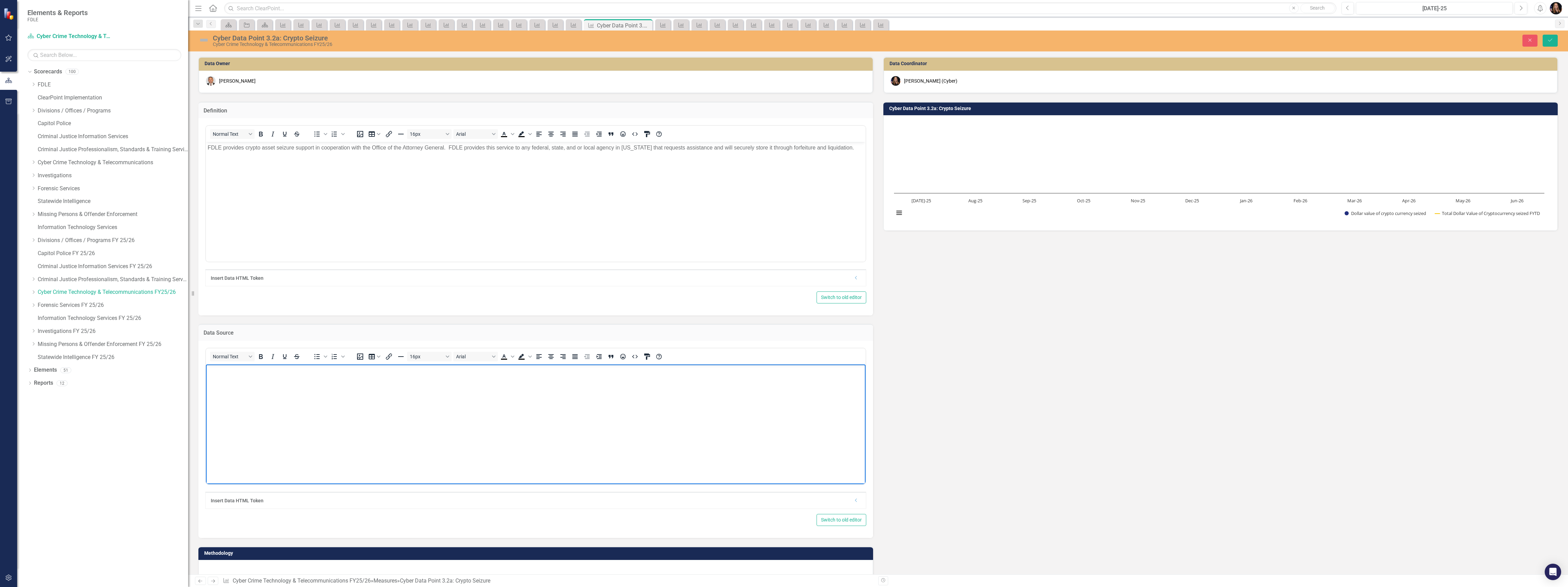
click at [222, 386] on body "Rich Text Area. Press ALT-0 for help." at bounding box center [536, 415] width 660 height 103
drag, startPoint x: 502, startPoint y: 433, endPoint x: 496, endPoint y: 428, distance: 7.8
click at [501, 432] on body "The Cyber Division retains an internal" at bounding box center [536, 415] width 660 height 103
drag, startPoint x: 245, startPoint y: 371, endPoint x: 254, endPoint y: 372, distance: 9.1
click at [254, 372] on p "The Cyber Division retains an internal" at bounding box center [536, 369] width 656 height 8
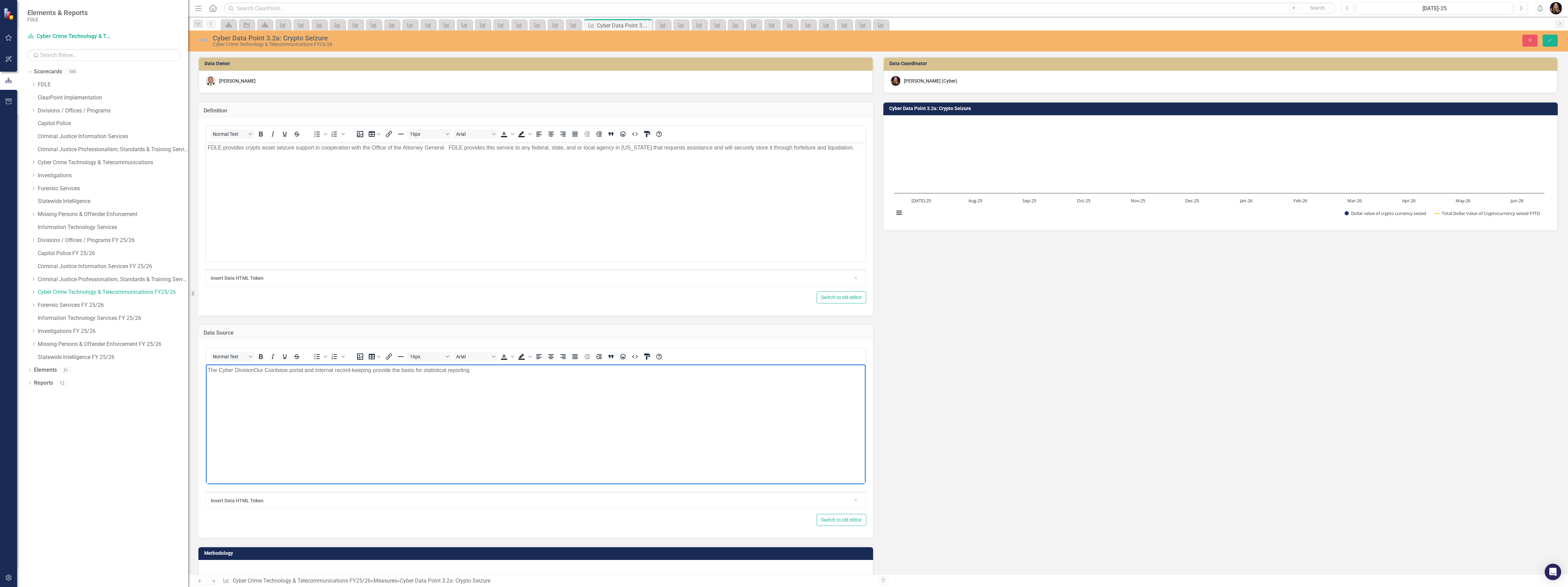
drag, startPoint x: 248, startPoint y: 369, endPoint x: 195, endPoint y: 373, distance: 53.2
click at [206, 373] on html "The Cyber DivisionOur Coinbase portal and internal record-keeping provide the b…" at bounding box center [536, 415] width 660 height 103
click at [265, 369] on p "The Cyber DivisionOur Coinbase portal and internal record-keeping provide the b…" at bounding box center [536, 369] width 656 height 8
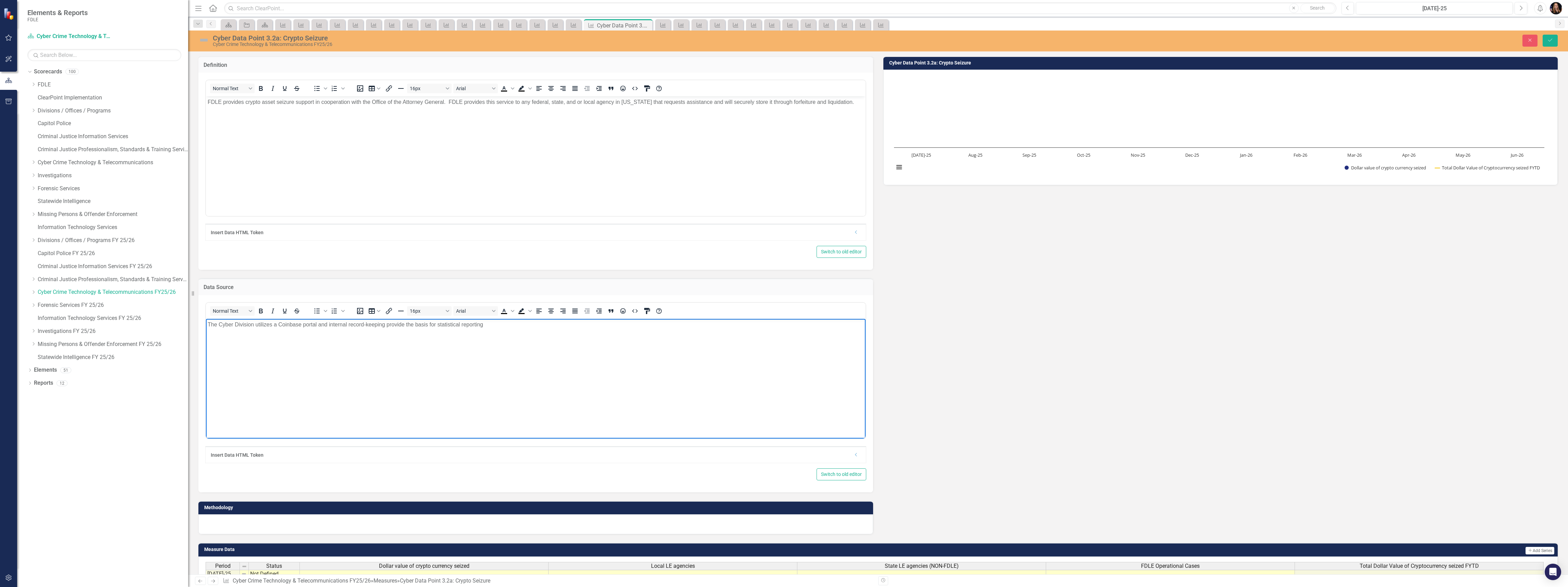
click at [492, 322] on p "The Cyber Division utilizes a Coinbase portal and internal record-keeping provi…" at bounding box center [536, 323] width 656 height 8
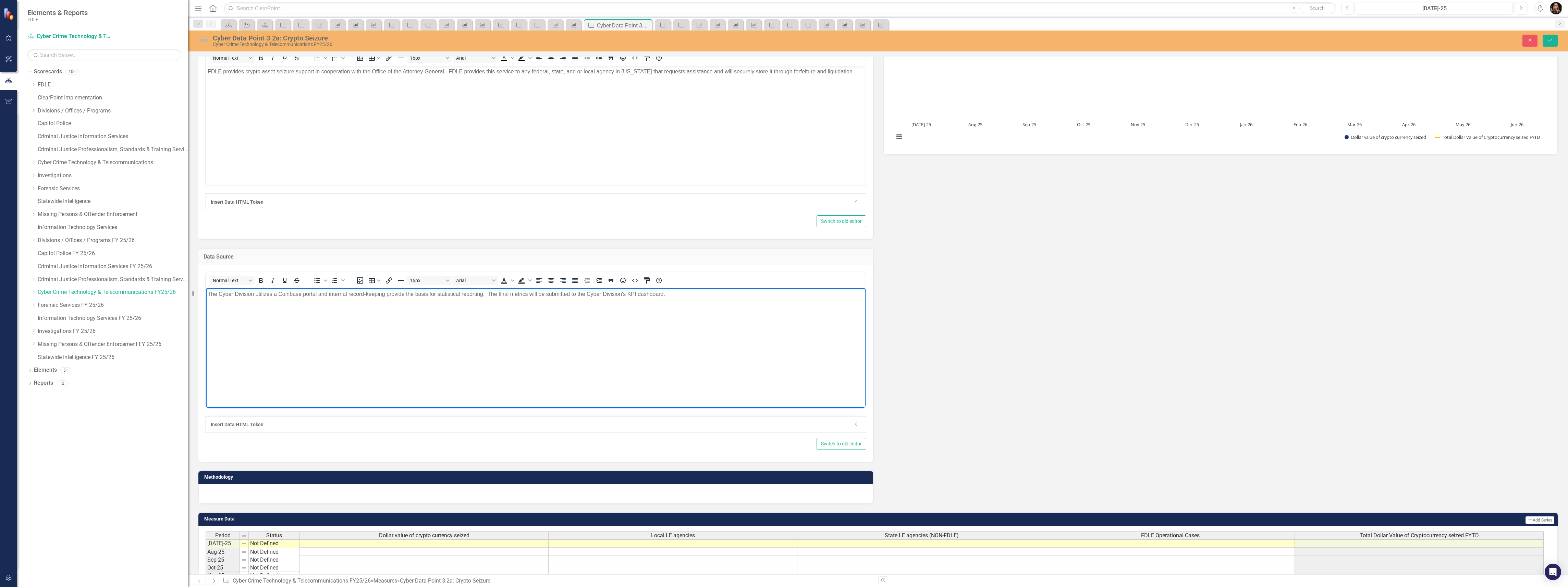
scroll to position [65, 0]
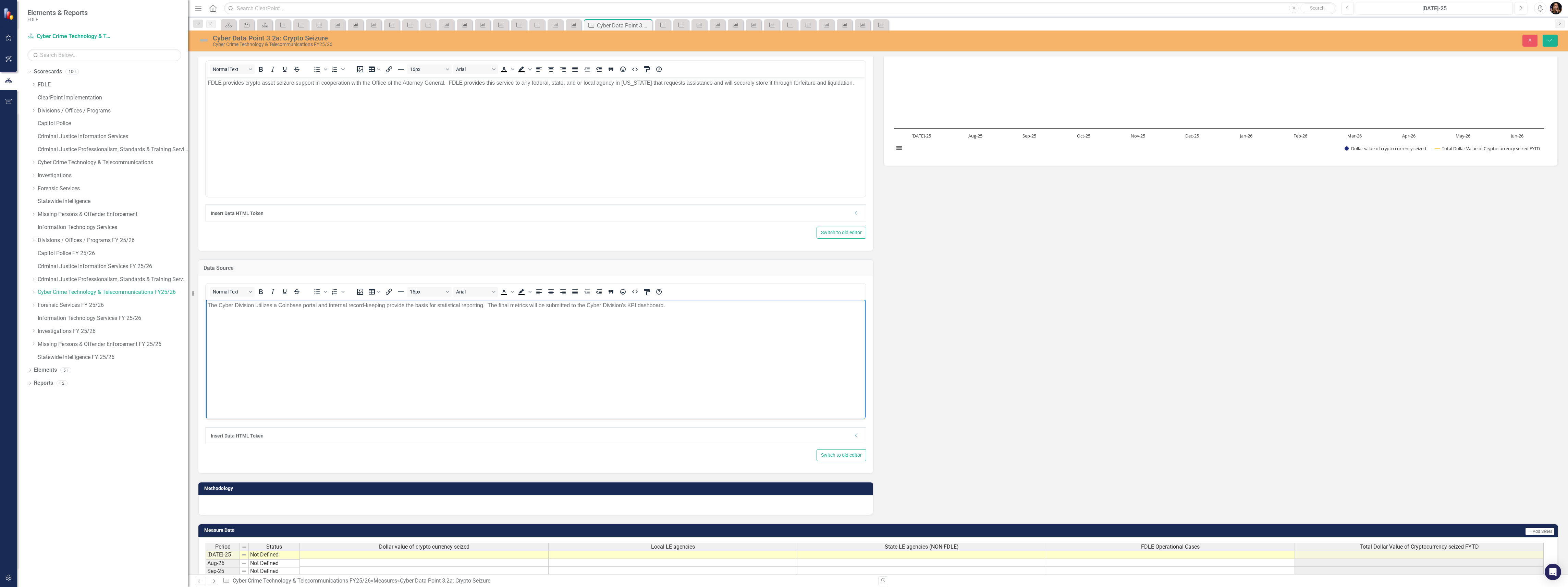
click at [300, 468] on div "Normal Text To open the popup, press Shift+Enter To open the popup, press Shift…" at bounding box center [536, 374] width 674 height 197
click at [278, 506] on div at bounding box center [536, 505] width 674 height 20
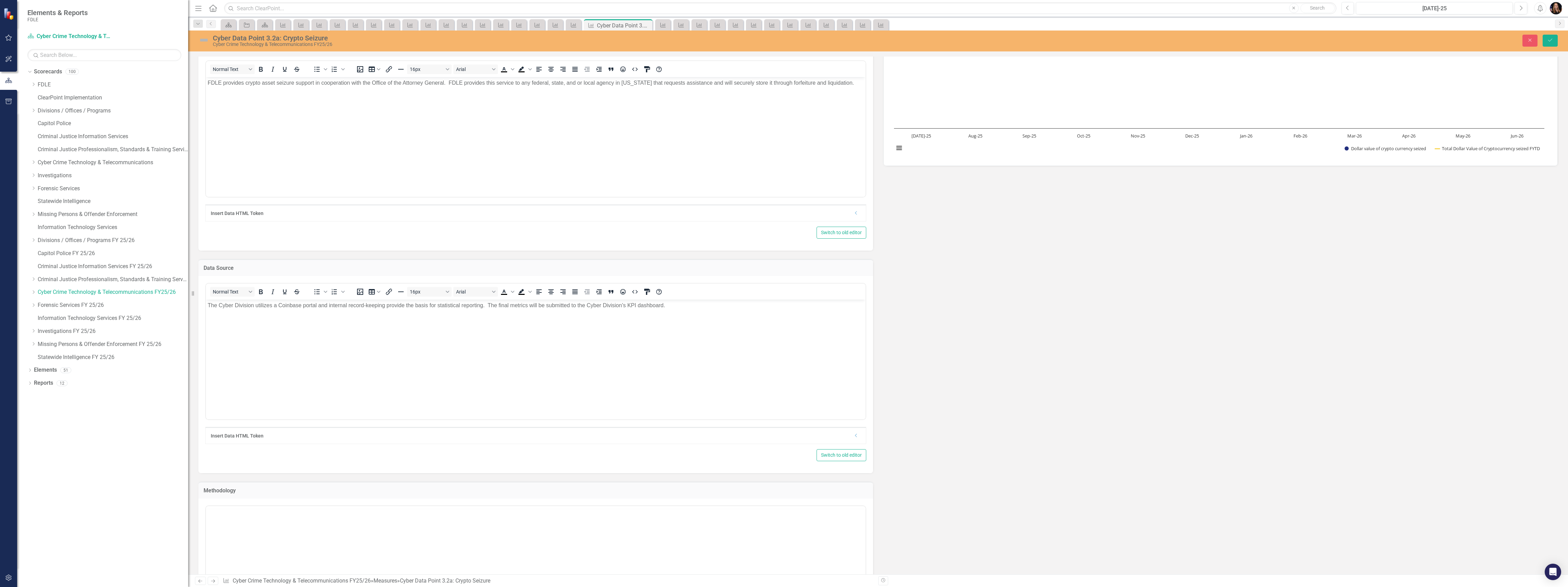
click at [278, 506] on div at bounding box center [536, 507] width 660 height 3
drag, startPoint x: 288, startPoint y: 542, endPoint x: 286, endPoint y: 539, distance: 3.6
click at [288, 542] on body "Rich Text Area. Press ALT-0 for help." at bounding box center [536, 573] width 660 height 103
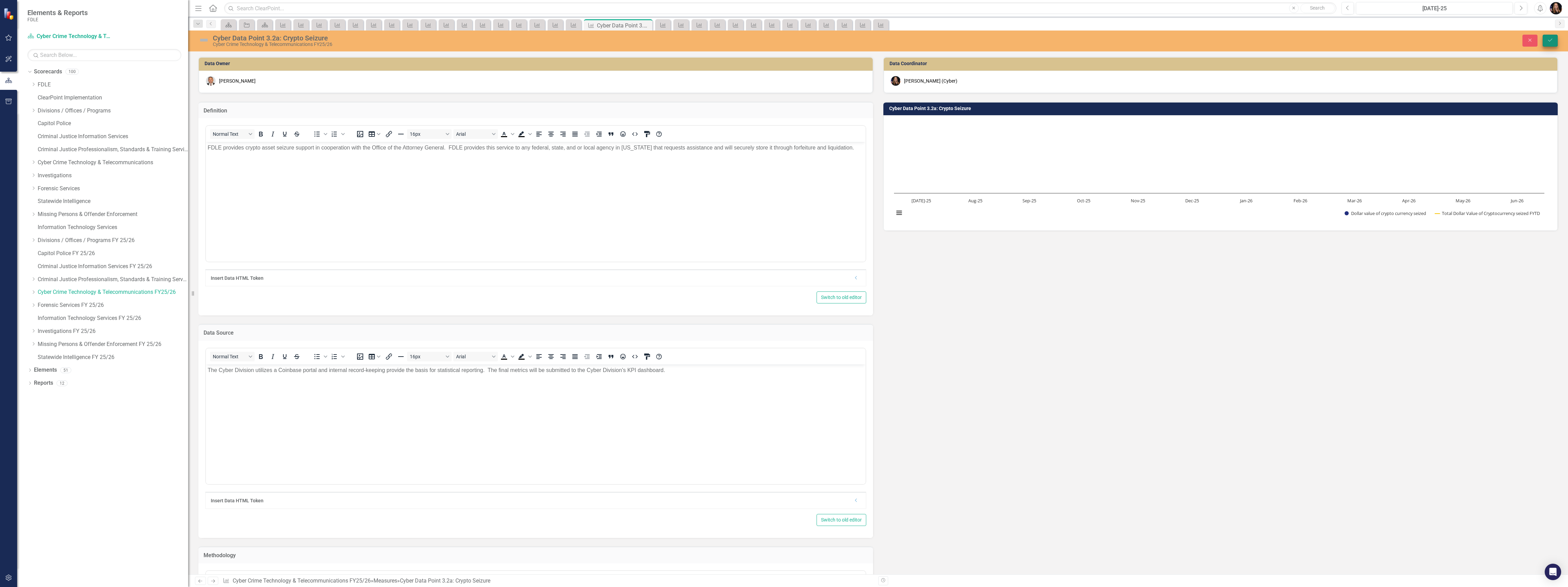
click at [1551, 41] on icon "Save" at bounding box center [1550, 40] width 6 height 5
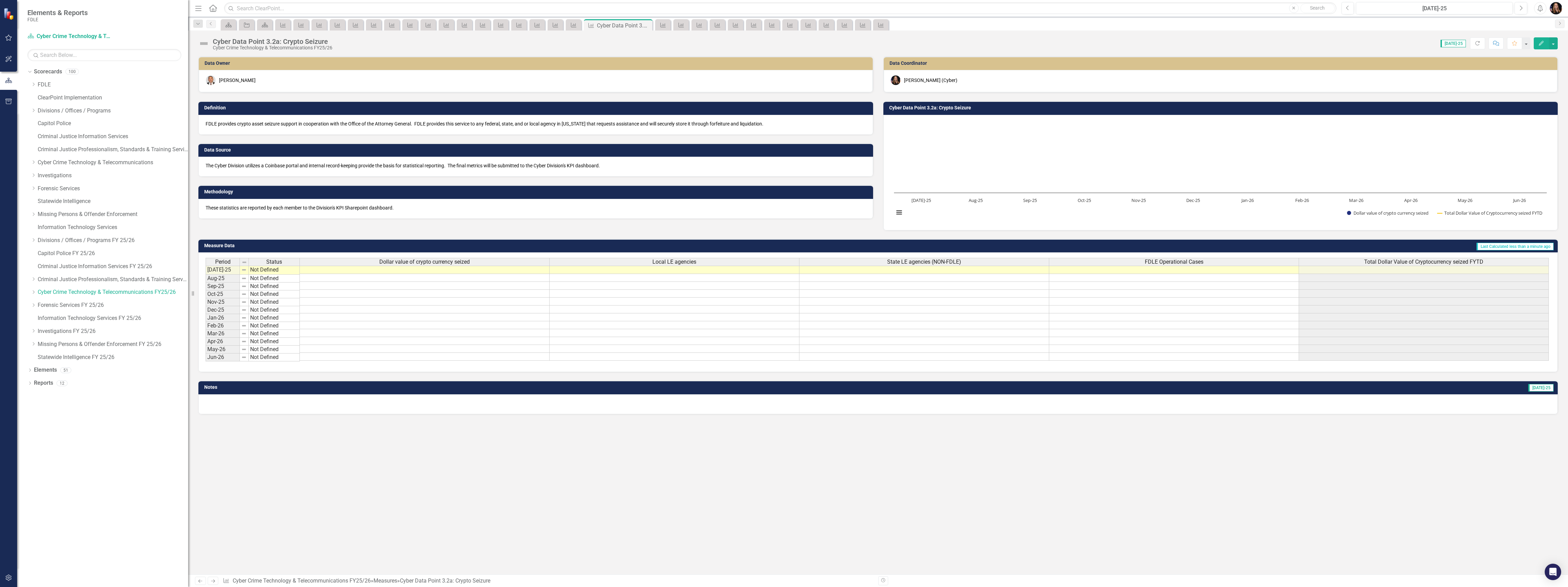
click at [257, 121] on p "FDLE provides crypto asset seizure support in cooperation with the Office of th…" at bounding box center [536, 123] width 660 height 6
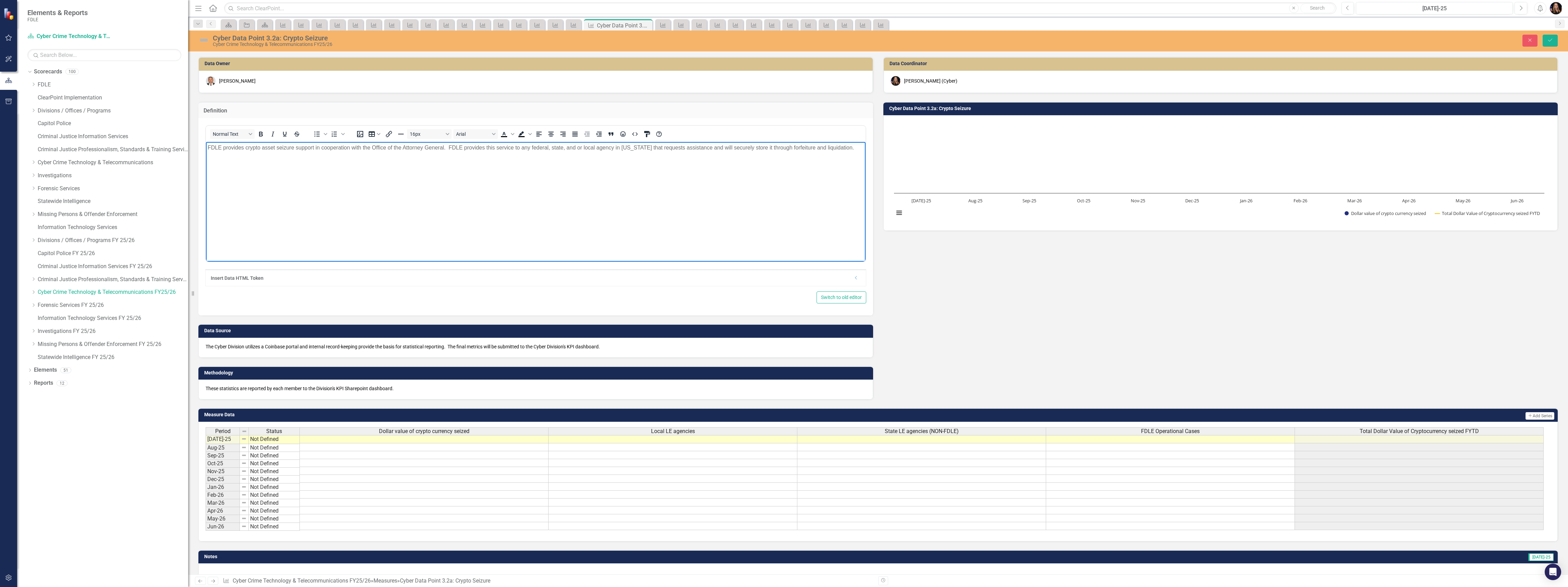
click at [259, 147] on p "FDLE provides crypto asset seizure support in cooperation with the Office of th…" at bounding box center [536, 147] width 656 height 8
click at [1551, 42] on icon "Save" at bounding box center [1550, 40] width 6 height 5
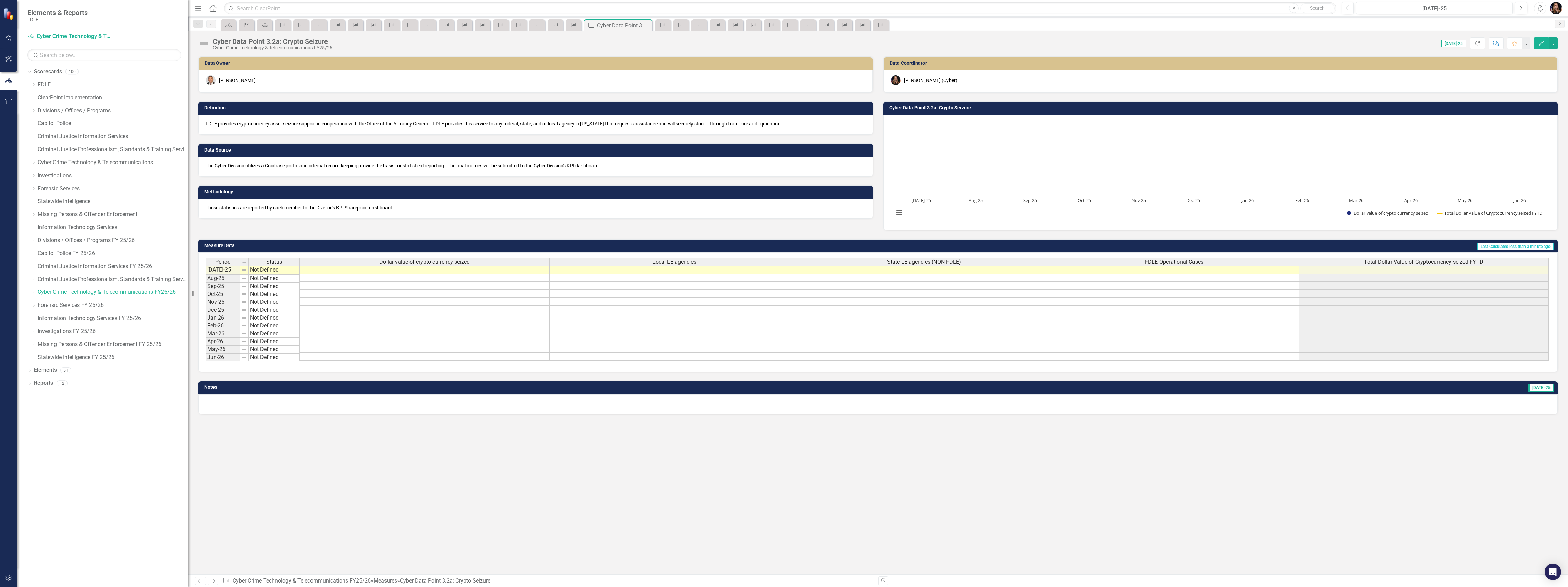
click at [254, 208] on p "These statistics are reported by each member to the Division's KPI Sharepoint d…" at bounding box center [536, 207] width 660 height 6
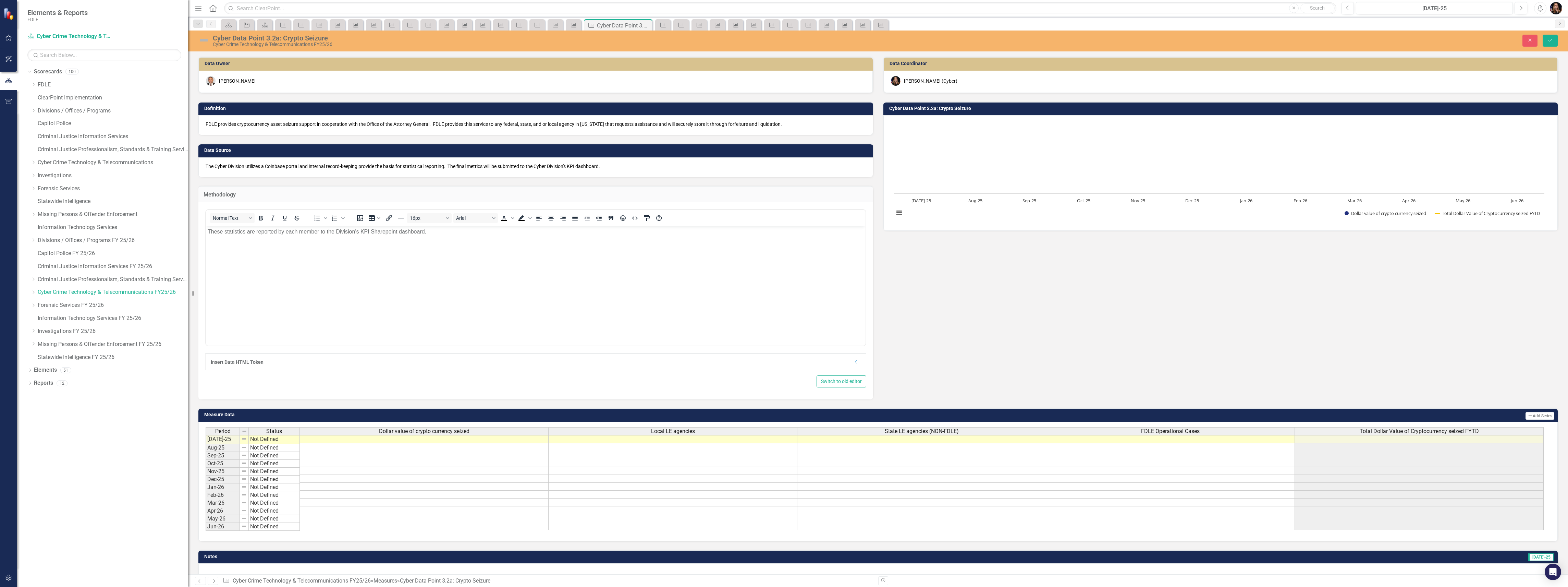
click at [327, 356] on div "Insert Data HTML Token Dropdown" at bounding box center [536, 362] width 660 height 17
click at [239, 387] on div "Switch to old editor" at bounding box center [536, 380] width 661 height 12
click at [282, 248] on body "These statistics are reported by each member to the Division's KPI Sharepoint d…" at bounding box center [536, 277] width 660 height 103
click at [282, 244] on body "These statistics are reported by each member to the Division's KPI Sharepoint d…" at bounding box center [536, 277] width 660 height 103
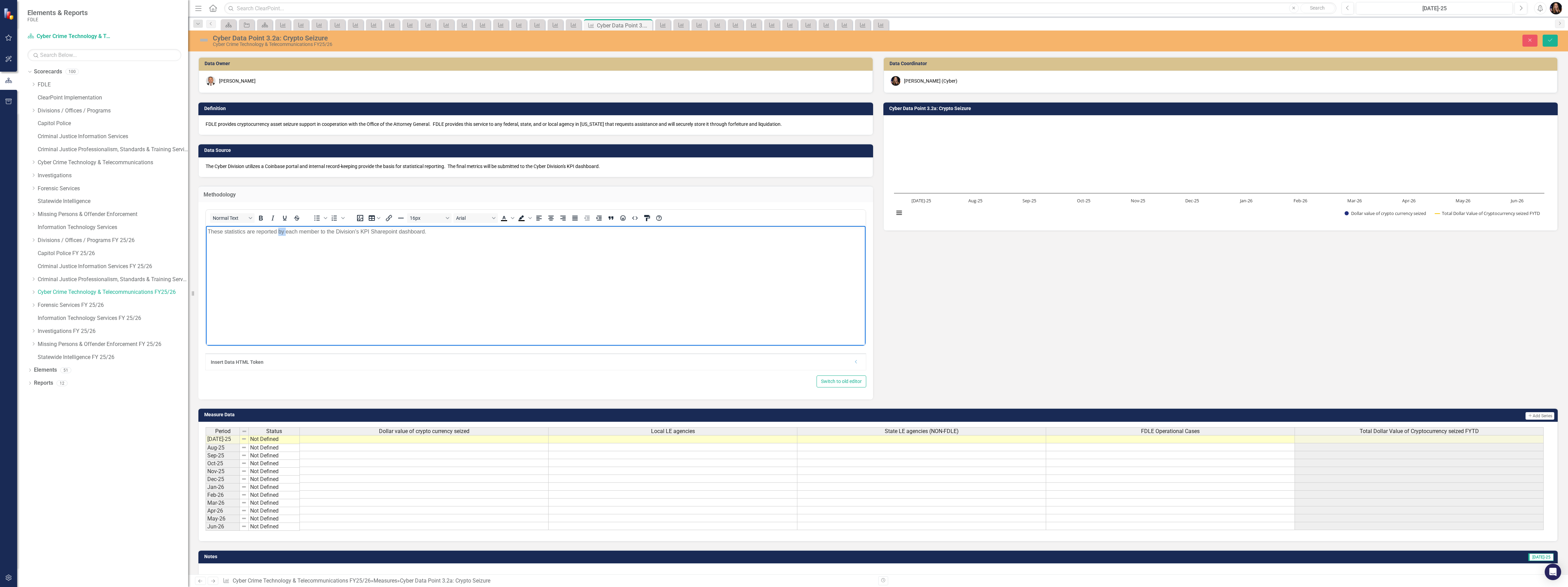
click at [282, 243] on body "These statistics are reported by each member to the Division's KPI Sharepoint d…" at bounding box center [536, 277] width 660 height 103
click at [283, 243] on body "These statistics are reported by each member to the Division's KPI Sharepoint d…" at bounding box center [536, 277] width 660 height 103
paste body "Rich Text Area. Press ALT-0 for help."
drag, startPoint x: 666, startPoint y: 231, endPoint x: 550, endPoint y: 263, distance: 120.3
click at [468, 232] on p "These statistics will be pulled on a monthly basis from the Cyber Division's KP…" at bounding box center [536, 231] width 656 height 8
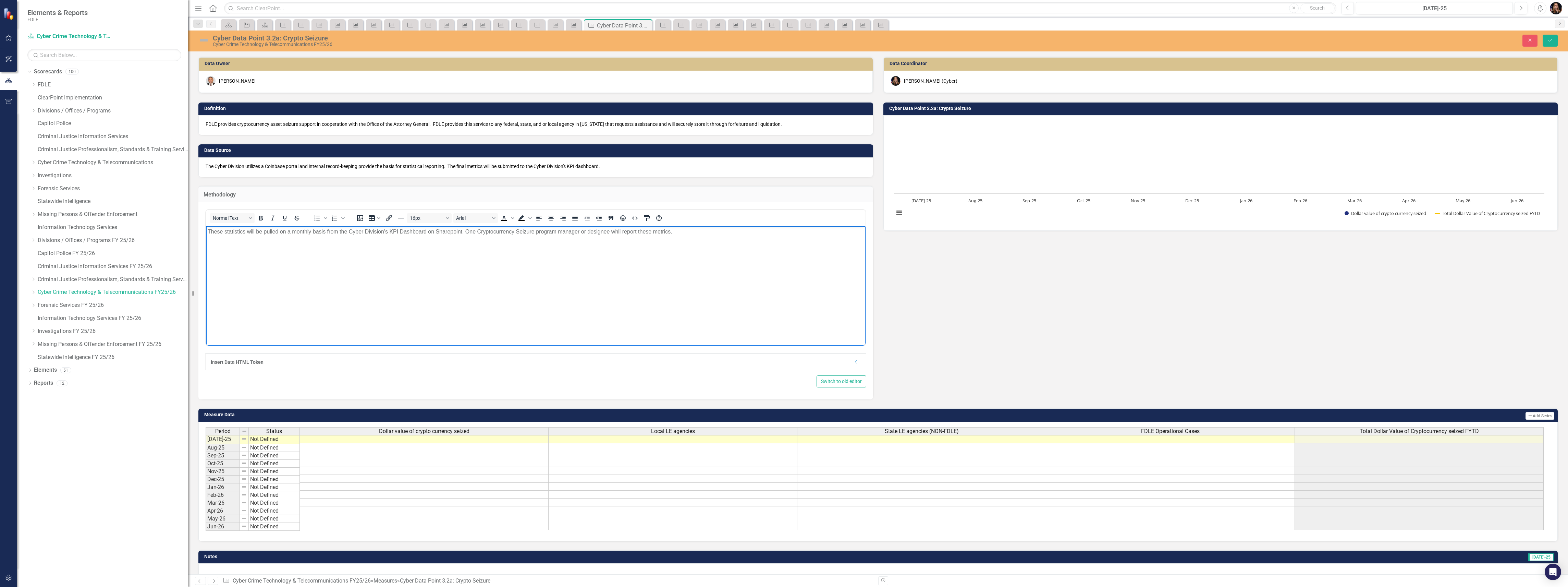
drag, startPoint x: 468, startPoint y: 228, endPoint x: 474, endPoint y: 231, distance: 6.7
click at [469, 228] on p "These statistics will be pulled on a monthly basis from the Cyber Division's KP…" at bounding box center [536, 231] width 656 height 8
click at [474, 231] on p "These statistics will be pulled on a monthly basis from the Cyber Division's KP…" at bounding box center [536, 231] width 656 height 8
drag, startPoint x: 675, startPoint y: 235, endPoint x: 467, endPoint y: 227, distance: 208.2
click at [467, 227] on body "These statistics will be pulled on a monthly basis from the Cyber Division's KP…" at bounding box center [536, 277] width 660 height 103
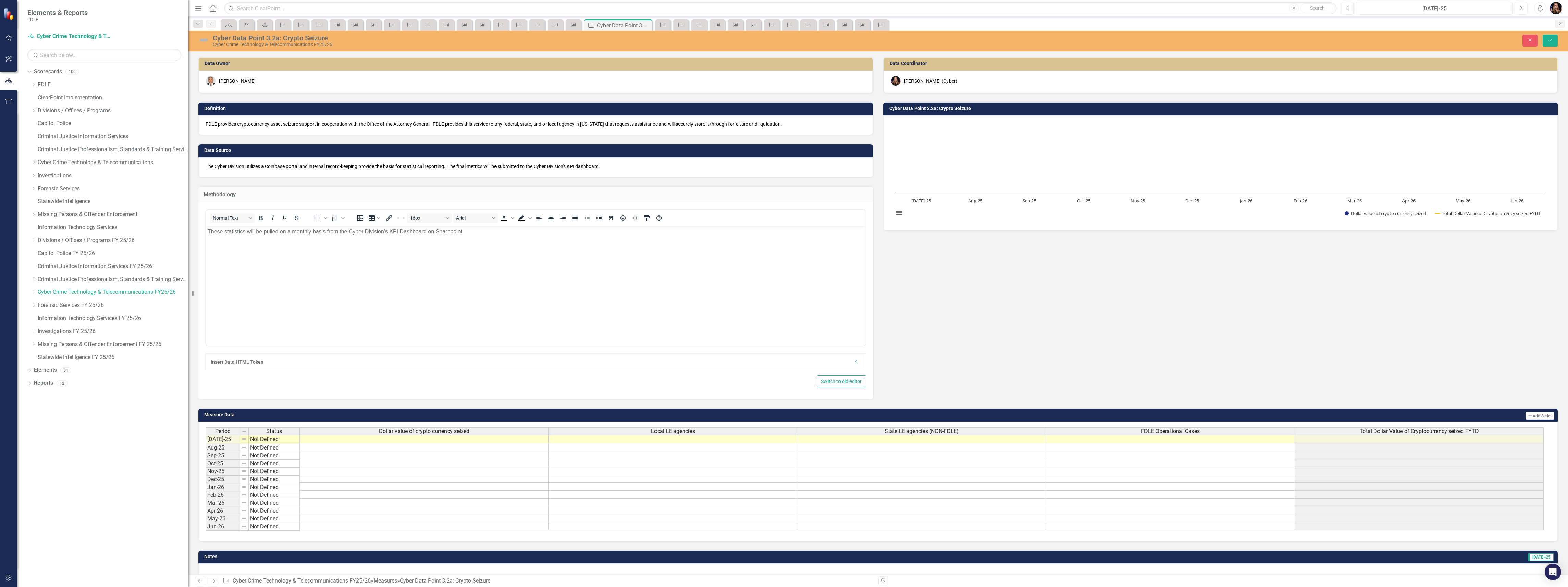
click at [545, 169] on p "The Cyber Division utilizes a Coinbase portal and internal record-keeping provi…" at bounding box center [536, 165] width 660 height 6
click at [545, 168] on p "The Cyber Division utilizes a Coinbase portal and internal record-keeping provi…" at bounding box center [536, 165] width 660 height 6
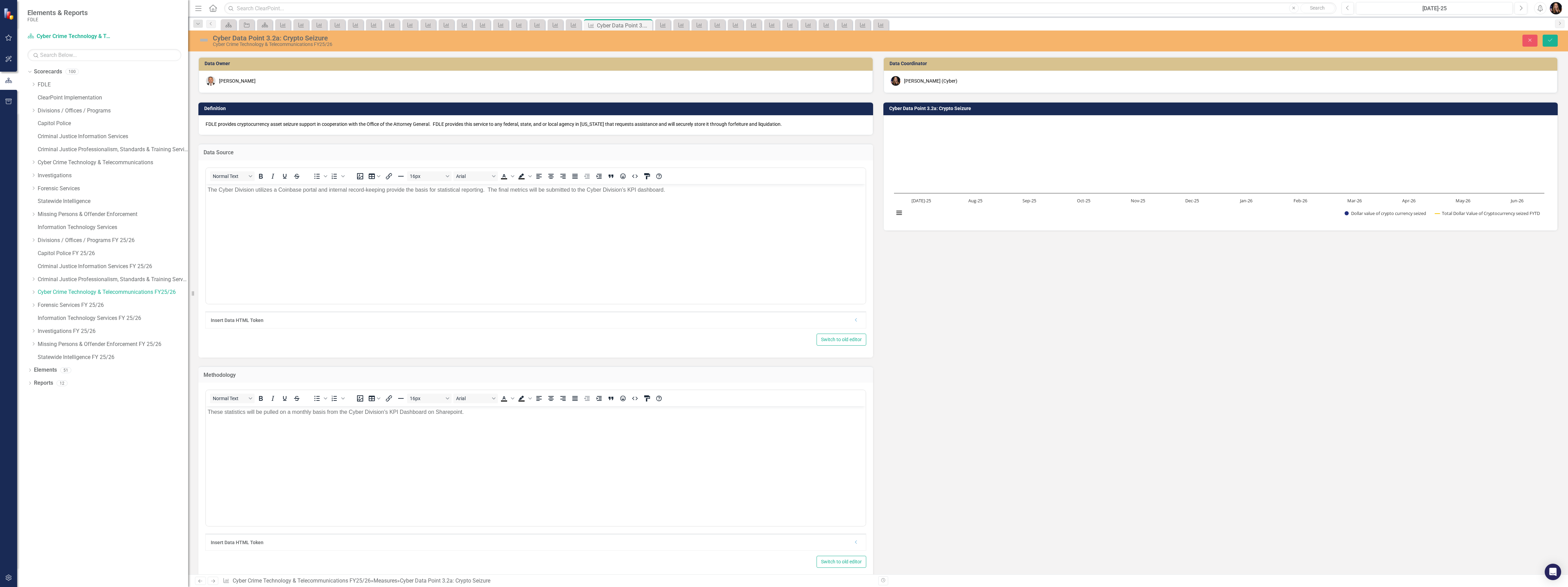
click at [678, 188] on p "The Cyber Division utilizes a Coinbase portal and internal record-keeping provi…" at bounding box center [536, 189] width 656 height 8
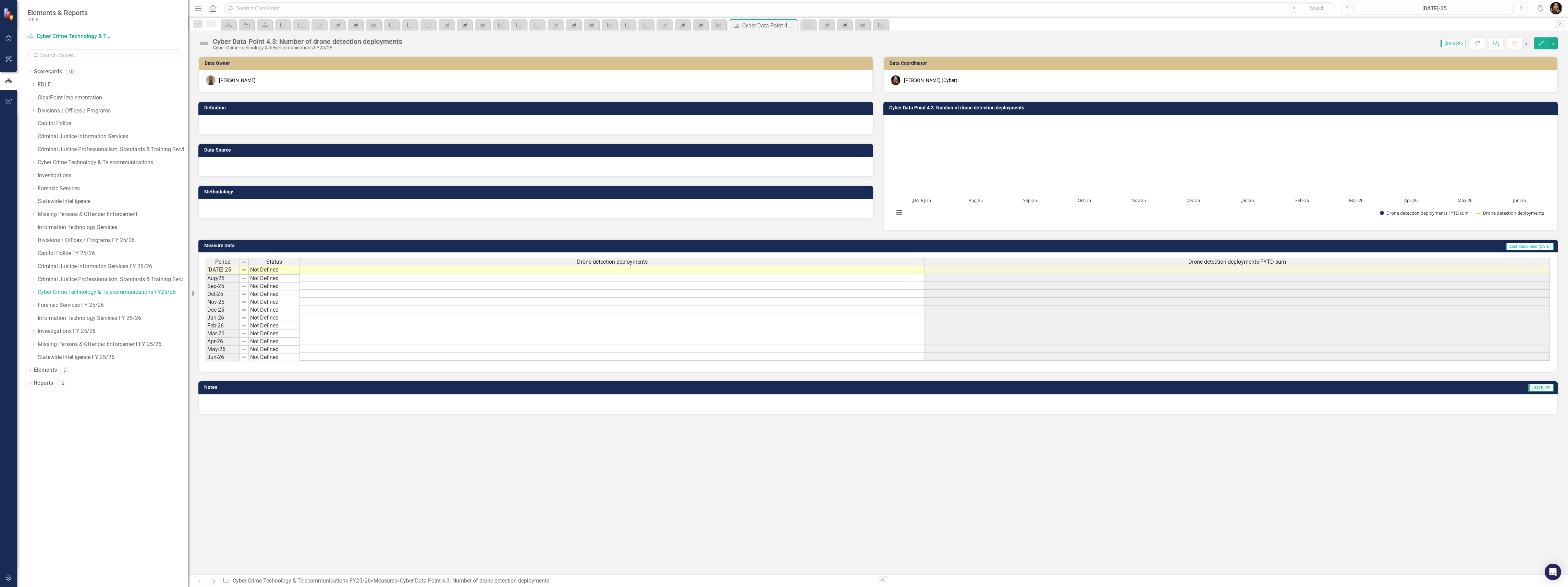
click at [246, 127] on div at bounding box center [536, 125] width 674 height 20
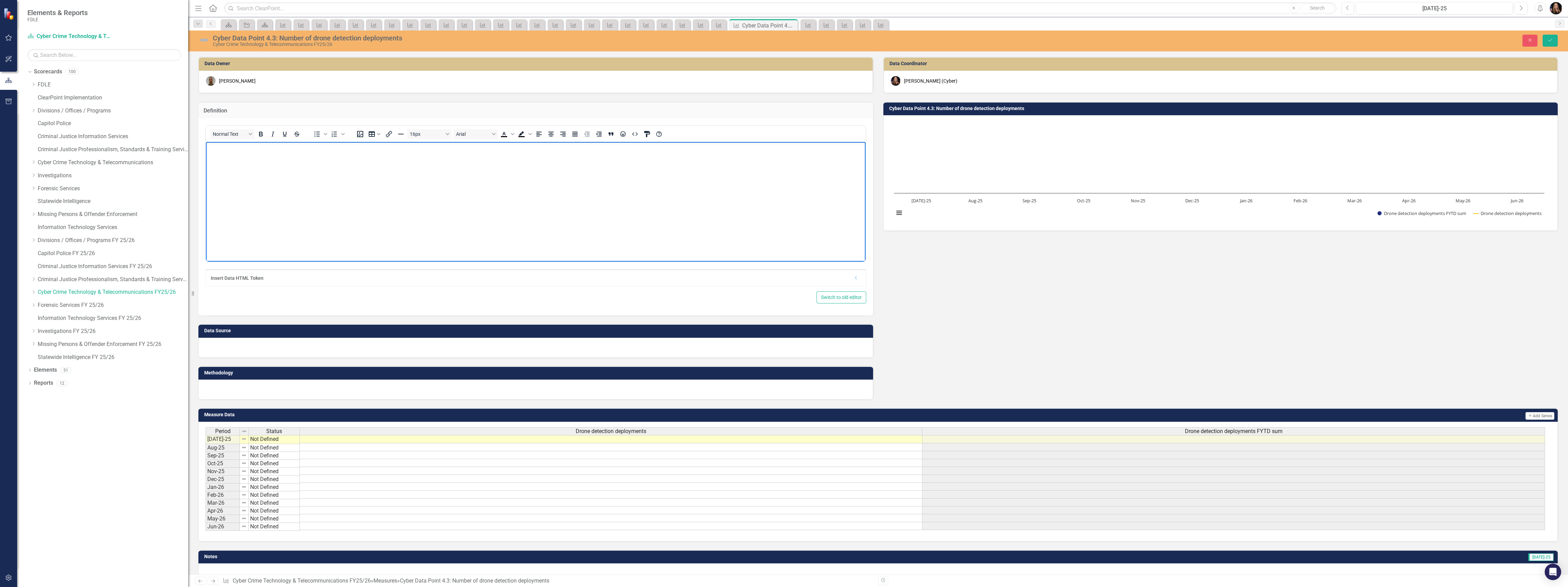
click at [264, 157] on body "Rich Text Area. Press ALT-0 for help." at bounding box center [536, 193] width 660 height 103
click at [342, 149] on p "FDLE manages a series and fixed and deployable UAS detection sensors. These are…" at bounding box center [536, 147] width 656 height 8
drag, startPoint x: 338, startPoint y: 147, endPoint x: 344, endPoint y: 147, distance: 6.0
click at [338, 147] on p "FDLE manages a series and fixed and deployable UAS detection sensors. These are…" at bounding box center [536, 147] width 656 height 8
click at [249, 348] on div at bounding box center [536, 347] width 674 height 20
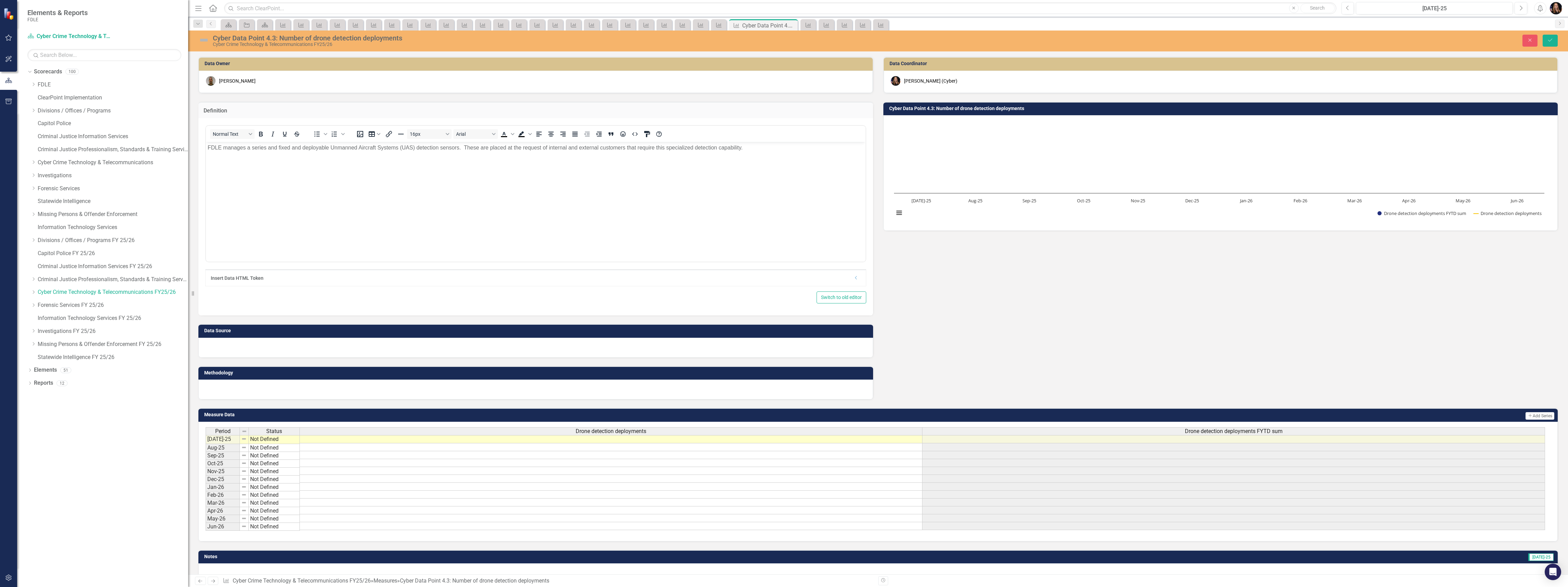
click at [249, 348] on div at bounding box center [536, 347] width 674 height 20
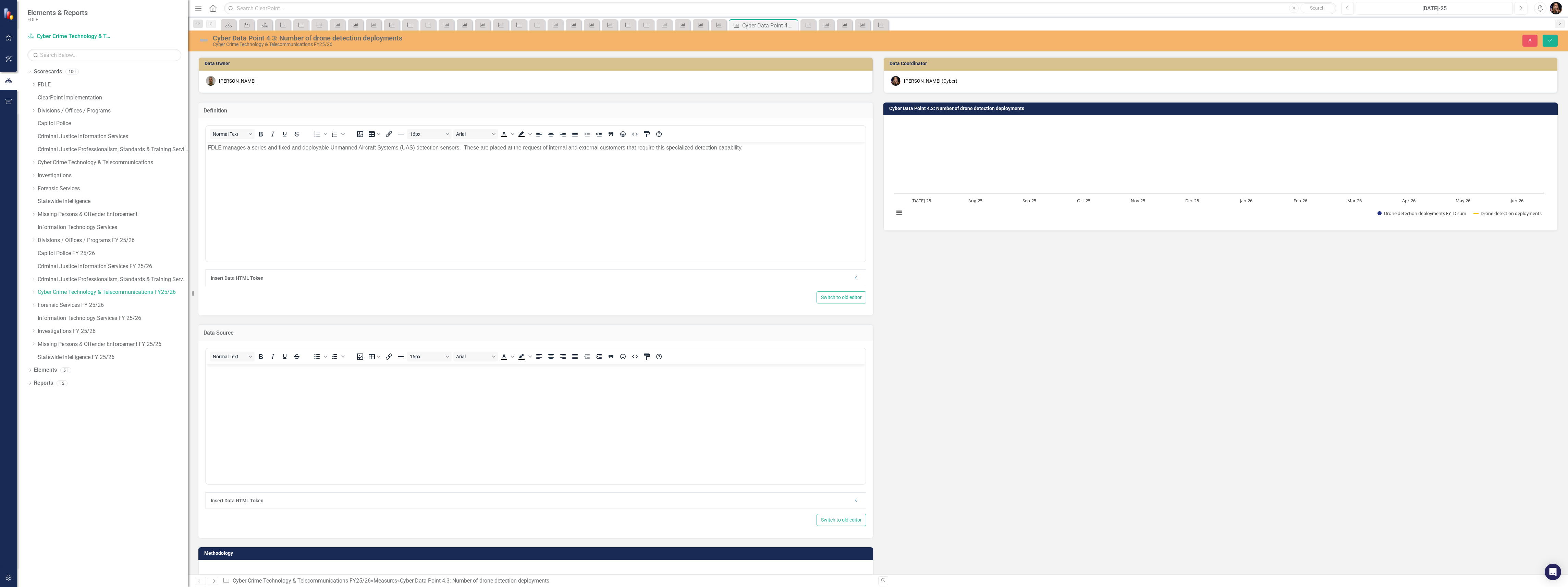
drag, startPoint x: 1387, startPoint y: 561, endPoint x: 1356, endPoint y: 557, distance: 31.3
click at [1382, 559] on div "Data Owner [PERSON_NAME] Definition Normal Text To open the popup, press Shift+…" at bounding box center [877, 313] width 1370 height 532
click at [256, 531] on div "Normal Text To open the popup, press Shift+Enter To open the popup, press Shift…" at bounding box center [536, 439] width 674 height 197
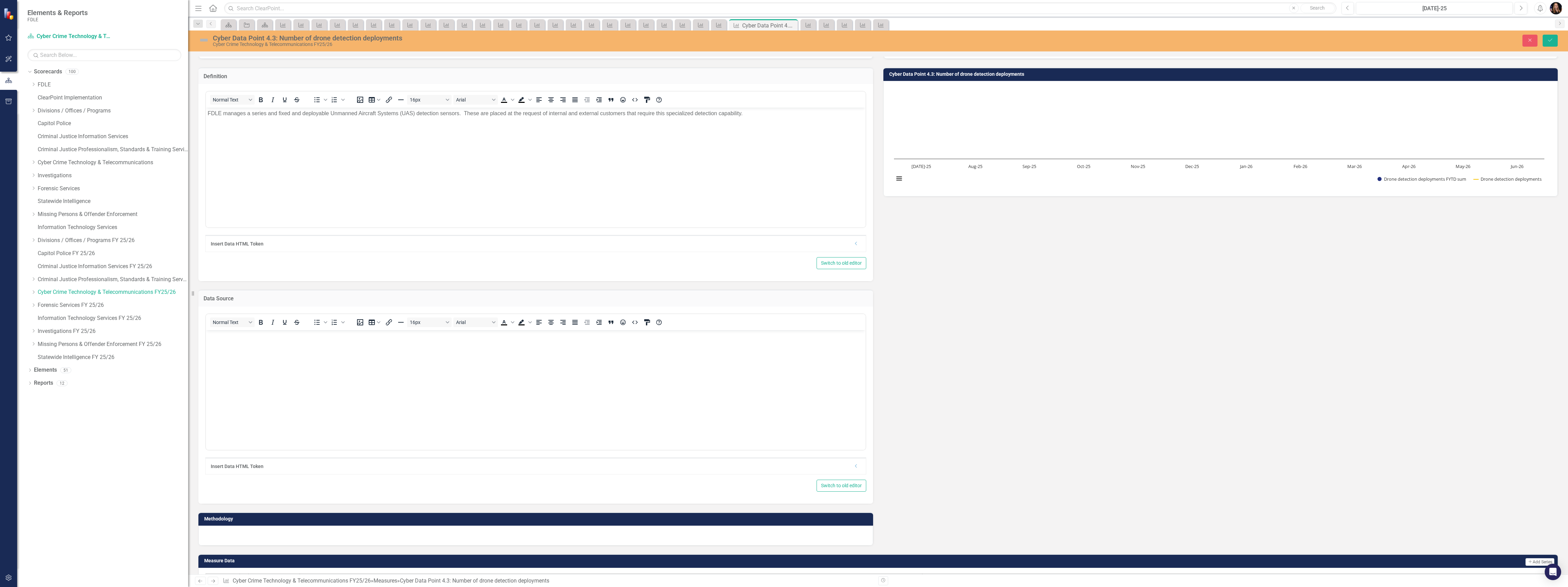
scroll to position [91, 0]
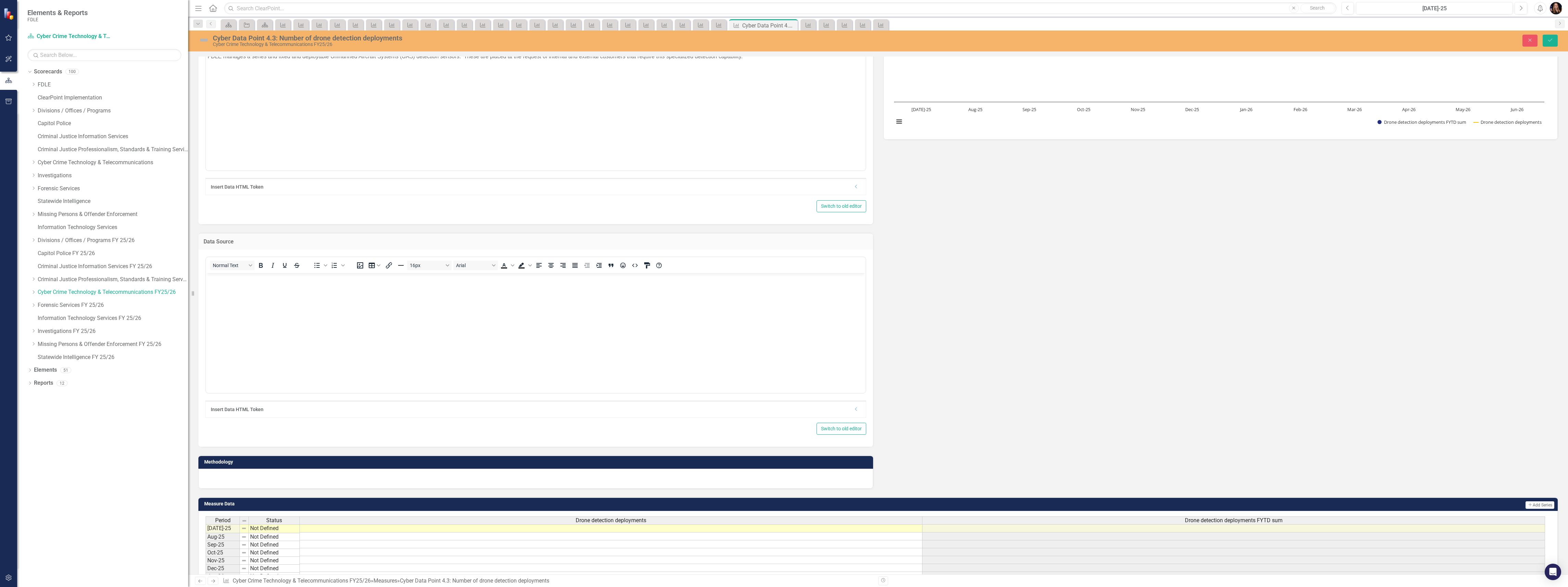
click at [229, 480] on div at bounding box center [536, 479] width 674 height 20
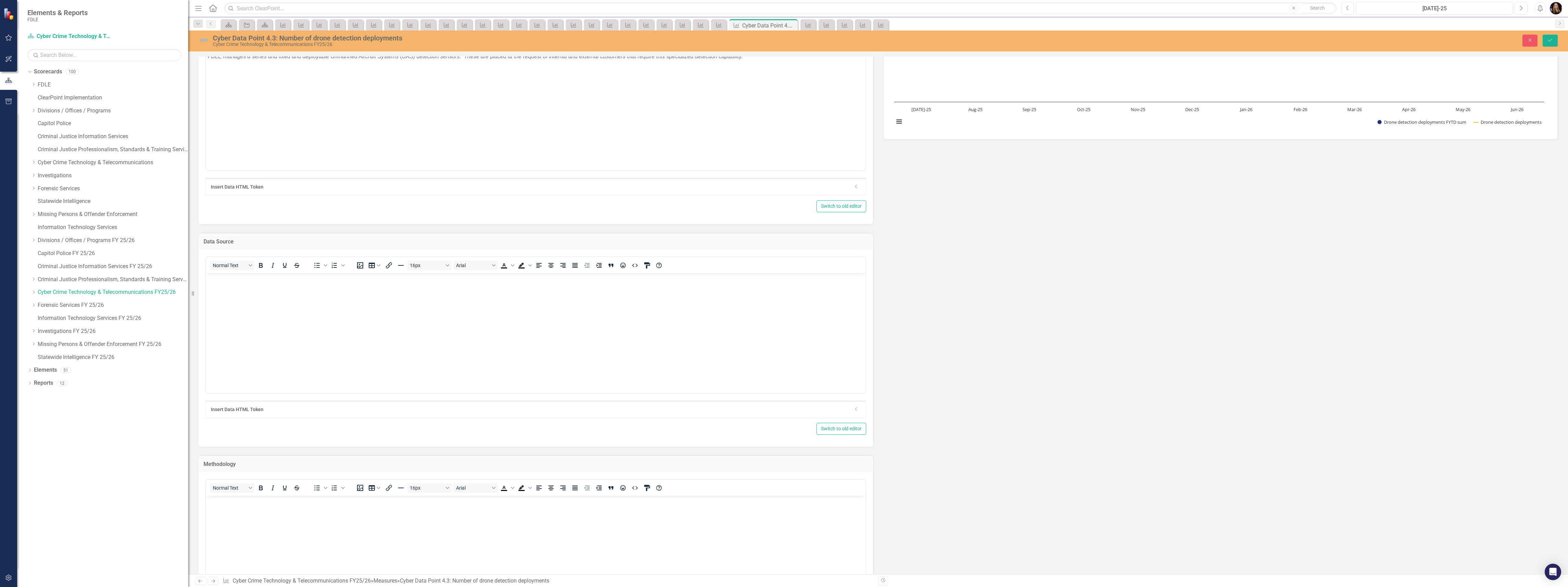
scroll to position [0, 0]
click at [238, 507] on body "Rich Text Area. Press ALT-0 for help." at bounding box center [536, 547] width 660 height 103
click at [306, 329] on body "Rich Text Area. Press ALT-0 for help." at bounding box center [536, 324] width 660 height 103
drag, startPoint x: 312, startPoint y: 313, endPoint x: 312, endPoint y: 310, distance: 3.0
click at [312, 312] on body "Rich Text Area. Press ALT-0 for help." at bounding box center [536, 324] width 660 height 103
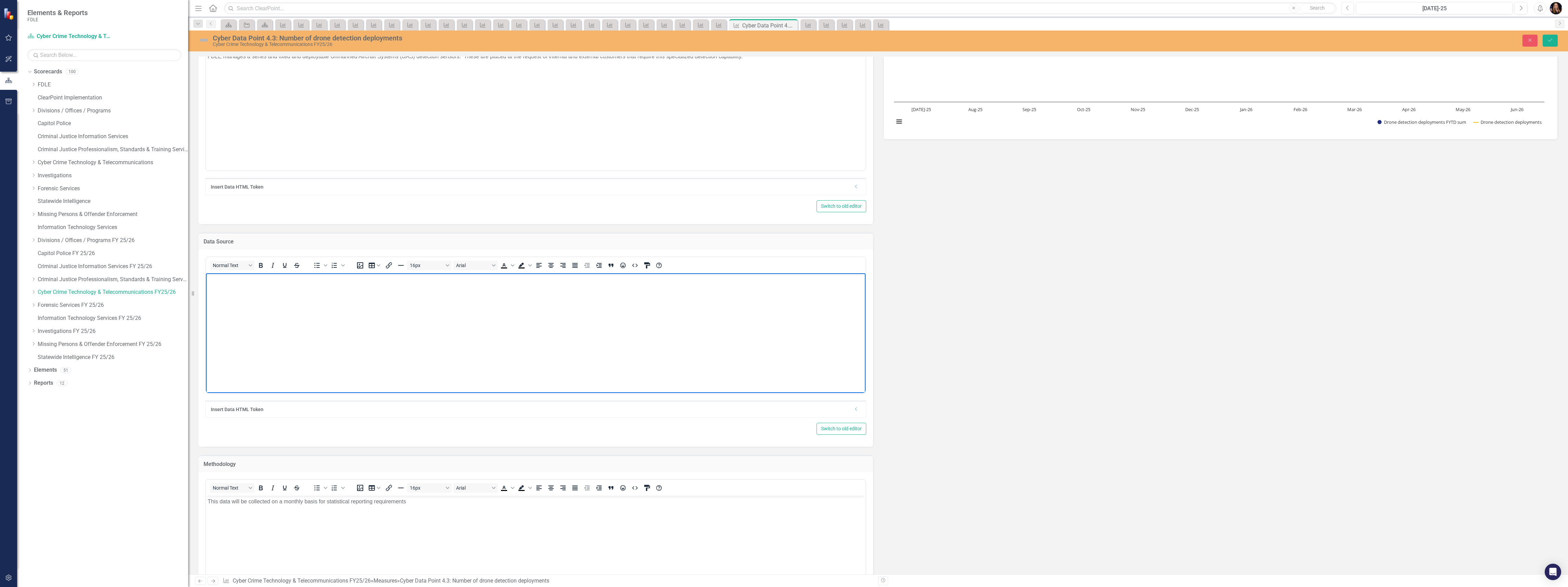
paste body "Rich Text Area. Press ALT-0 for help."
click at [285, 278] on p "These statistics are reported by each member to the Division's KPI Sharepoint d…" at bounding box center [536, 278] width 656 height 8
click at [339, 305] on body "These statistics are reported by each member to the Division's KPI Sharepoint d…" at bounding box center [536, 324] width 660 height 103
drag, startPoint x: 325, startPoint y: 277, endPoint x: 285, endPoint y: 278, distance: 40.0
click at [285, 278] on p "These statistics are reported by each member to the Division's KPI Sharepoint d…" at bounding box center [536, 278] width 656 height 8
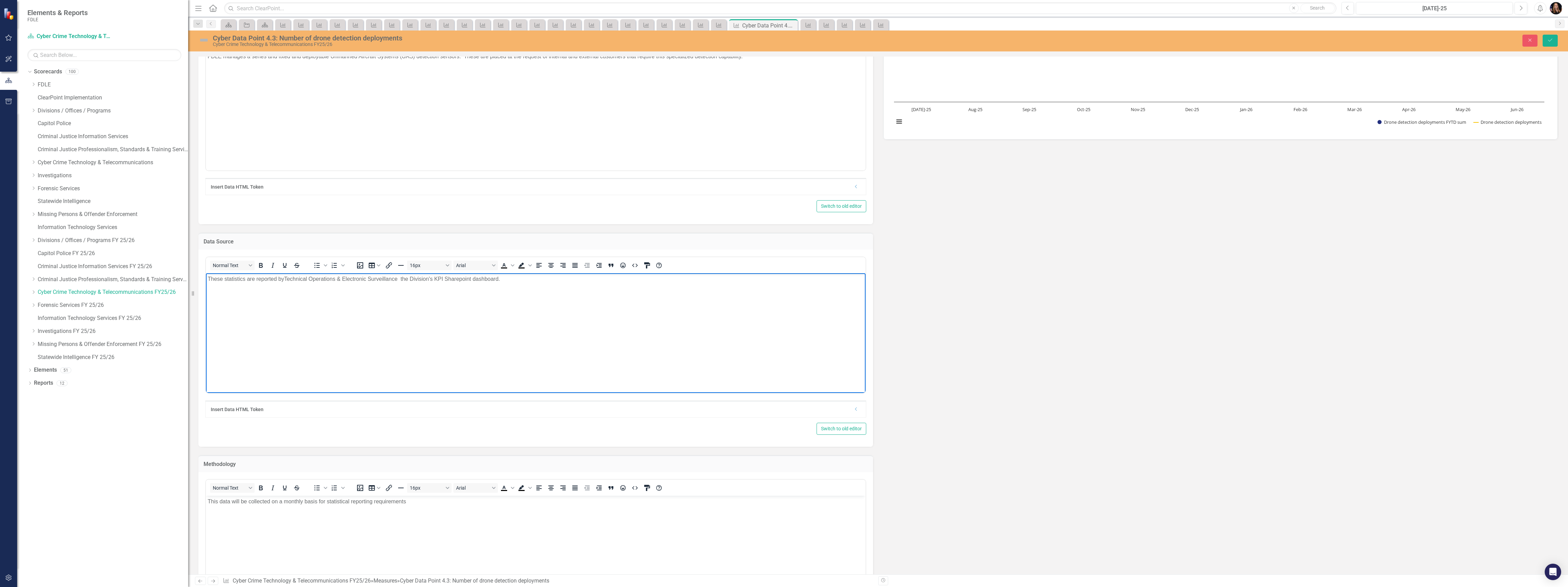
click at [285, 275] on p "These statistics are reported byTechnical Operations & Electronic Surveillance …" at bounding box center [536, 278] width 656 height 8
click at [255, 278] on p "These statistics are reported by the Technical Operations & Electronic Surveill…" at bounding box center [536, 278] width 656 height 8
click at [1556, 39] on button "Save" at bounding box center [1550, 40] width 15 height 12
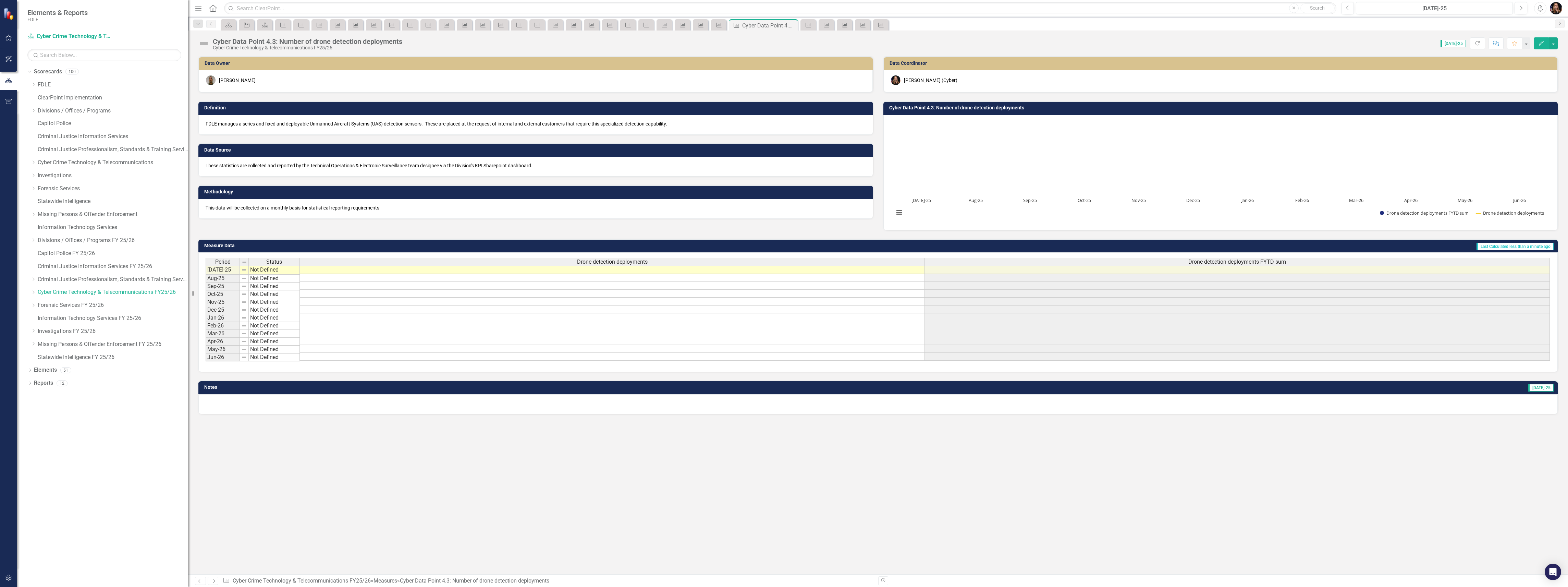
click at [243, 125] on p "FDLE manages a series and fixed and deployable Unmanned Aircraft Systems (UAS) …" at bounding box center [536, 123] width 660 height 6
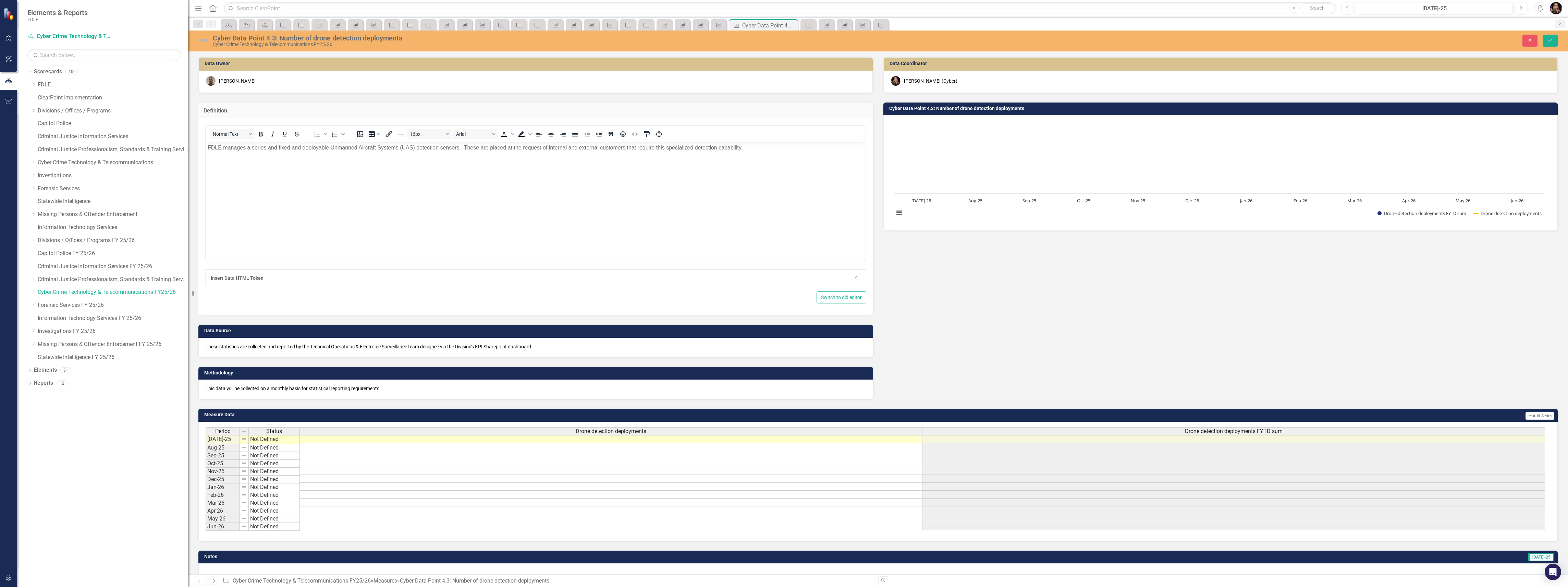
click at [199, 582] on icon "Previous" at bounding box center [200, 581] width 6 height 5
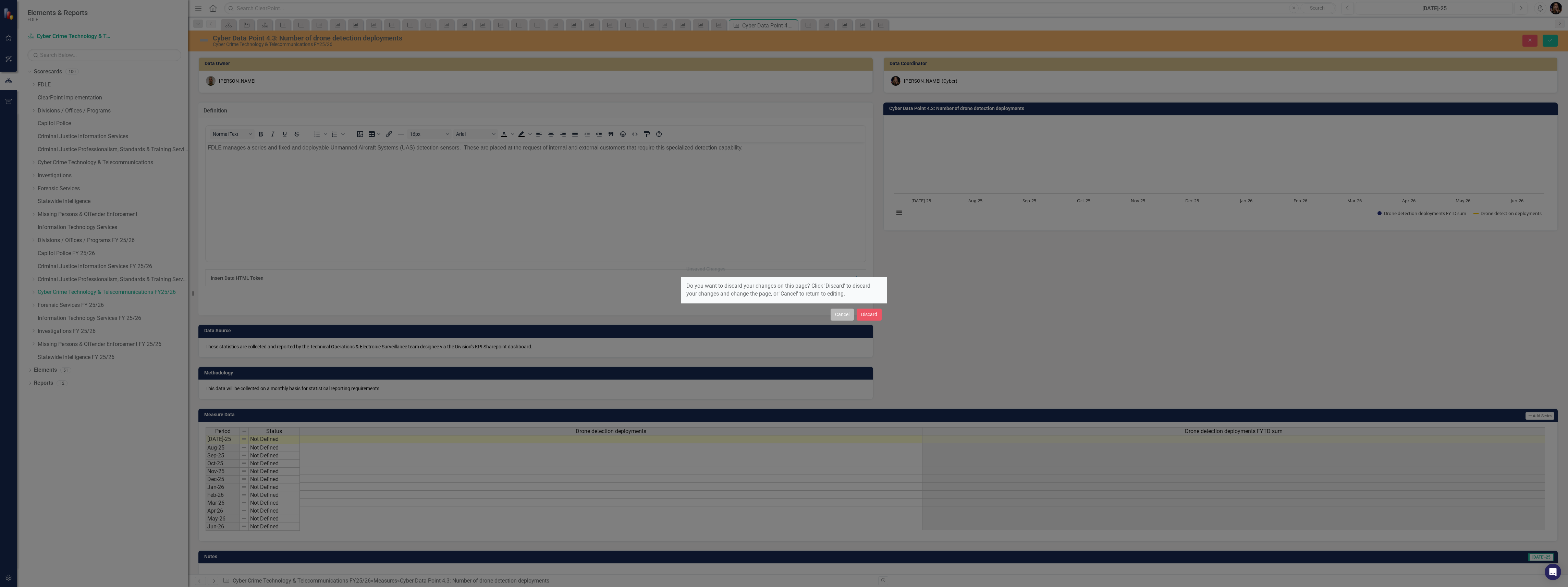
click at [838, 321] on button "Cancel" at bounding box center [841, 314] width 23 height 12
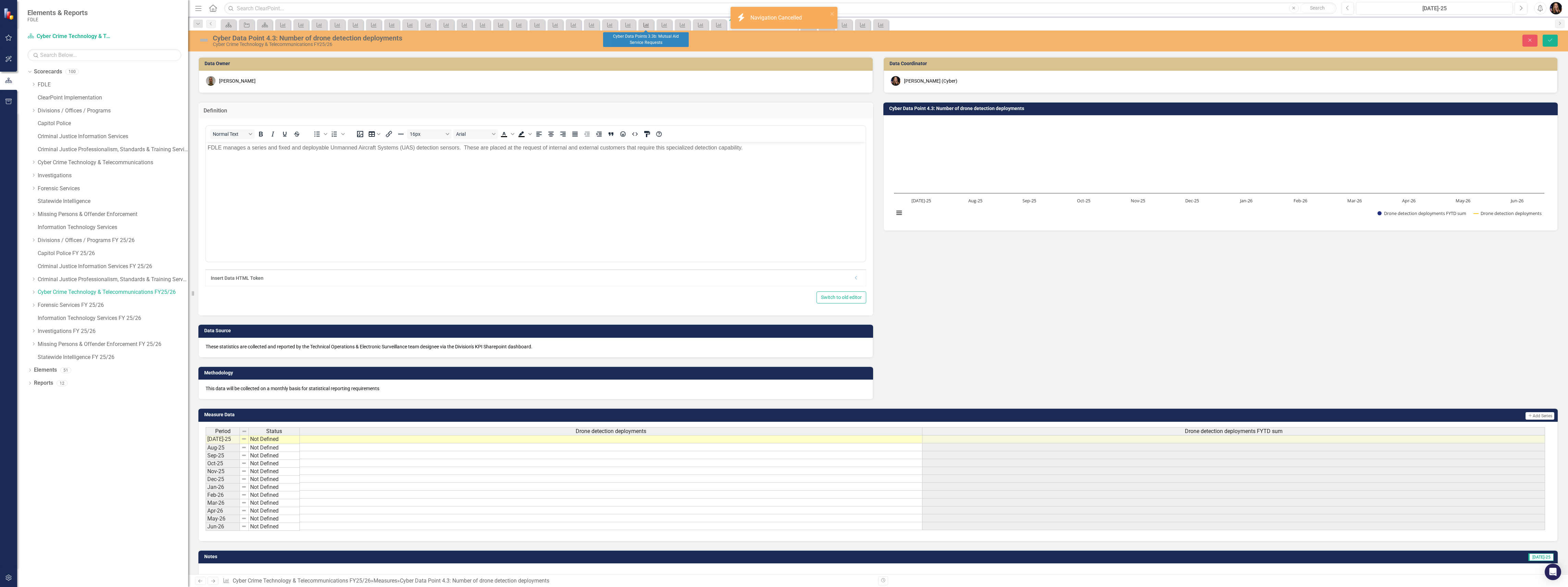
click at [649, 21] on div "Measure" at bounding box center [645, 24] width 9 height 8
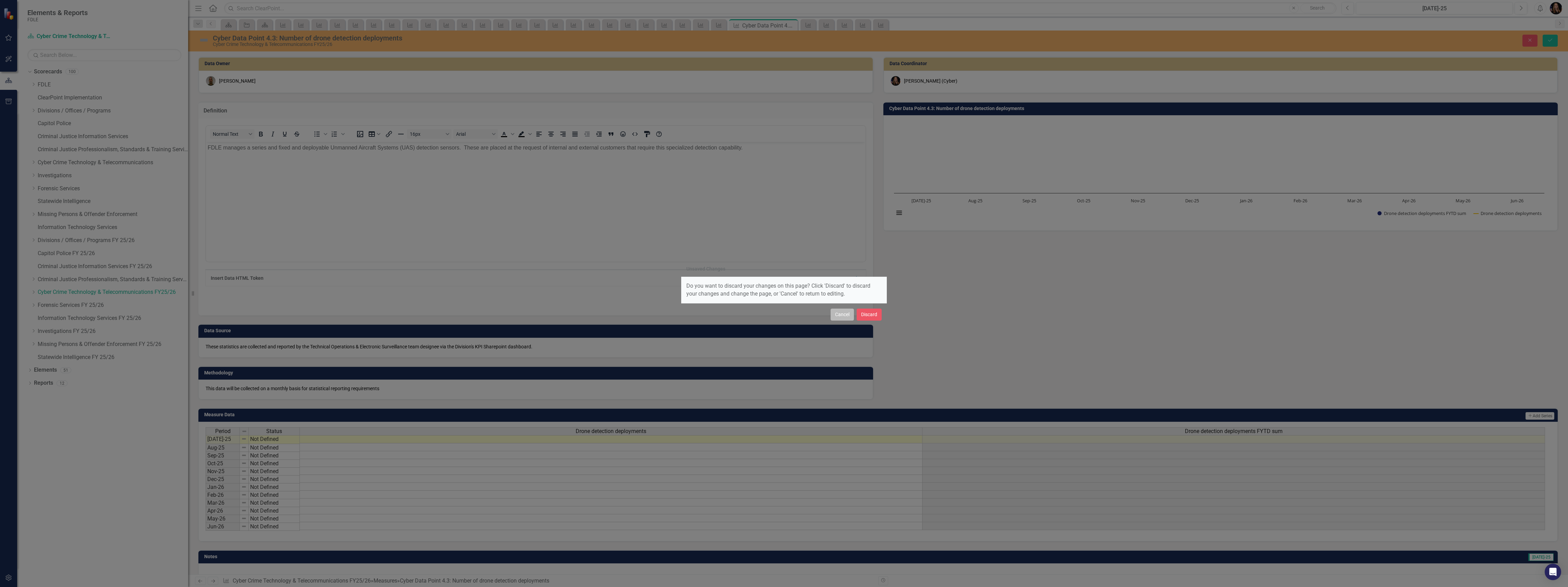
click at [839, 314] on button "Cancel" at bounding box center [841, 314] width 23 height 12
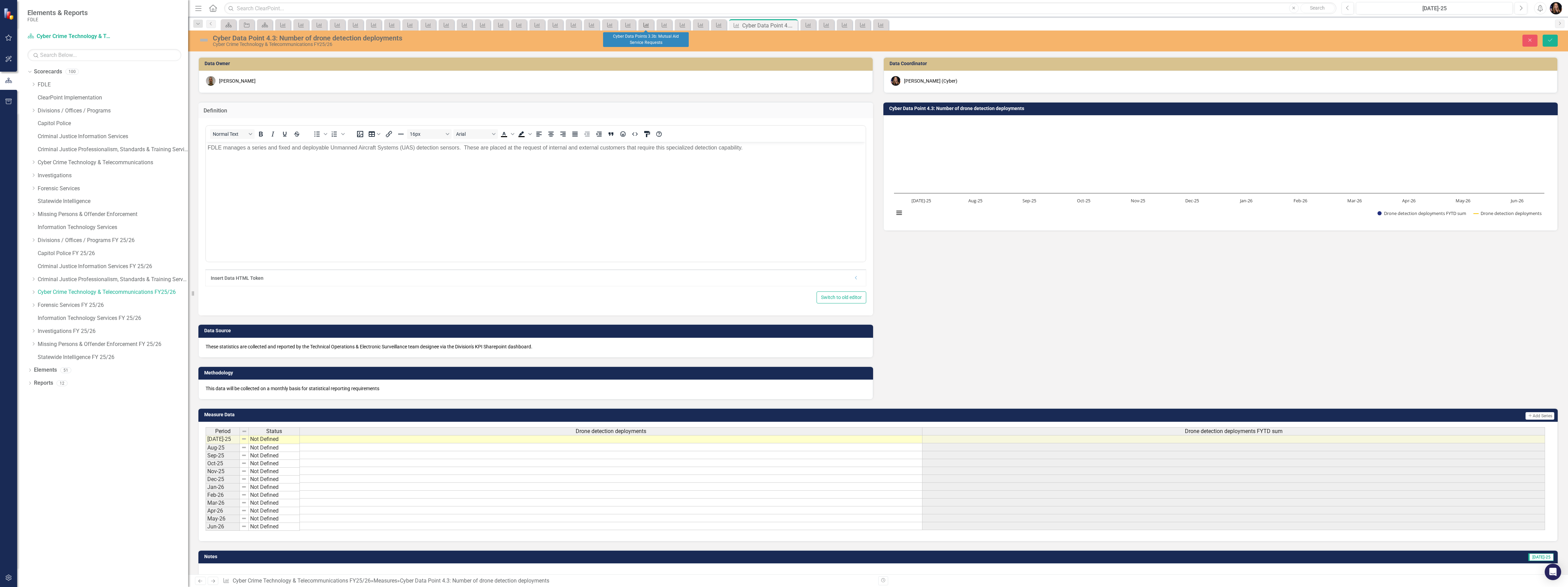
click at [644, 23] on icon at bounding box center [647, 25] width 6 height 5
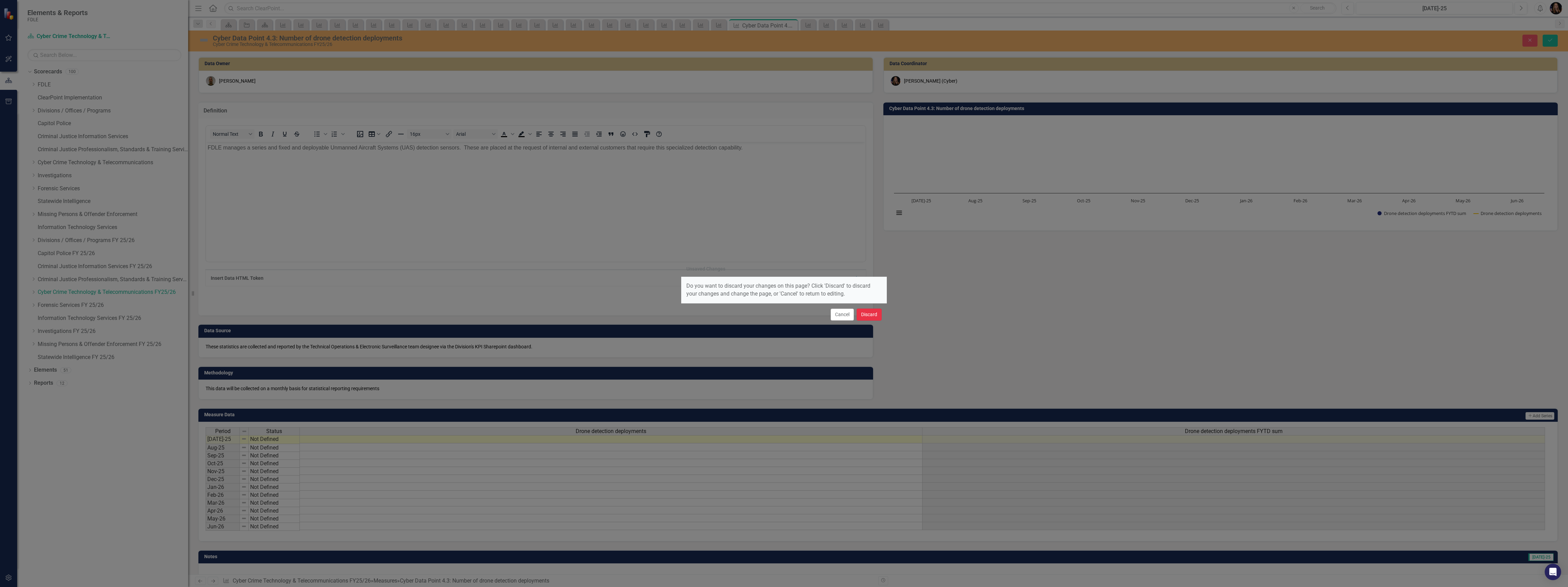
click at [863, 313] on button "Discard" at bounding box center [869, 314] width 25 height 12
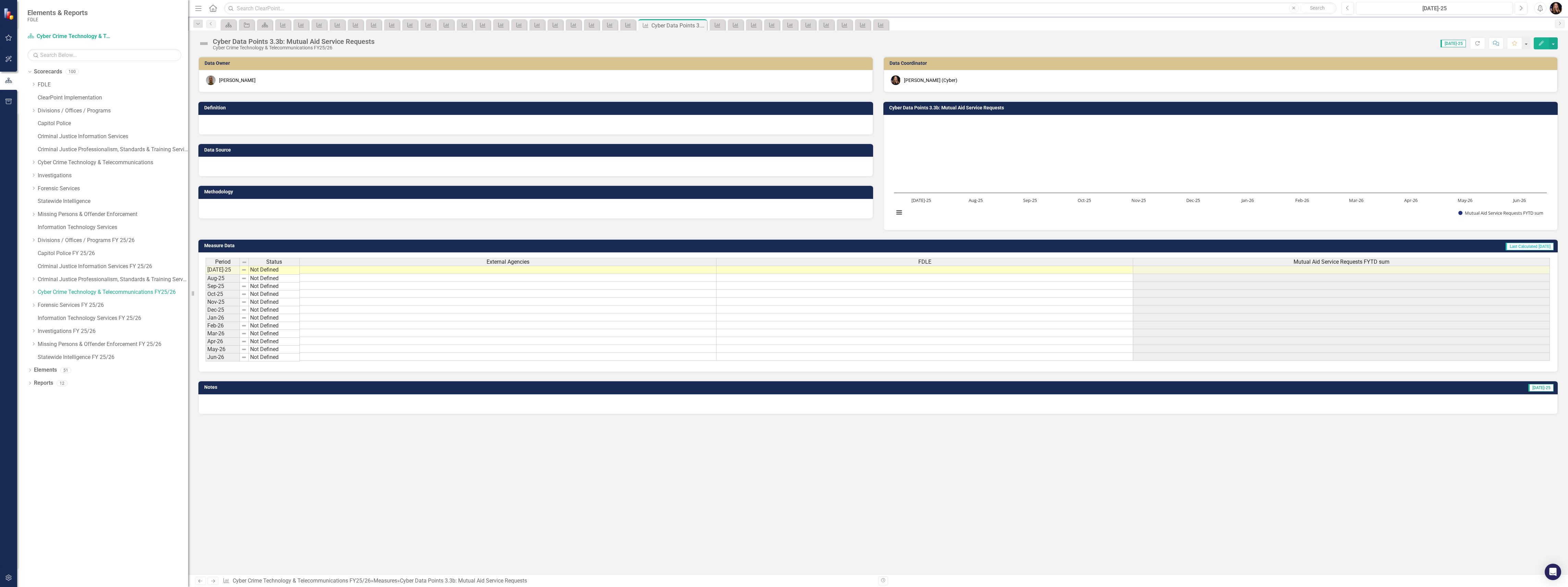
click at [263, 127] on div at bounding box center [536, 125] width 674 height 20
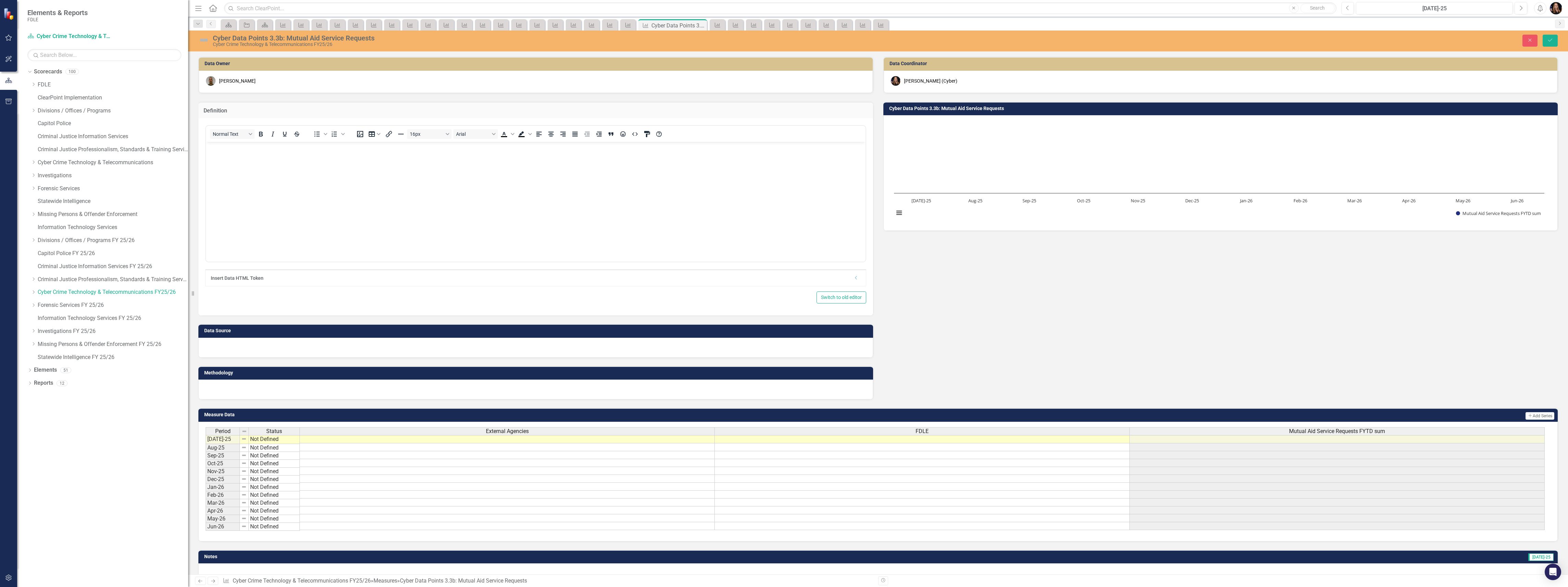
click at [276, 180] on body "Rich Text Area. Press ALT-0 for help." at bounding box center [536, 193] width 660 height 103
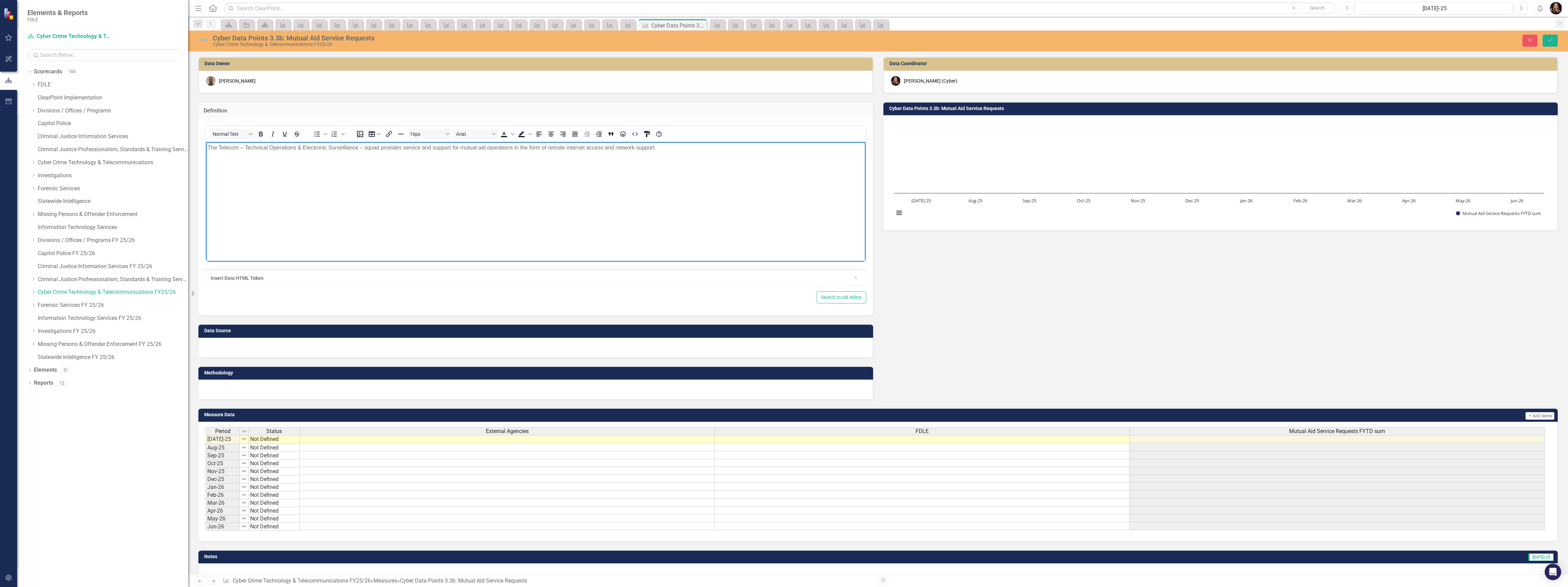
click at [231, 349] on div at bounding box center [536, 347] width 674 height 20
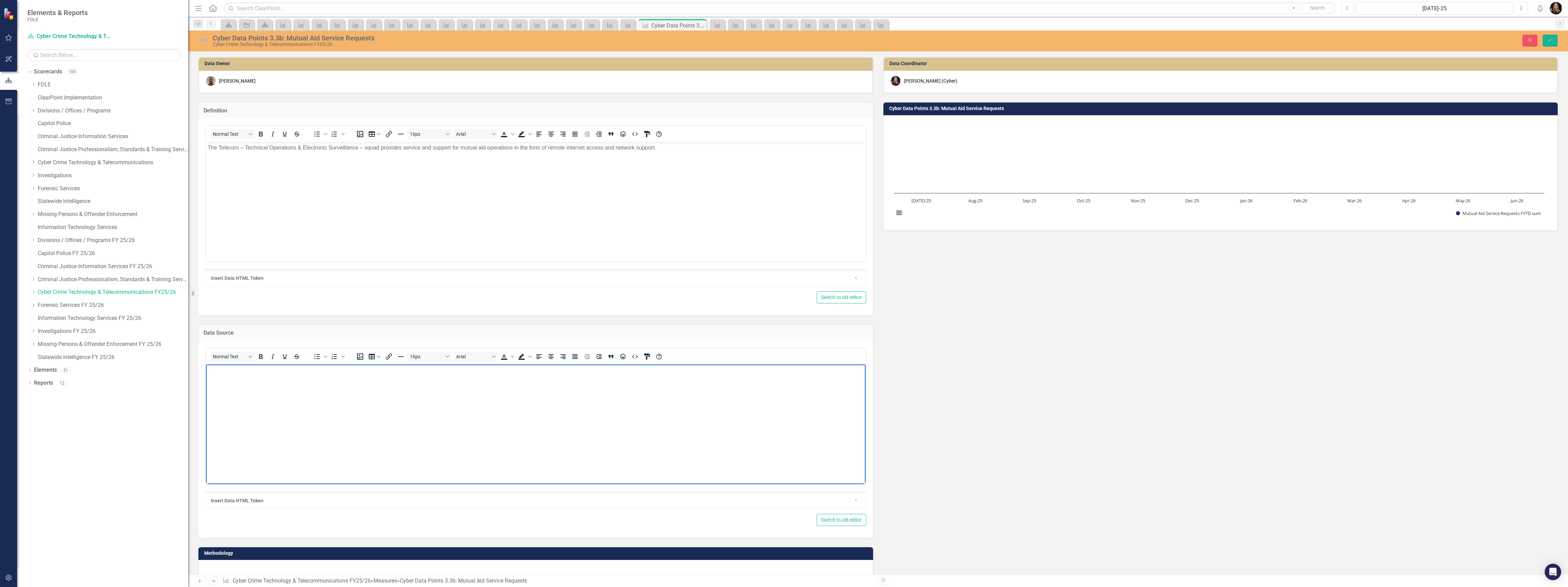
click at [400, 383] on body "Rich Text Area. Press ALT-0 for help." at bounding box center [536, 415] width 660 height 103
paste body "Rich Text Area. Press ALT-0 for help."
click at [208, 370] on p "Telecom maintains a Sharepoint site that manages workload and end-user reporting" at bounding box center [536, 369] width 656 height 8
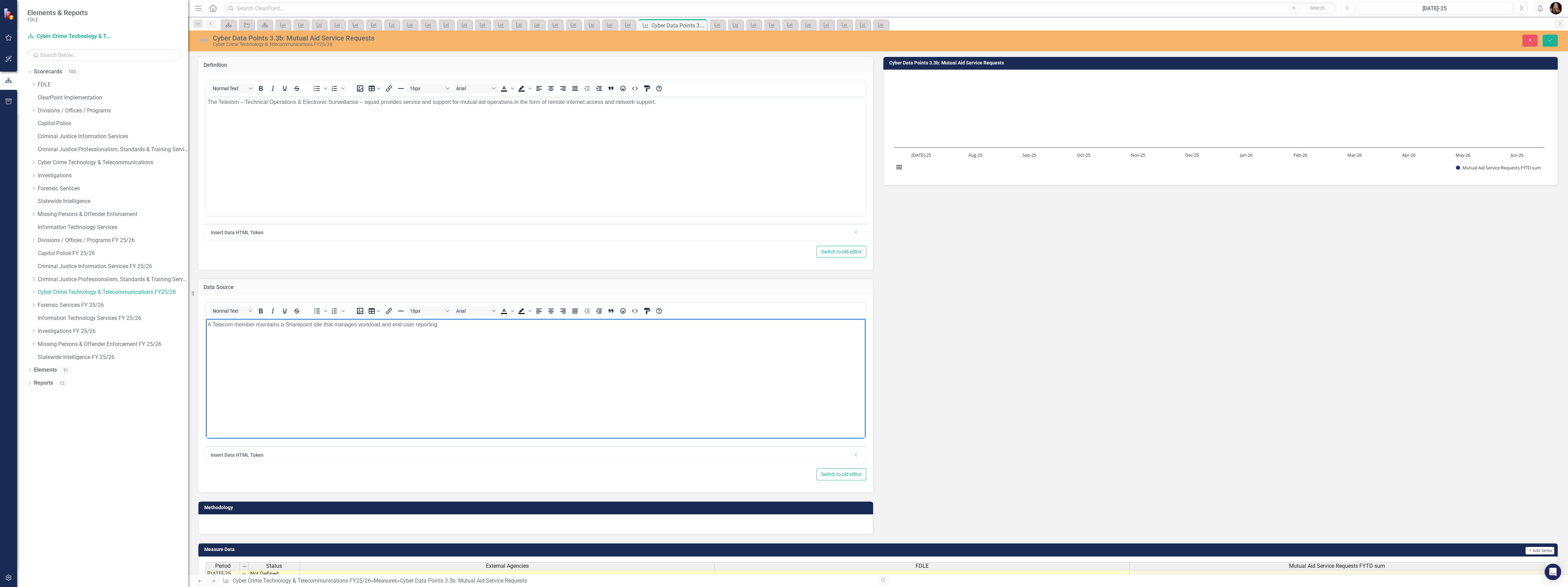
click at [456, 322] on p "A Telecom member maintains a Sharepoint site that manages workload and end-user…" at bounding box center [536, 323] width 656 height 8
click at [202, 524] on div at bounding box center [536, 525] width 674 height 20
click at [212, 525] on div at bounding box center [536, 525] width 674 height 20
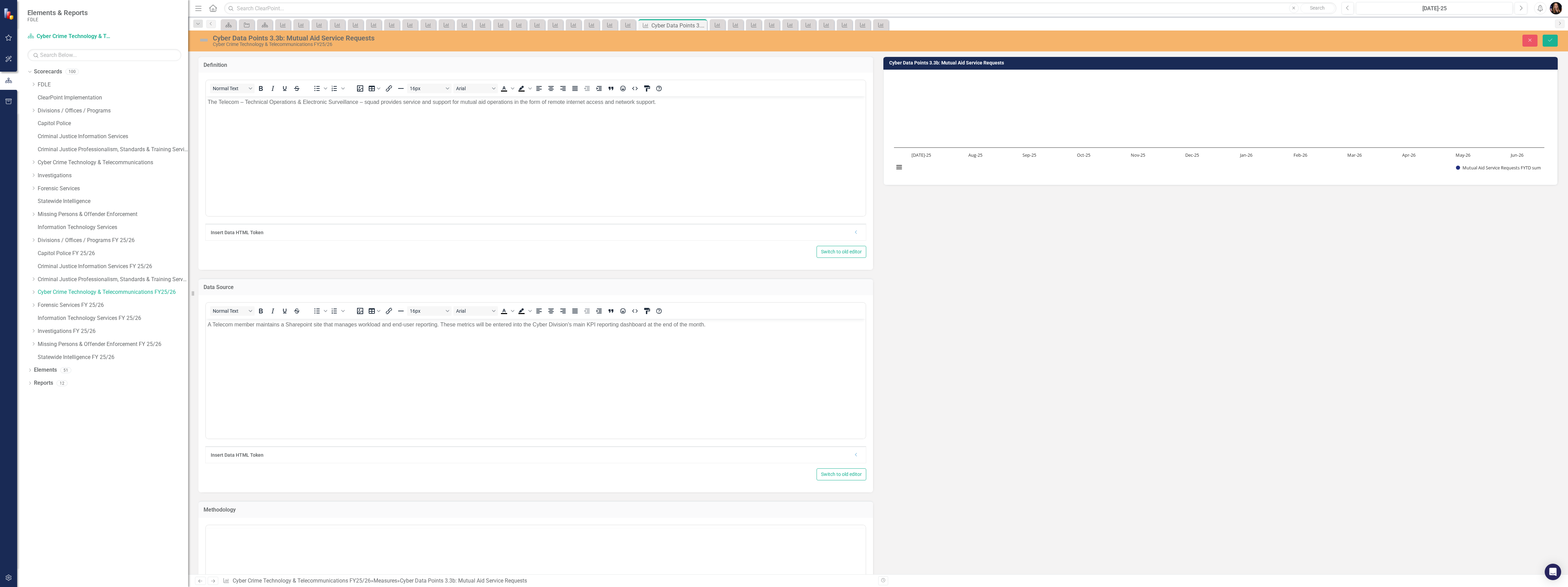
scroll to position [0, 0]
click at [220, 553] on body "Rich Text Area. Press ALT-0 for help." at bounding box center [536, 593] width 660 height 103
click at [1551, 39] on icon "Save" at bounding box center [1550, 40] width 6 height 5
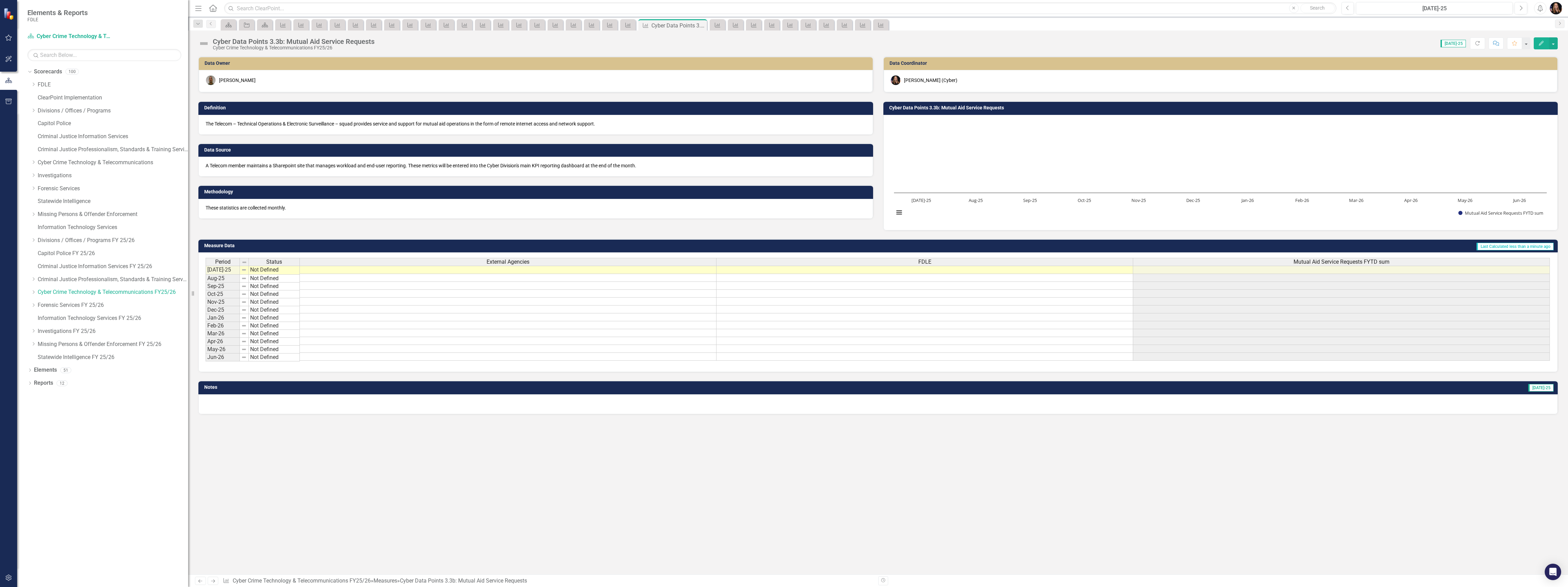
click at [200, 581] on icon "Previous" at bounding box center [200, 581] width 6 height 5
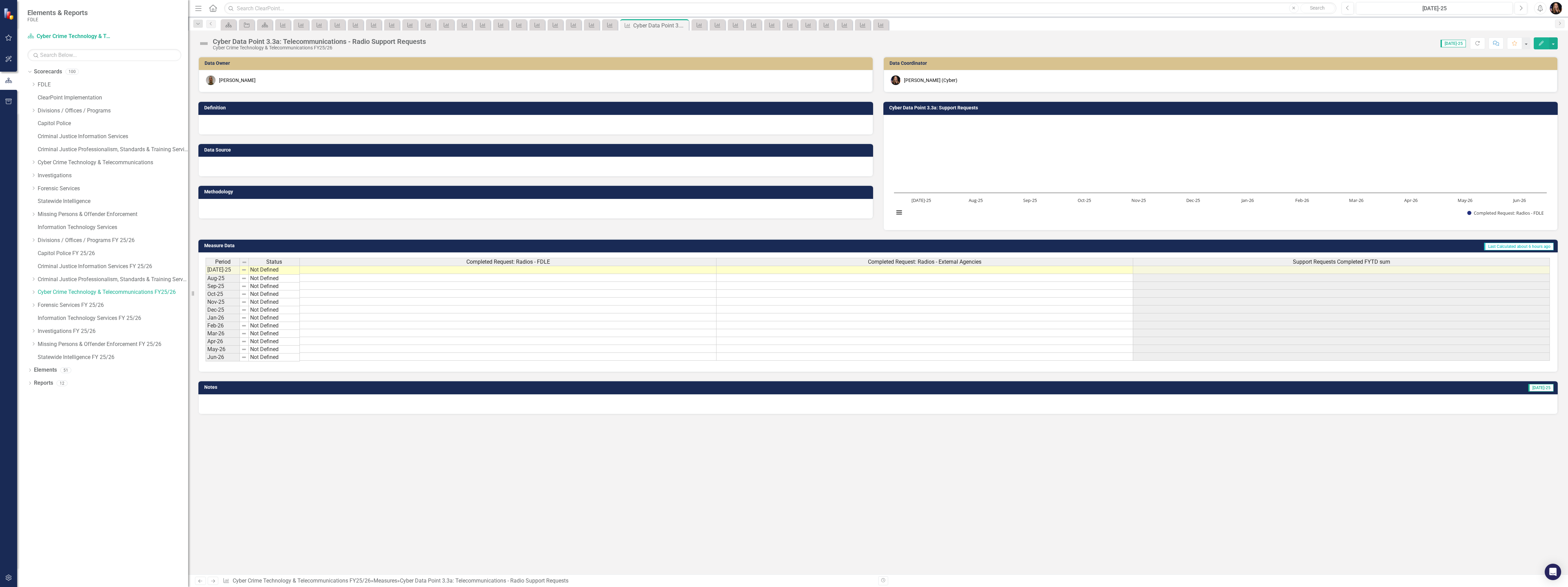
click at [321, 138] on div "Data Source" at bounding box center [536, 156] width 685 height 42
click at [219, 125] on div at bounding box center [536, 125] width 674 height 20
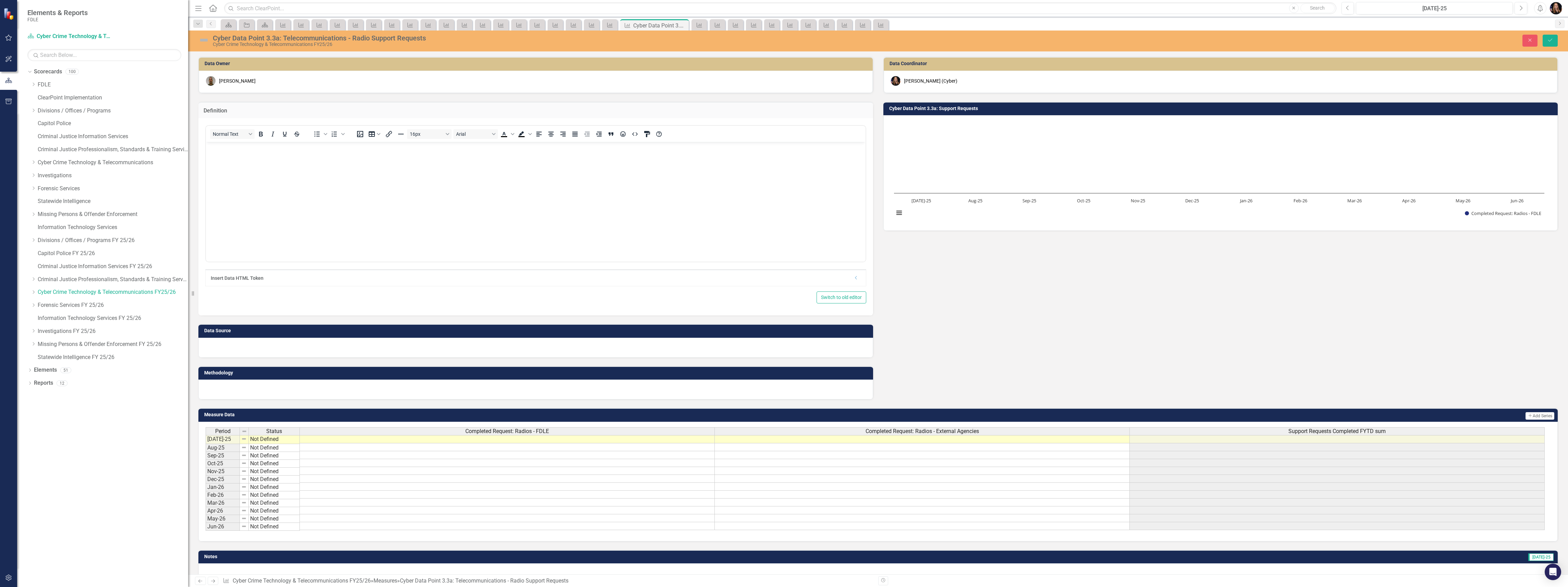
click at [241, 158] on body "Rich Text Area. Press ALT-0 for help." at bounding box center [536, 193] width 660 height 103
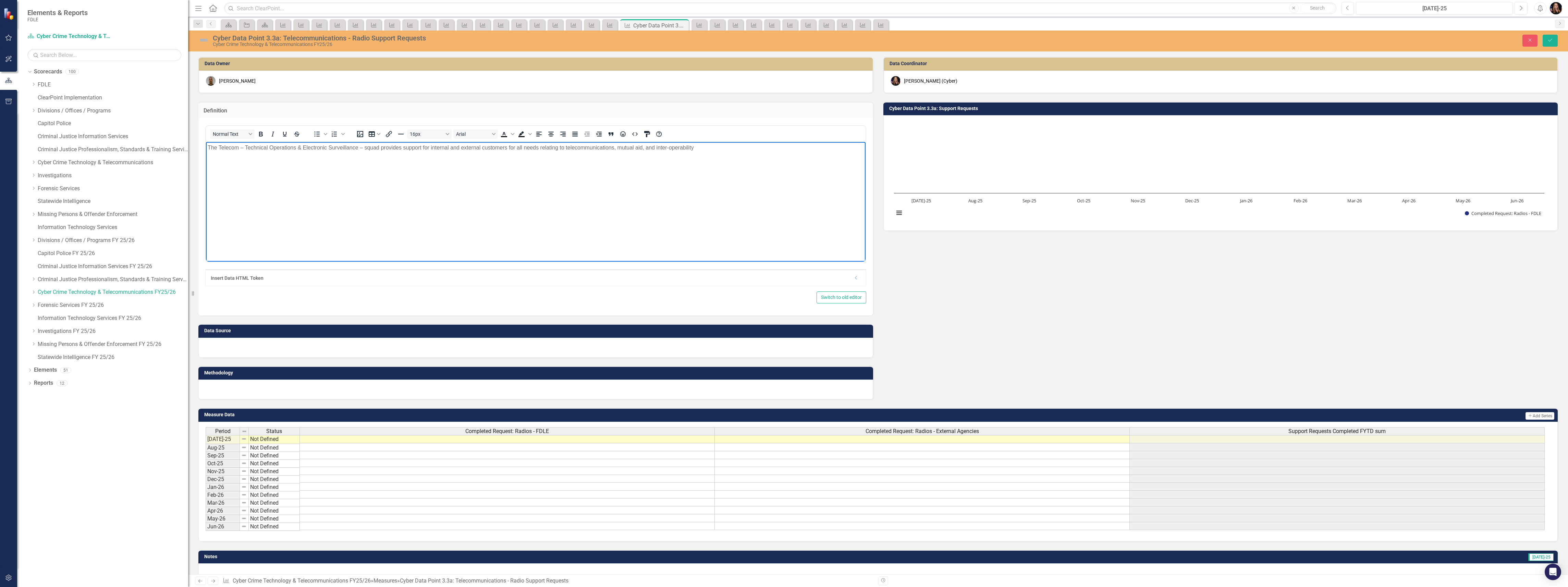
click at [236, 348] on div at bounding box center [536, 347] width 674 height 20
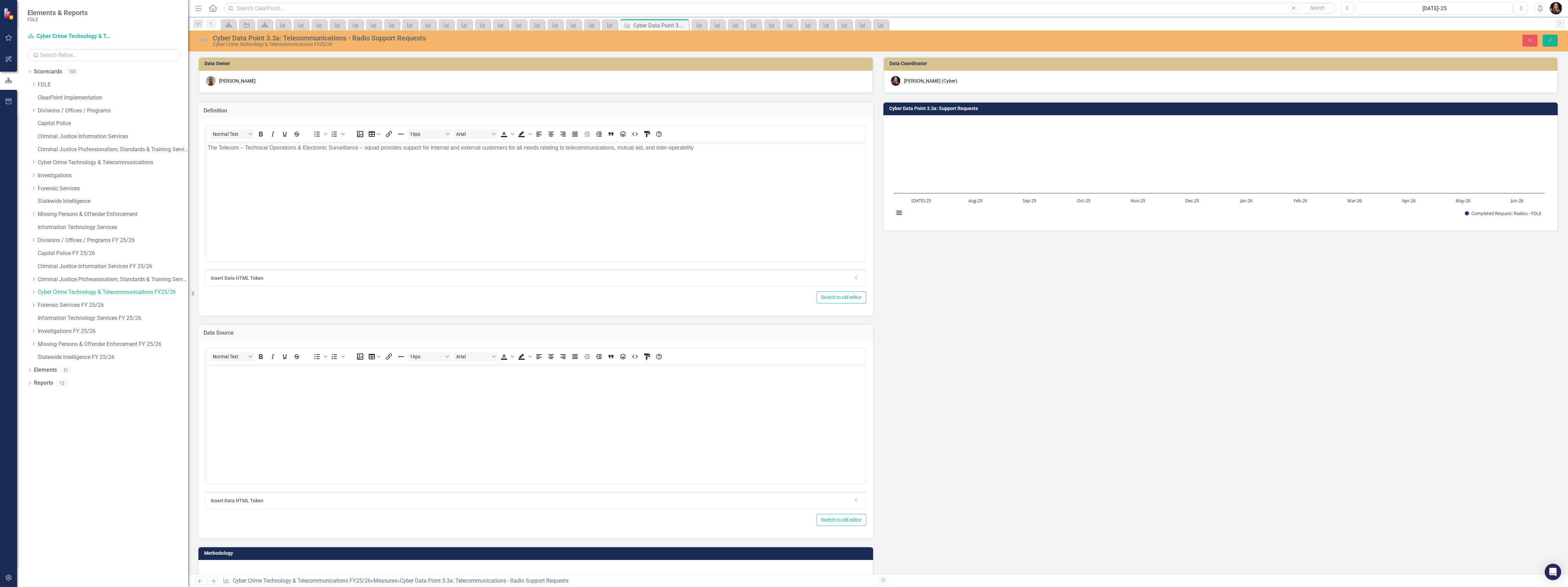
click at [201, 431] on div "Normal Text To open the popup, press Shift+Enter To open the popup, press Shift…" at bounding box center [536, 439] width 674 height 197
click at [230, 403] on body "Rich Text Area. Press ALT-0 for help." at bounding box center [536, 415] width 660 height 103
click at [230, 401] on body "Rich Text Area. Press ALT-0 for help." at bounding box center [536, 415] width 660 height 103
paste body "Rich Text Area. Press ALT-0 for help."
click at [208, 370] on p "Telecom maintains a Sharepoint site that manages workload and end-user reporting" at bounding box center [536, 369] width 656 height 8
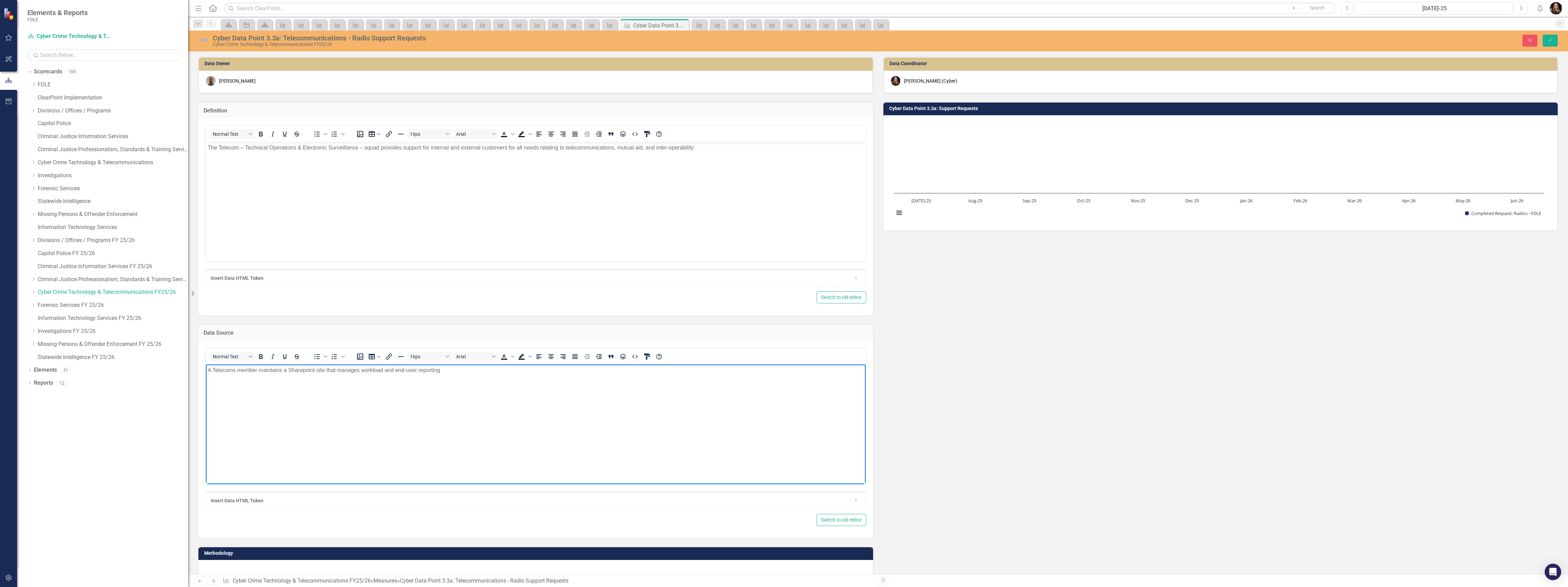
drag, startPoint x: 450, startPoint y: 369, endPoint x: 468, endPoint y: 366, distance: 18.2
click at [449, 368] on p "A Telecoms member maintains a Sharepoint site that manages workload and end-use…" at bounding box center [536, 369] width 656 height 8
click at [286, 369] on p "A Telecoms member maintains a Sharepoint site that manages workload and end-use…" at bounding box center [536, 369] width 656 height 8
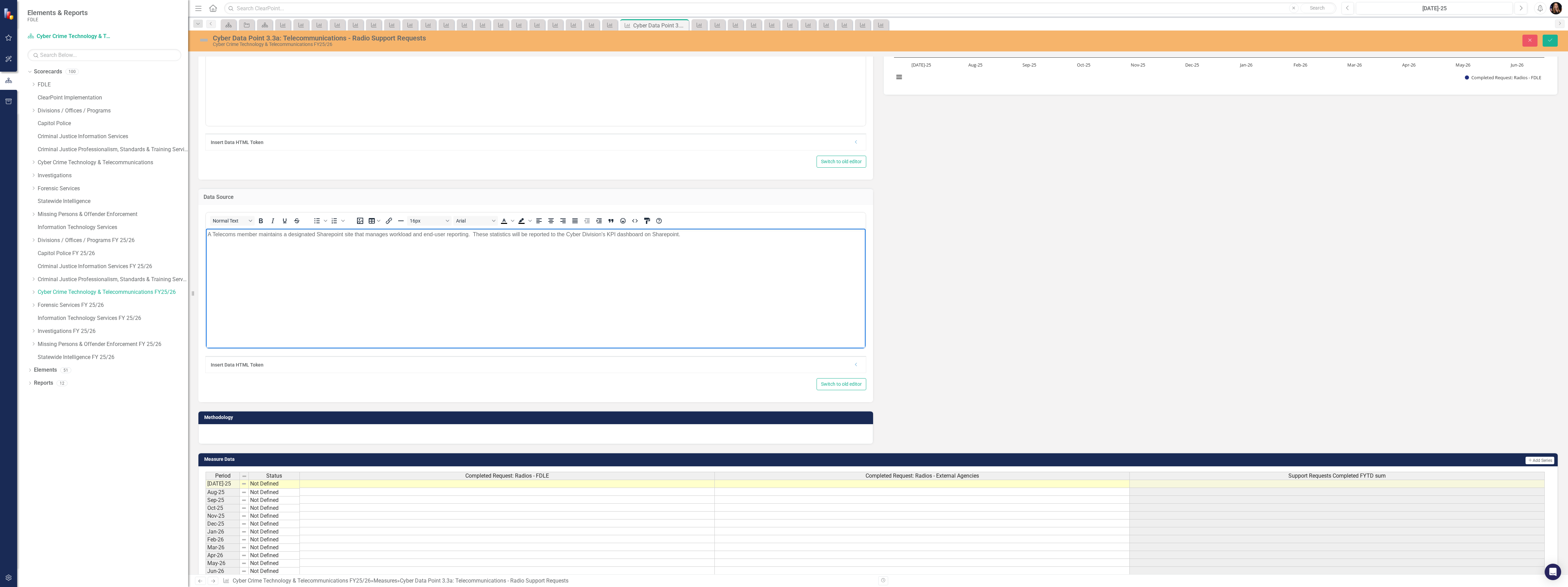
scroll to position [183, 0]
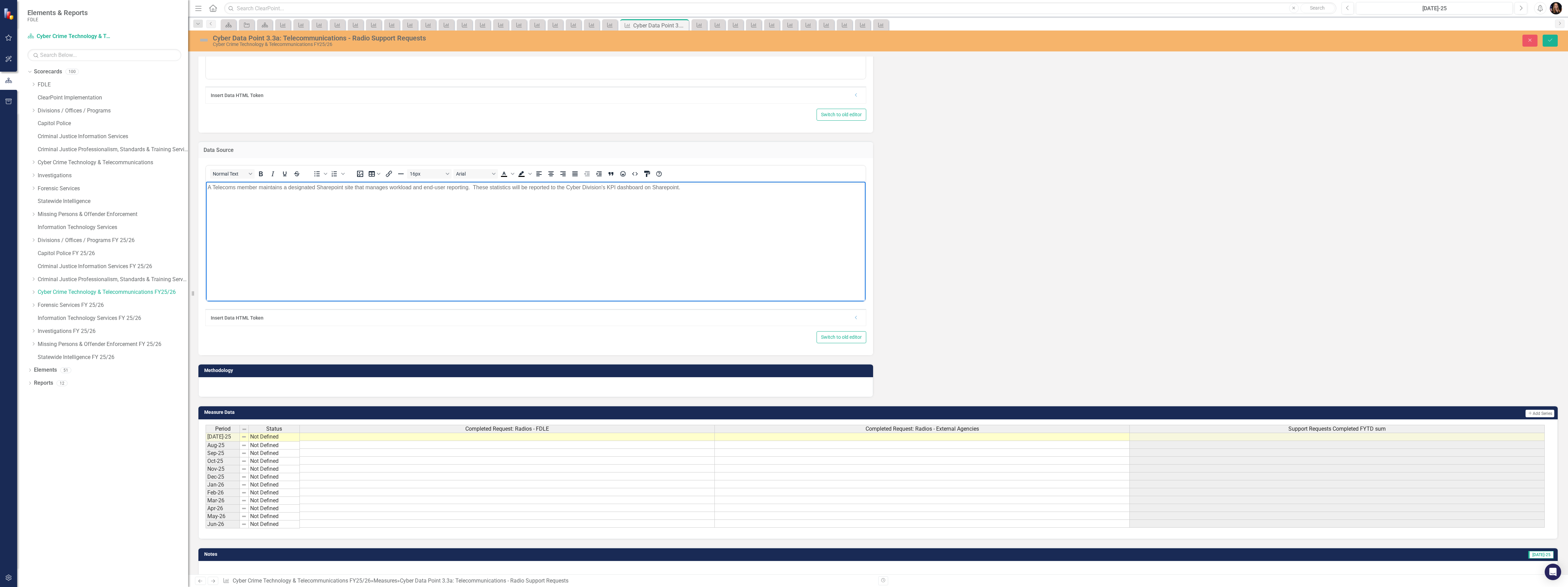
click at [653, 259] on body "A Telecoms member maintains a designated Sharepoint site that manages workload …" at bounding box center [536, 232] width 660 height 103
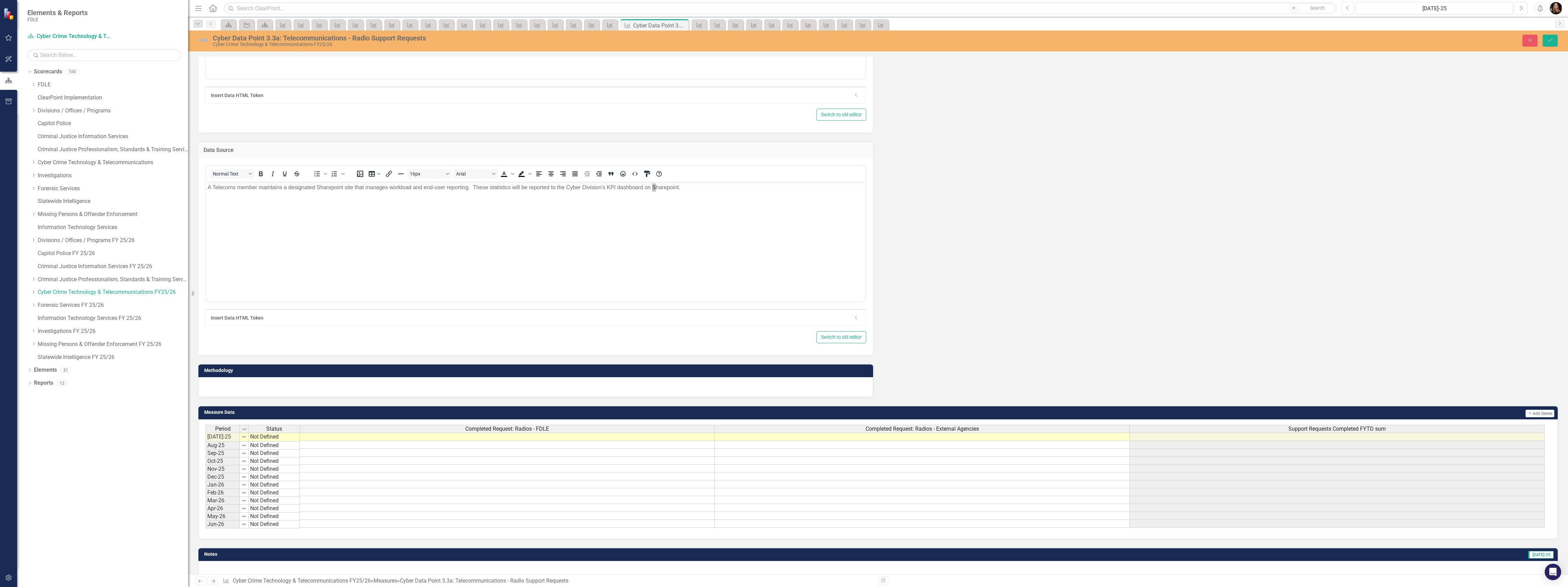
click at [238, 385] on div at bounding box center [536, 387] width 674 height 20
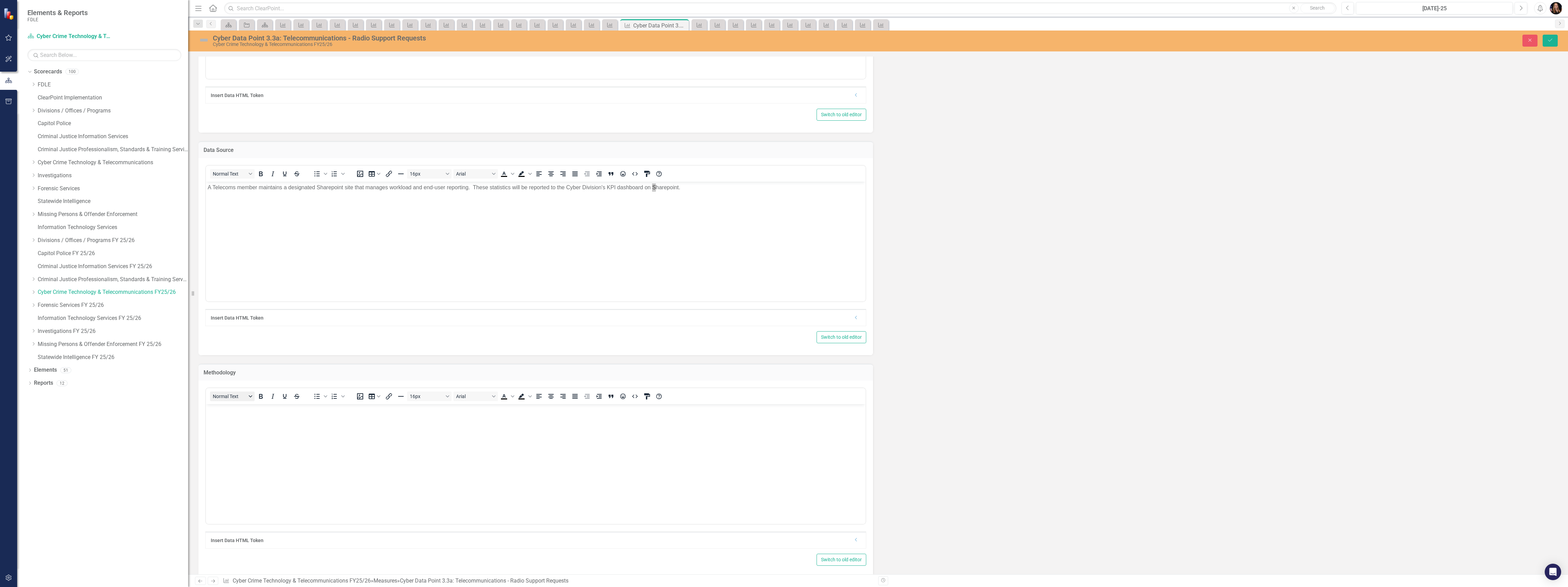
scroll to position [0, 0]
click at [253, 426] on body "Rich Text Area. Press ALT-0 for help." at bounding box center [536, 455] width 660 height 103
click at [1553, 34] on div "Cyber Data Point 3.3a: Telecommunications - Radio Support Requests Cyber Crime …" at bounding box center [878, 40] width 1380 height 13
click at [1559, 41] on div "Close Save" at bounding box center [1280, 40] width 565 height 12
click at [1551, 40] on icon "Save" at bounding box center [1550, 40] width 6 height 5
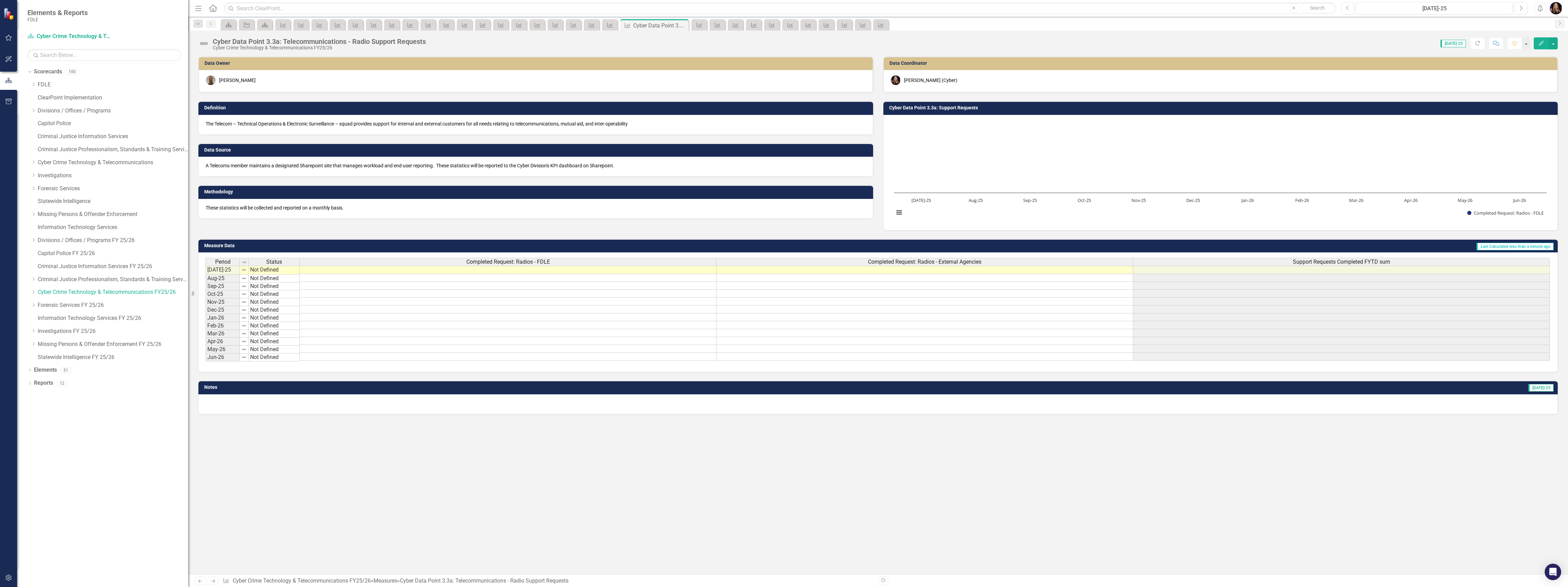
click at [217, 583] on link "Next" at bounding box center [213, 580] width 11 height 8
